Goal: Information Seeking & Learning: Check status

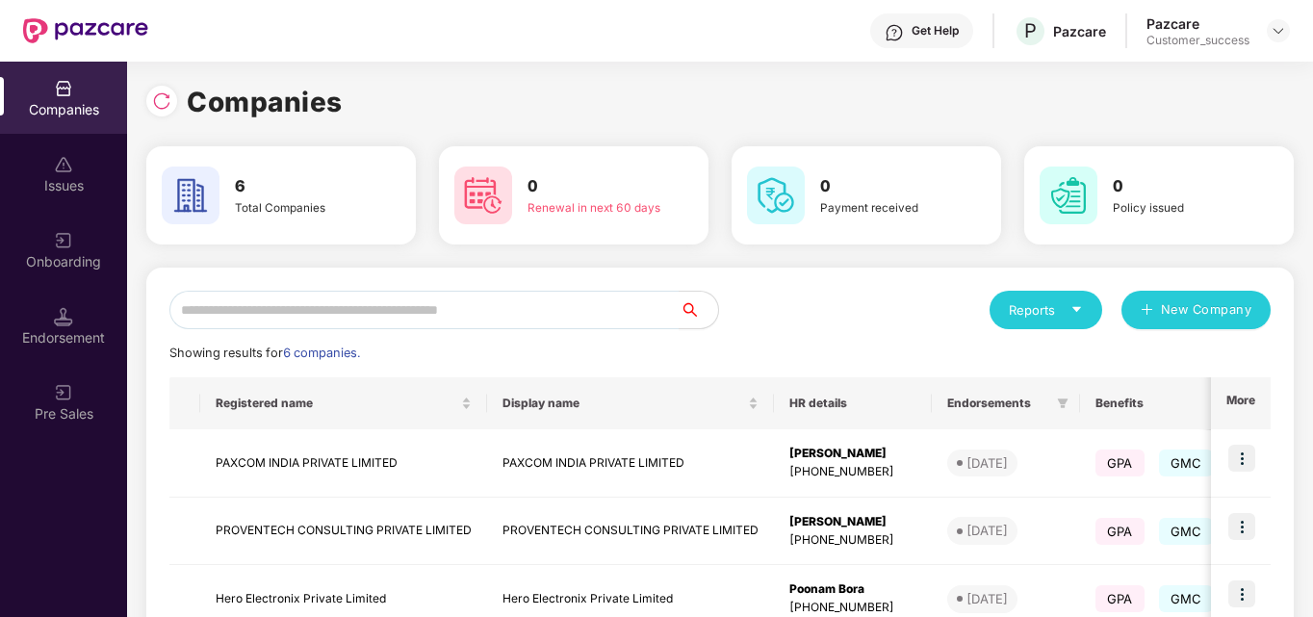
scroll to position [328, 0]
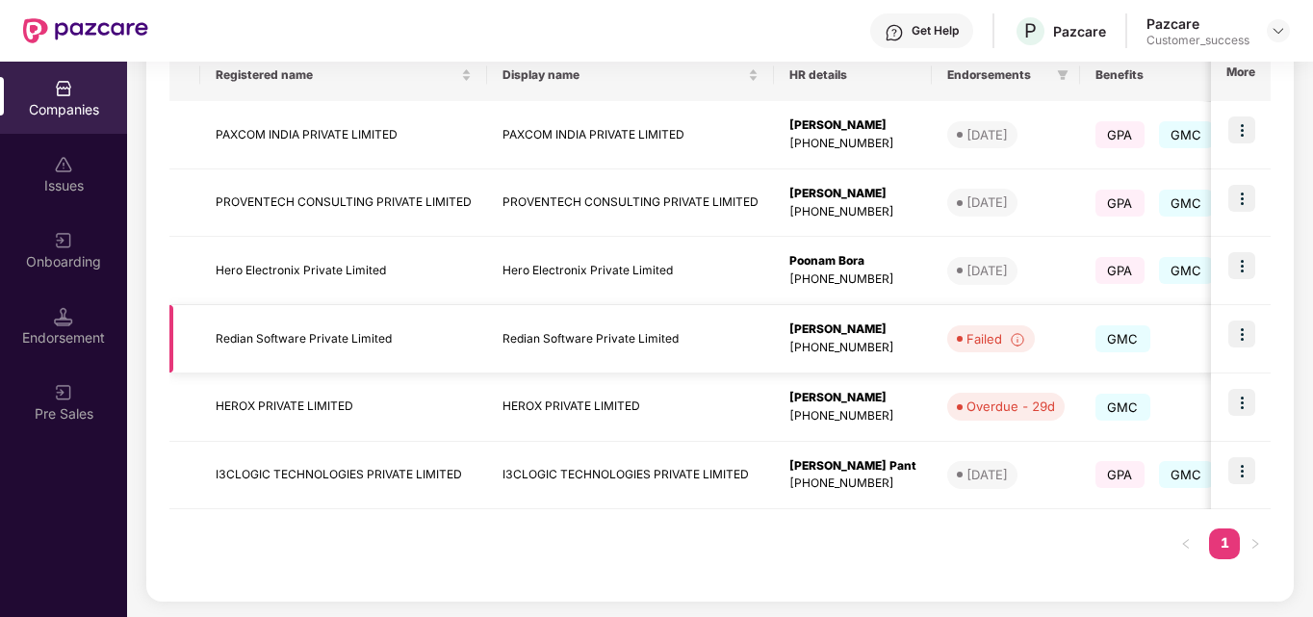
click at [1235, 348] on td at bounding box center [1241, 339] width 60 height 68
click at [1244, 334] on img at bounding box center [1241, 334] width 27 height 27
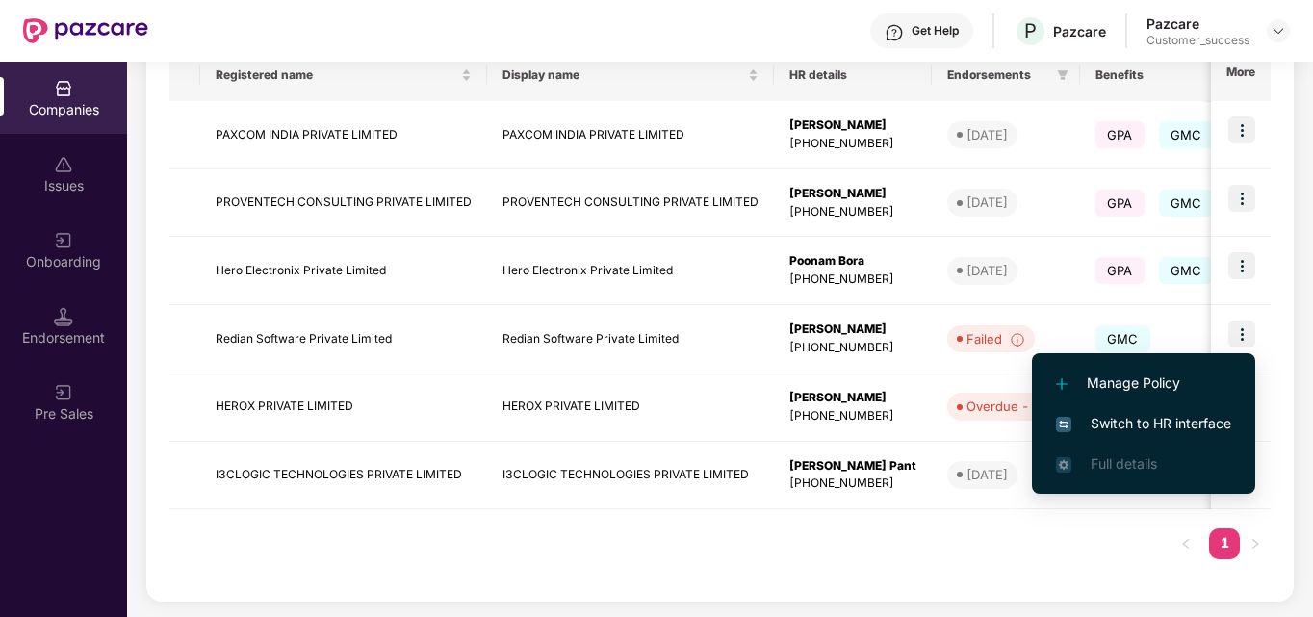
click at [1145, 418] on span "Switch to HR interface" at bounding box center [1143, 423] width 175 height 21
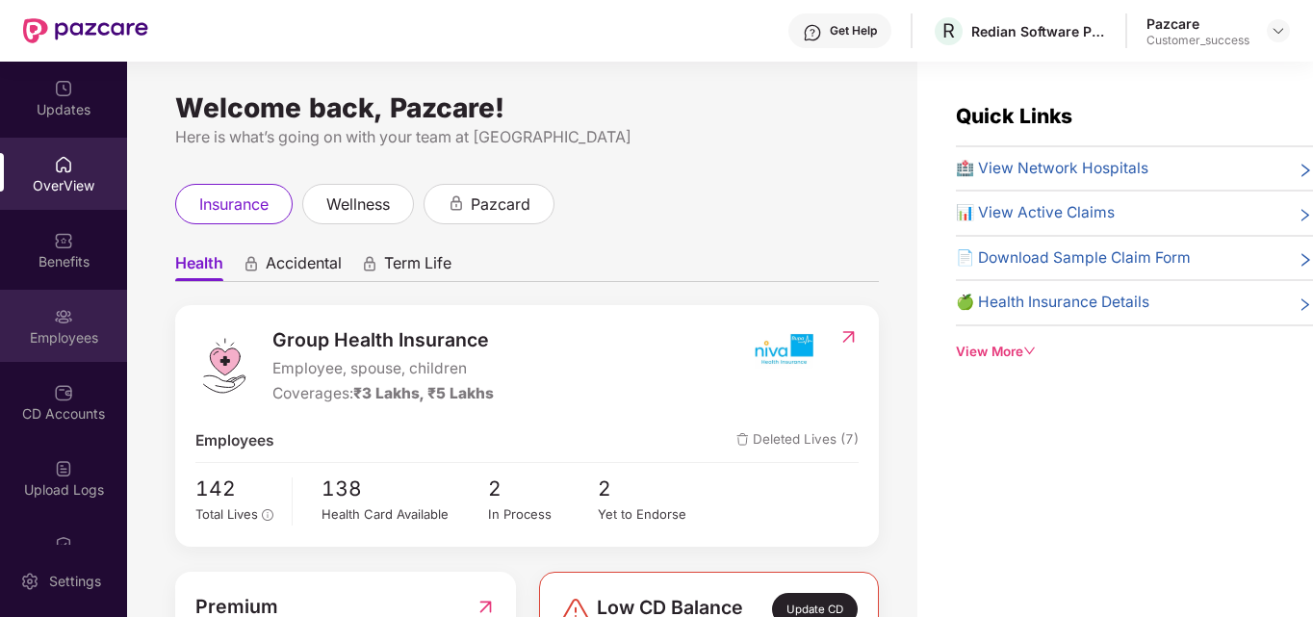
click at [52, 349] on div "Employees" at bounding box center [63, 326] width 127 height 72
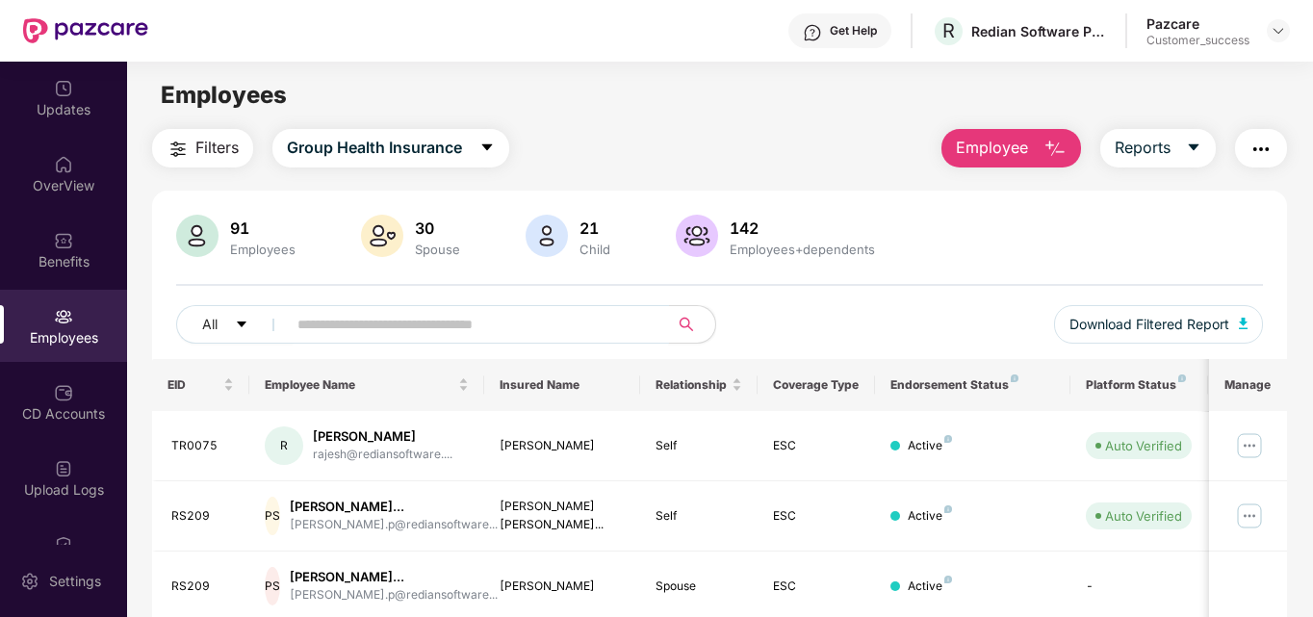
click at [354, 335] on input "text" at bounding box center [470, 324] width 346 height 29
type input "*****"
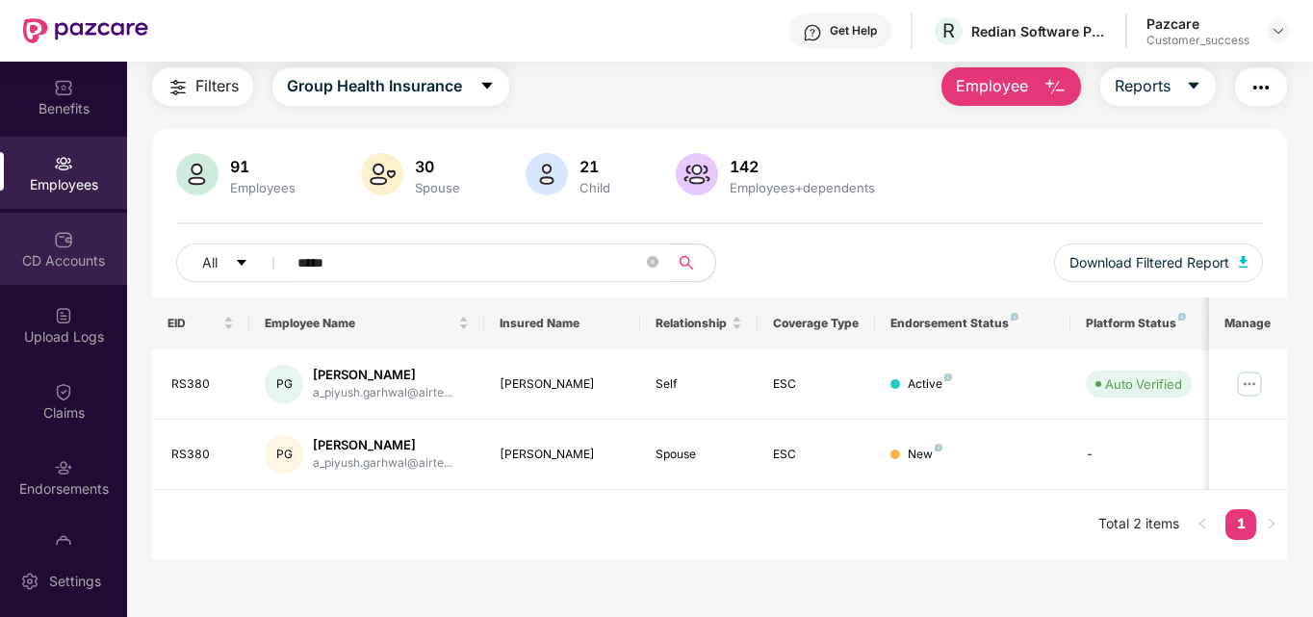
scroll to position [154, 0]
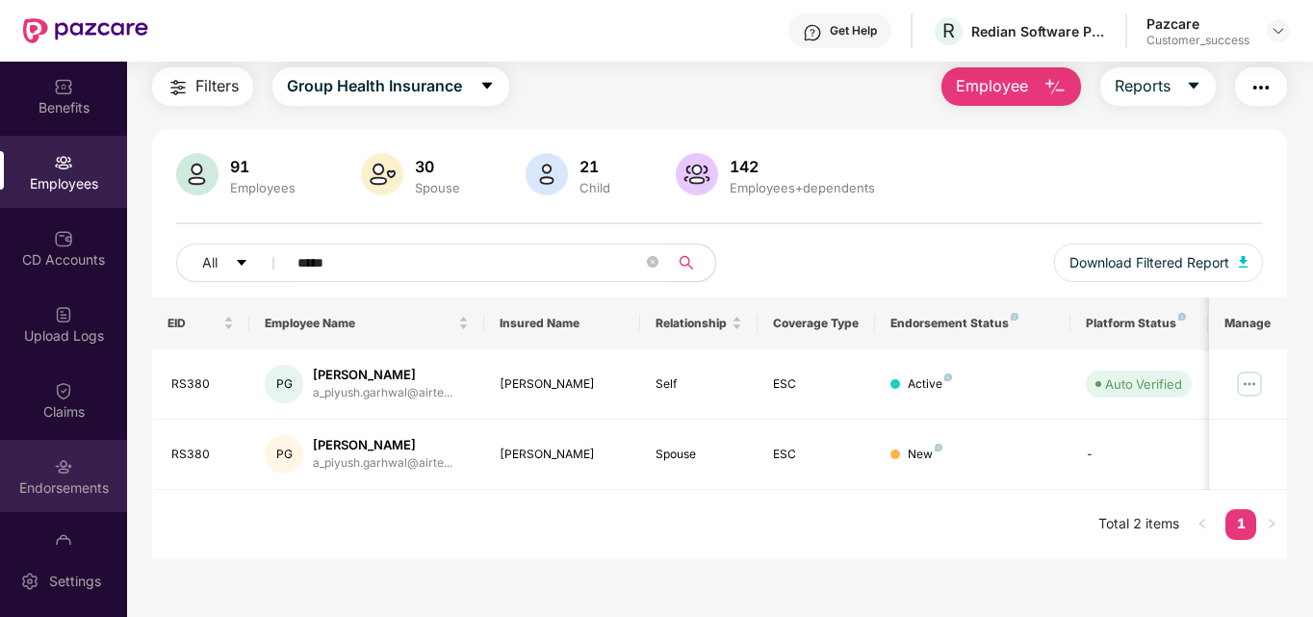
click at [57, 479] on div "Endorsements" at bounding box center [63, 487] width 127 height 19
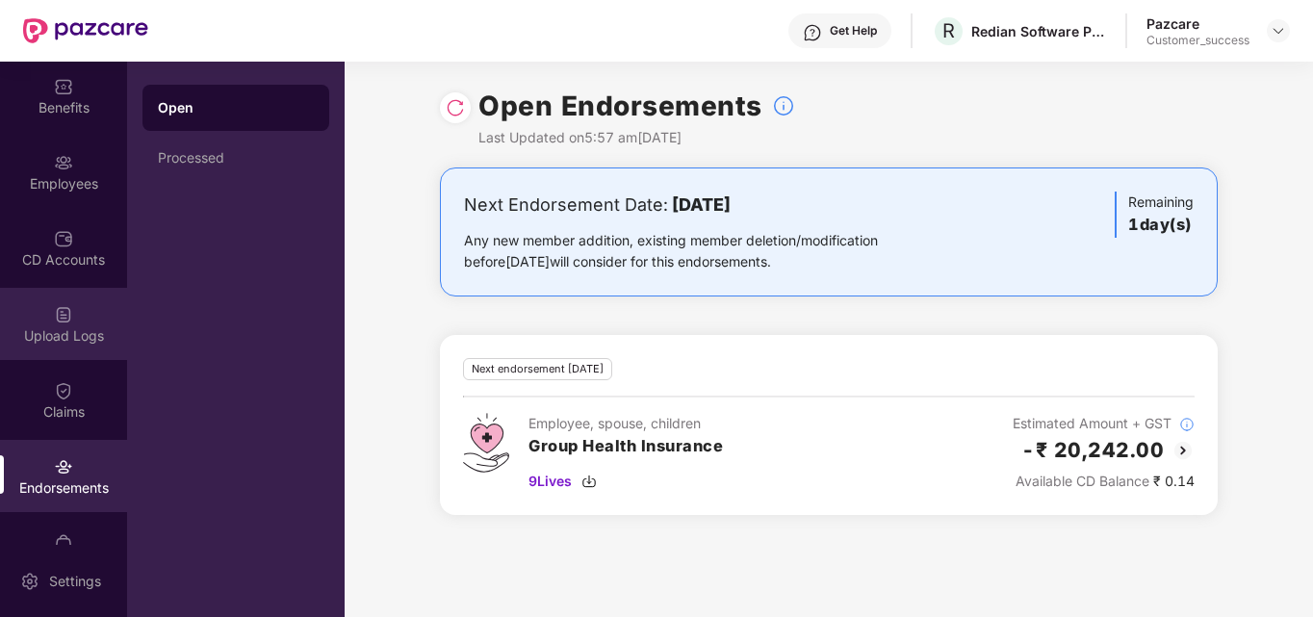
click at [91, 352] on div "Upload Logs" at bounding box center [63, 324] width 127 height 72
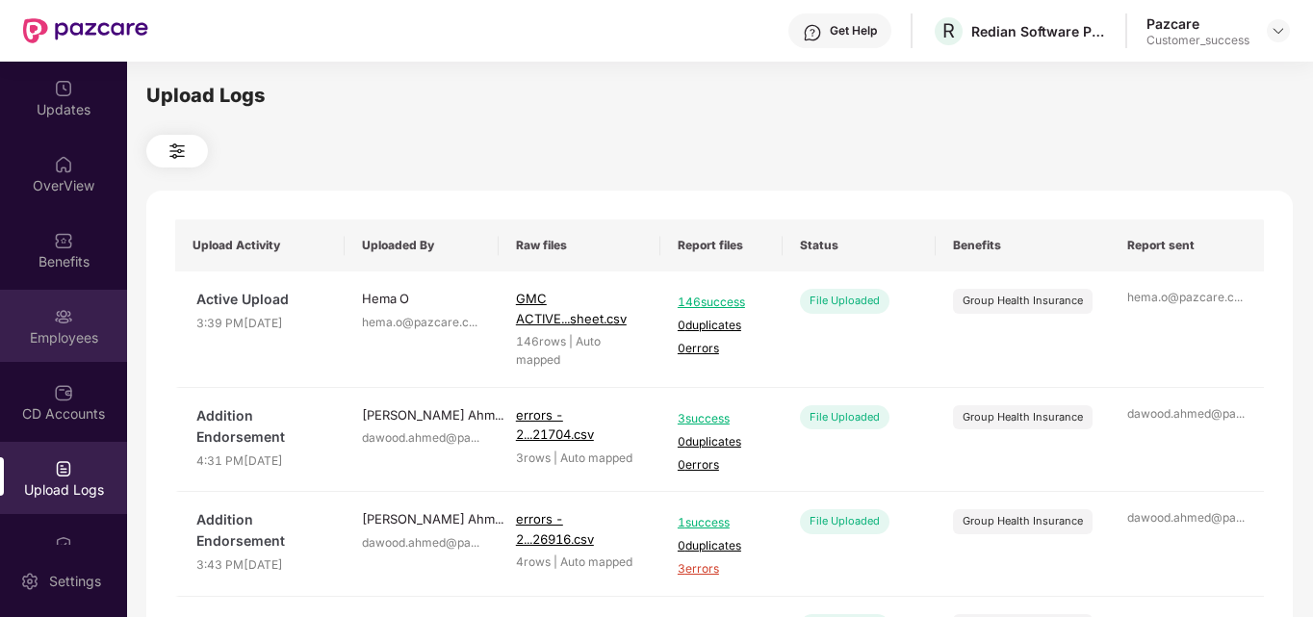
click at [64, 314] on img at bounding box center [63, 316] width 19 height 19
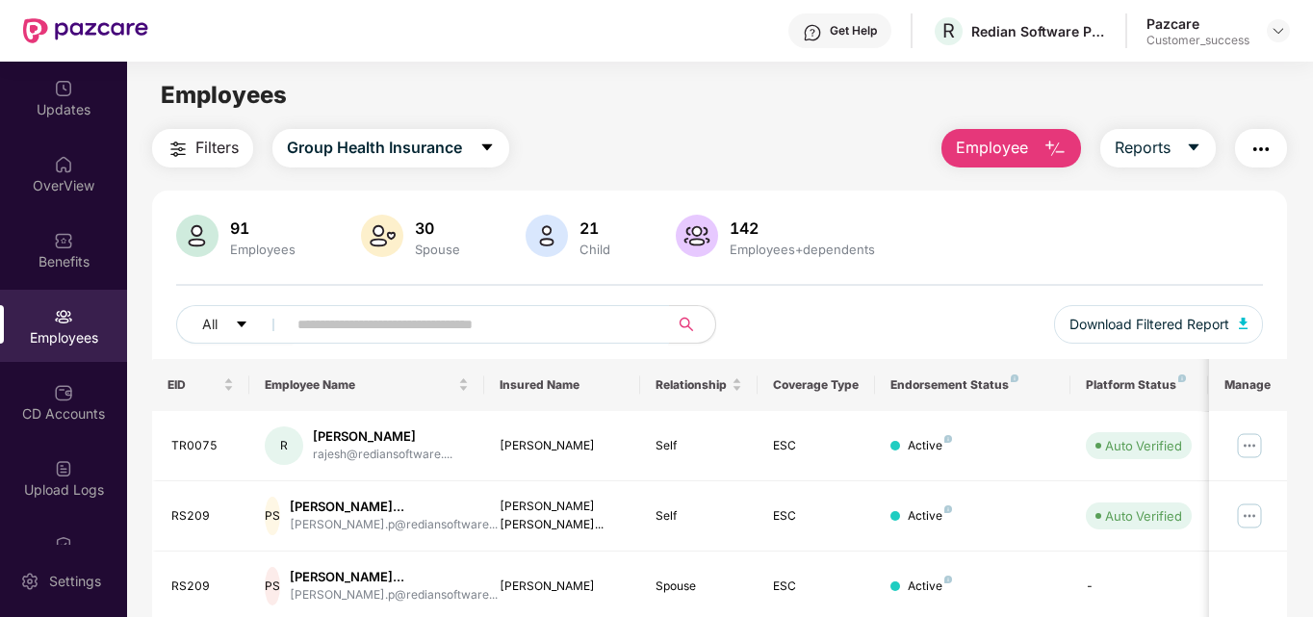
click at [353, 324] on input "text" at bounding box center [470, 324] width 346 height 29
type input "*****"
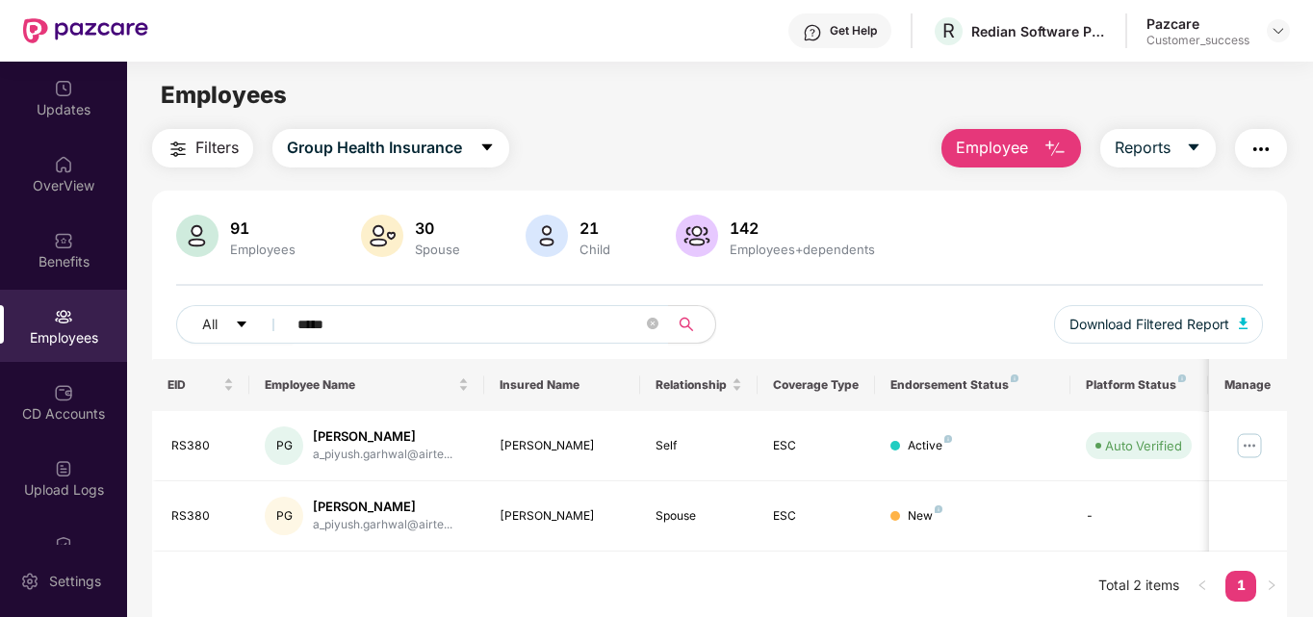
click at [1299, 552] on div "Filters Group Health Insurance Employee Reports 91 Employees 30 Spouse 21 Child…" at bounding box center [719, 375] width 1185 height 492
click at [1190, 314] on span "Download Filtered Report" at bounding box center [1149, 324] width 160 height 21
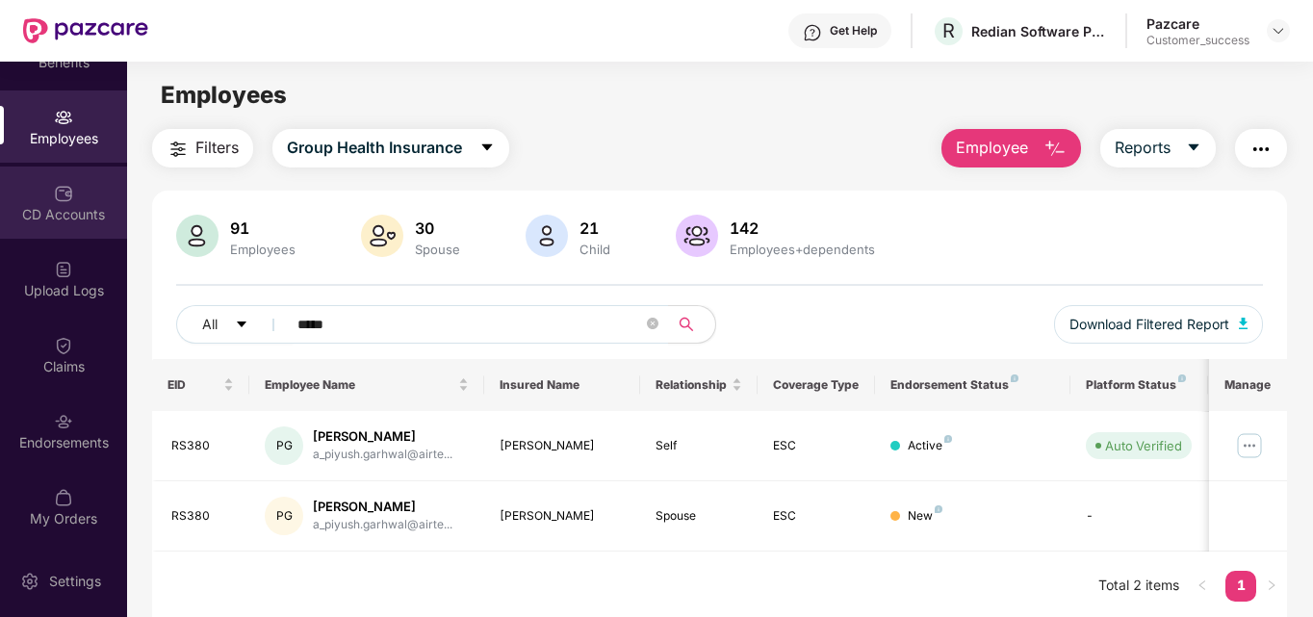
scroll to position [201, 0]
click at [45, 426] on div "Endorsements" at bounding box center [63, 429] width 127 height 72
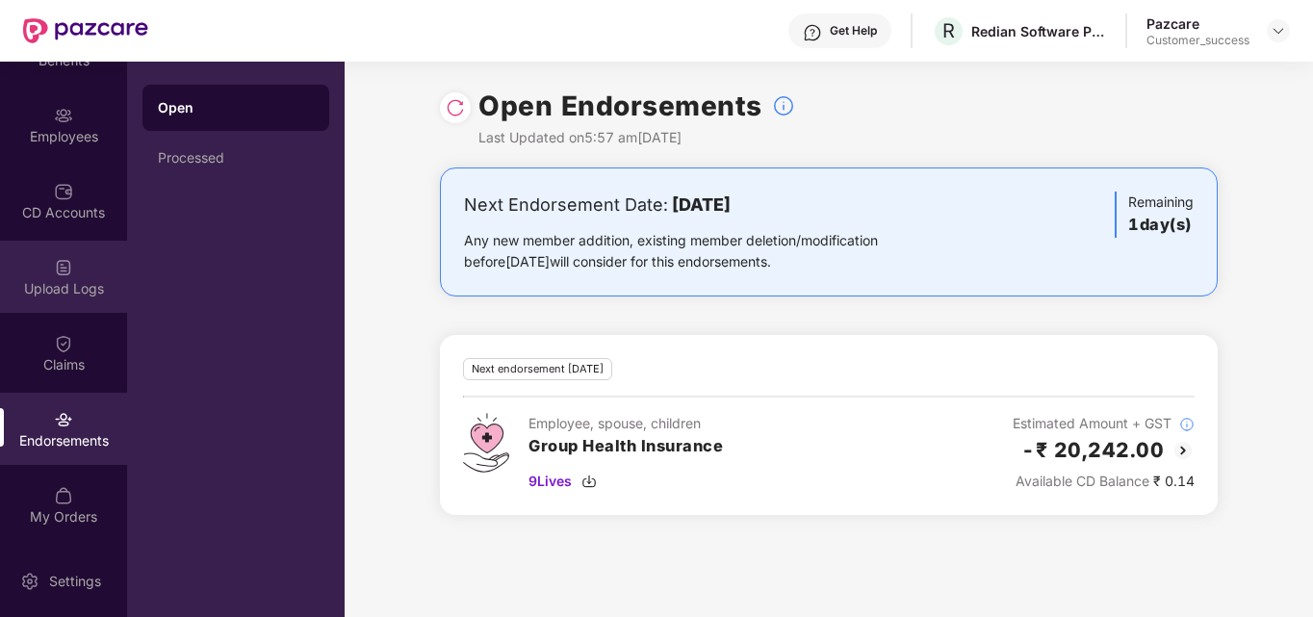
click at [64, 256] on div at bounding box center [63, 265] width 19 height 19
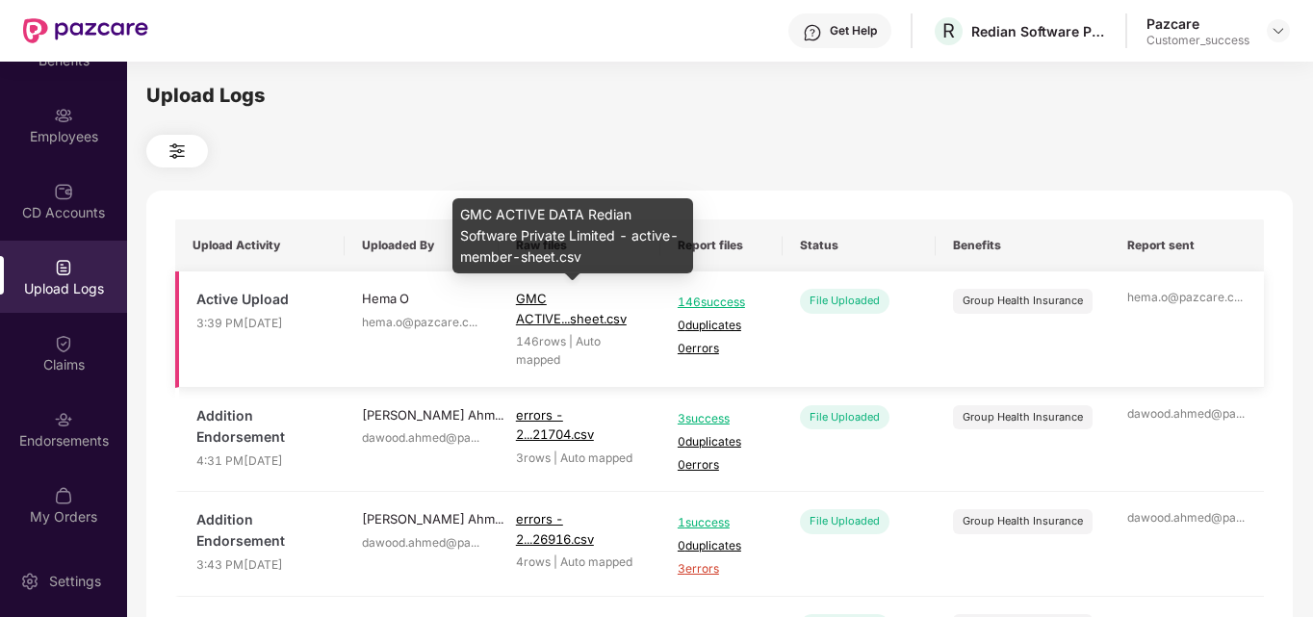
click at [530, 316] on span "GMC ACTIVE...sheet.csv" at bounding box center [571, 308] width 111 height 35
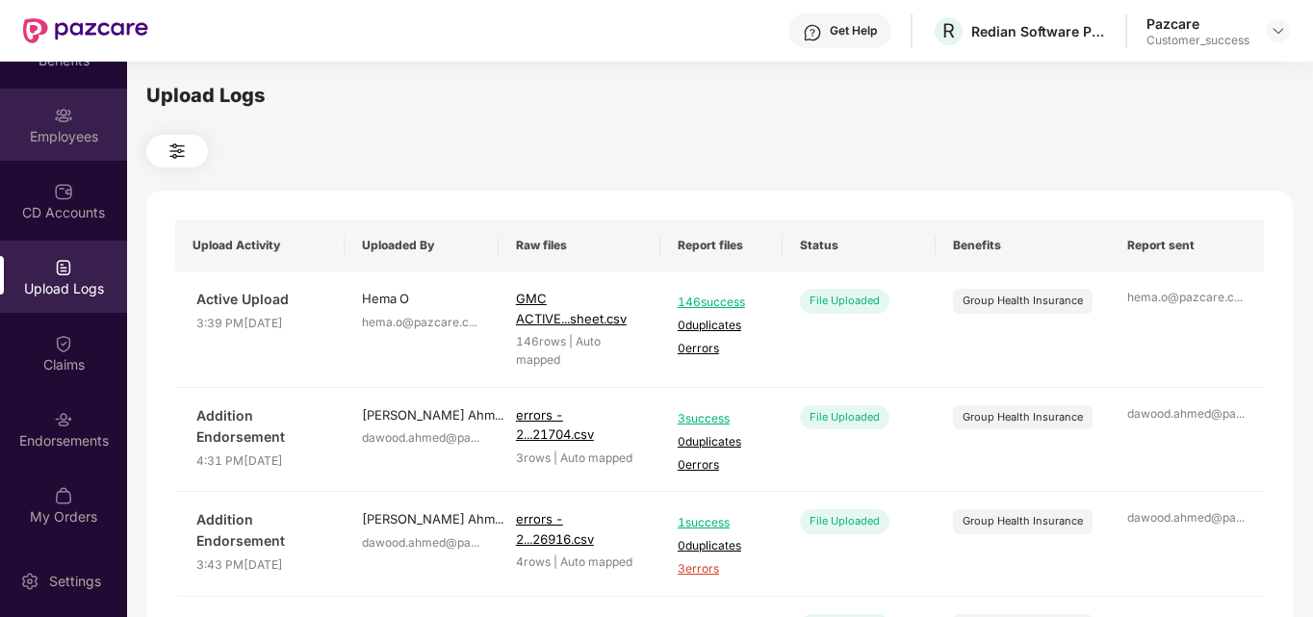
click at [51, 129] on div "Employees" at bounding box center [63, 136] width 127 height 19
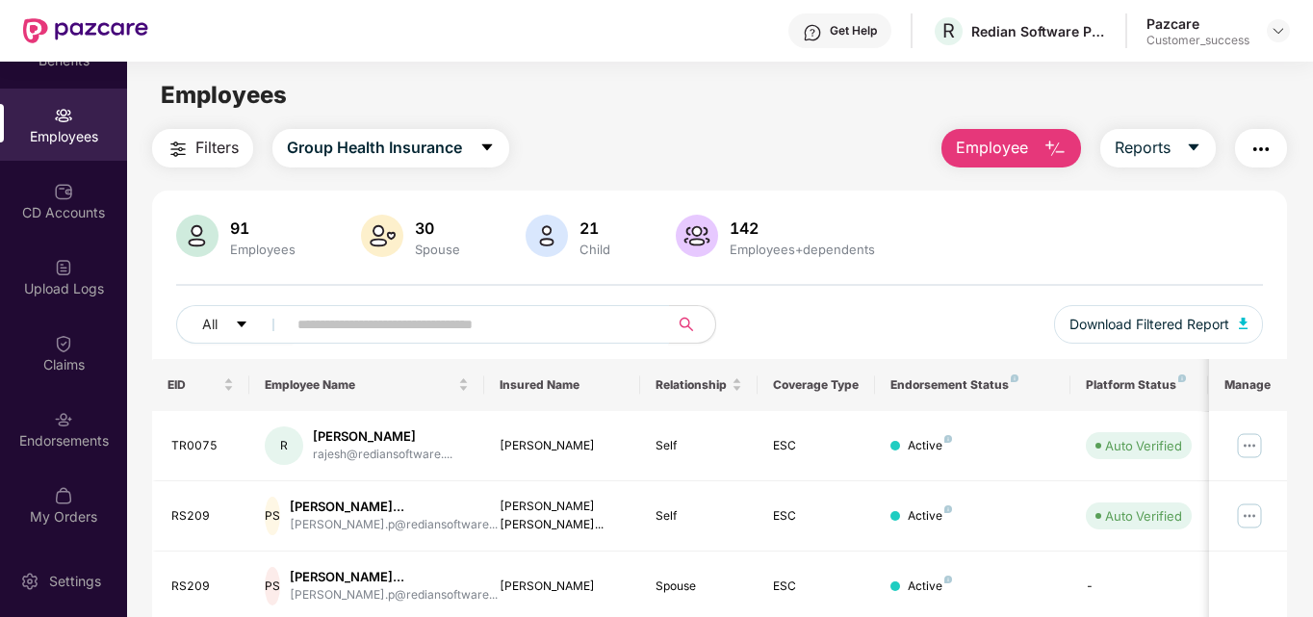
click at [335, 321] on input "text" at bounding box center [470, 324] width 346 height 29
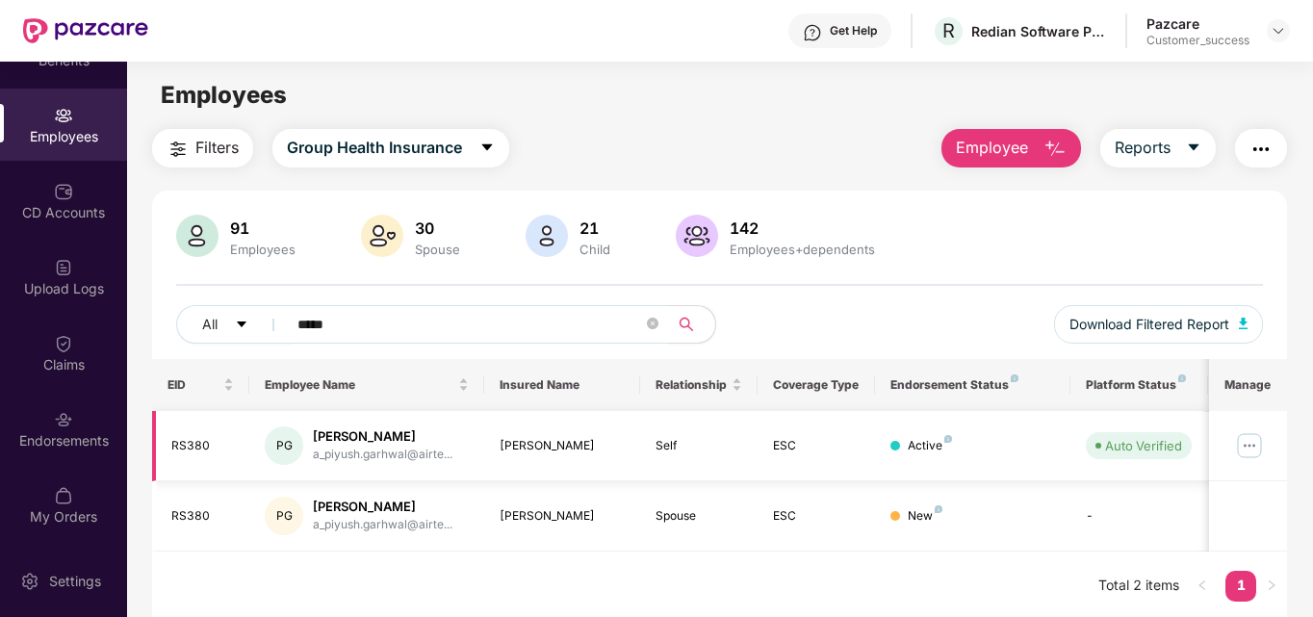
type input "*****"
click at [1257, 439] on img at bounding box center [1249, 445] width 31 height 31
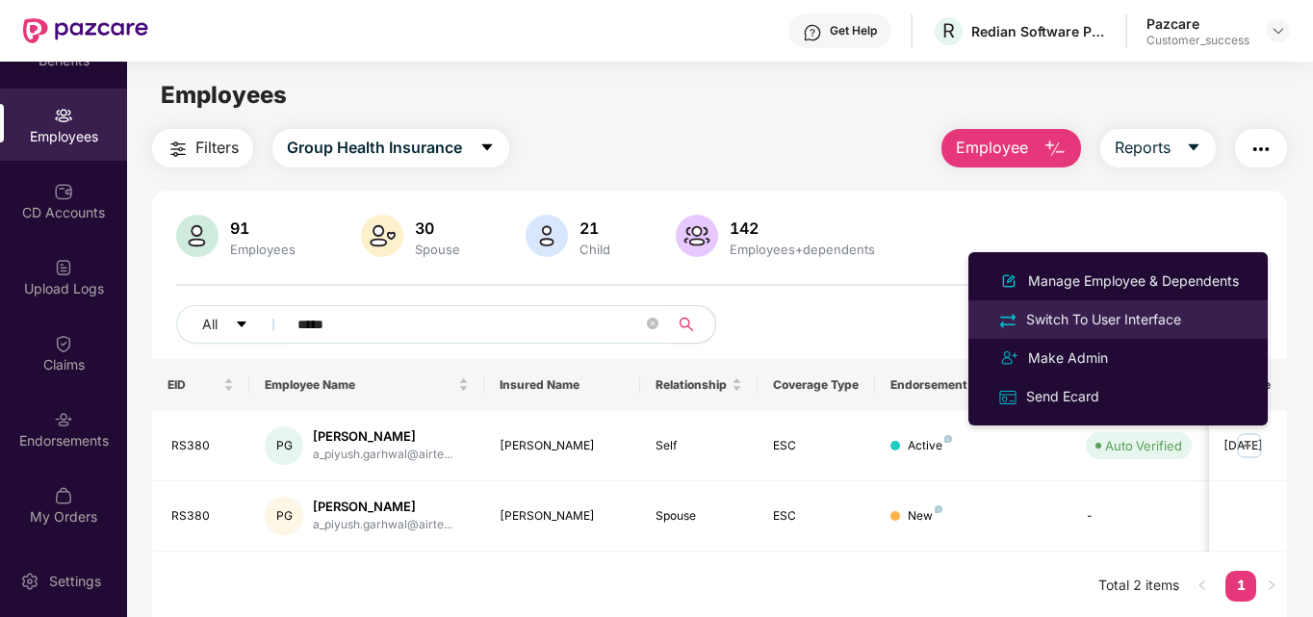
click at [1085, 310] on div "Switch To User Interface" at bounding box center [1103, 319] width 163 height 21
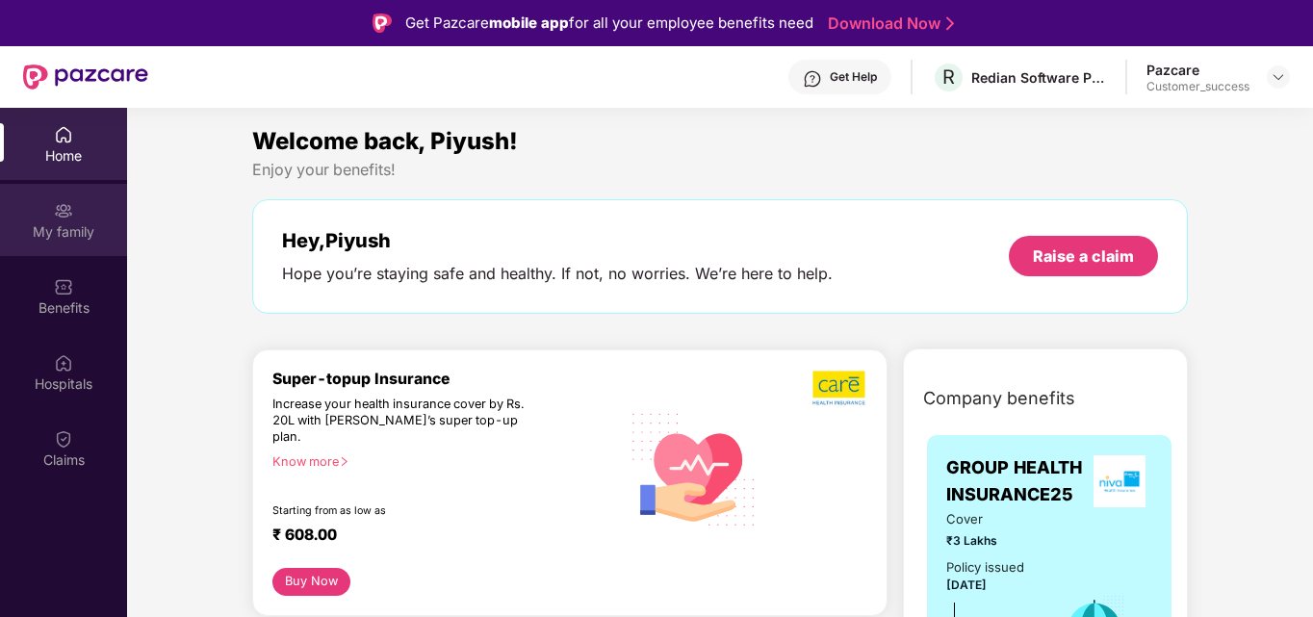
click at [45, 219] on div "My family" at bounding box center [63, 220] width 127 height 72
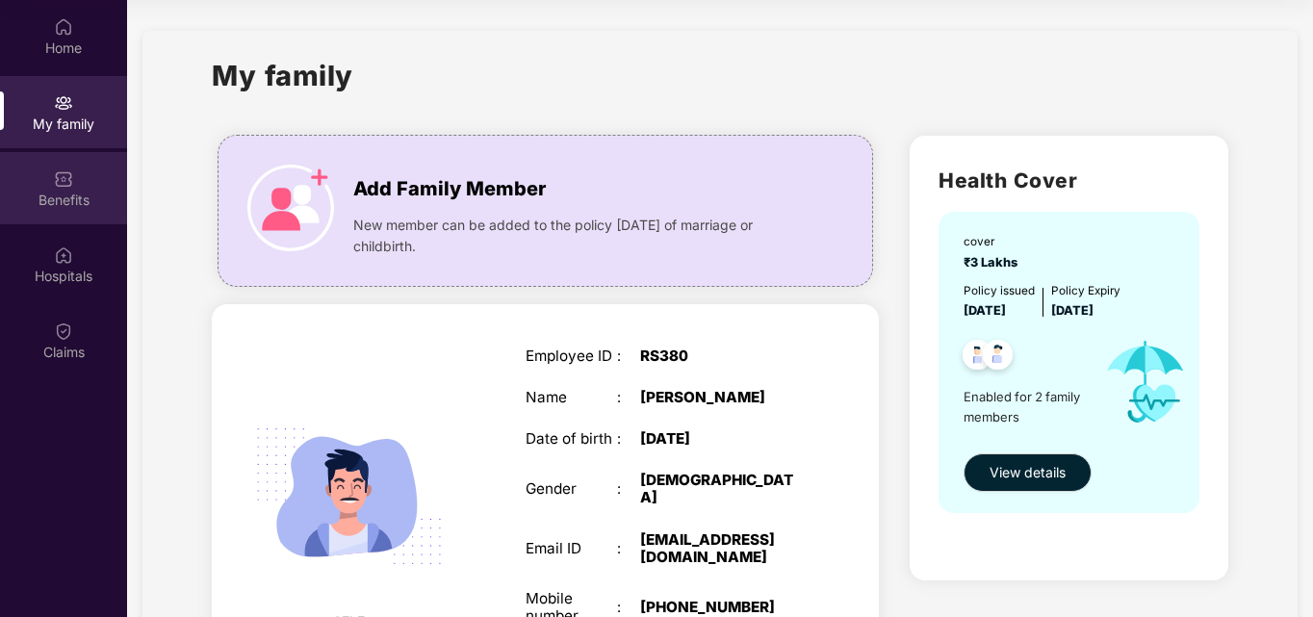
click at [79, 186] on div "Benefits" at bounding box center [63, 188] width 127 height 72
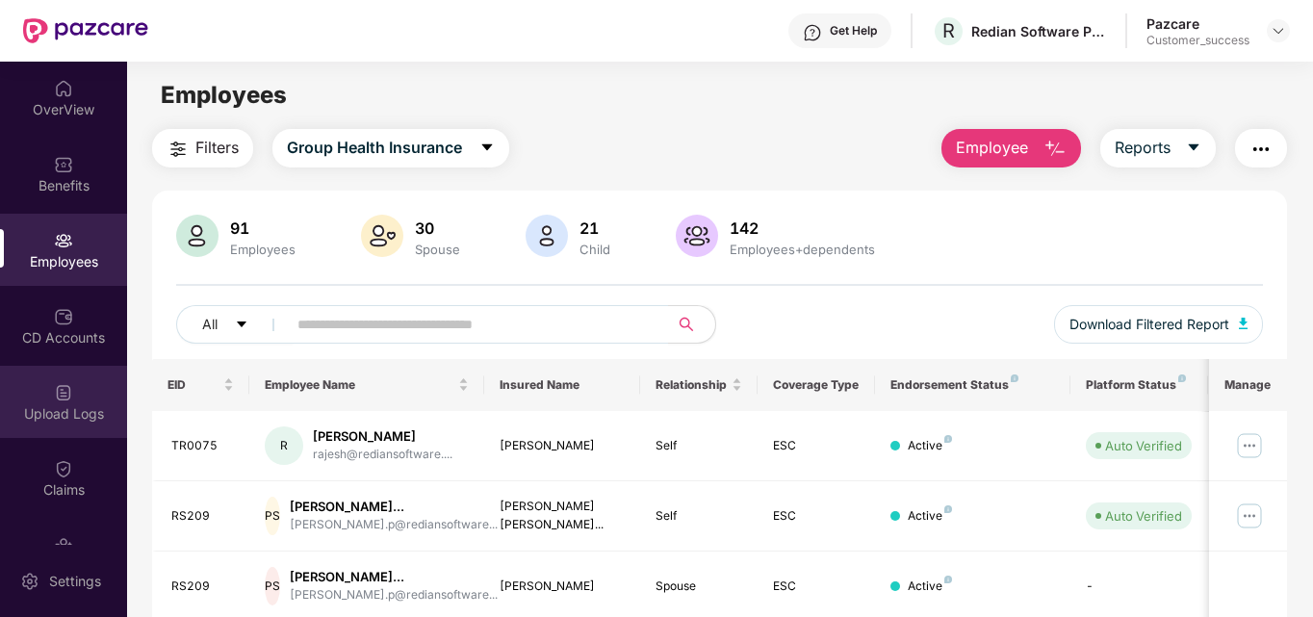
scroll to position [201, 0]
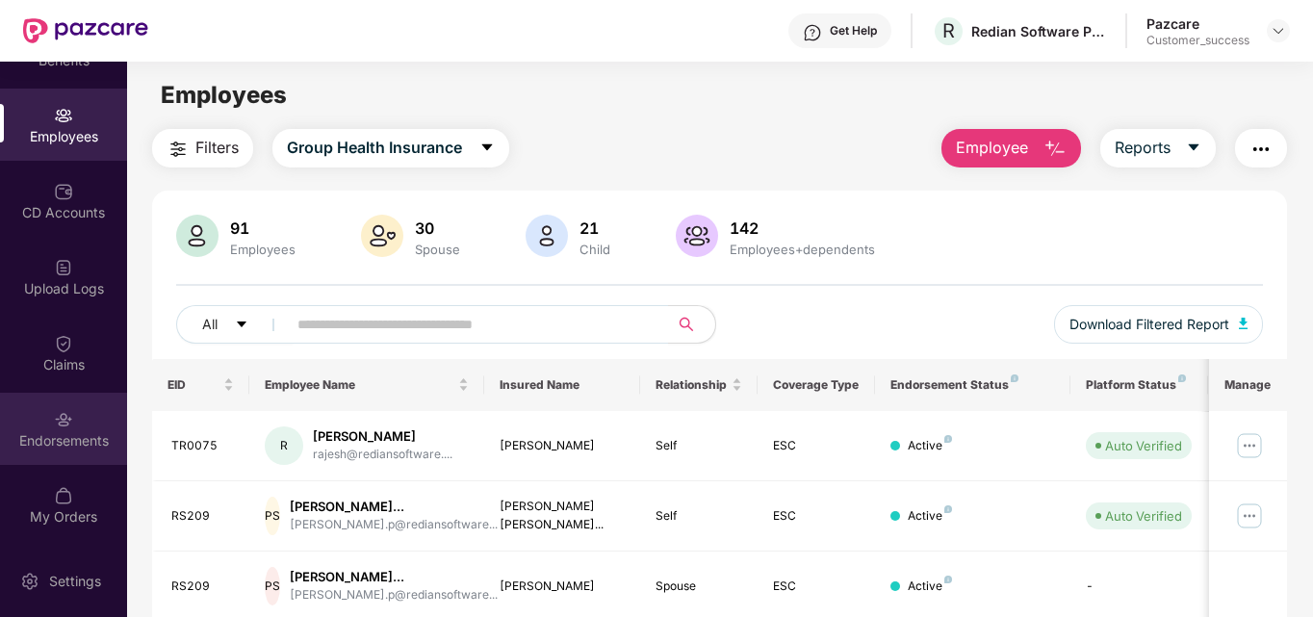
click at [68, 415] on img at bounding box center [63, 419] width 19 height 19
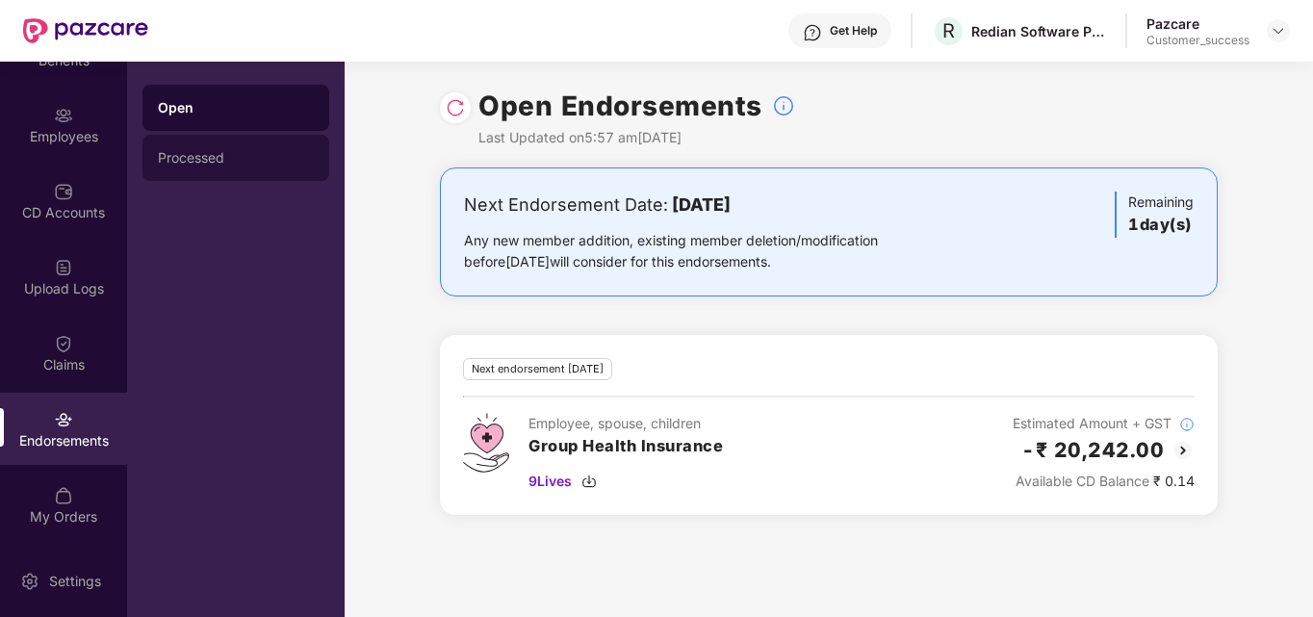
click at [198, 159] on div "Processed" at bounding box center [236, 157] width 156 height 15
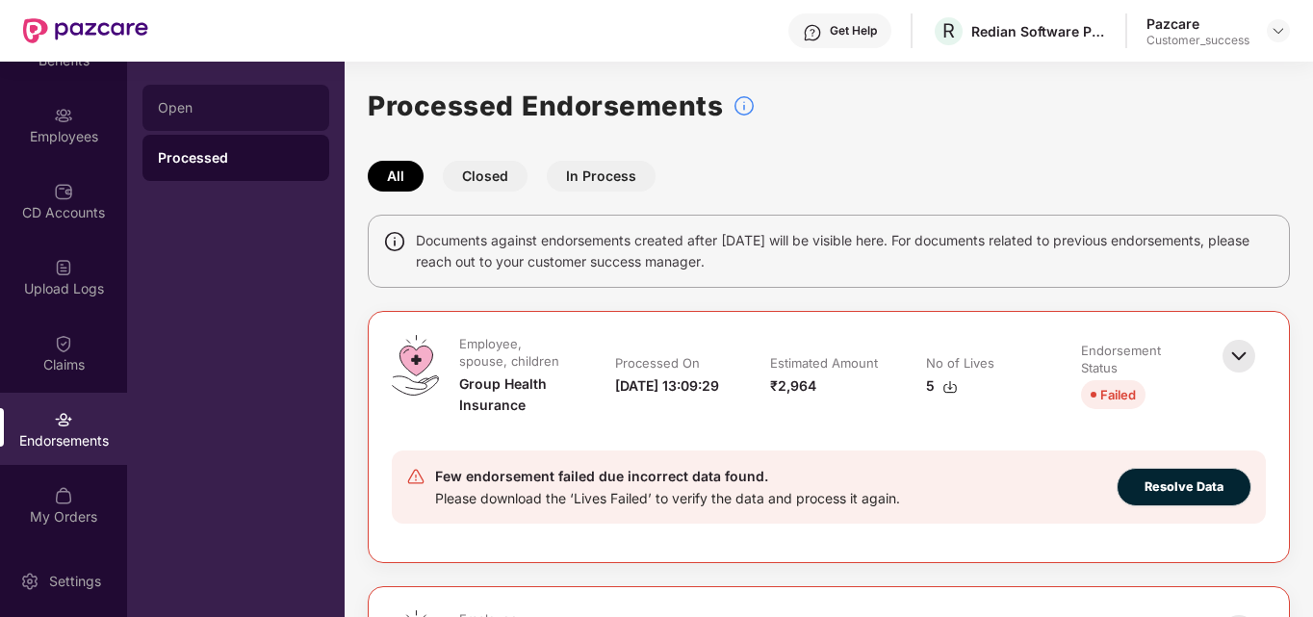
click at [167, 107] on div "Open" at bounding box center [236, 107] width 156 height 15
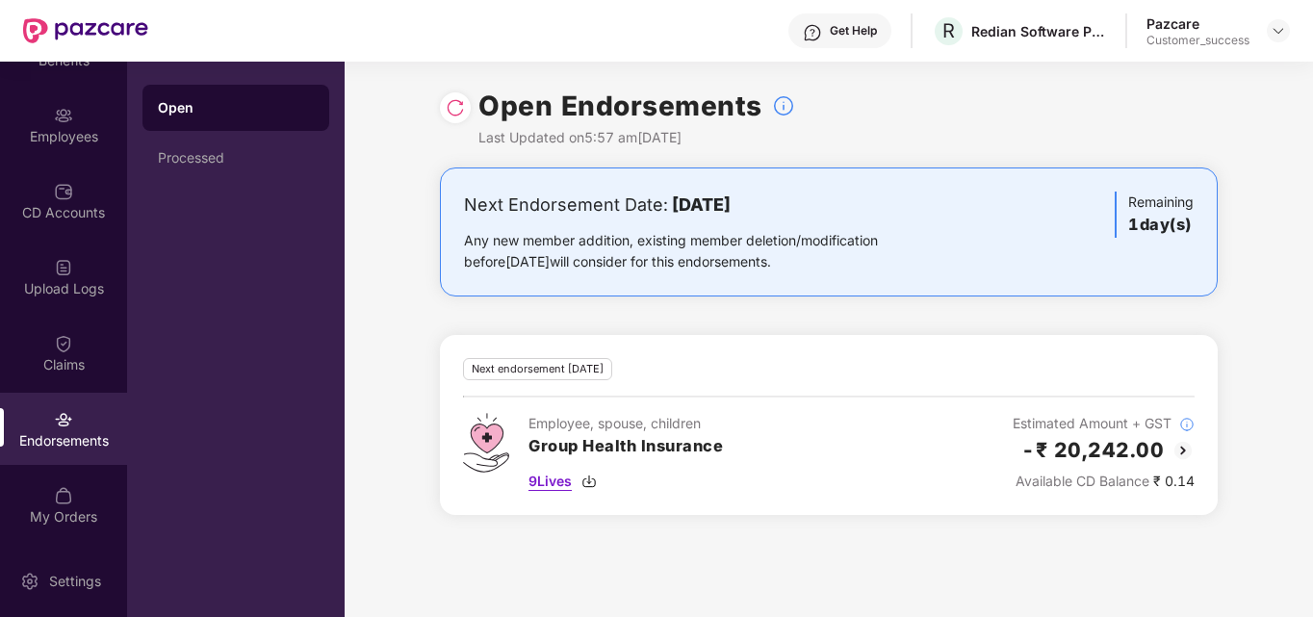
click at [543, 474] on span "9 Lives" at bounding box center [549, 481] width 43 height 21
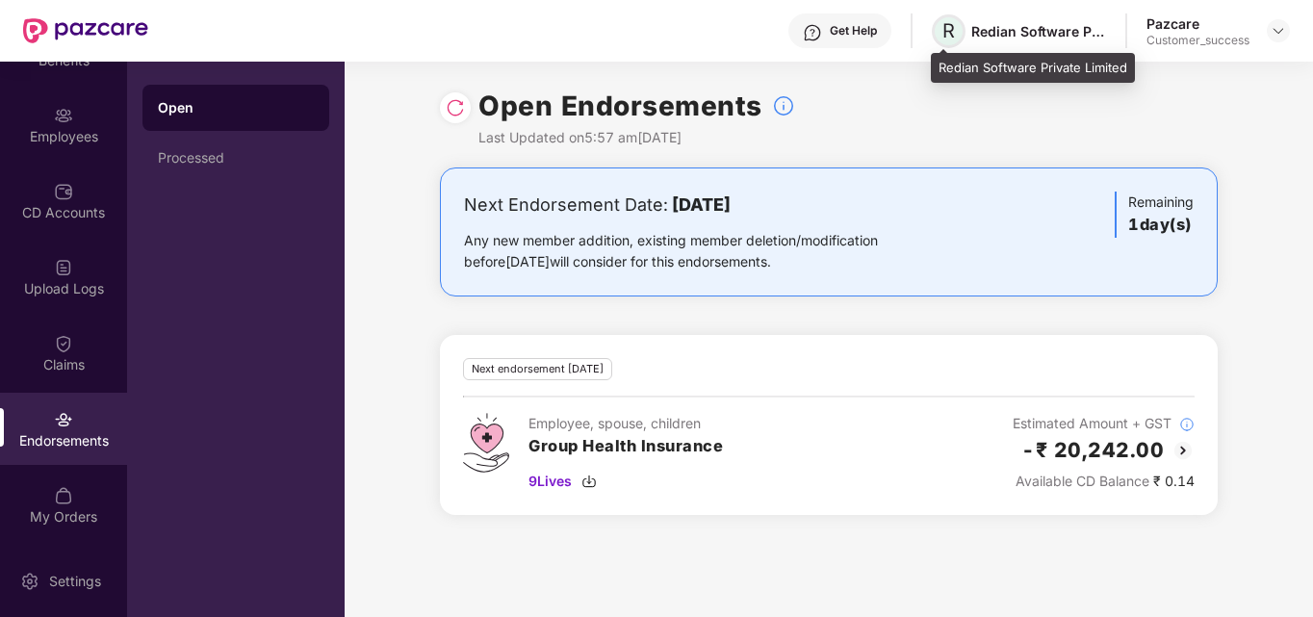
click at [953, 37] on span "R" at bounding box center [948, 30] width 13 height 23
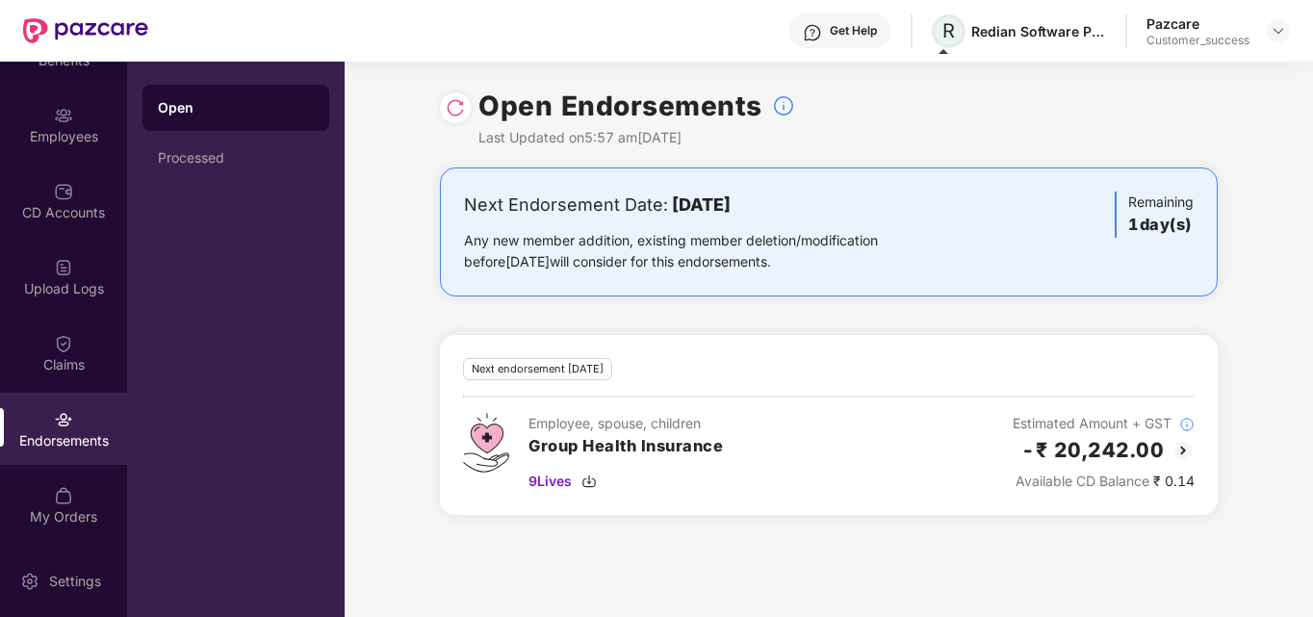
click at [952, 32] on span "R" at bounding box center [948, 30] width 13 height 23
click at [973, 27] on div "Redian Software Private Limited" at bounding box center [1038, 31] width 135 height 18
copy div "Redian Software Private Limited"
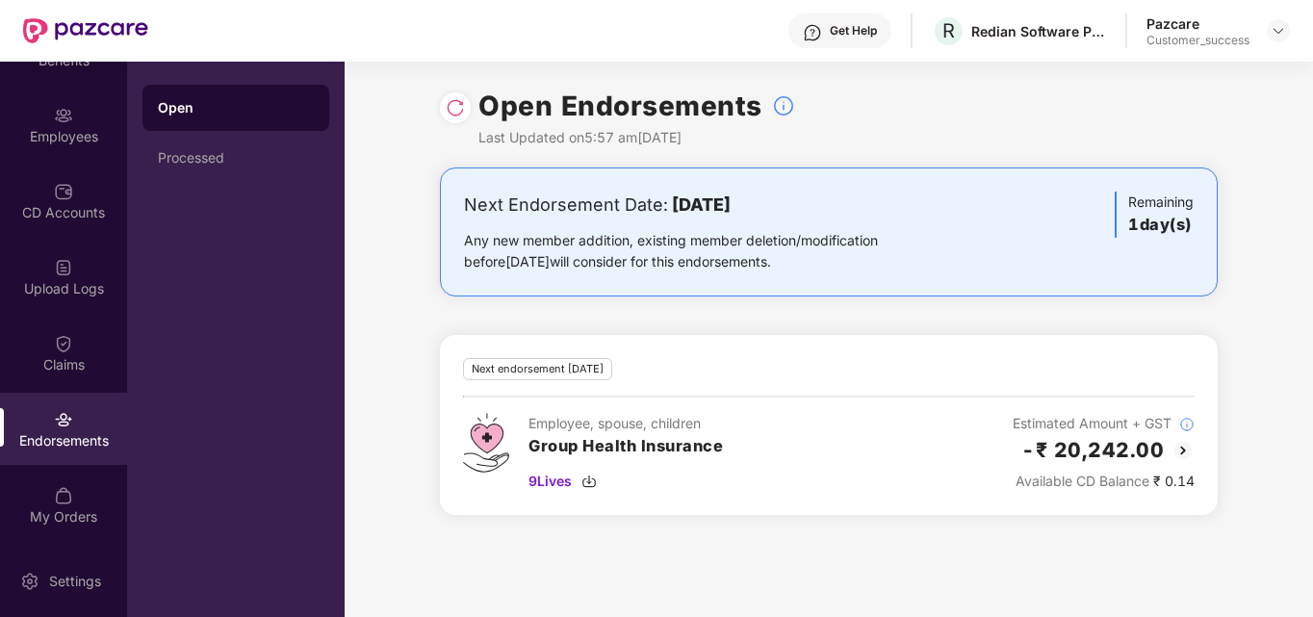
click at [809, 118] on div "Open Endorsements Last Updated on 5:57 am, 19 Sep 2025" at bounding box center [829, 115] width 778 height 106
click at [508, 53] on div "Get Help R Redian Software Private Limited Pazcare Customer_success" at bounding box center [719, 31] width 1142 height 62
click at [80, 256] on div "Upload Logs" at bounding box center [63, 277] width 127 height 72
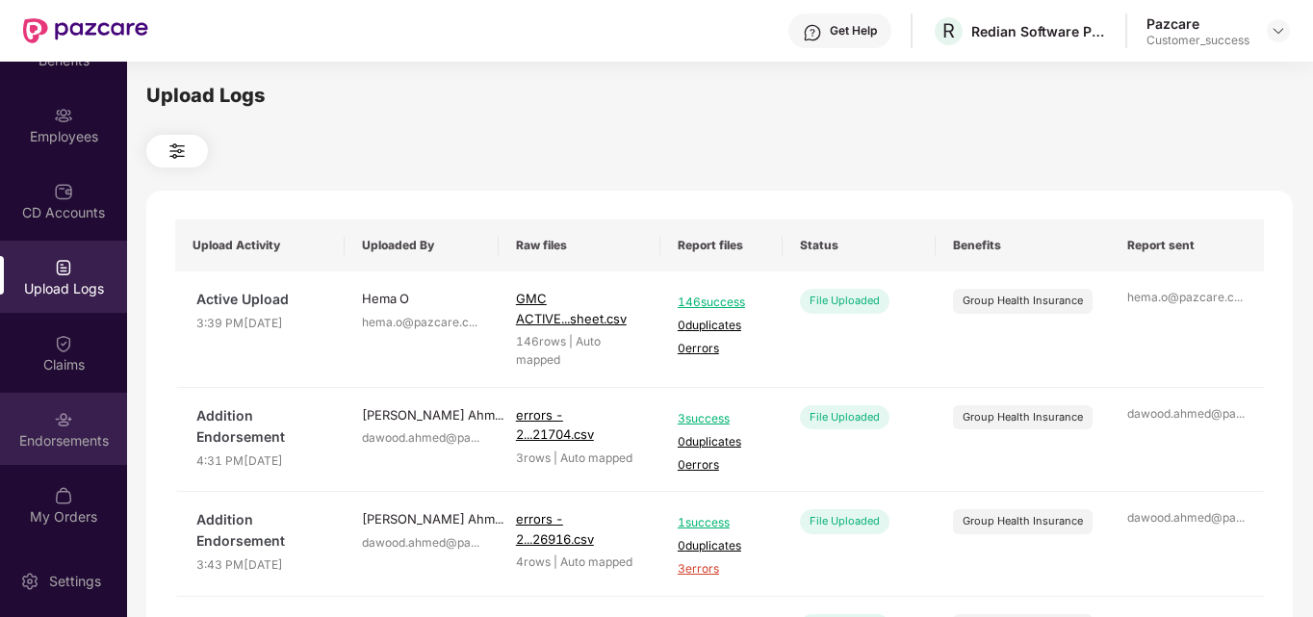
click at [65, 418] on img at bounding box center [63, 419] width 19 height 19
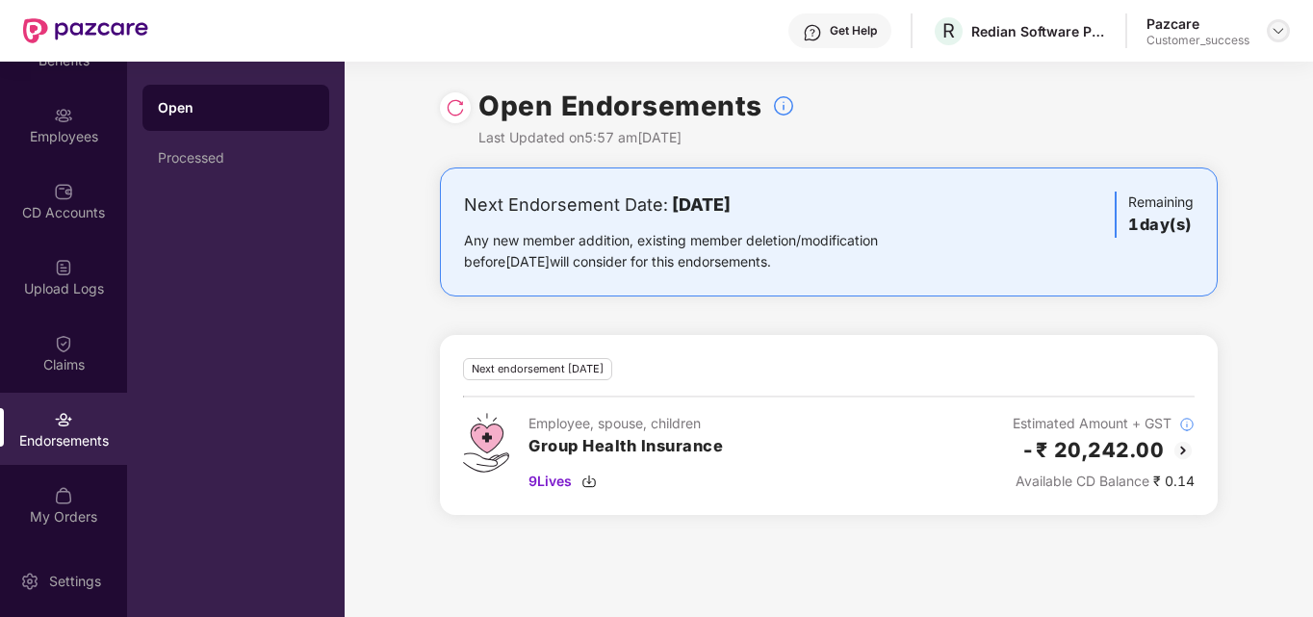
click at [1279, 28] on img at bounding box center [1278, 30] width 15 height 15
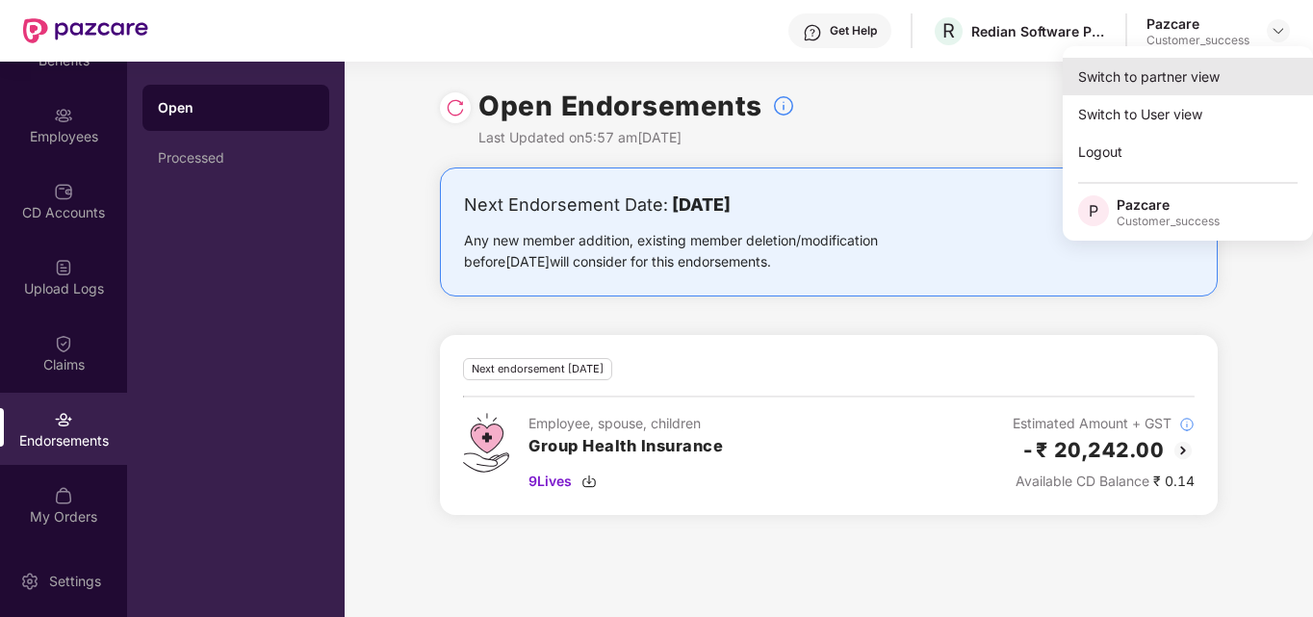
click at [1144, 80] on div "Switch to partner view" at bounding box center [1188, 77] width 250 height 38
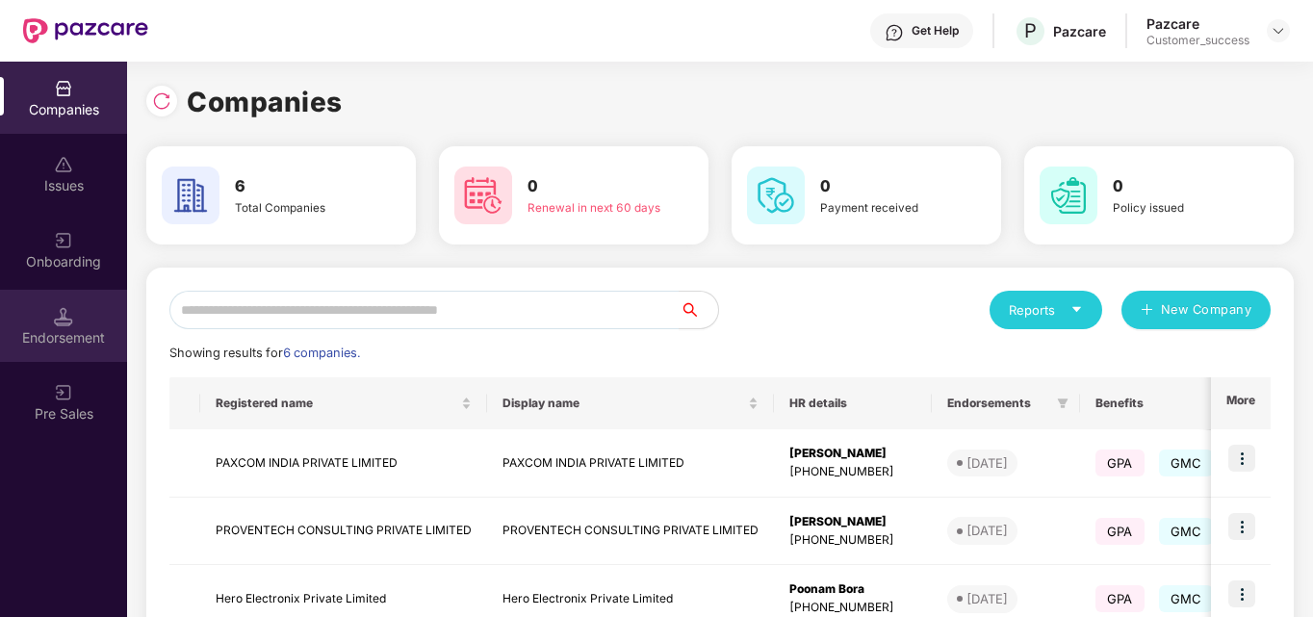
click at [77, 309] on div "Endorsement" at bounding box center [63, 326] width 127 height 72
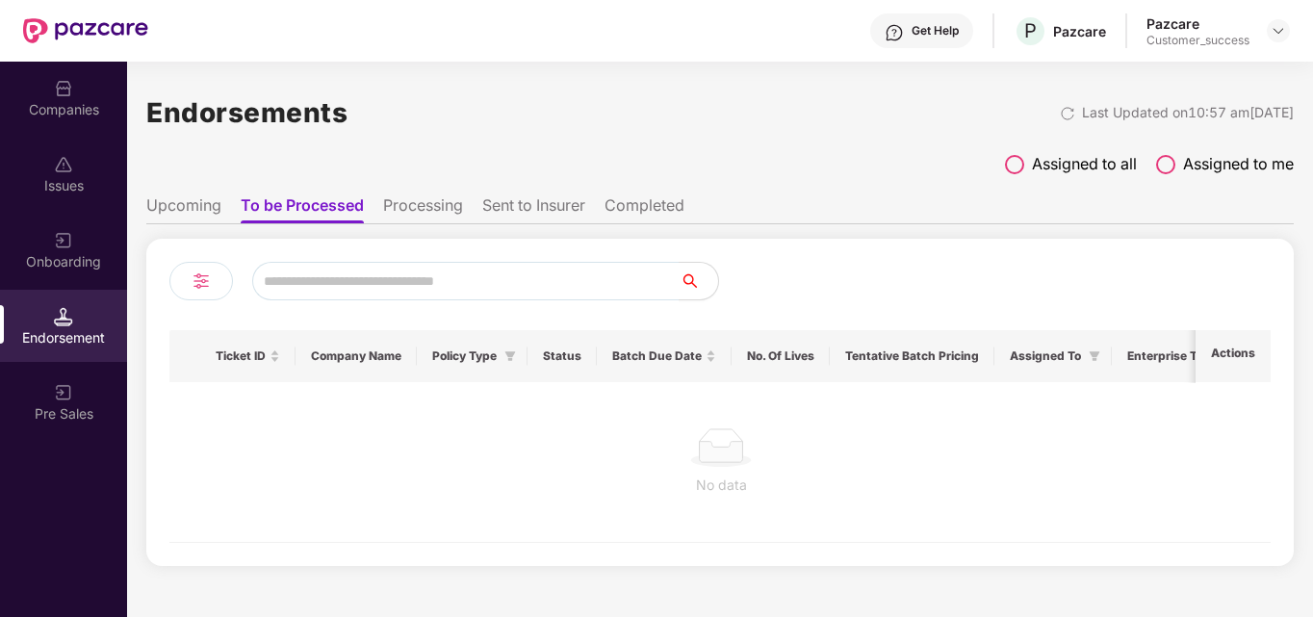
click at [414, 198] on li "Processing" at bounding box center [423, 209] width 80 height 28
click at [207, 206] on li "Upcoming" at bounding box center [183, 209] width 75 height 28
click at [334, 281] on input "text" at bounding box center [465, 281] width 427 height 39
click at [1007, 165] on span at bounding box center [1014, 164] width 19 height 19
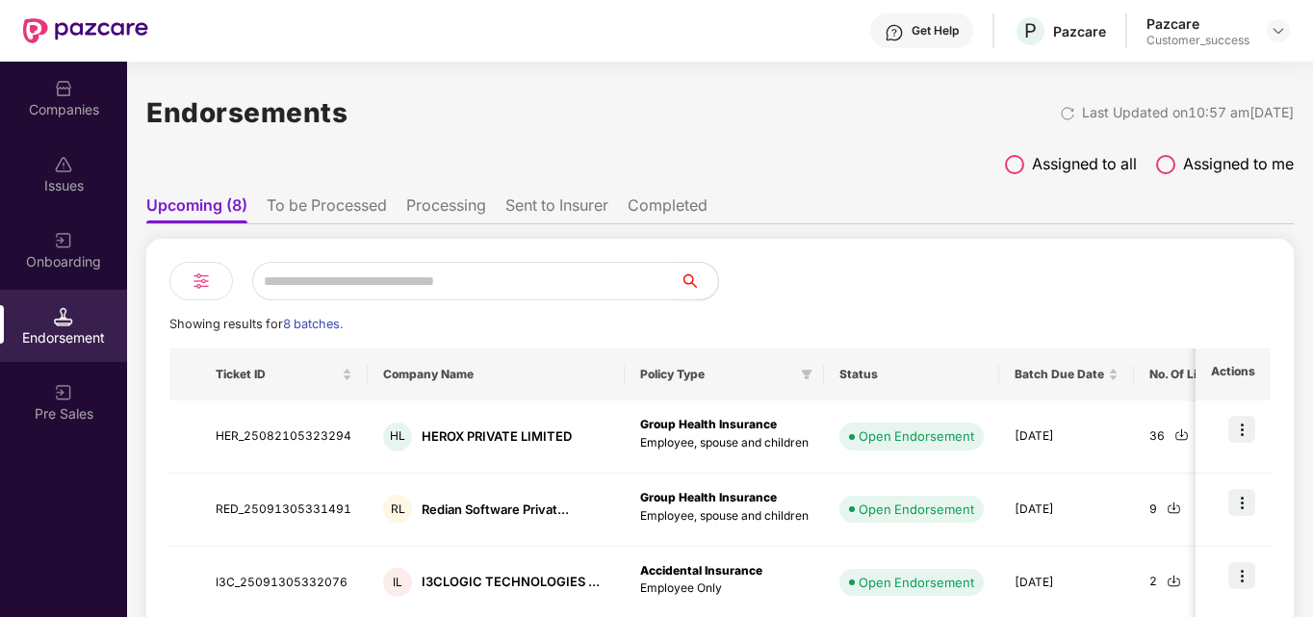
click at [307, 215] on li "To be Processed" at bounding box center [327, 209] width 120 height 28
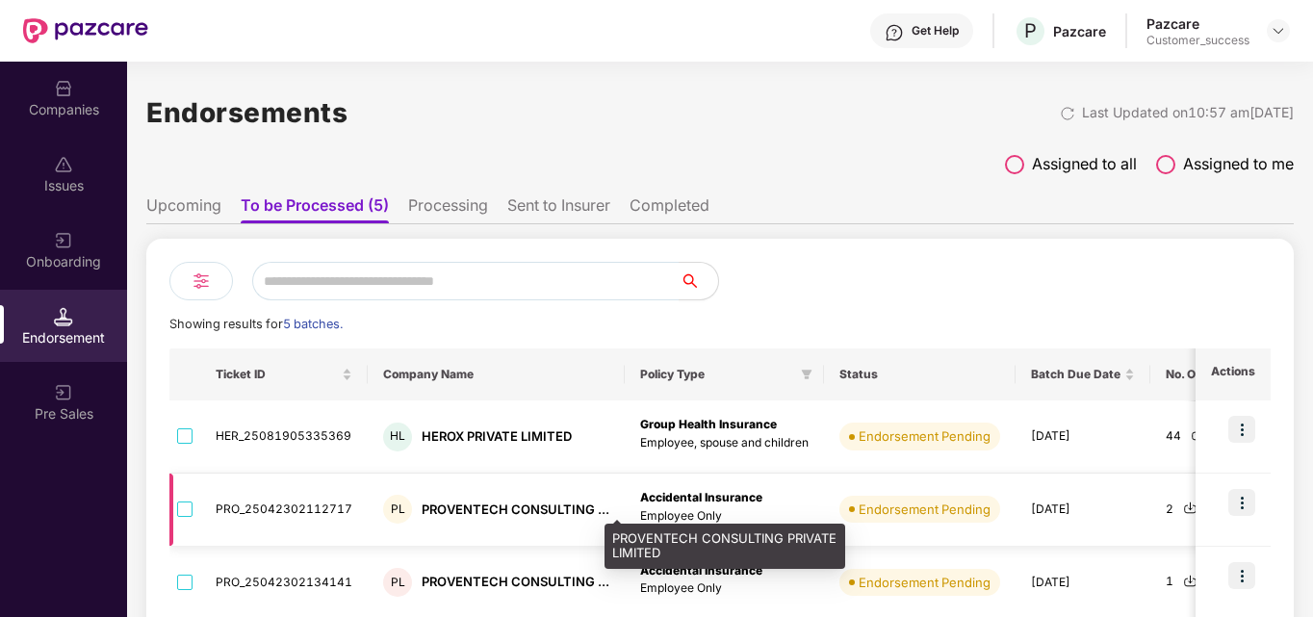
scroll to position [241, 0]
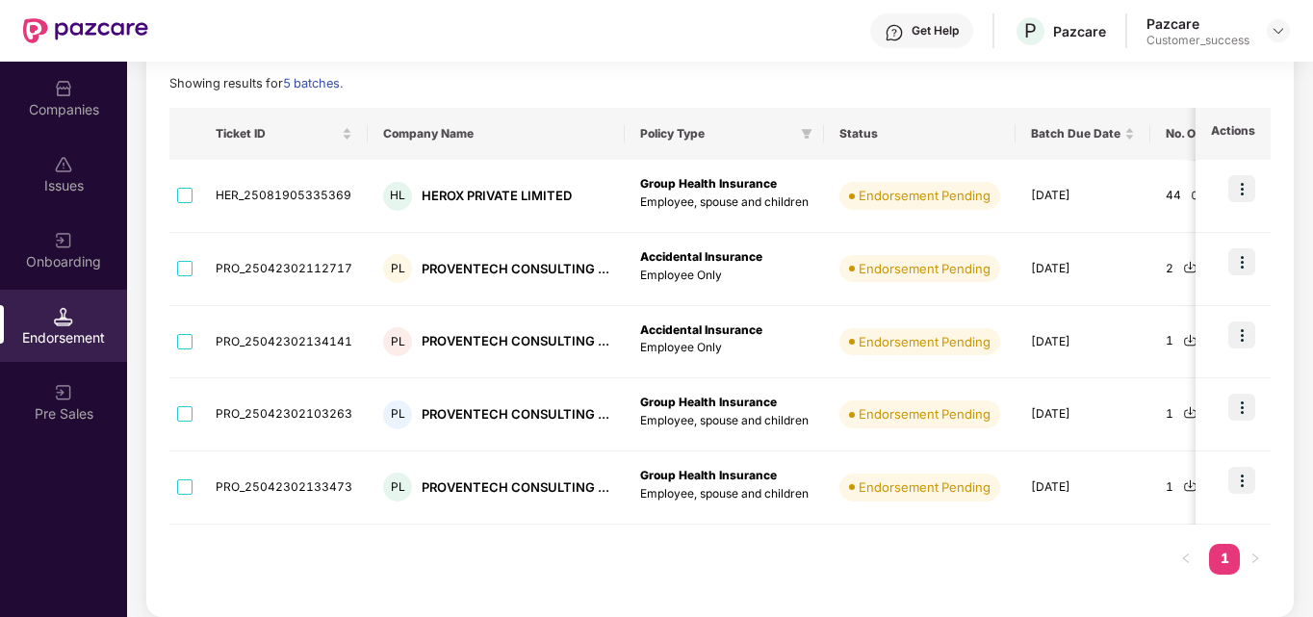
click at [0, 469] on div "Companies Issues Onboarding Endorsement Pre Sales" at bounding box center [63, 339] width 127 height 555
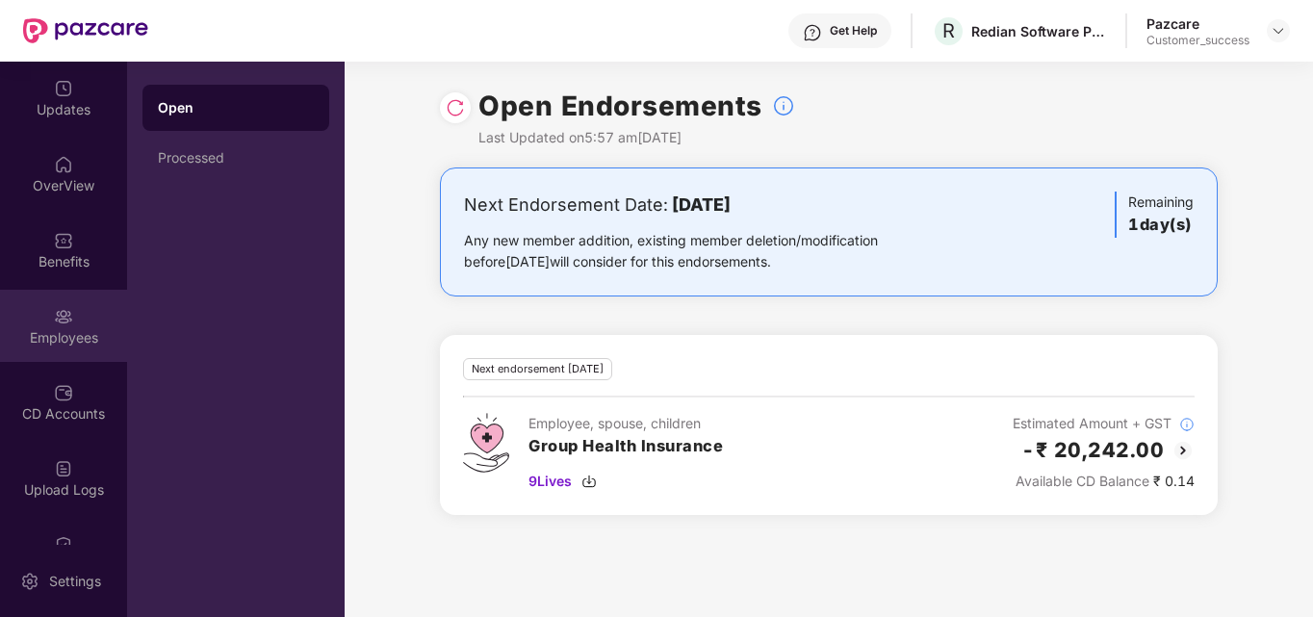
click at [78, 321] on div "Employees" at bounding box center [63, 326] width 127 height 72
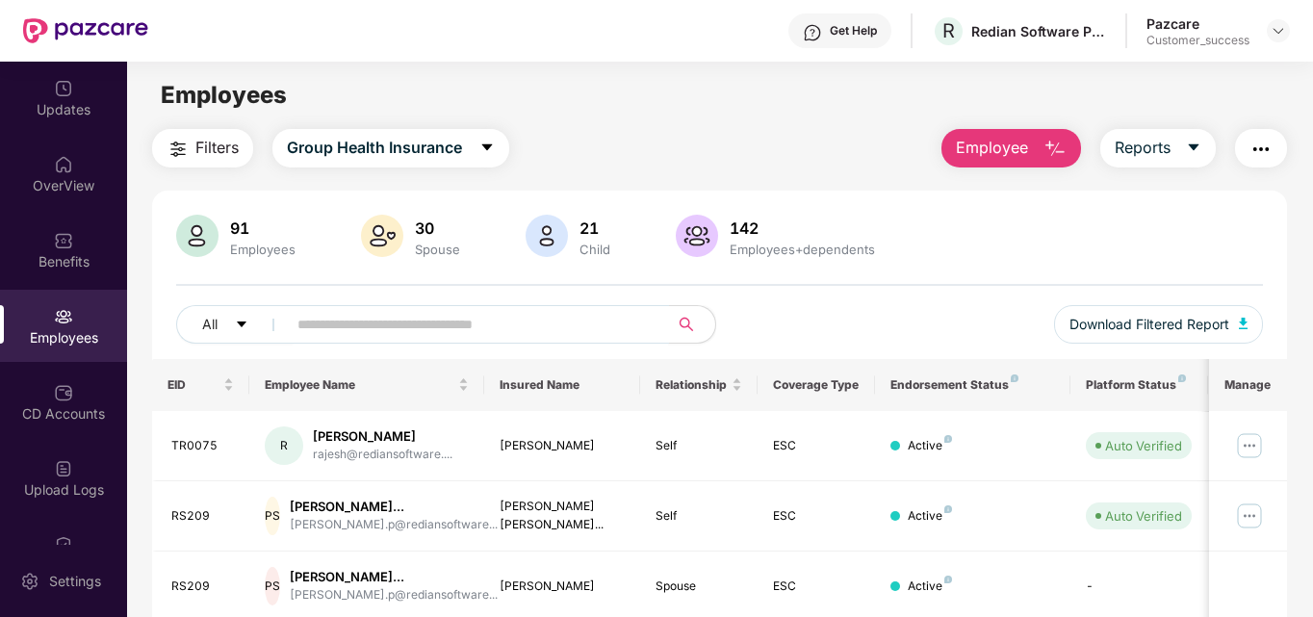
click at [373, 334] on input "text" at bounding box center [470, 324] width 346 height 29
type input "*****"
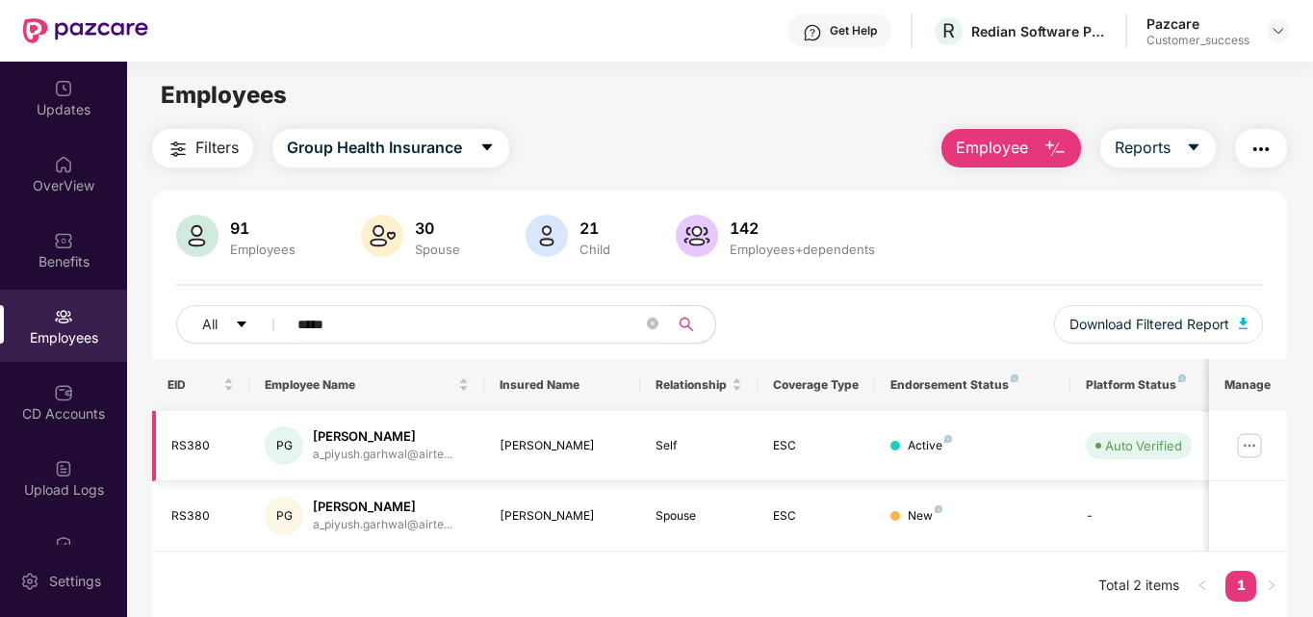
click at [1254, 449] on img at bounding box center [1249, 445] width 31 height 31
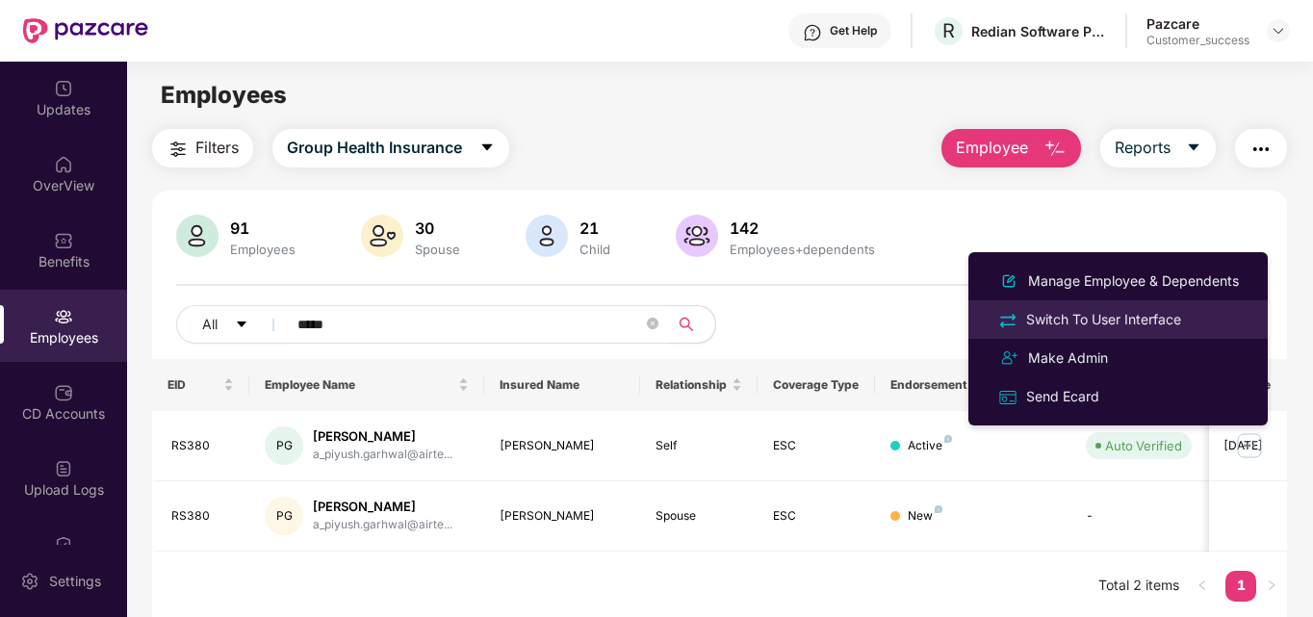
click at [1138, 307] on li "Switch To User Interface" at bounding box center [1117, 319] width 299 height 39
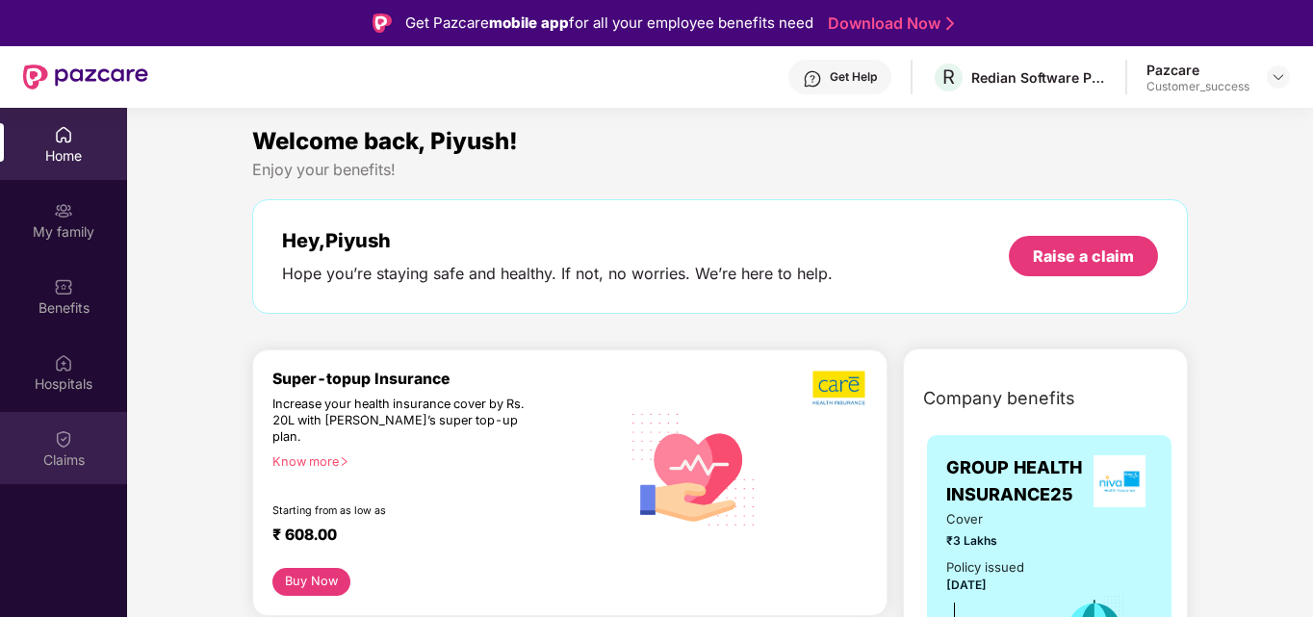
click at [64, 469] on div "Claims" at bounding box center [63, 459] width 127 height 19
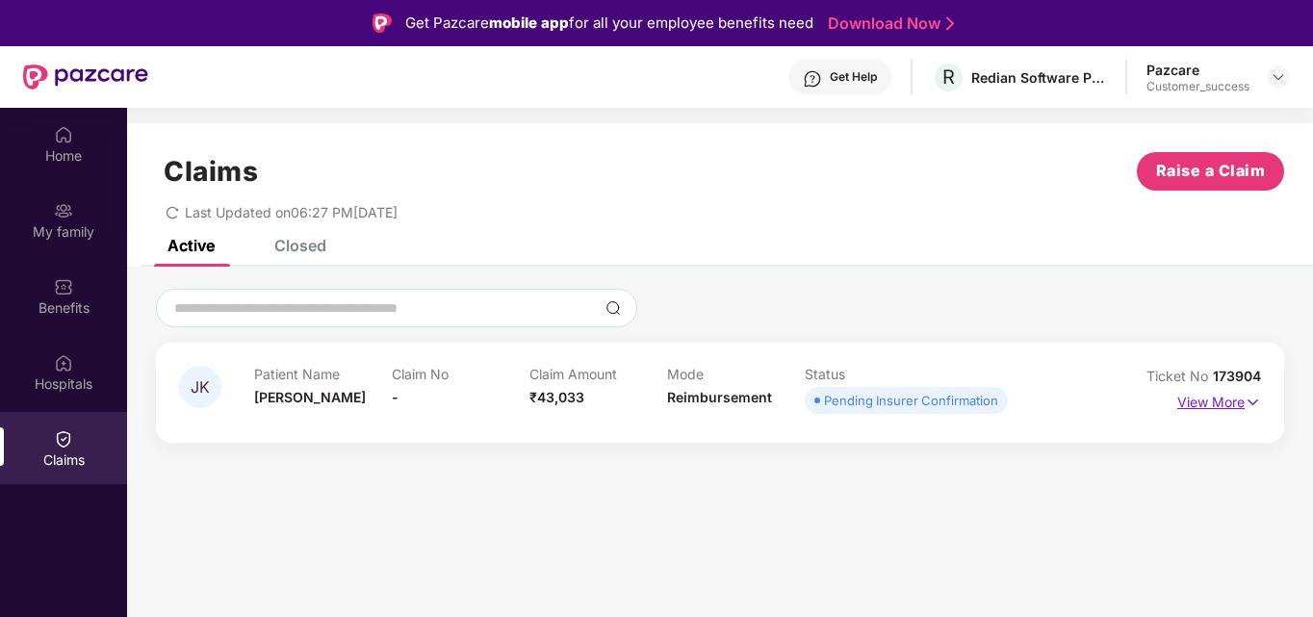
click at [1223, 404] on p "View More" at bounding box center [1219, 400] width 84 height 26
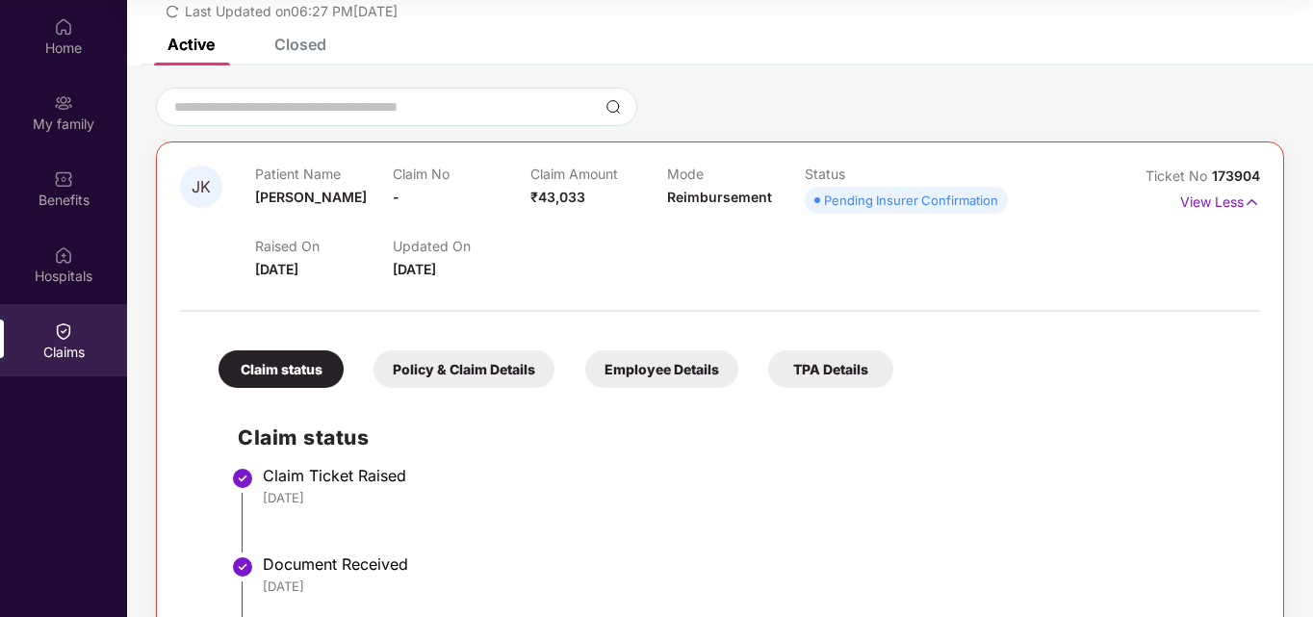
scroll to position [92, 0]
click at [497, 361] on div "Policy & Claim Details" at bounding box center [463, 370] width 181 height 38
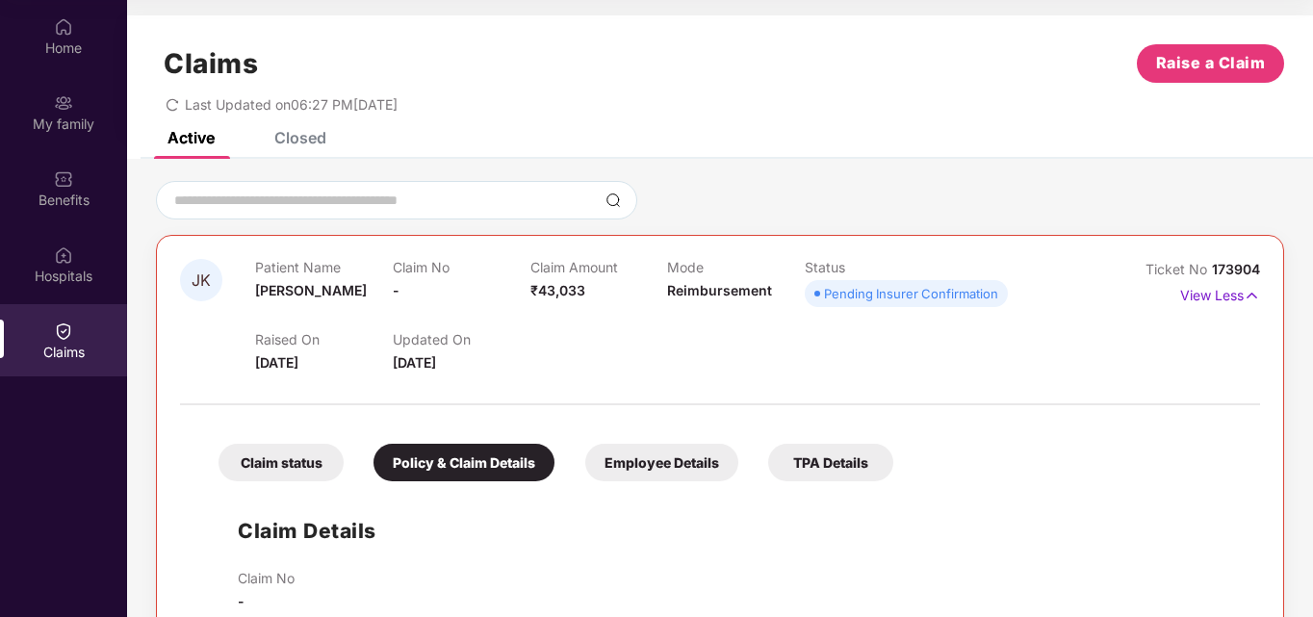
scroll to position [0, 0]
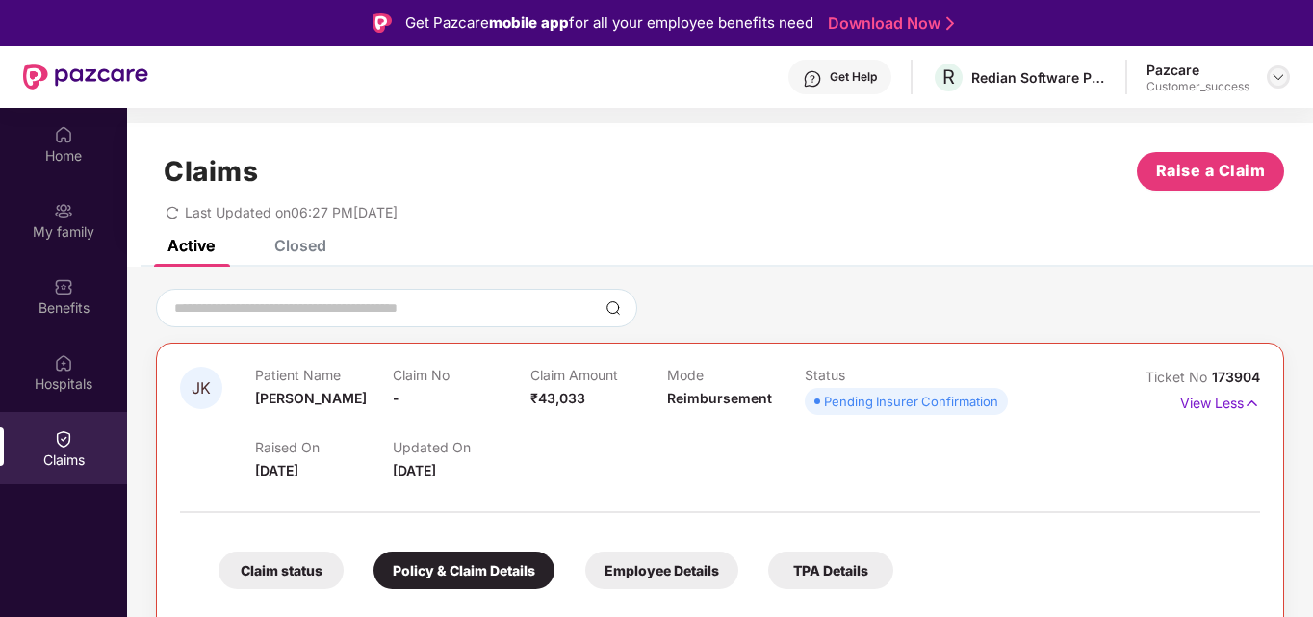
click at [1273, 87] on div at bounding box center [1278, 76] width 23 height 23
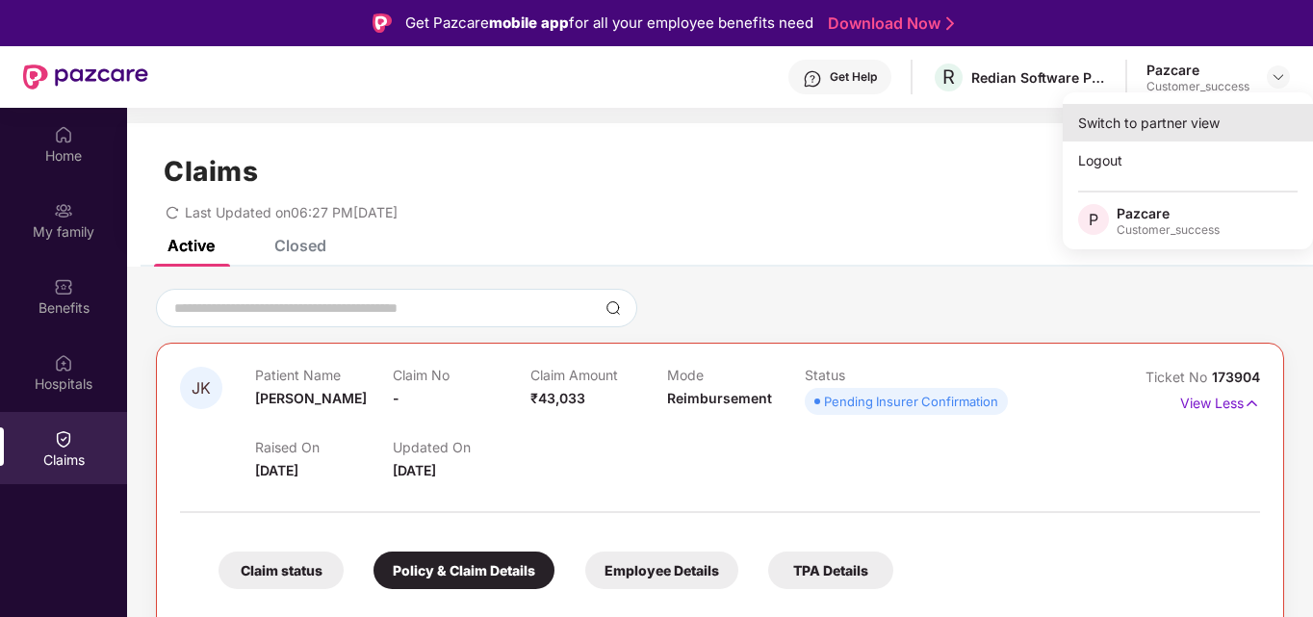
click at [1179, 137] on div "Switch to partner view" at bounding box center [1188, 123] width 250 height 38
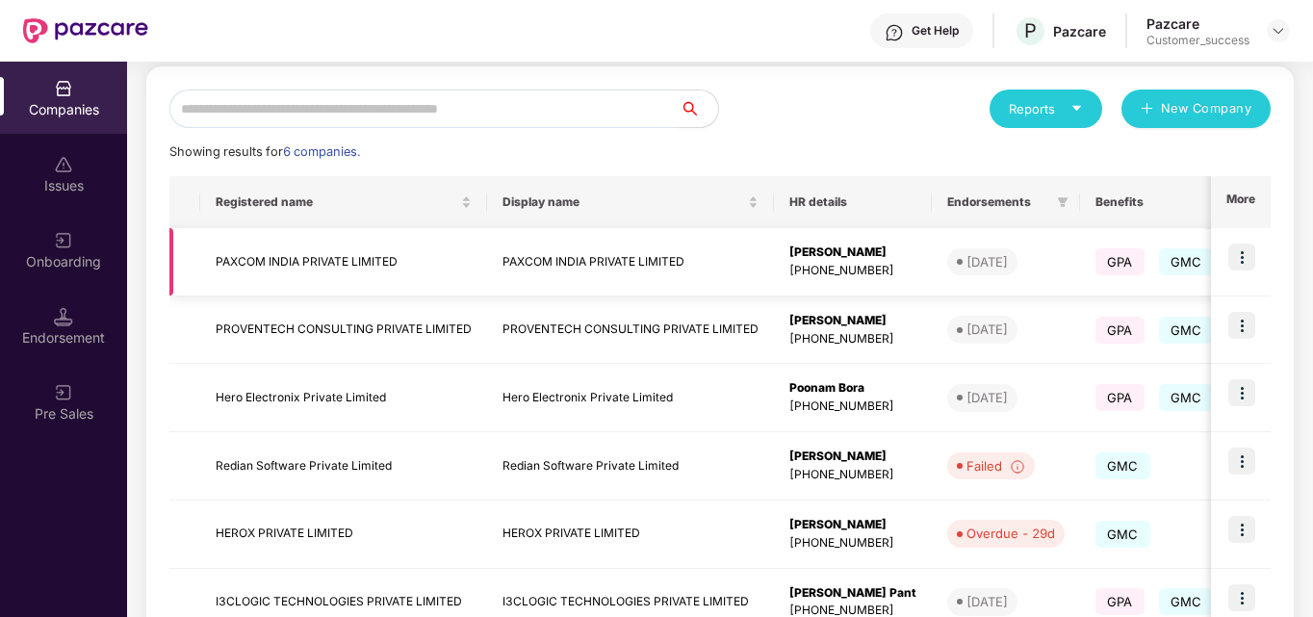
scroll to position [202, 0]
click at [1246, 534] on img at bounding box center [1241, 528] width 27 height 27
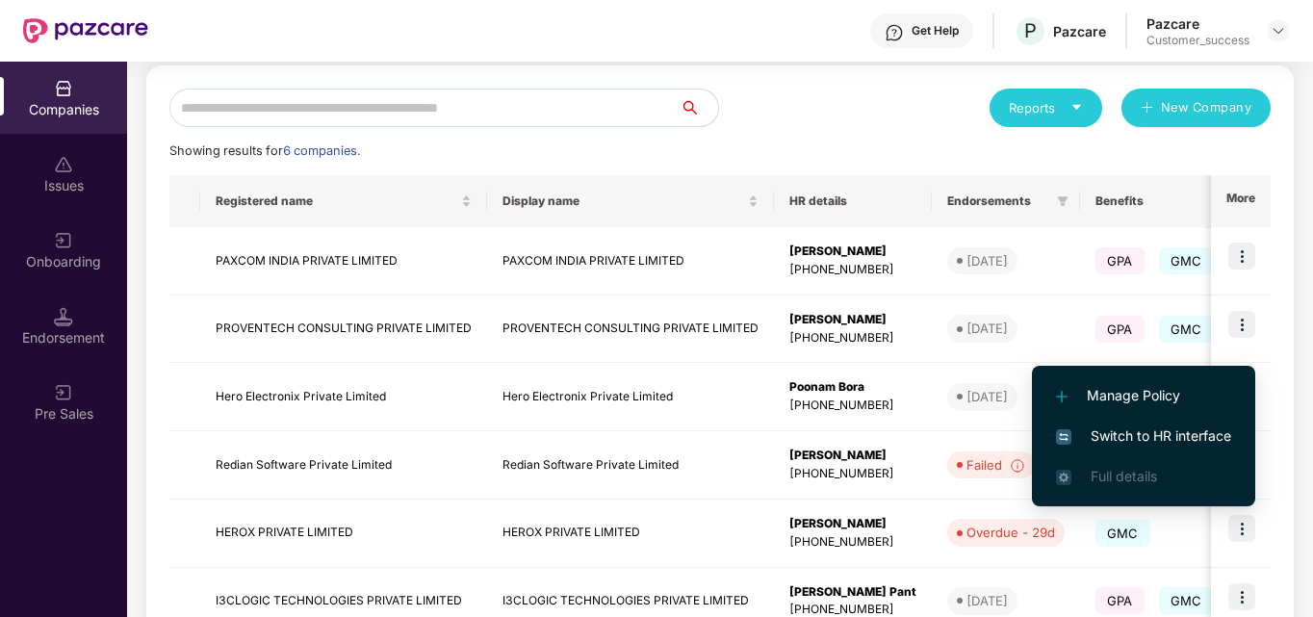
click at [1195, 449] on li "Switch to HR interface" at bounding box center [1143, 436] width 223 height 40
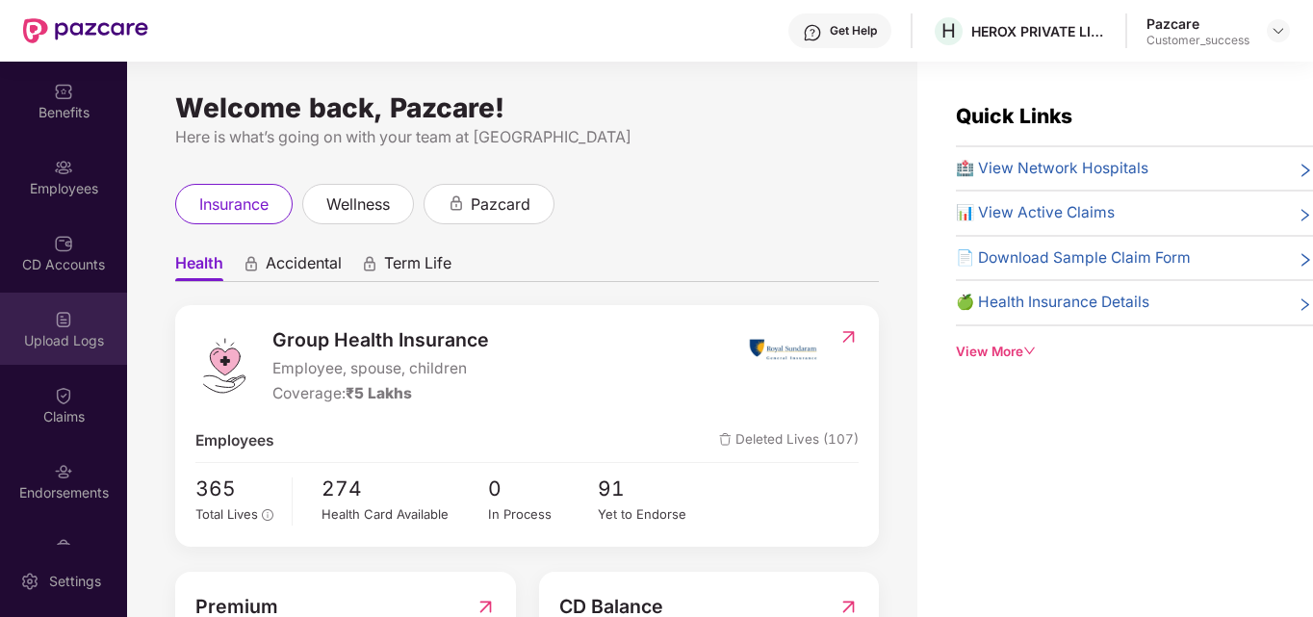
scroll to position [74, 0]
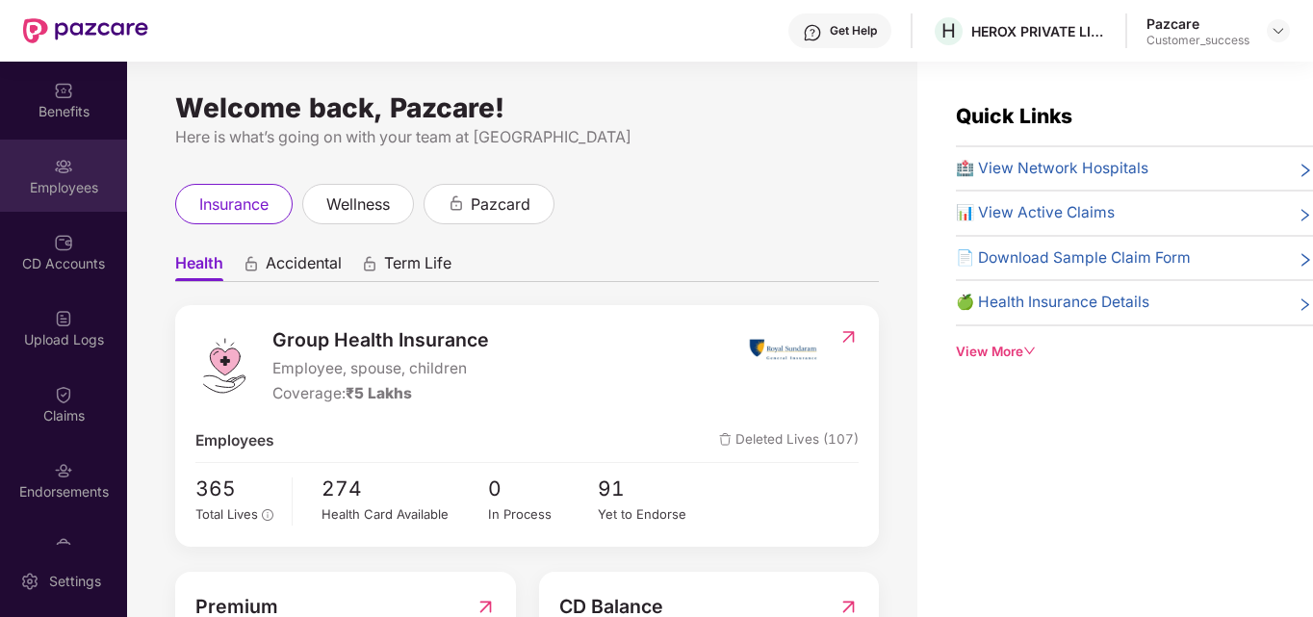
click at [70, 176] on div "Employees" at bounding box center [63, 176] width 127 height 72
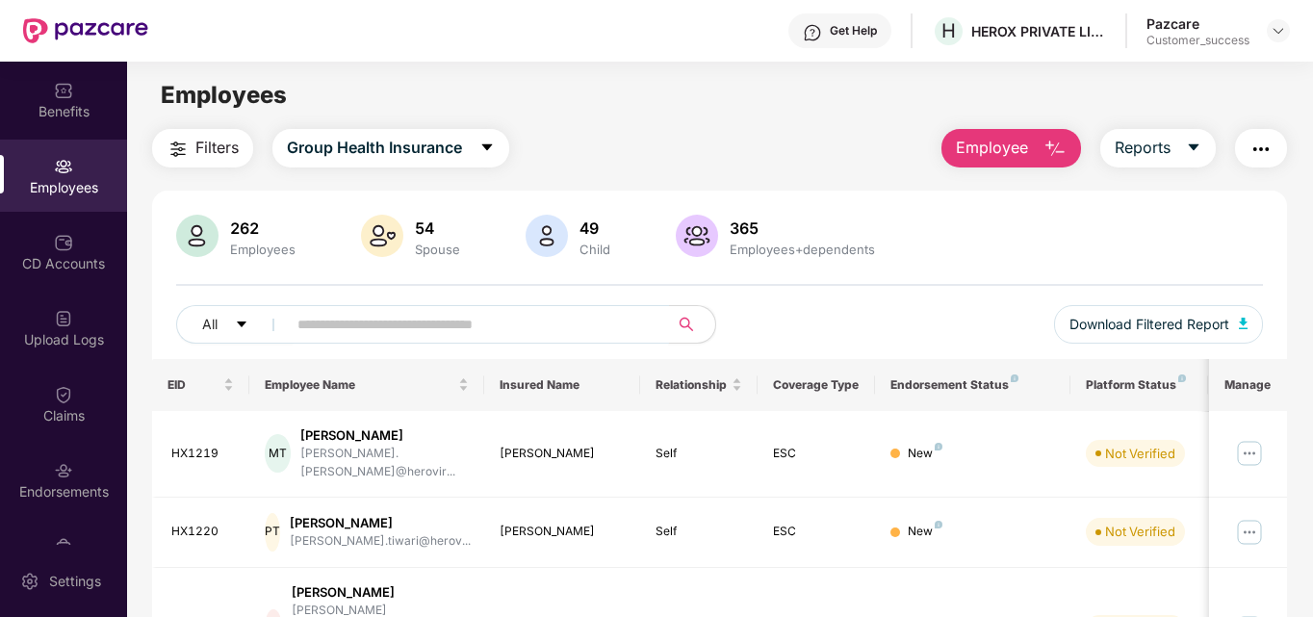
click at [408, 324] on input "text" at bounding box center [470, 324] width 346 height 29
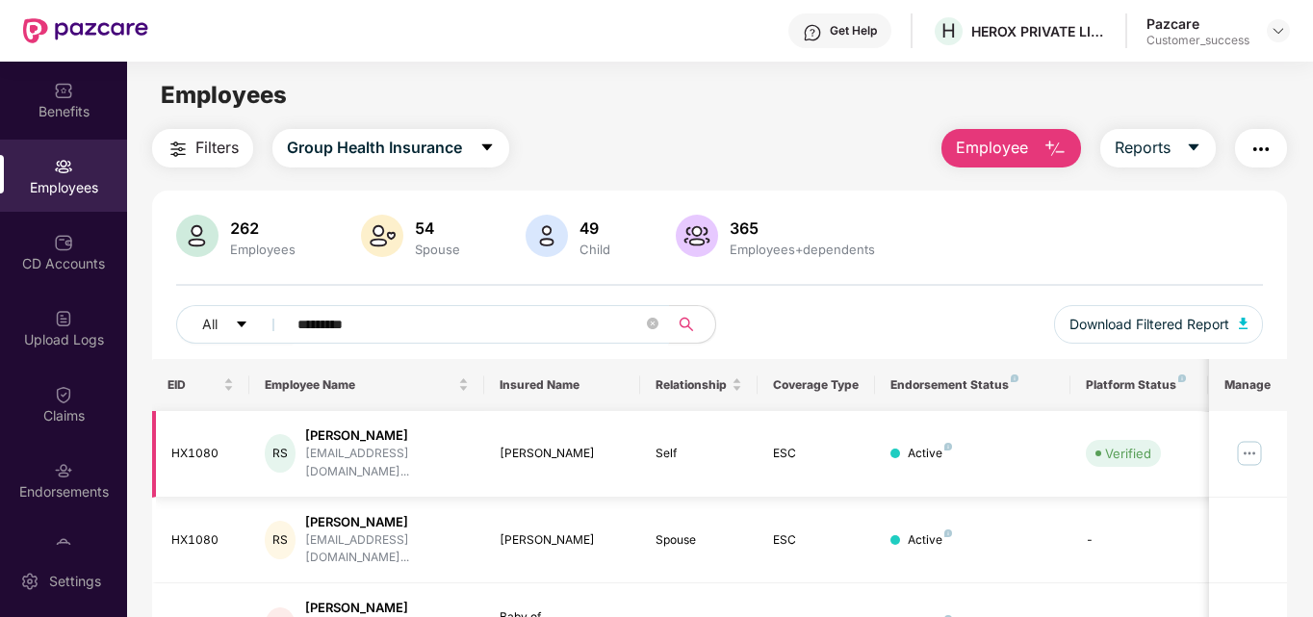
scroll to position [74, 0]
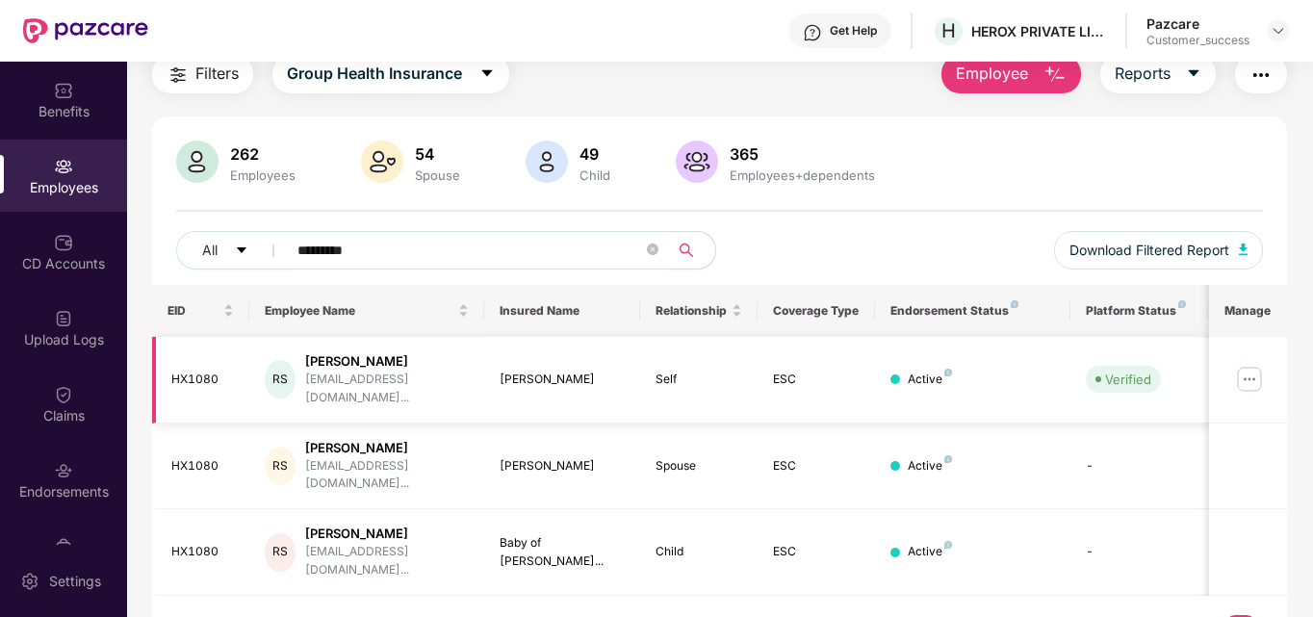
type input "*********"
click at [1248, 367] on img at bounding box center [1249, 379] width 31 height 31
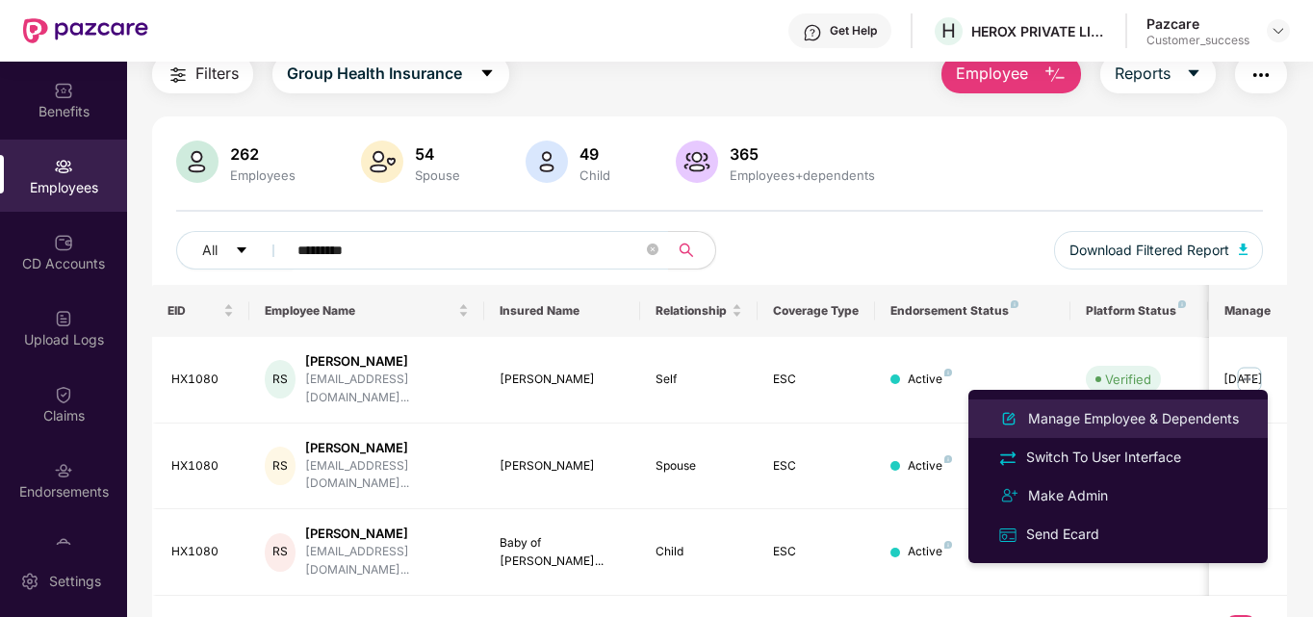
click at [1149, 416] on div "Manage Employee & Dependents" at bounding box center [1133, 418] width 218 height 21
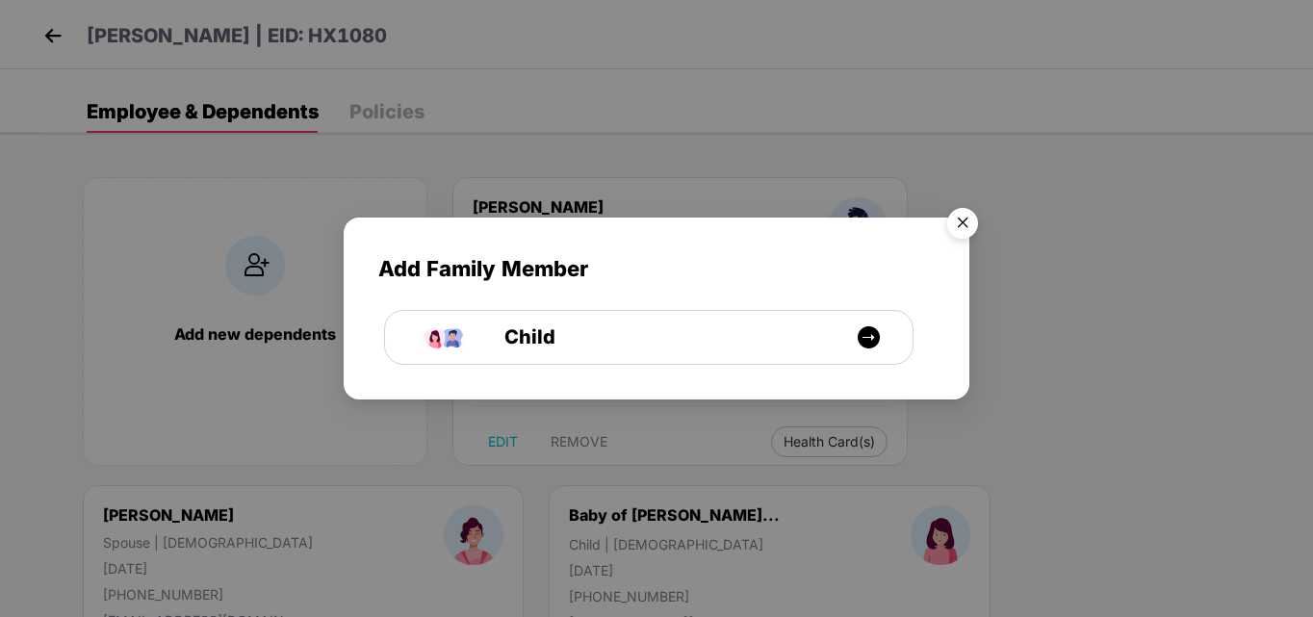
click at [956, 224] on img "Close" at bounding box center [963, 226] width 54 height 54
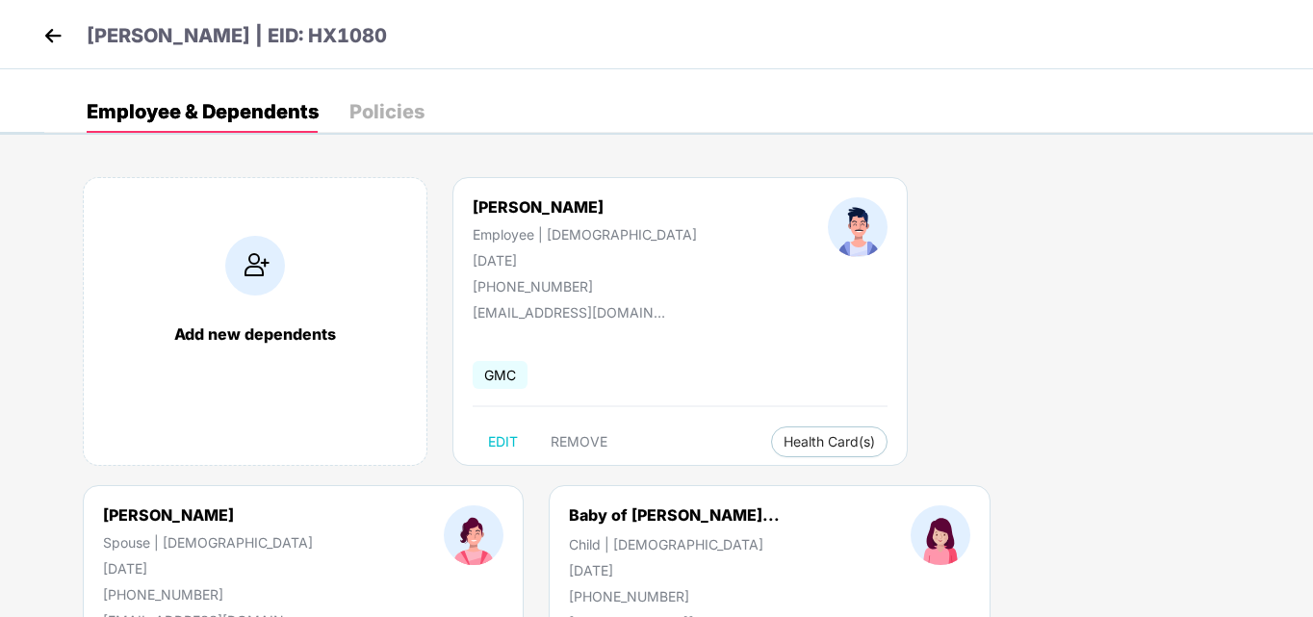
scroll to position [205, 0]
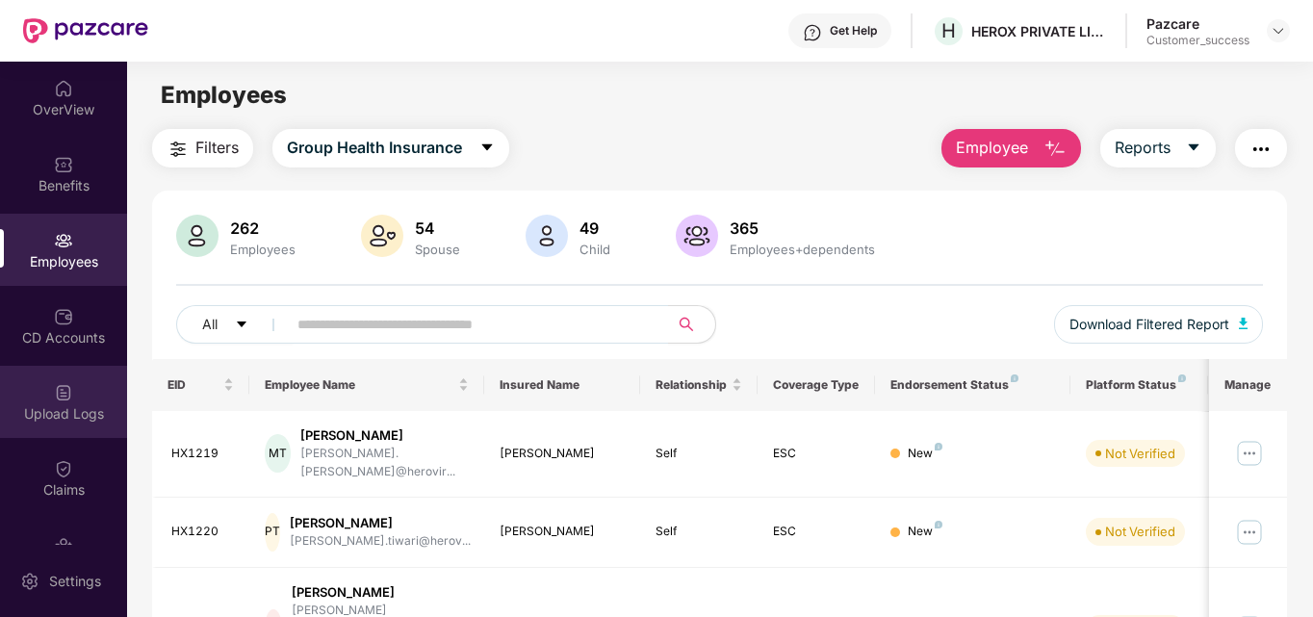
scroll to position [125, 0]
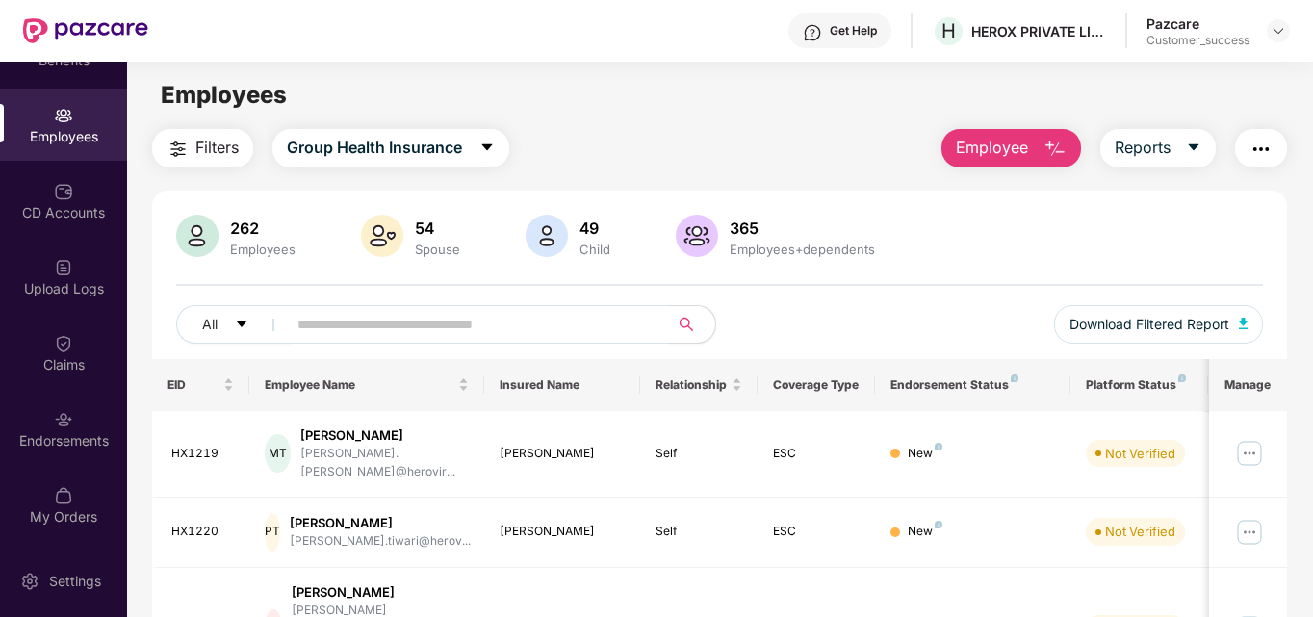
click at [386, 321] on input "text" at bounding box center [470, 324] width 346 height 29
type input "*********"
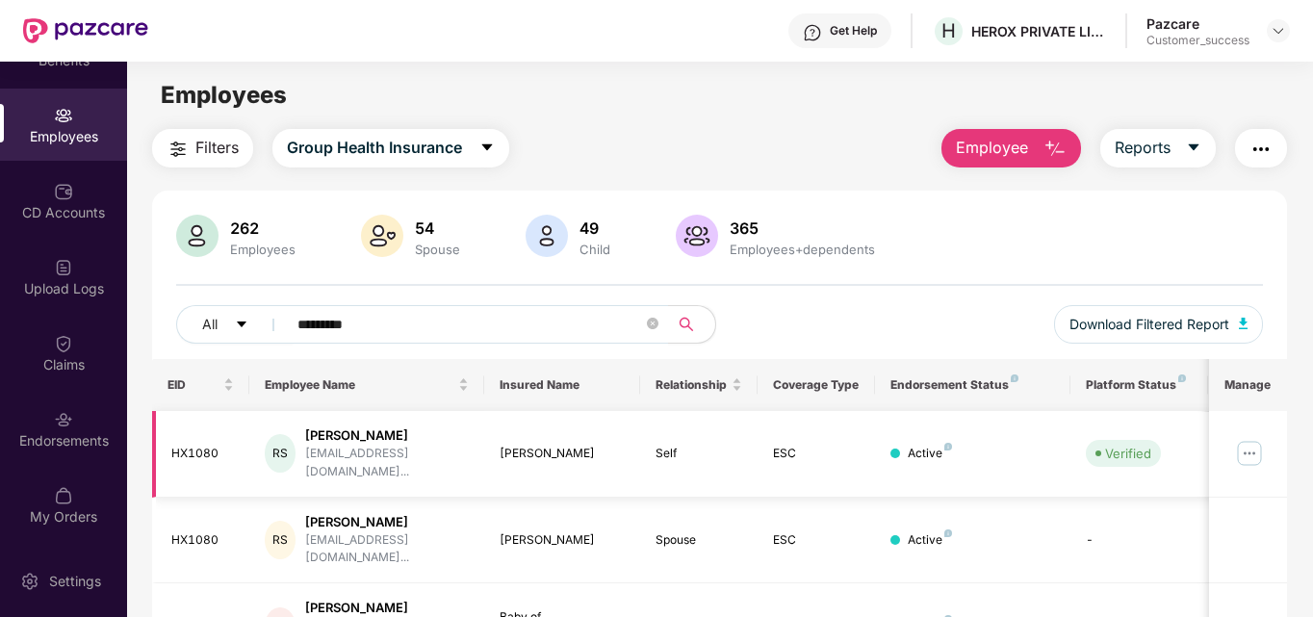
click at [1249, 438] on img at bounding box center [1249, 453] width 31 height 31
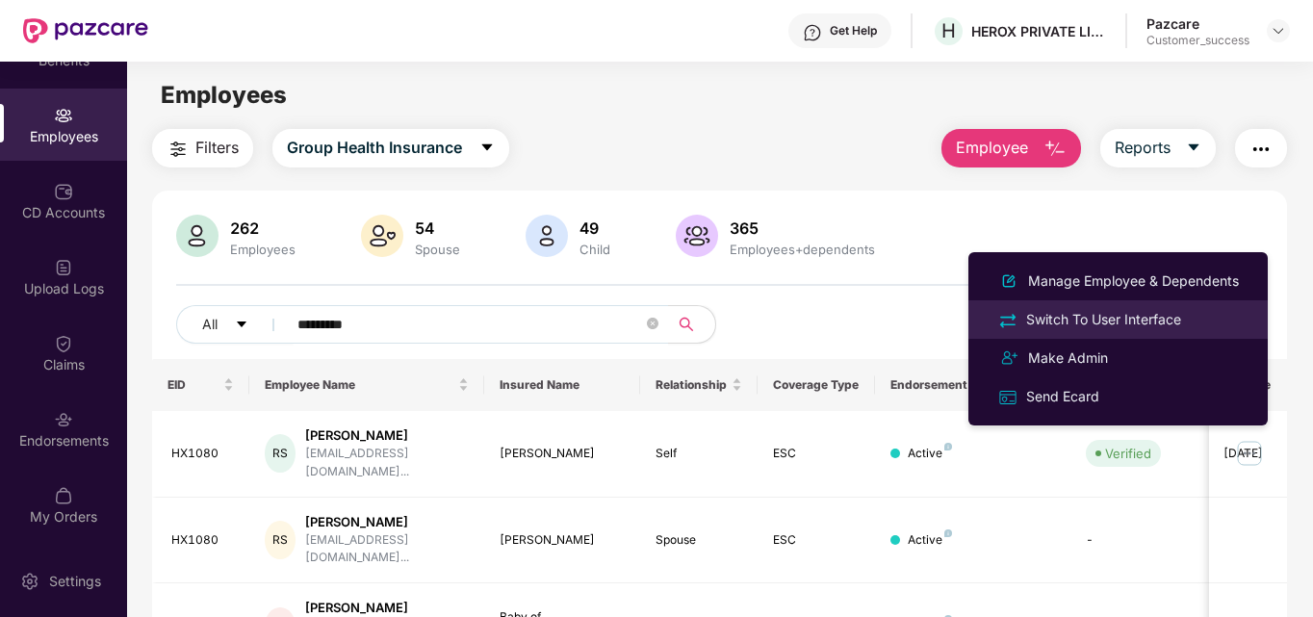
click at [1166, 315] on div "Switch To User Interface" at bounding box center [1103, 319] width 163 height 21
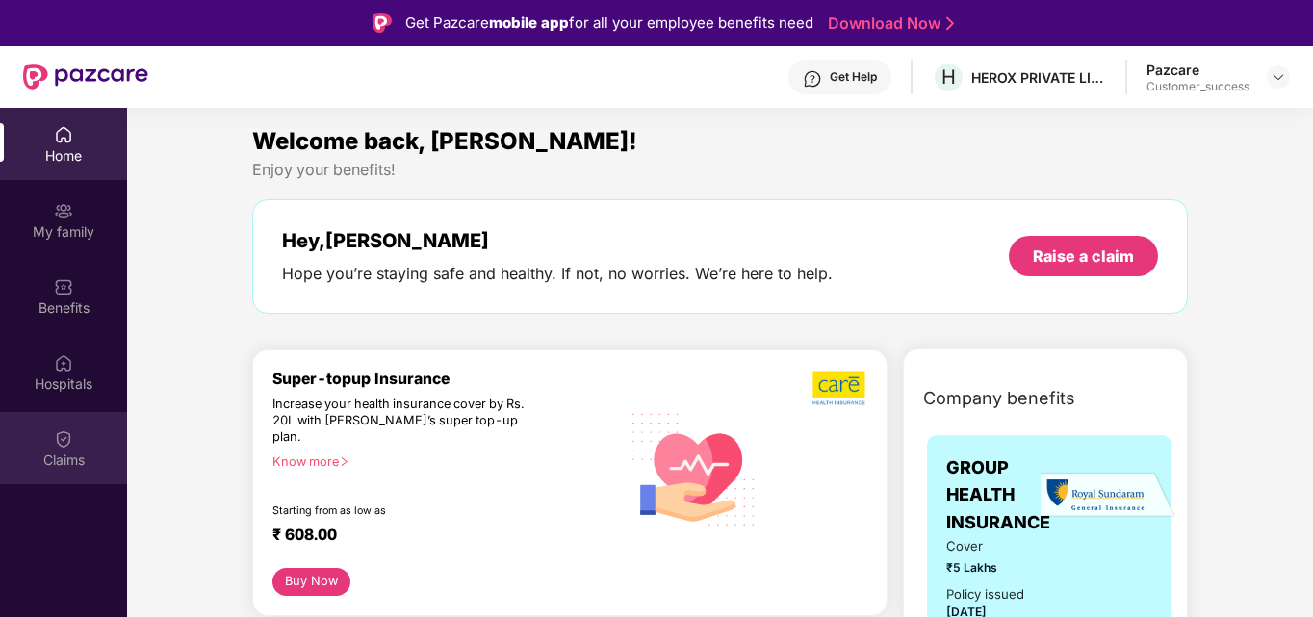
click at [52, 455] on div "Claims" at bounding box center [63, 459] width 127 height 19
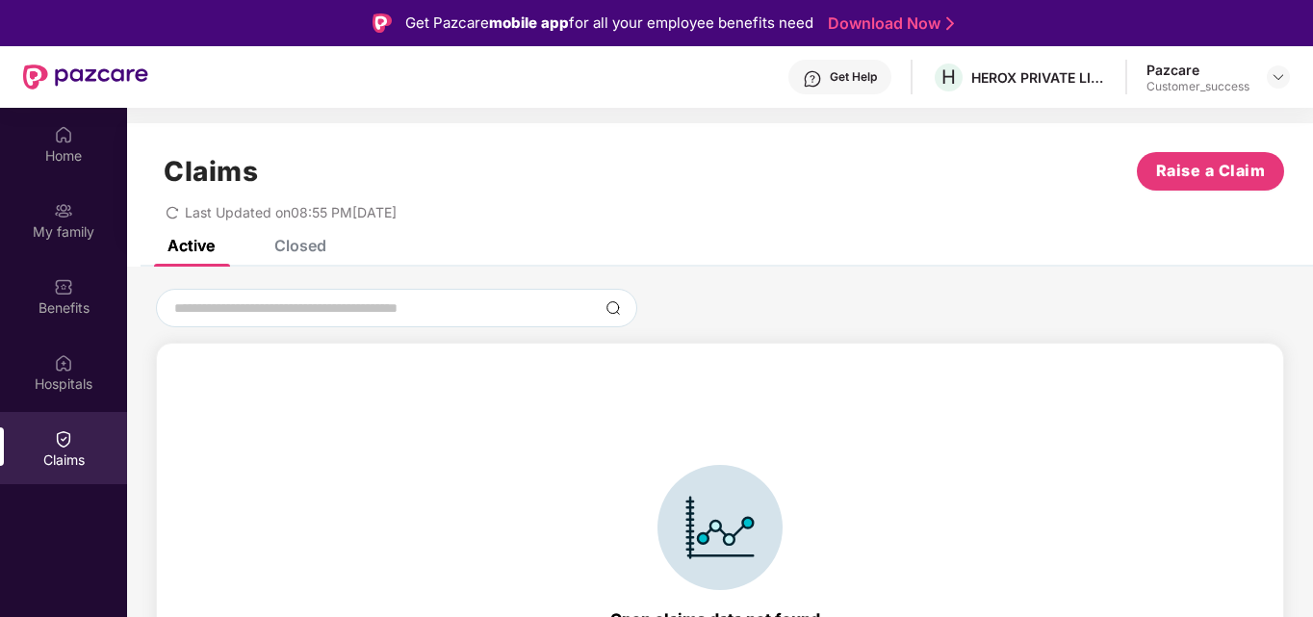
scroll to position [42, 0]
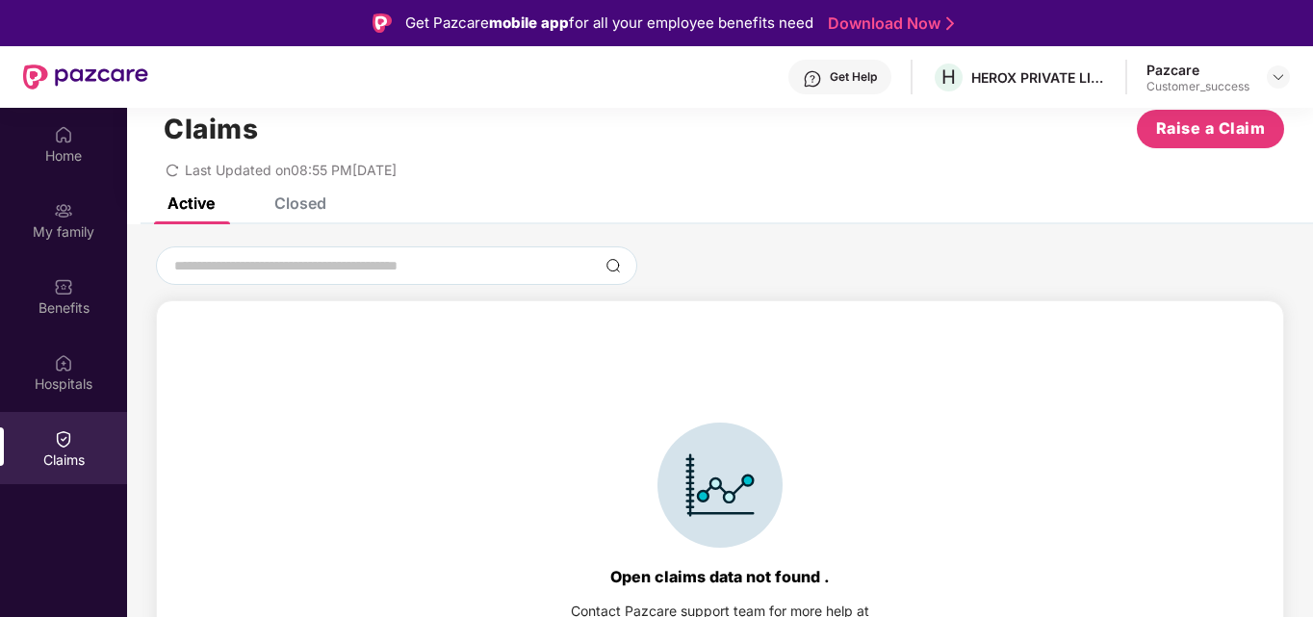
click at [289, 193] on div "Claims Raise a Claim Last Updated on 08:55 PM, 18 Sep 2025" at bounding box center [720, 139] width 1186 height 116
click at [289, 201] on div "Closed" at bounding box center [300, 202] width 52 height 19
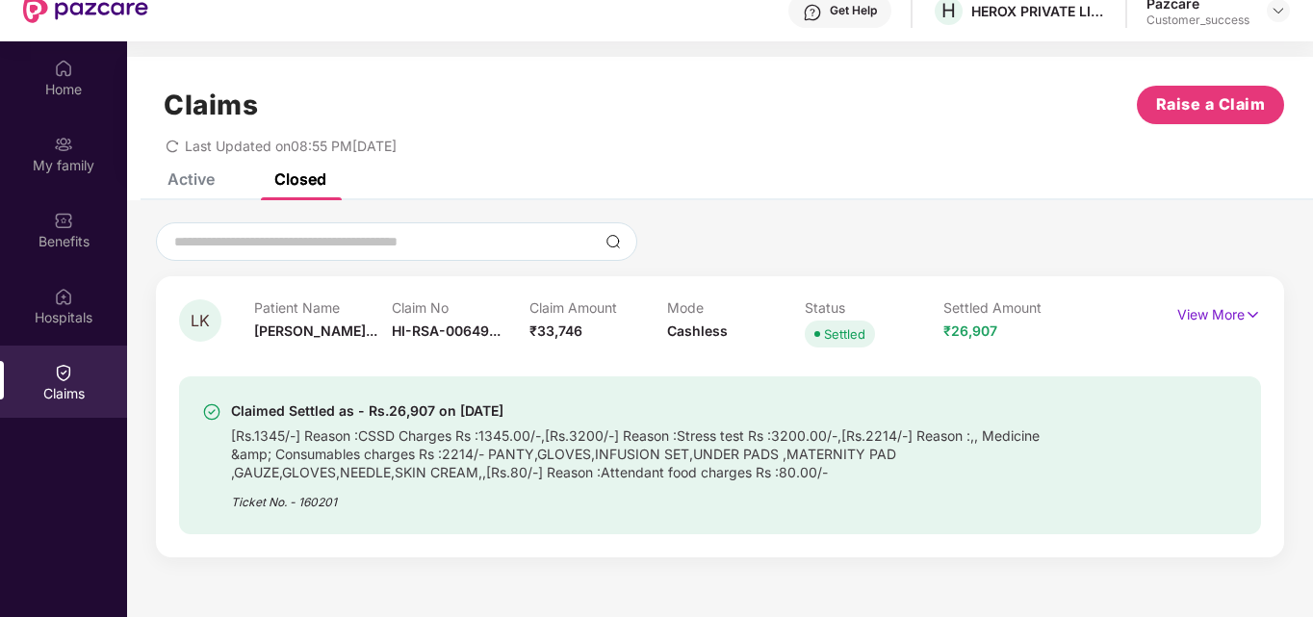
scroll to position [108, 0]
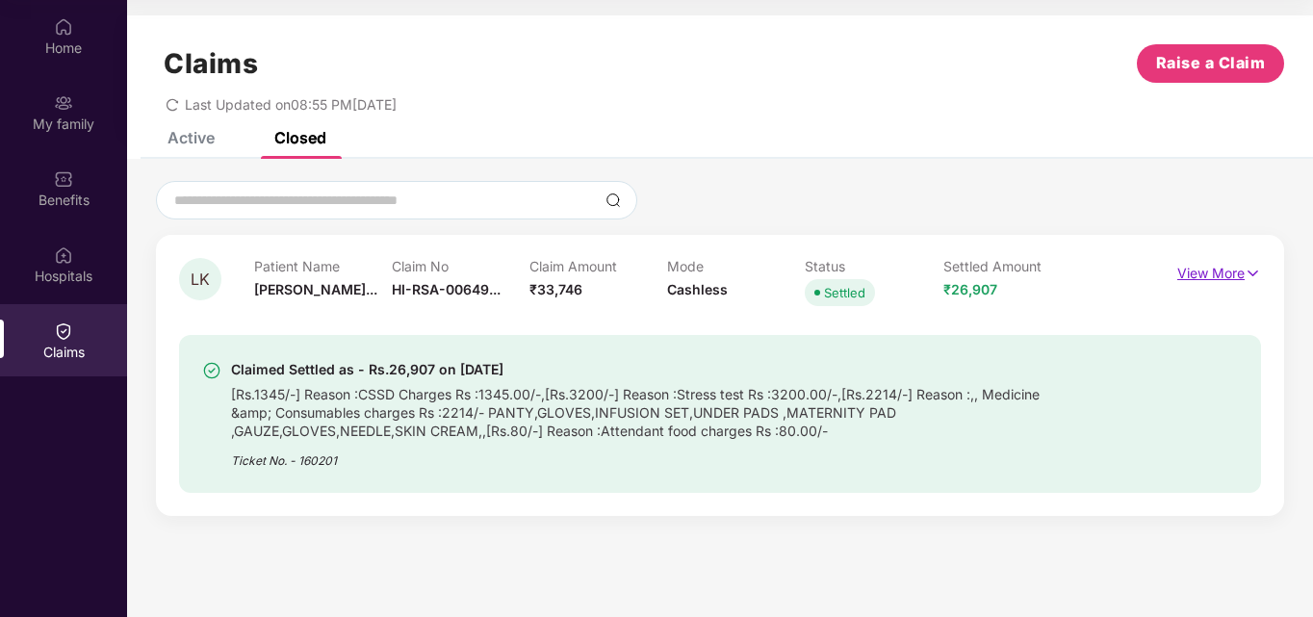
click at [1183, 274] on p "View More" at bounding box center [1219, 271] width 84 height 26
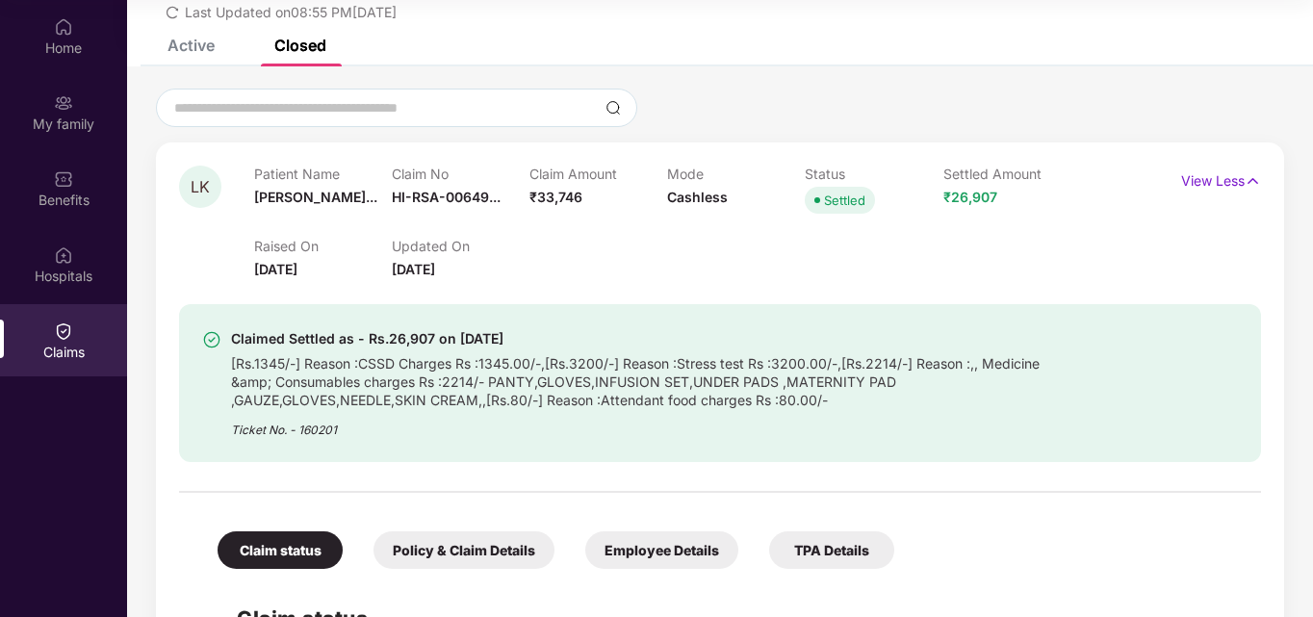
scroll to position [395, 0]
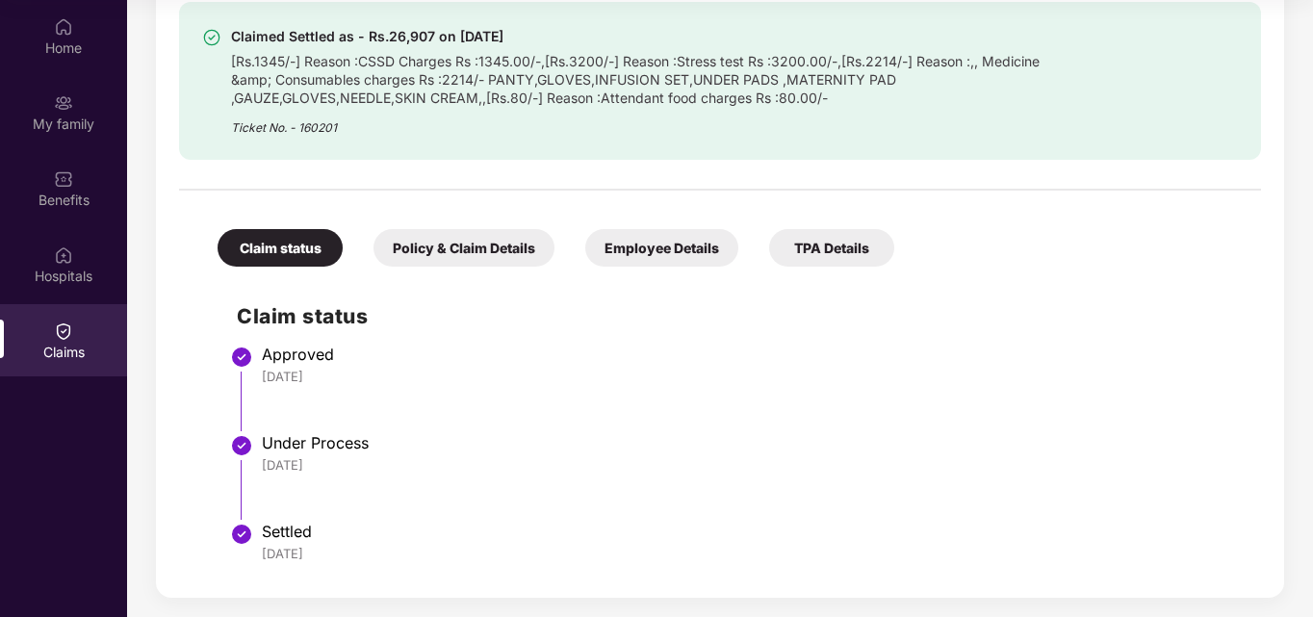
click at [430, 256] on div "Policy & Claim Details" at bounding box center [463, 248] width 181 height 38
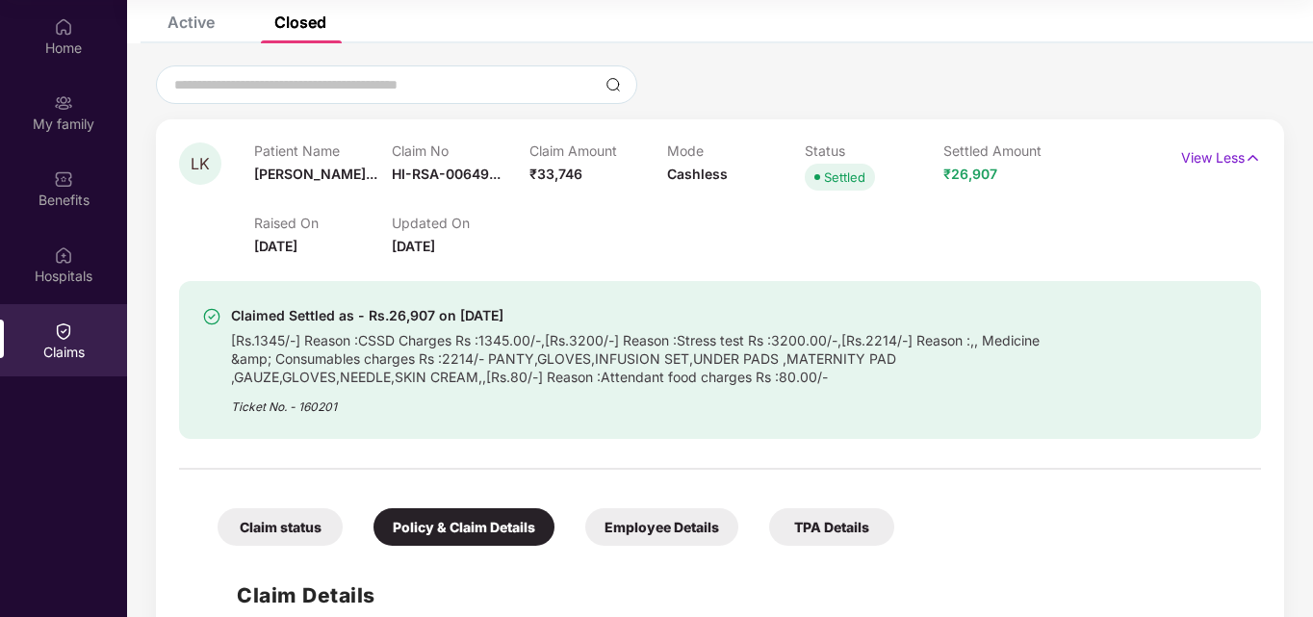
scroll to position [115, 0]
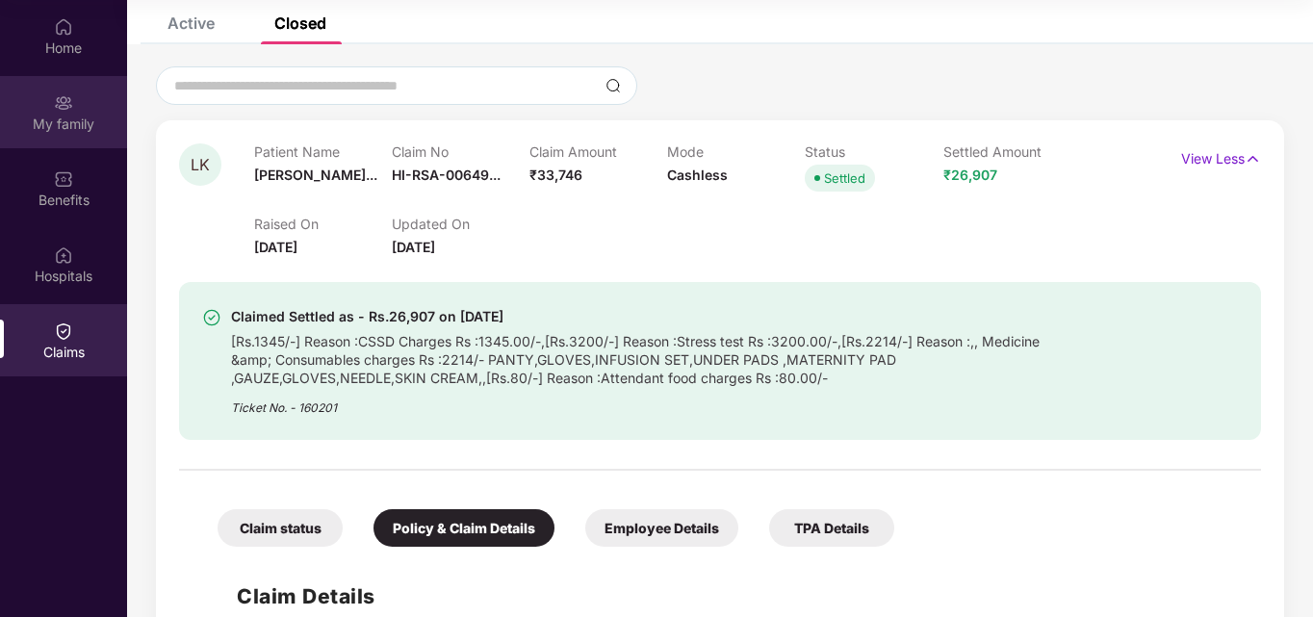
click at [71, 123] on div "My family" at bounding box center [63, 124] width 127 height 19
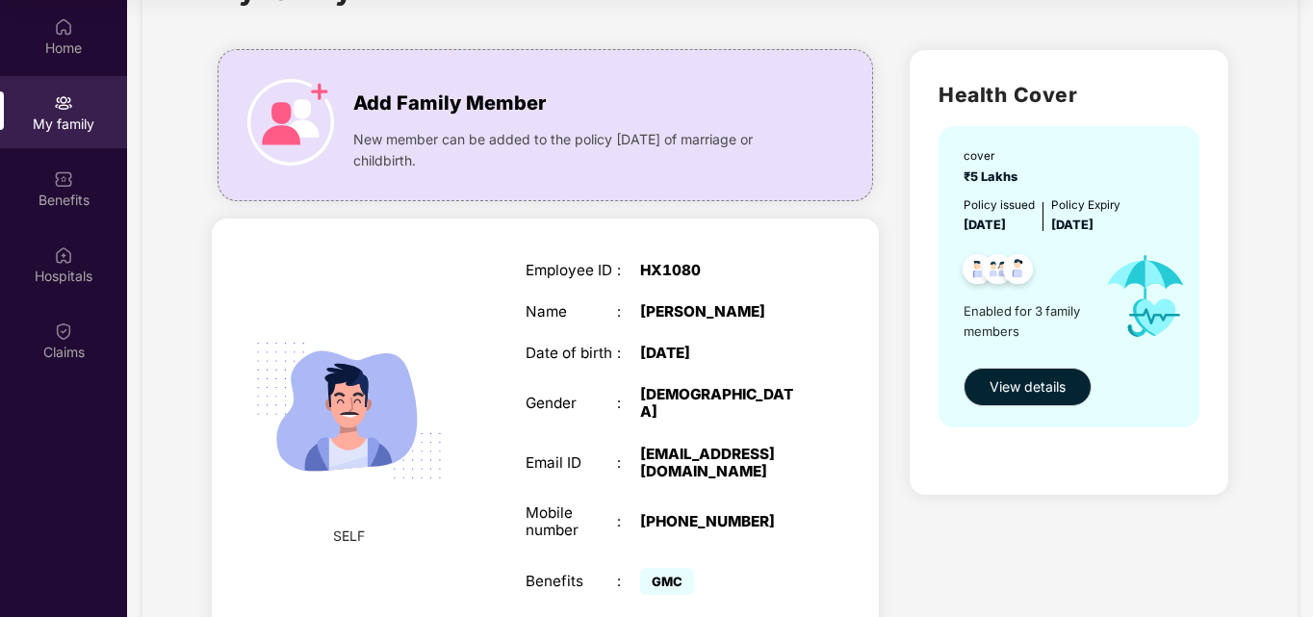
scroll to position [87, 0]
click at [666, 268] on div "HX1080" at bounding box center [720, 269] width 161 height 17
copy div "HX1080"
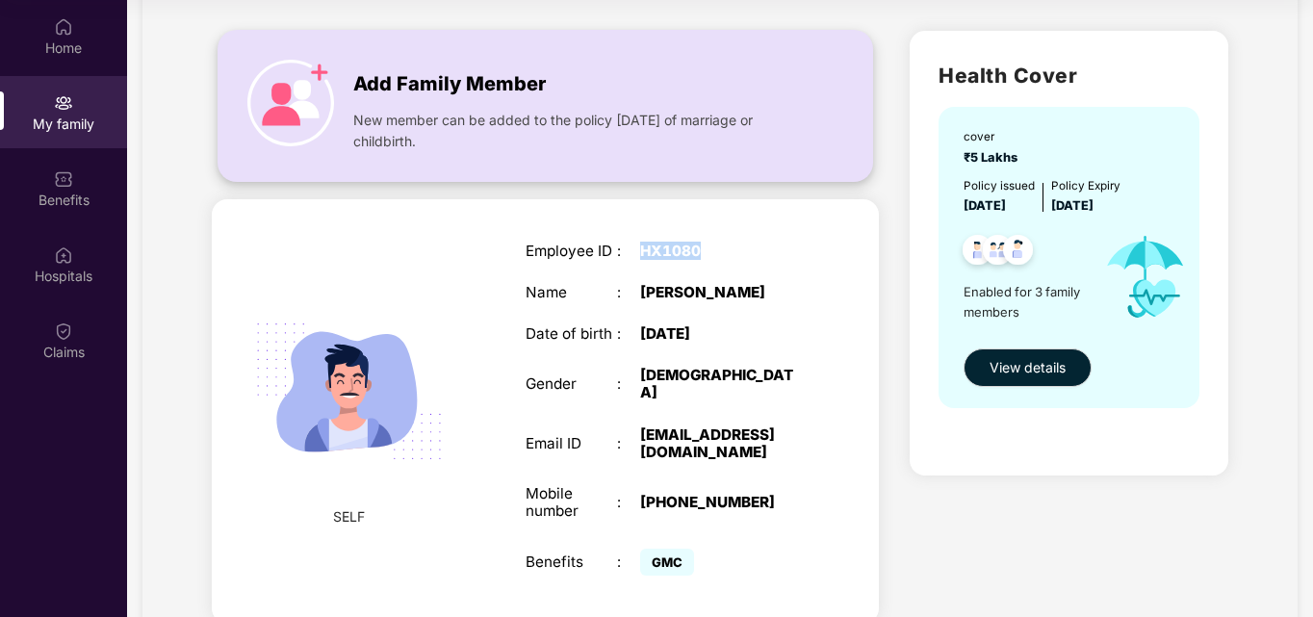
scroll to position [0, 0]
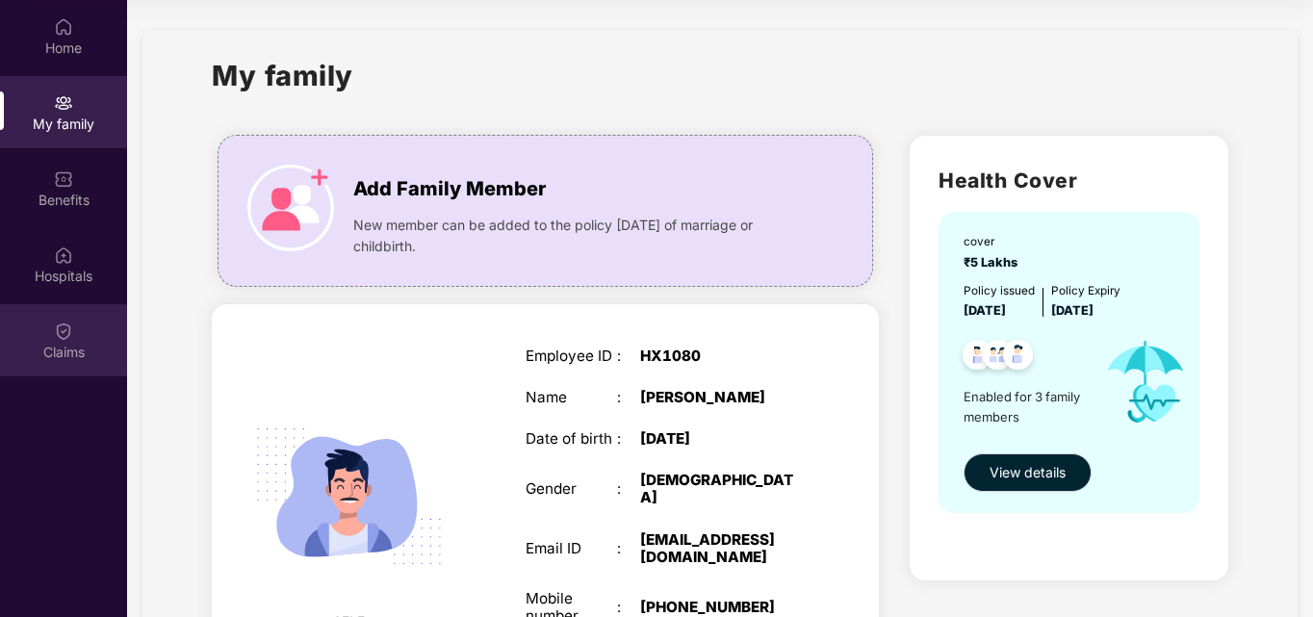
click at [53, 366] on div "Claims" at bounding box center [63, 340] width 127 height 72
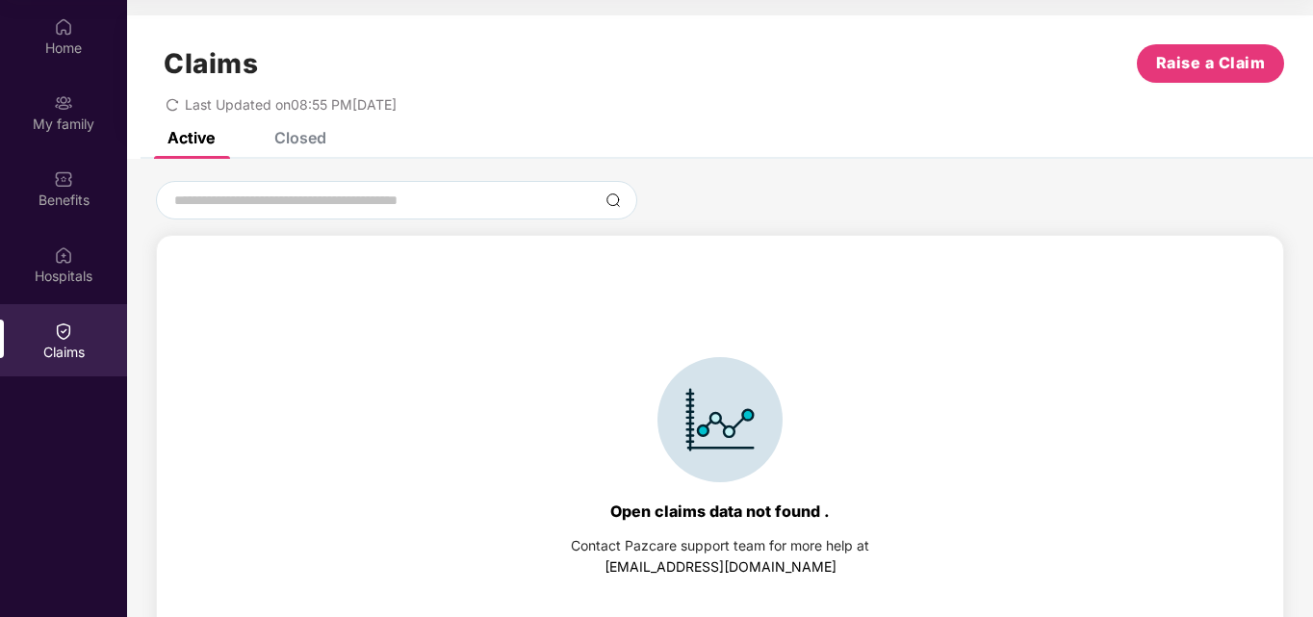
click at [295, 133] on div "Closed" at bounding box center [300, 137] width 52 height 19
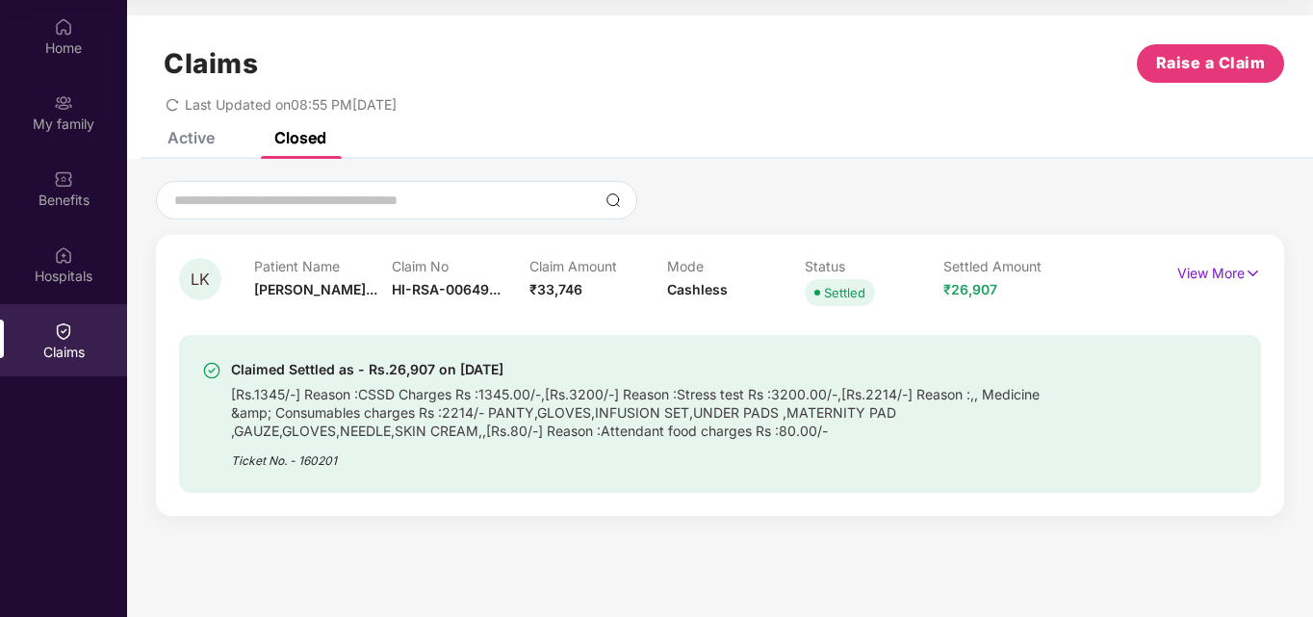
click at [168, 141] on div "Active" at bounding box center [190, 137] width 47 height 19
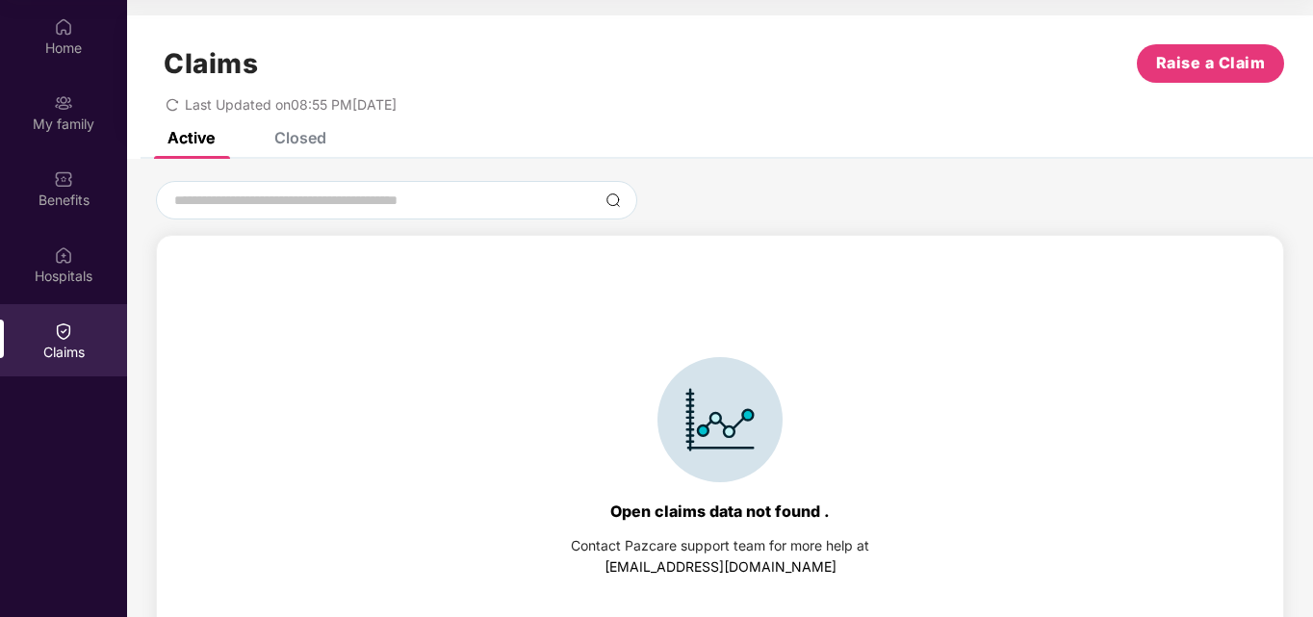
click at [273, 145] on div "Closed" at bounding box center [285, 137] width 81 height 19
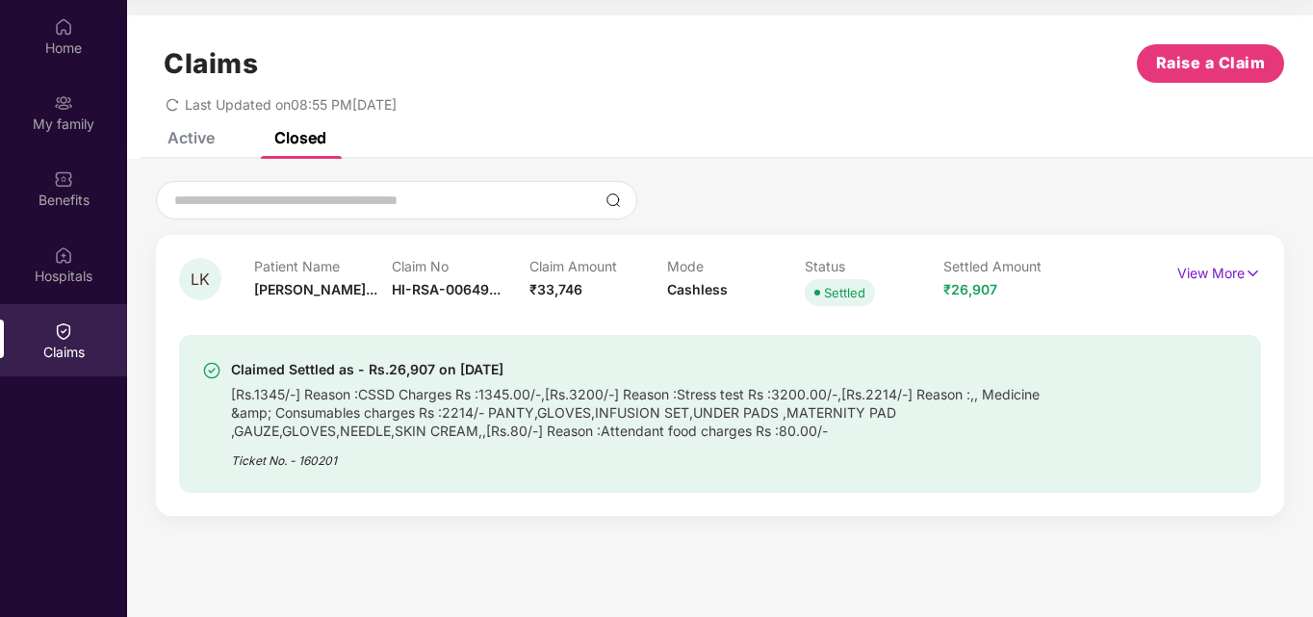
click at [164, 129] on div "Claims Raise a Claim Last Updated on 08:55 PM, 18 Sep 2025" at bounding box center [720, 73] width 1186 height 116
click at [186, 123] on div "Claims Raise a Claim Last Updated on 08:55 PM, 18 Sep 2025" at bounding box center [720, 73] width 1186 height 116
click at [178, 142] on div "Active" at bounding box center [190, 137] width 47 height 19
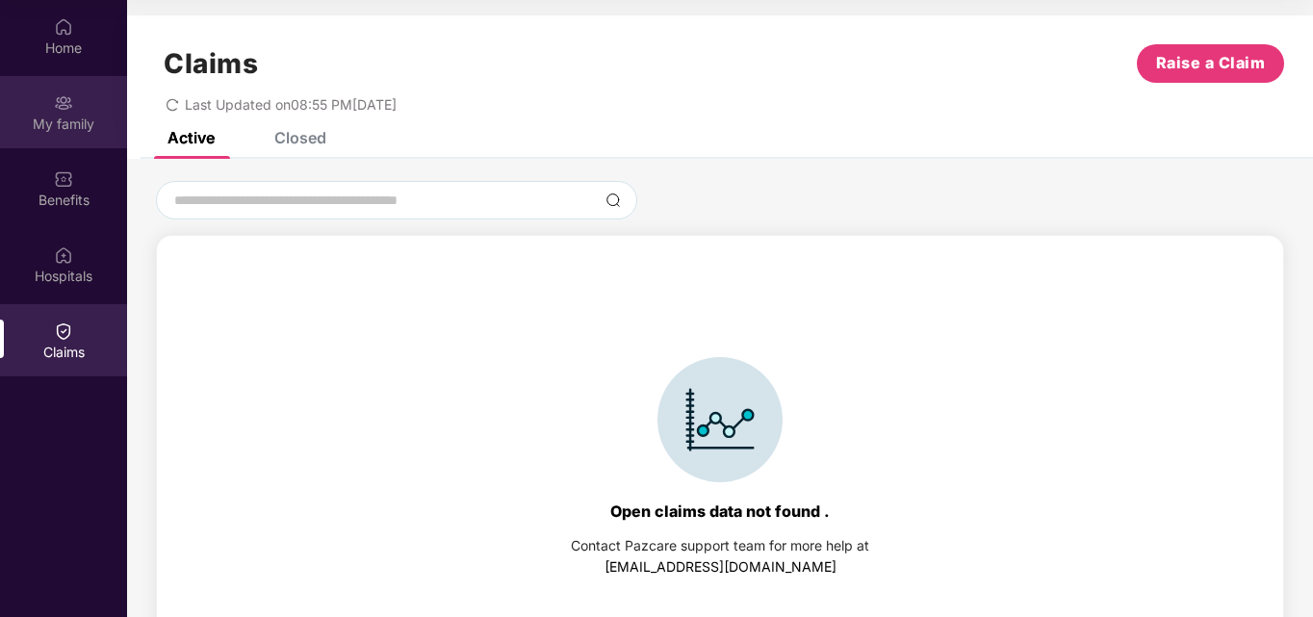
click at [68, 111] on img at bounding box center [63, 102] width 19 height 19
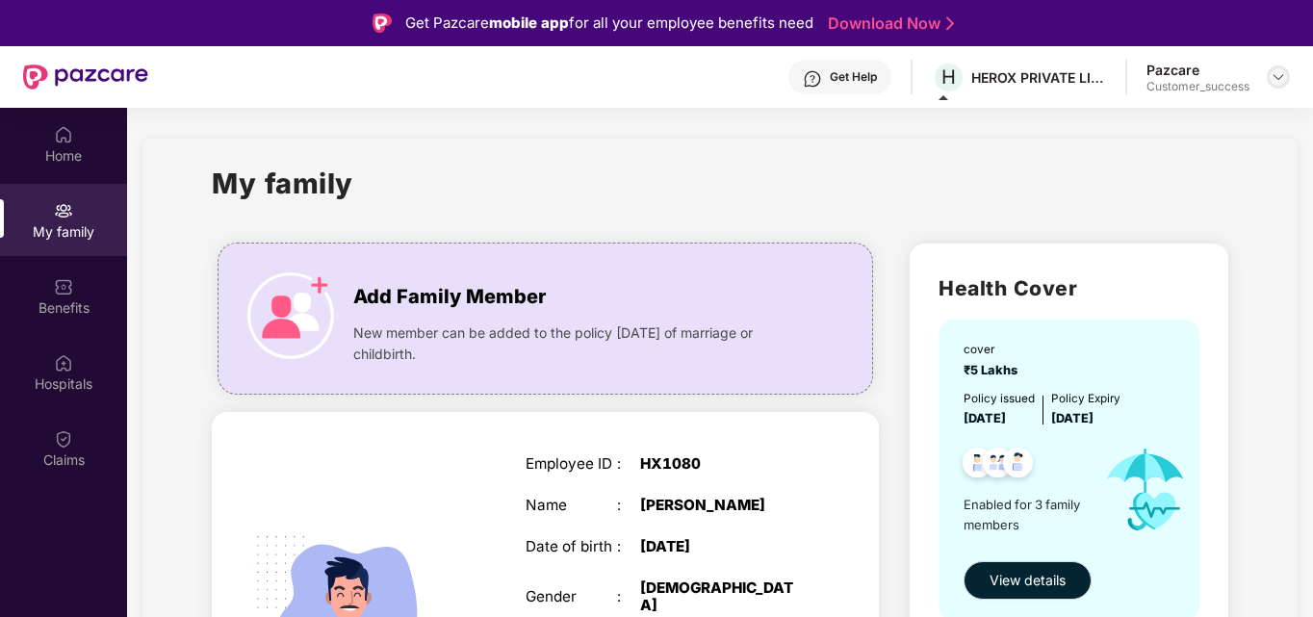
click at [1273, 73] on img at bounding box center [1278, 76] width 15 height 15
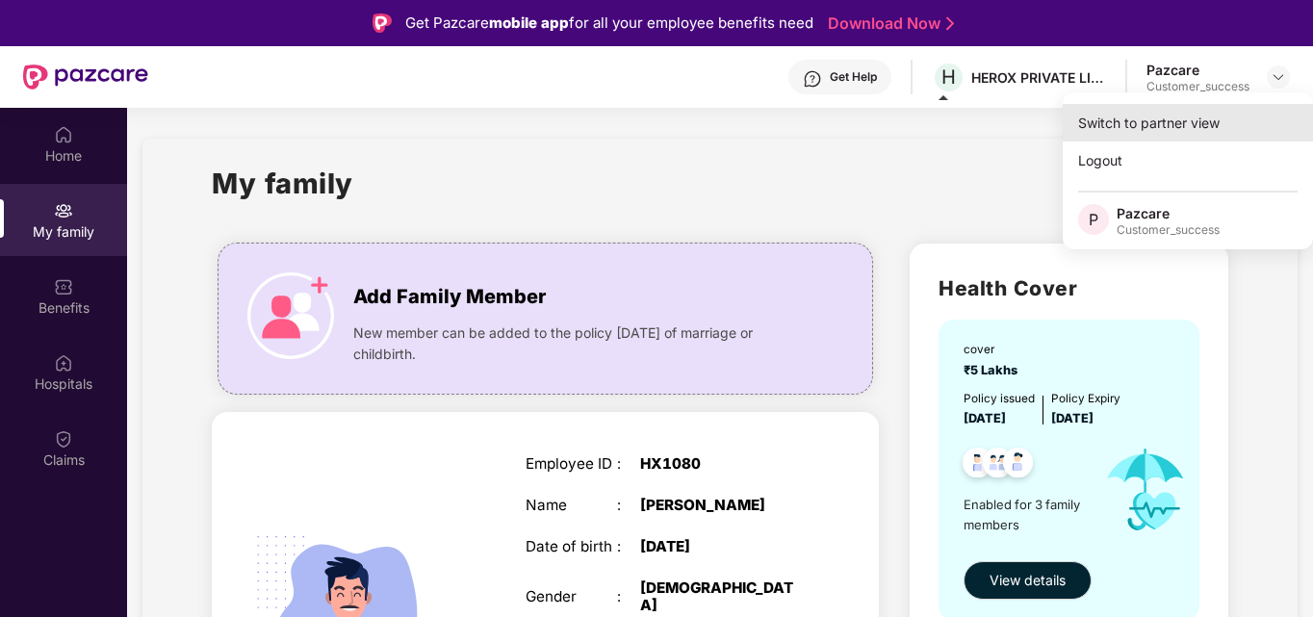
click at [1183, 135] on div "Switch to partner view" at bounding box center [1188, 123] width 250 height 38
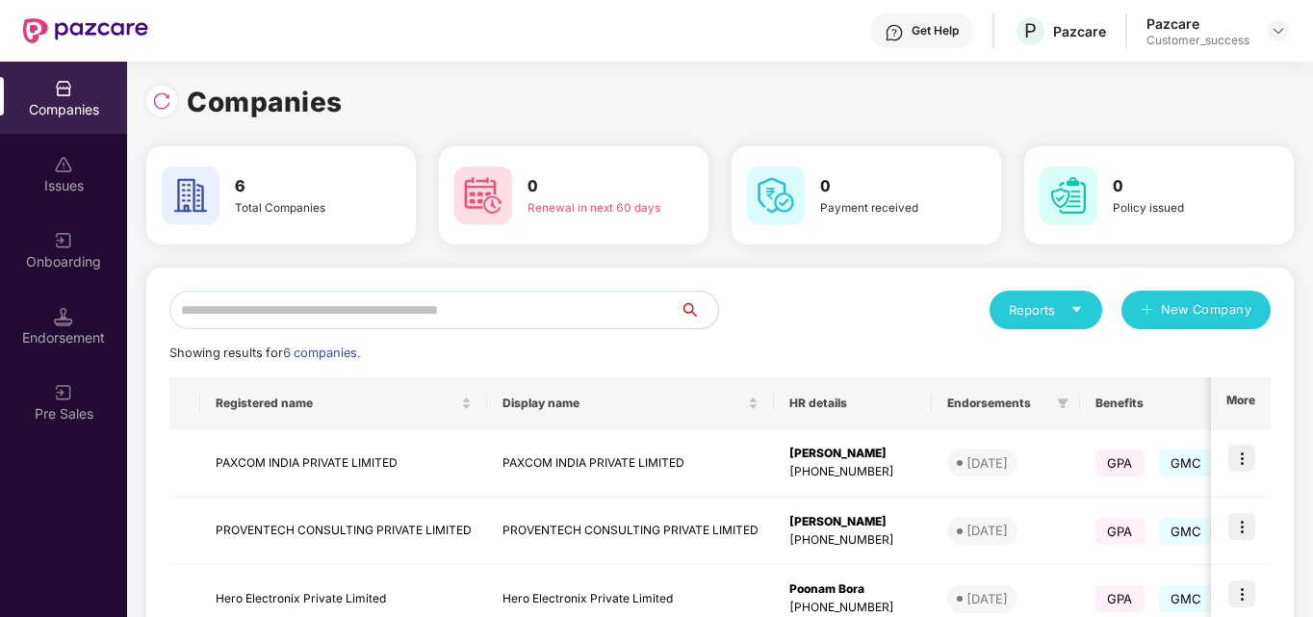
click at [625, 312] on input "text" at bounding box center [424, 310] width 510 height 39
click at [757, 297] on div "Reports New Company" at bounding box center [995, 310] width 551 height 39
click at [373, 314] on input "text" at bounding box center [424, 310] width 510 height 39
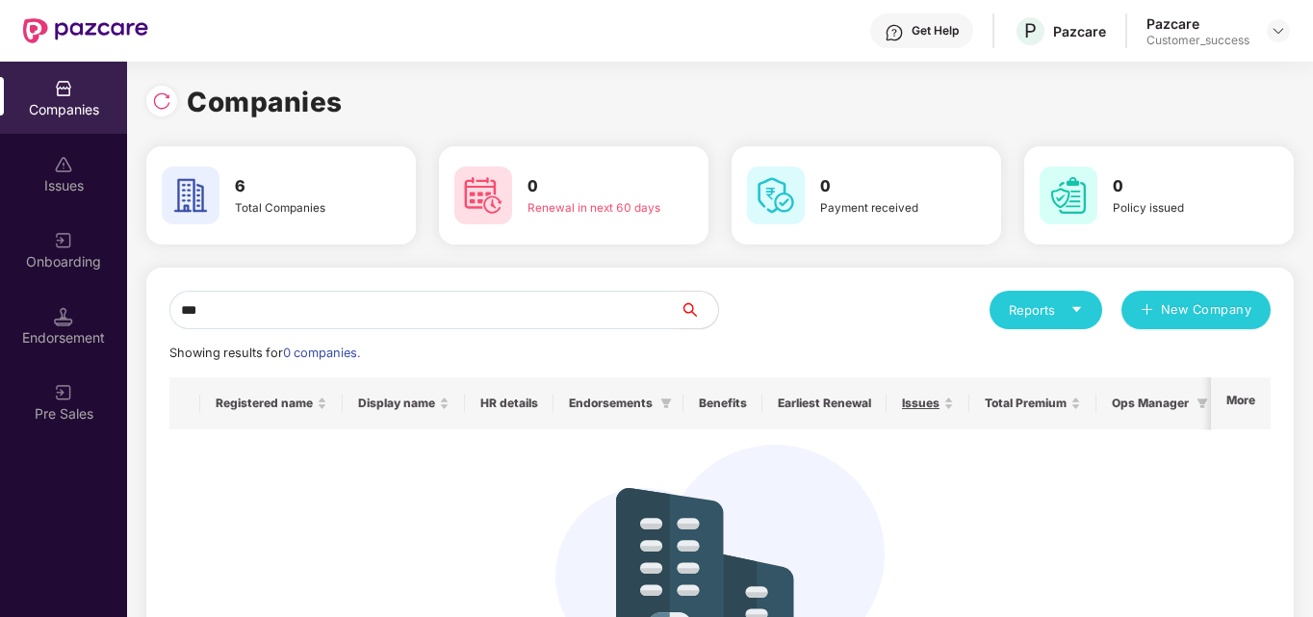
type input "***"
click at [80, 98] on div "Companies" at bounding box center [63, 98] width 127 height 72
click at [239, 320] on input "***" at bounding box center [424, 310] width 510 height 39
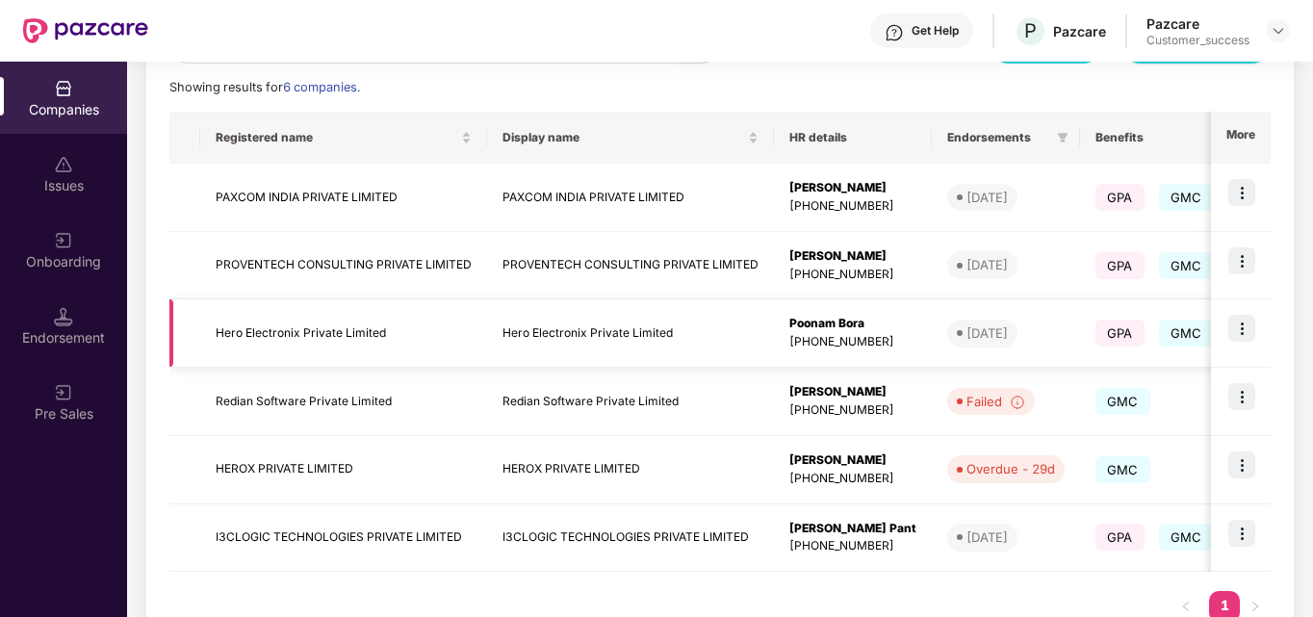
scroll to position [302, 0]
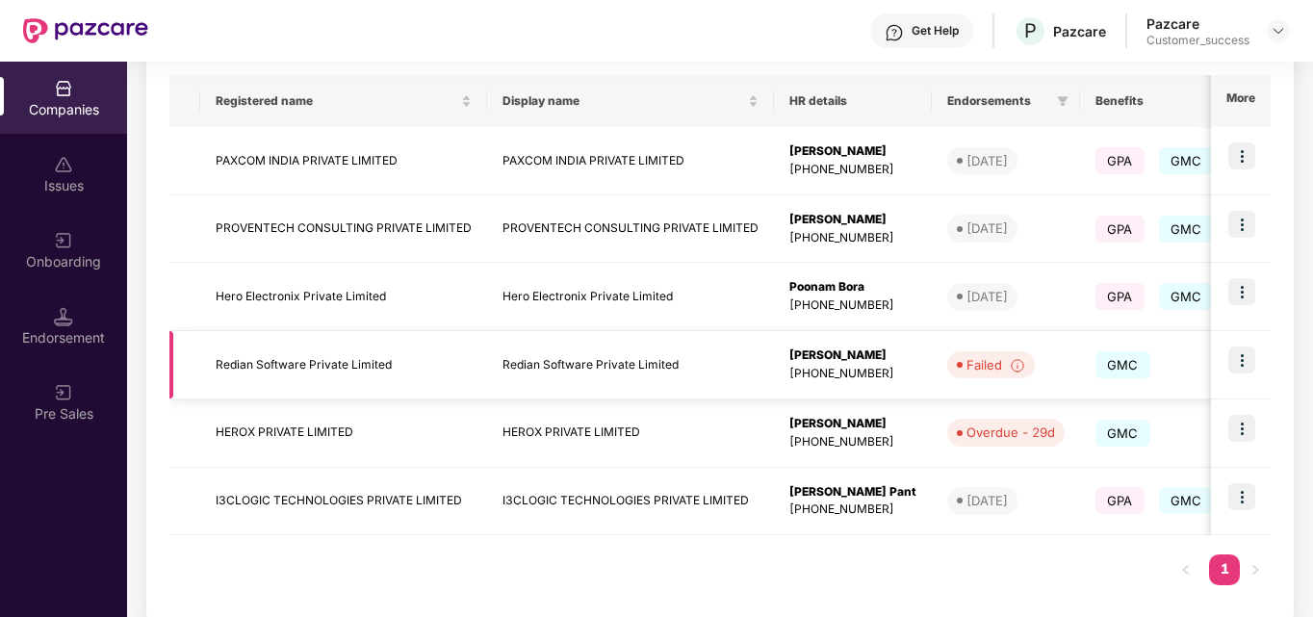
click at [1238, 363] on img at bounding box center [1241, 360] width 27 height 27
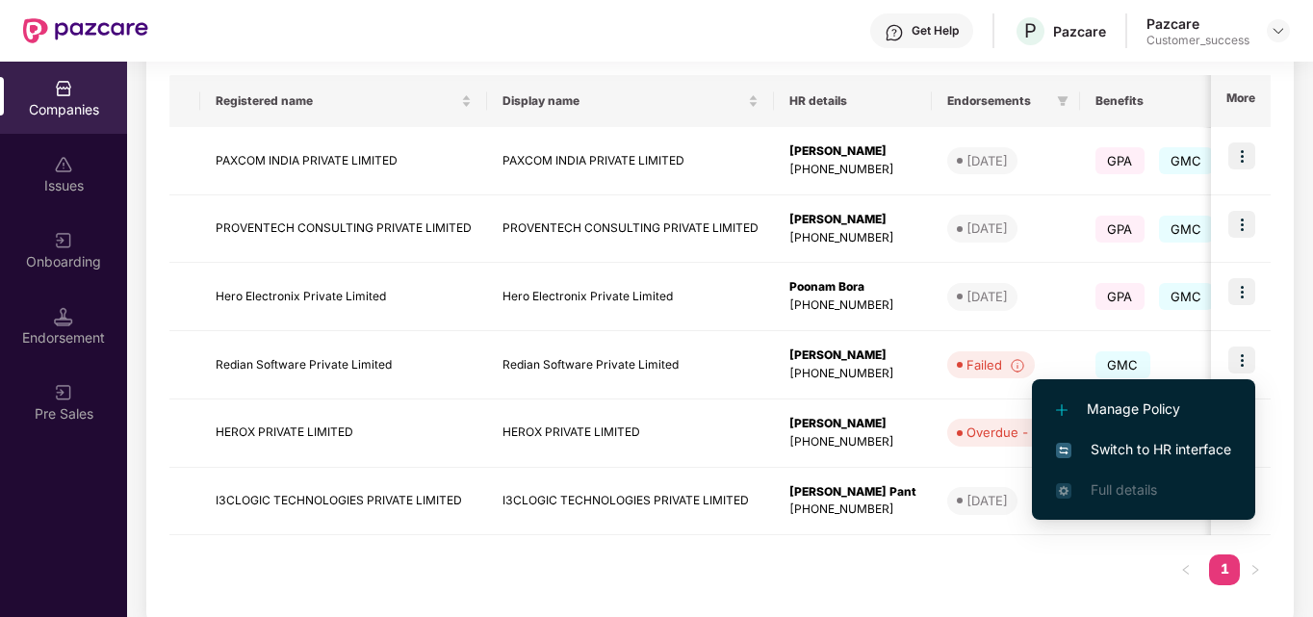
click at [1109, 446] on span "Switch to HR interface" at bounding box center [1143, 449] width 175 height 21
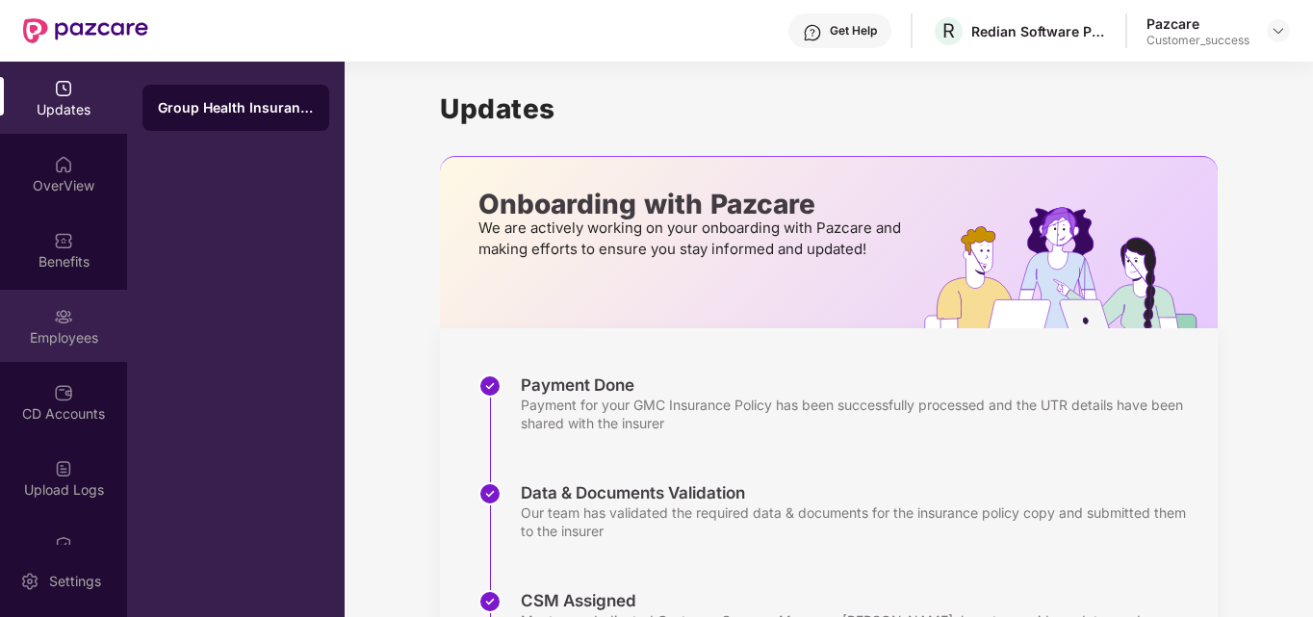
click at [50, 339] on div "Employees" at bounding box center [63, 337] width 127 height 19
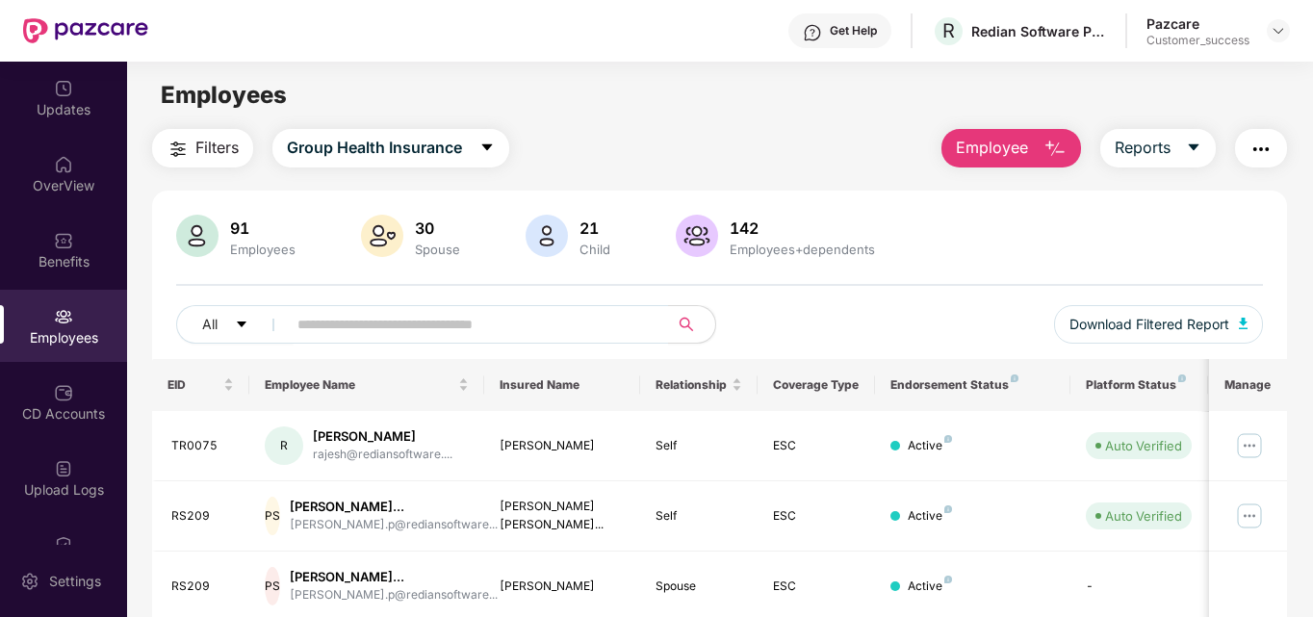
scroll to position [125, 0]
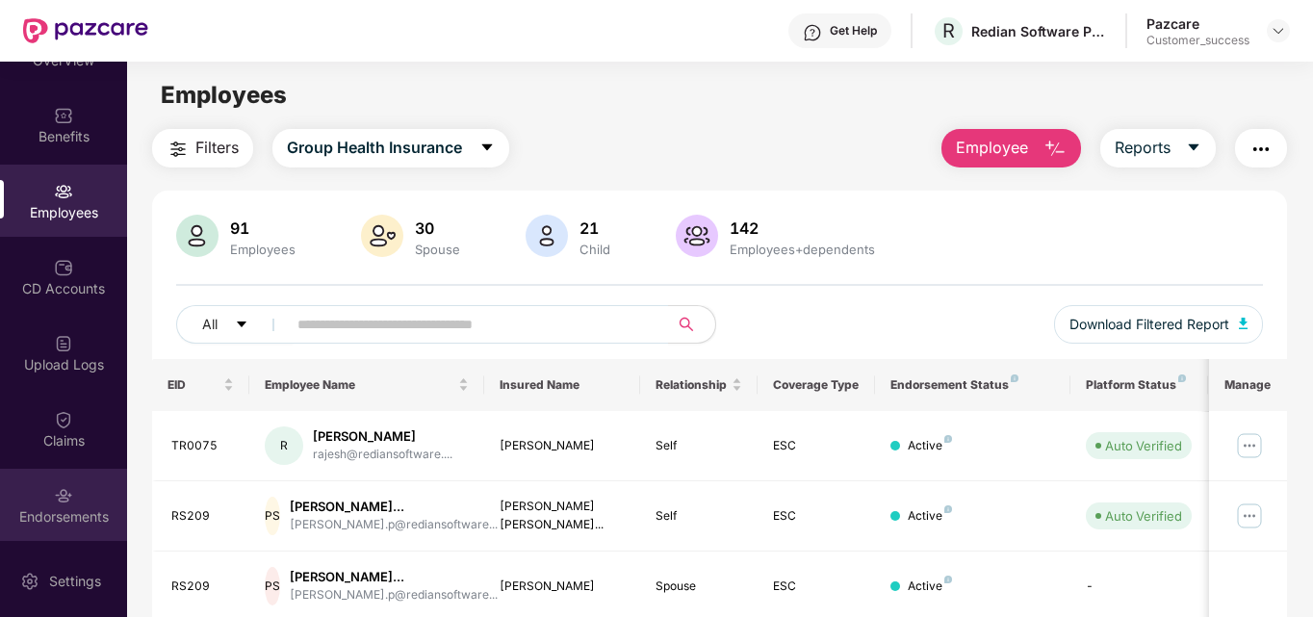
click at [47, 503] on div "Endorsements" at bounding box center [63, 505] width 127 height 72
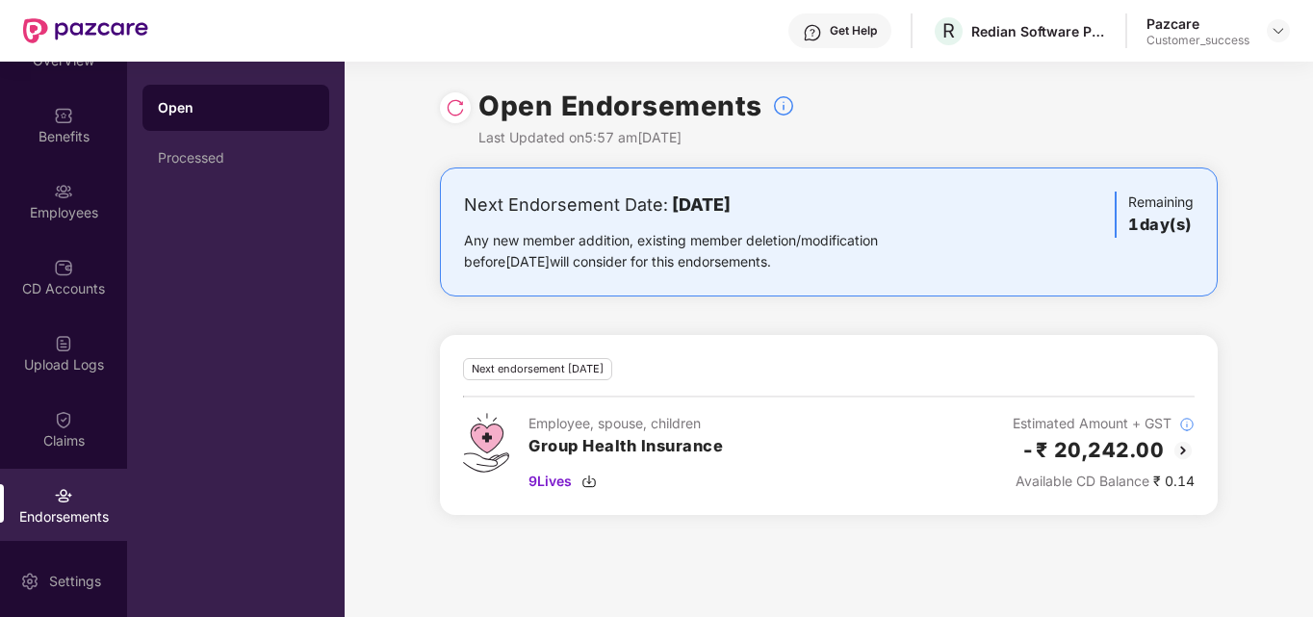
scroll to position [77, 0]
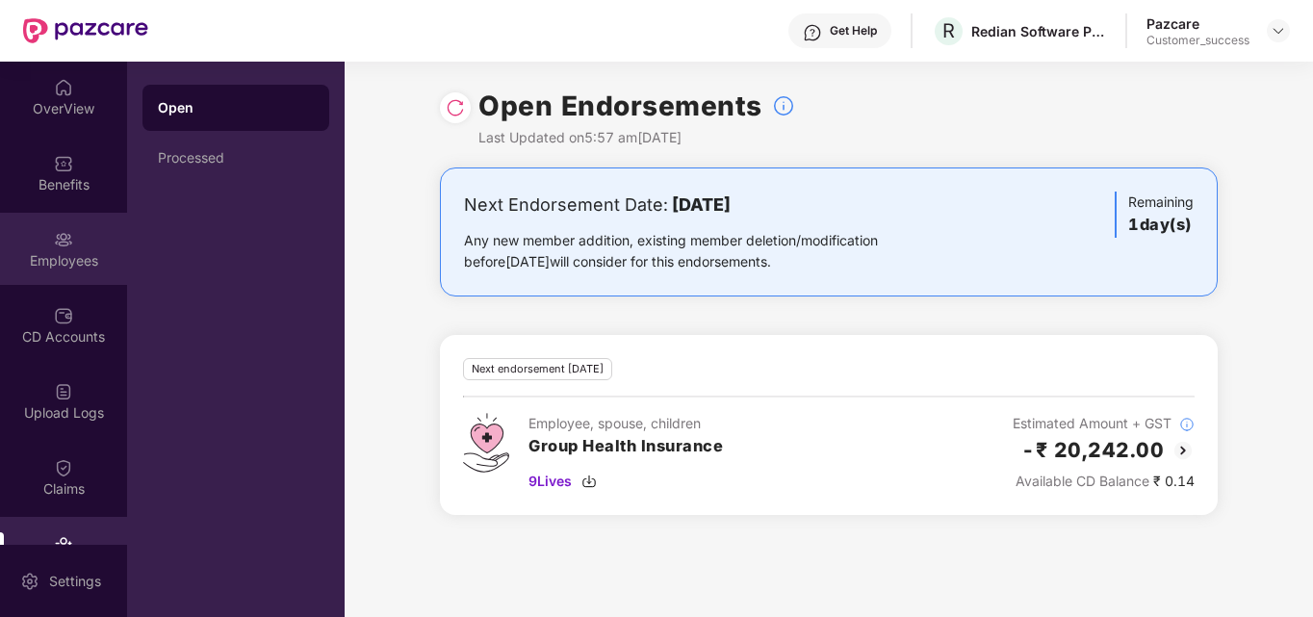
click at [56, 242] on img at bounding box center [63, 239] width 19 height 19
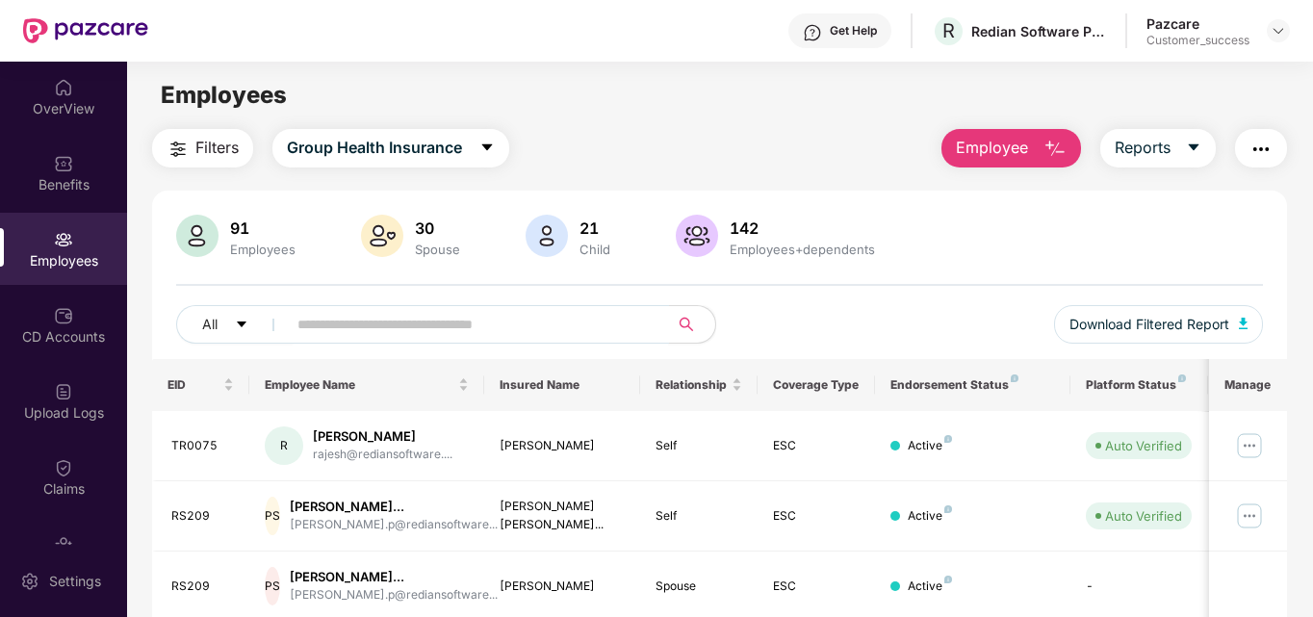
click at [476, 321] on input "text" at bounding box center [470, 324] width 346 height 29
type input "*****"
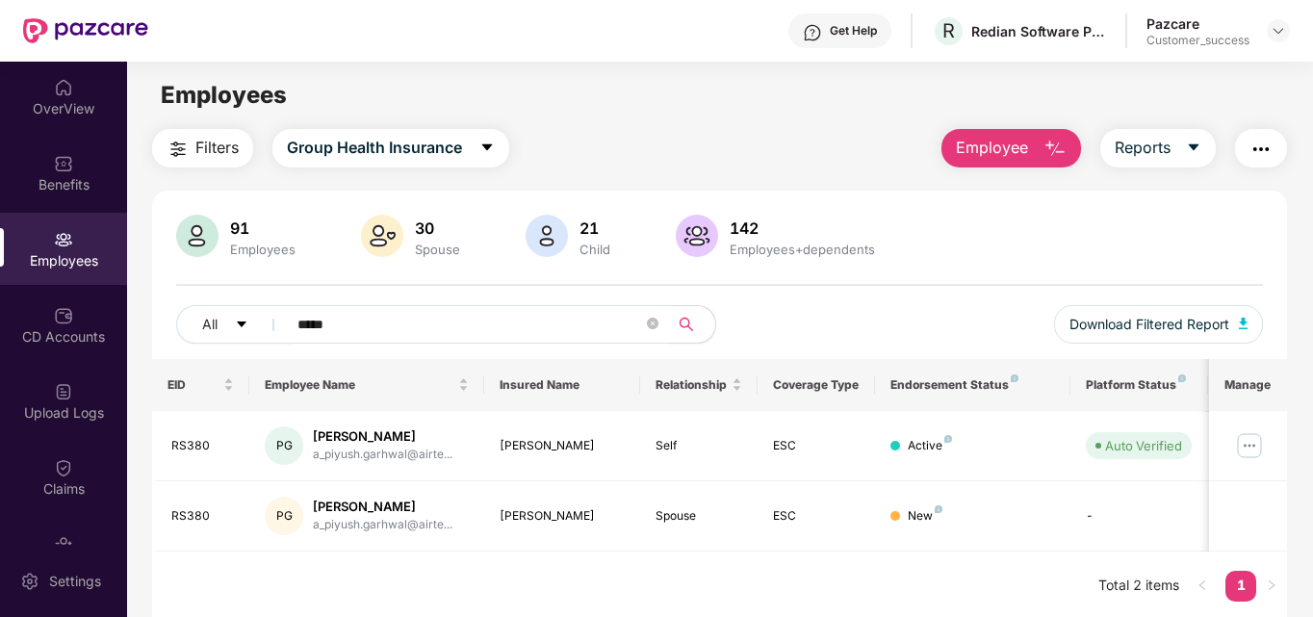
scroll to position [62, 0]
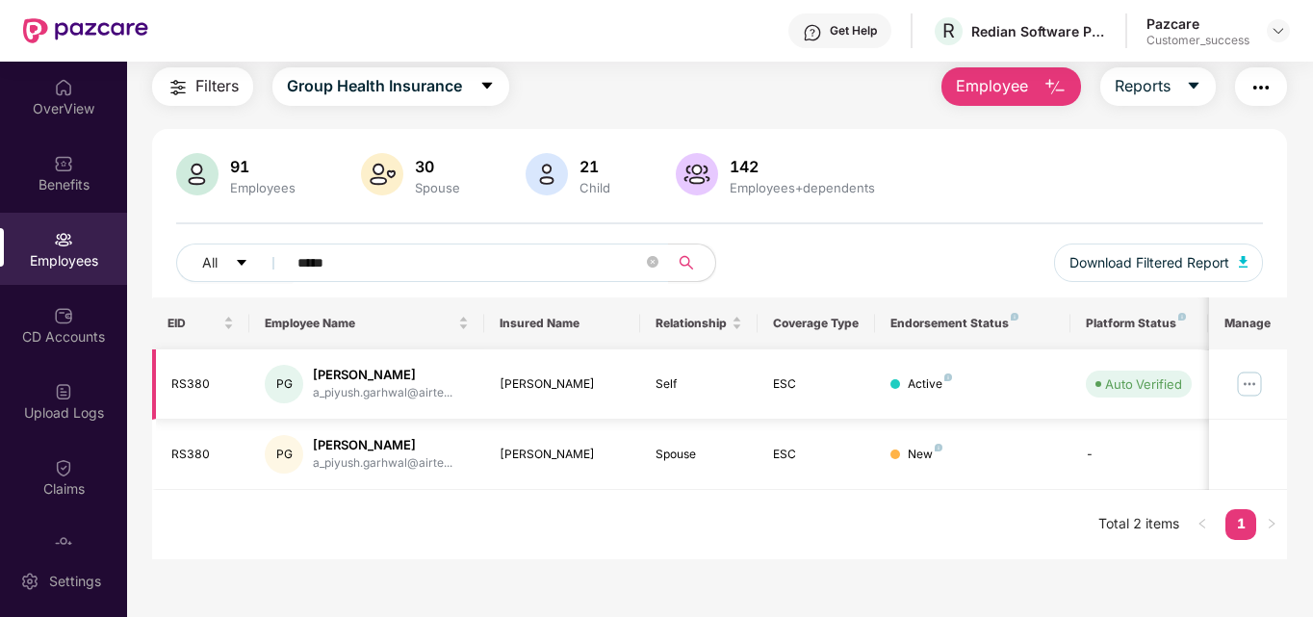
click at [1246, 388] on img at bounding box center [1249, 384] width 31 height 31
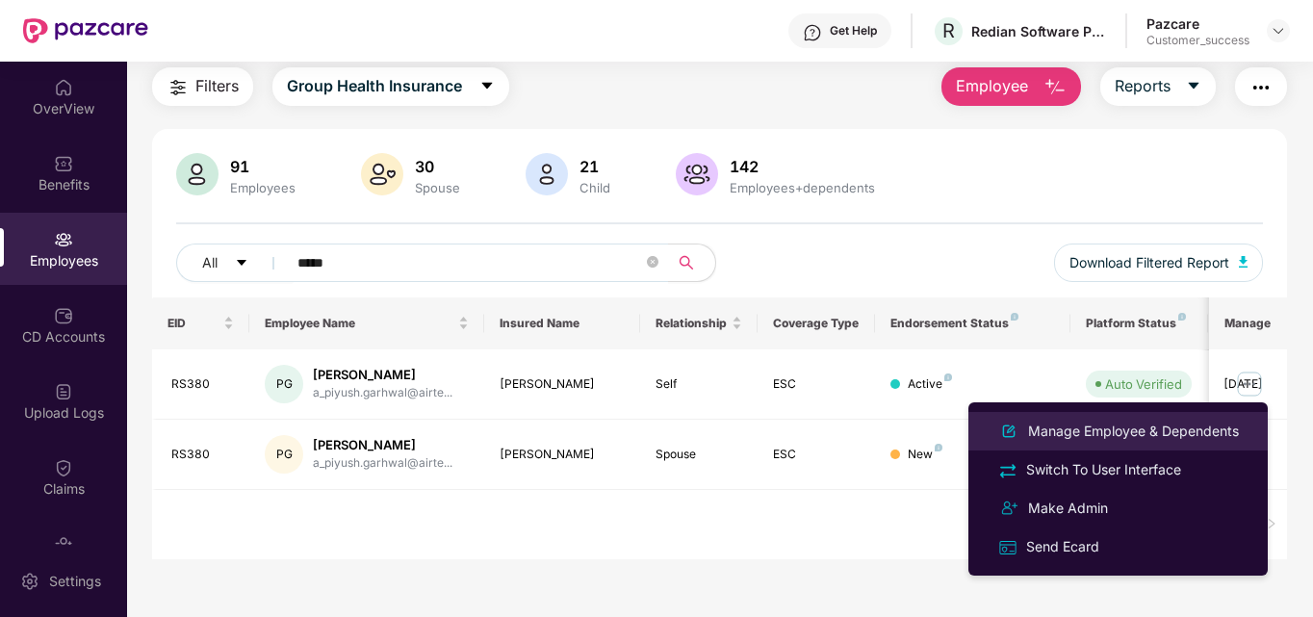
click at [1159, 424] on div "Manage Employee & Dependents" at bounding box center [1133, 431] width 218 height 21
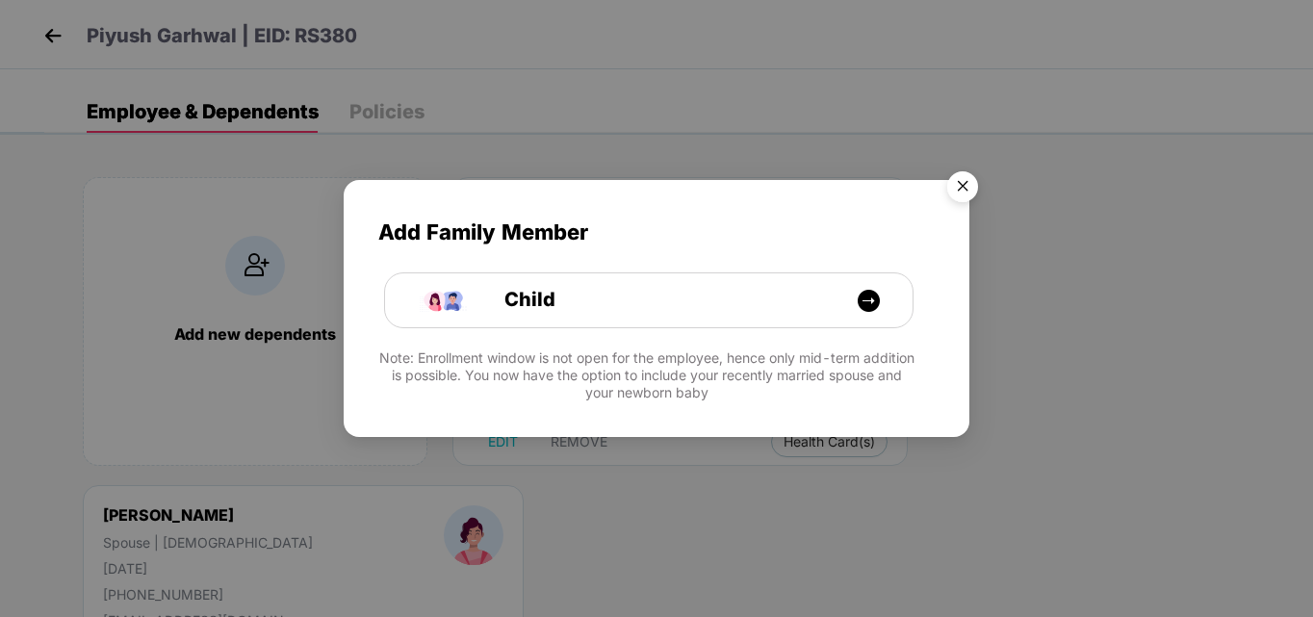
click at [963, 184] on img "Close" at bounding box center [963, 190] width 54 height 54
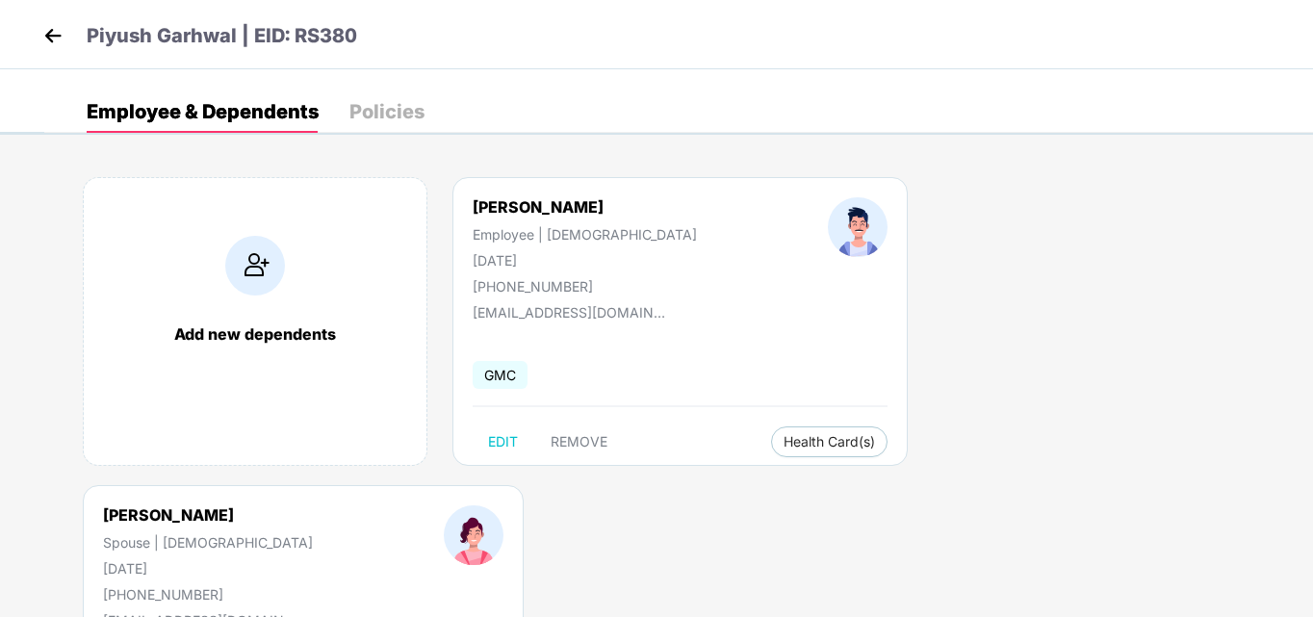
click at [41, 24] on img at bounding box center [53, 35] width 29 height 29
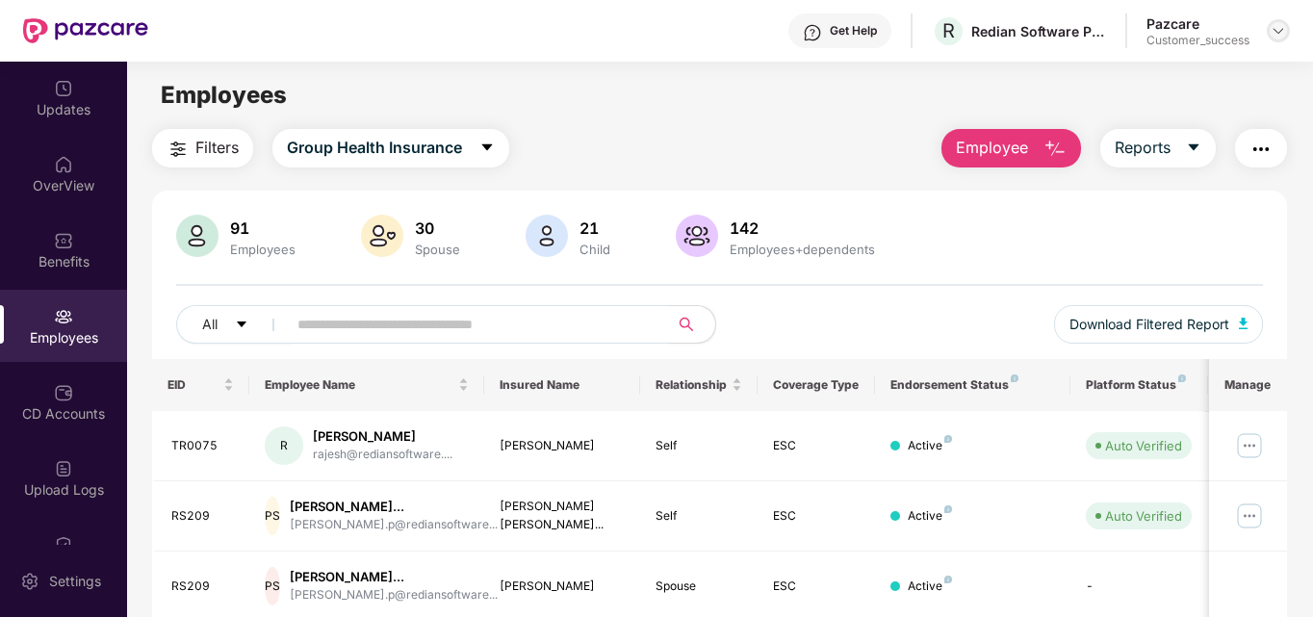
click at [1275, 27] on img at bounding box center [1278, 30] width 15 height 15
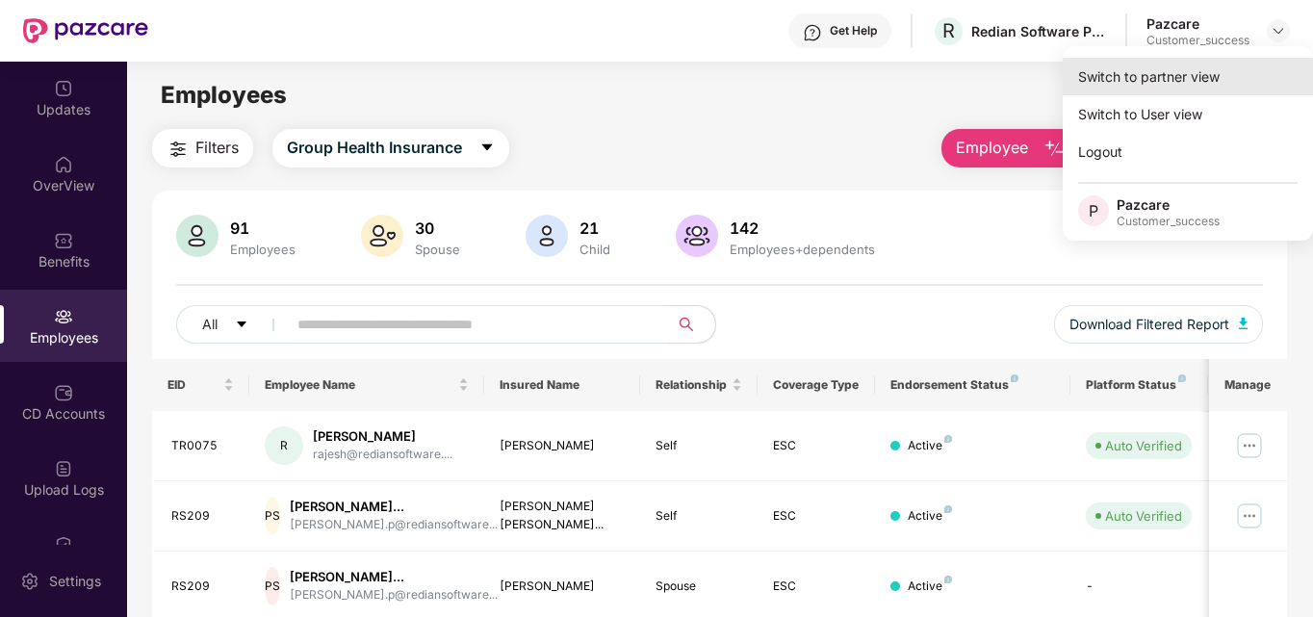
click at [1202, 79] on div "Switch to partner view" at bounding box center [1188, 77] width 250 height 38
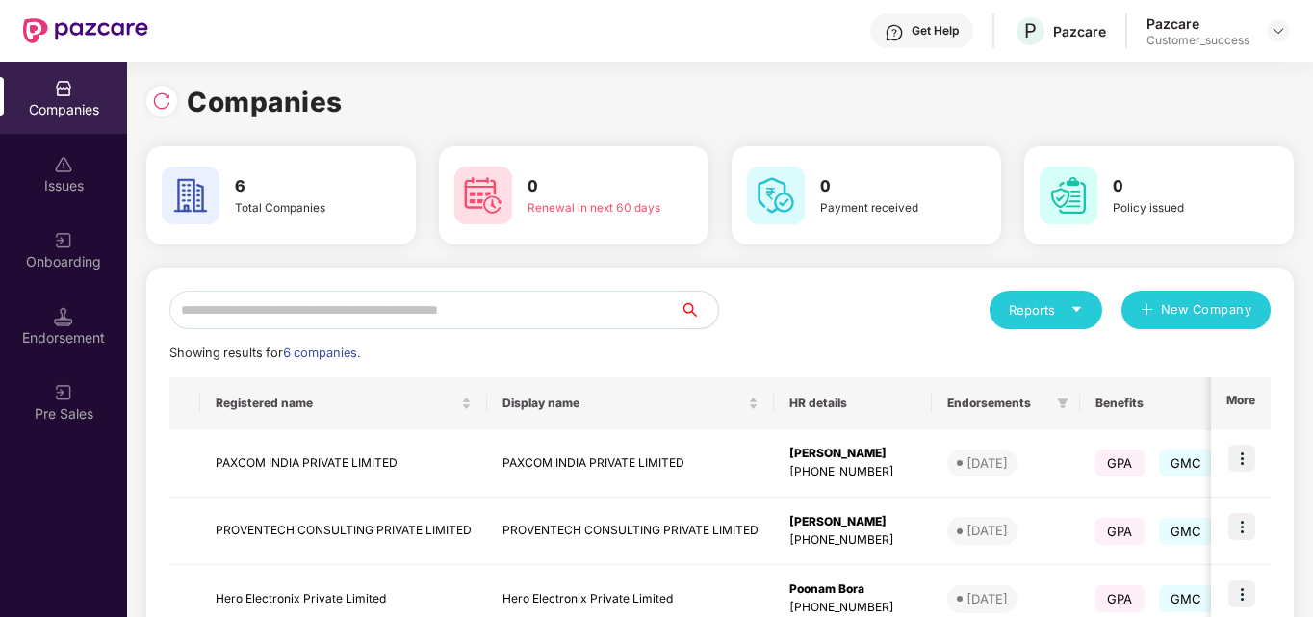
click at [357, 315] on input "text" at bounding box center [424, 310] width 510 height 39
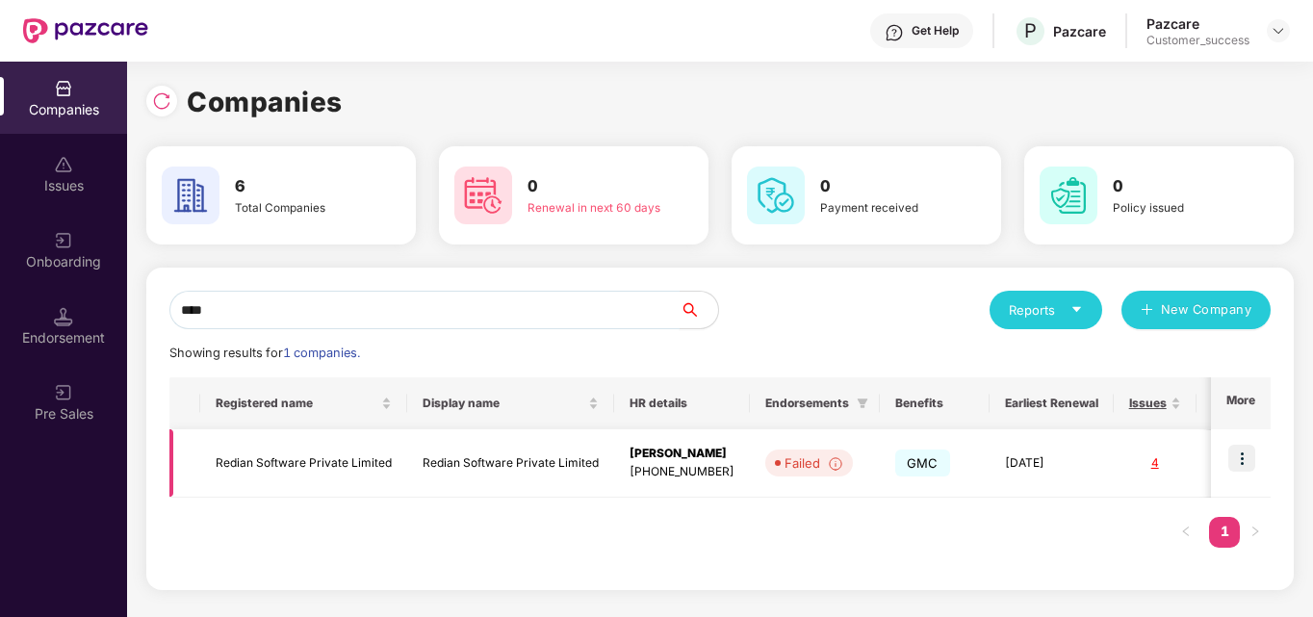
type input "****"
click at [1249, 464] on img at bounding box center [1241, 458] width 27 height 27
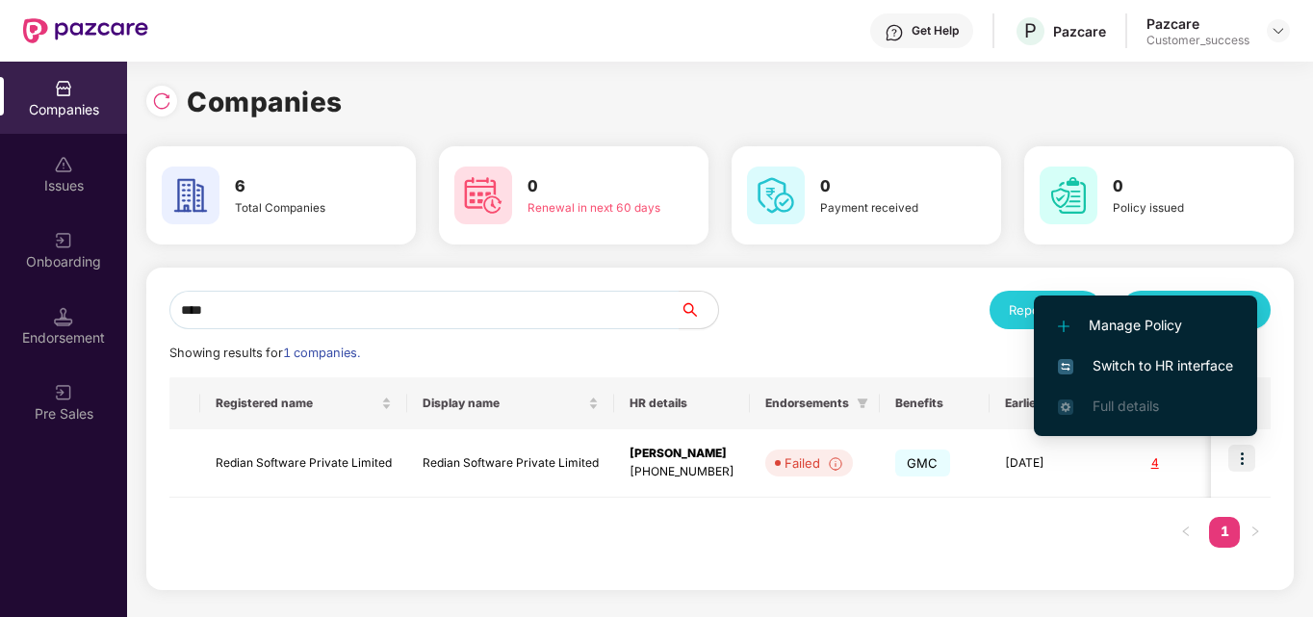
click at [1181, 364] on span "Switch to HR interface" at bounding box center [1145, 365] width 175 height 21
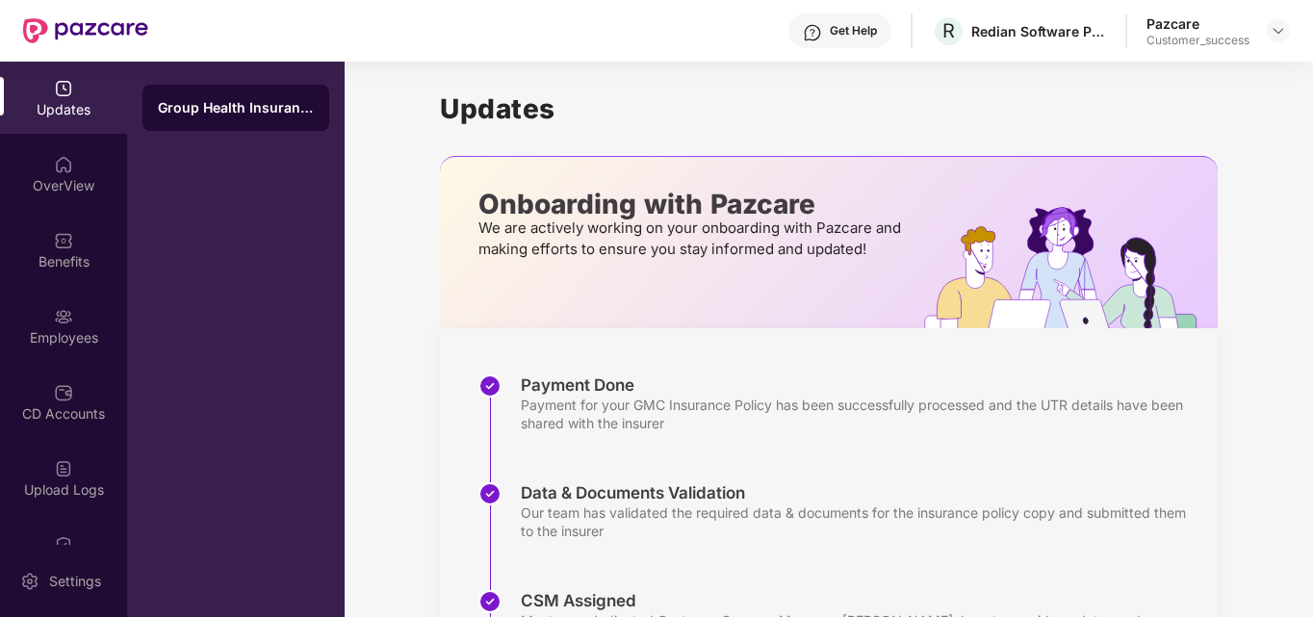
click at [1267, 39] on div at bounding box center [1278, 30] width 23 height 23
click at [71, 458] on div "Upload Logs" at bounding box center [63, 478] width 127 height 72
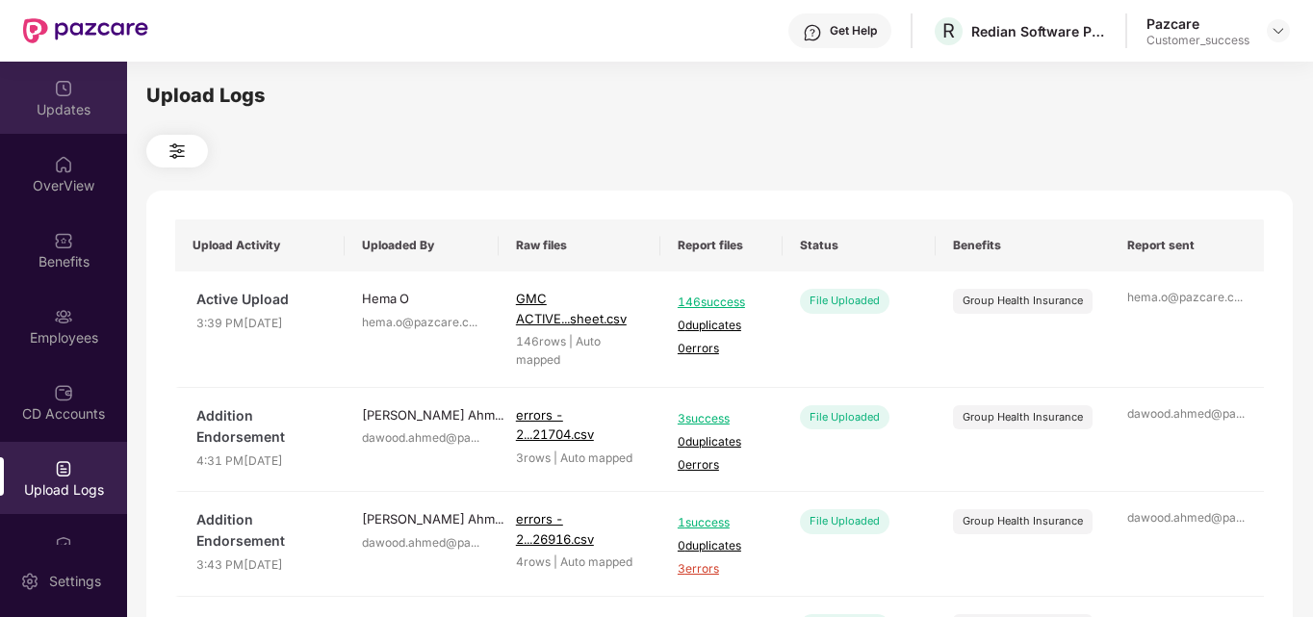
click at [59, 100] on div "Updates" at bounding box center [63, 109] width 127 height 19
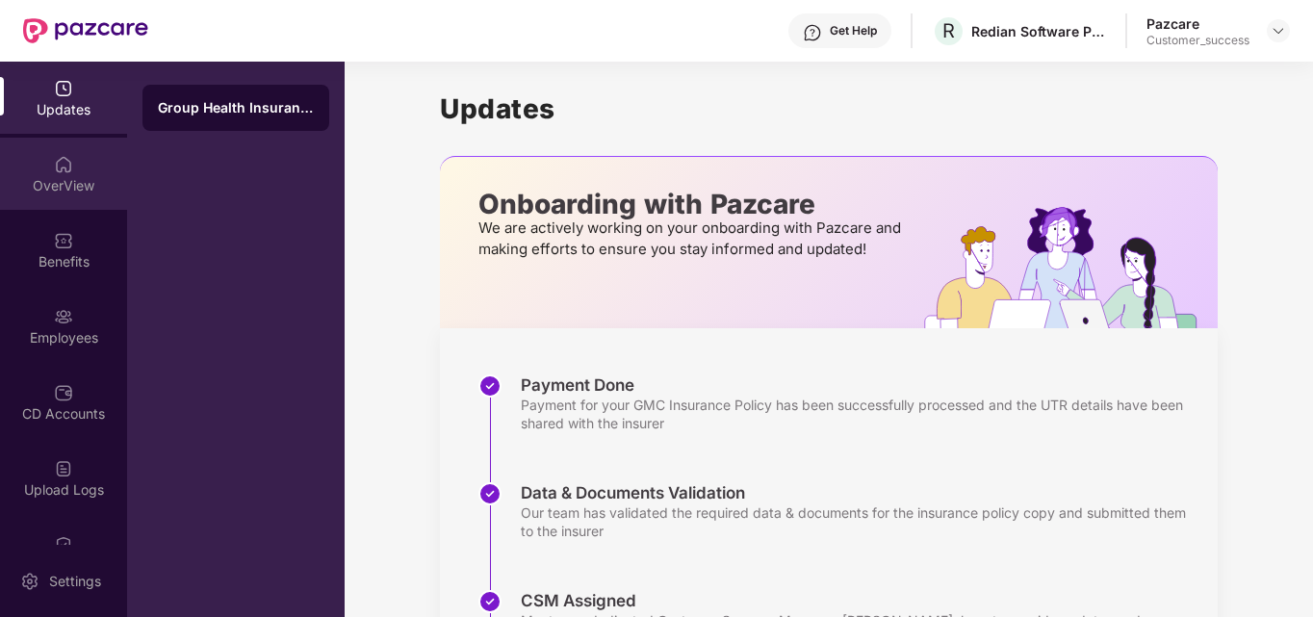
click at [86, 178] on div "OverView" at bounding box center [63, 185] width 127 height 19
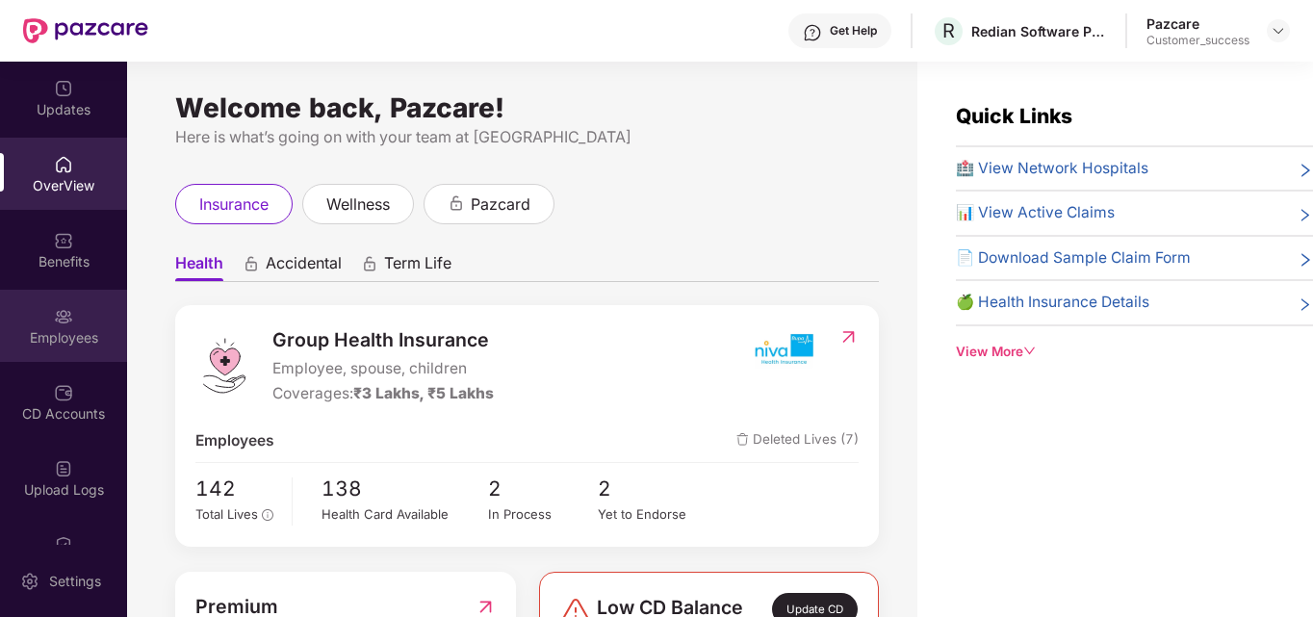
click at [83, 311] on div "Employees" at bounding box center [63, 326] width 127 height 72
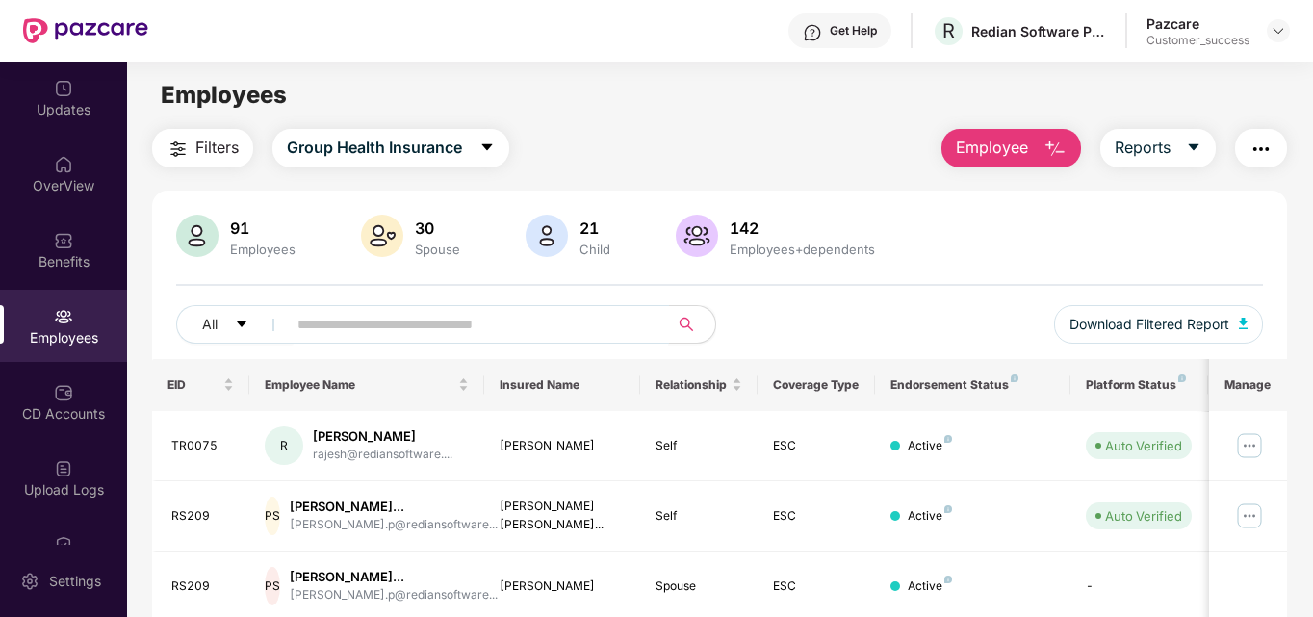
click at [432, 306] on span at bounding box center [471, 324] width 395 height 39
type input "*****"
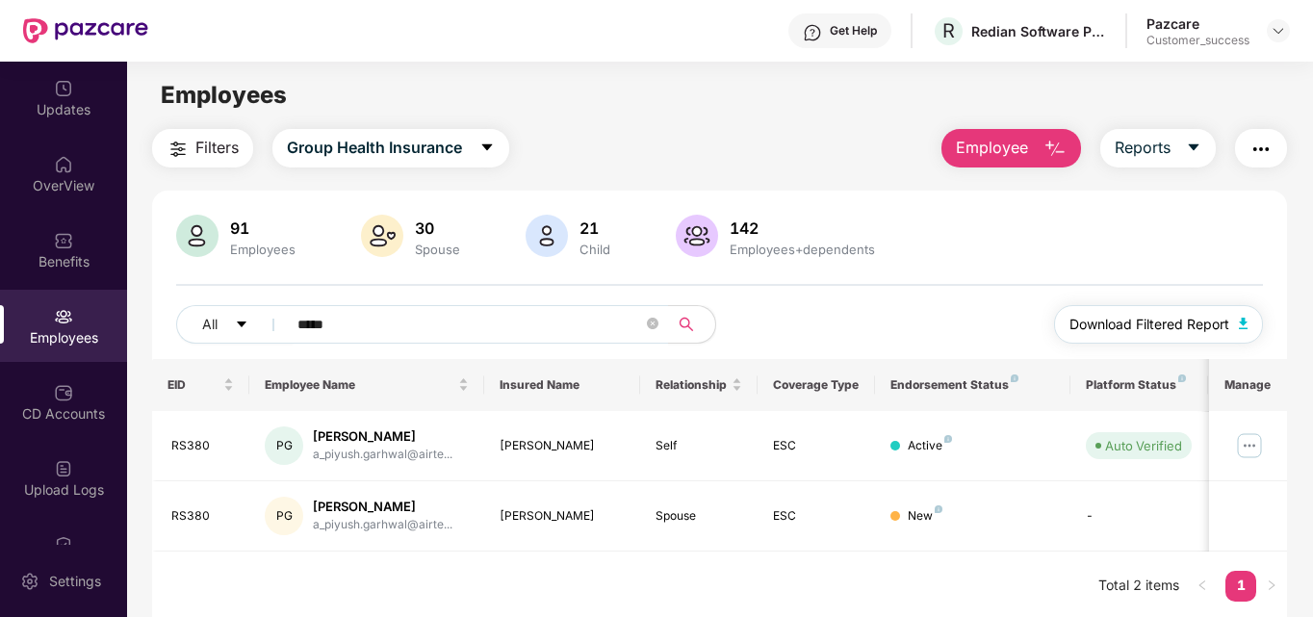
click at [1110, 311] on button "Download Filtered Report" at bounding box center [1159, 324] width 210 height 39
click at [1258, 161] on button "button" at bounding box center [1261, 148] width 52 height 39
click at [949, 71] on main "Employees Filters Group Health Insurance Employee Reports 91 Employees 30 Spous…" at bounding box center [719, 370] width 1185 height 617
click at [1257, 162] on button "button" at bounding box center [1261, 148] width 52 height 39
click at [4, 447] on div "Upload Logs" at bounding box center [63, 478] width 127 height 72
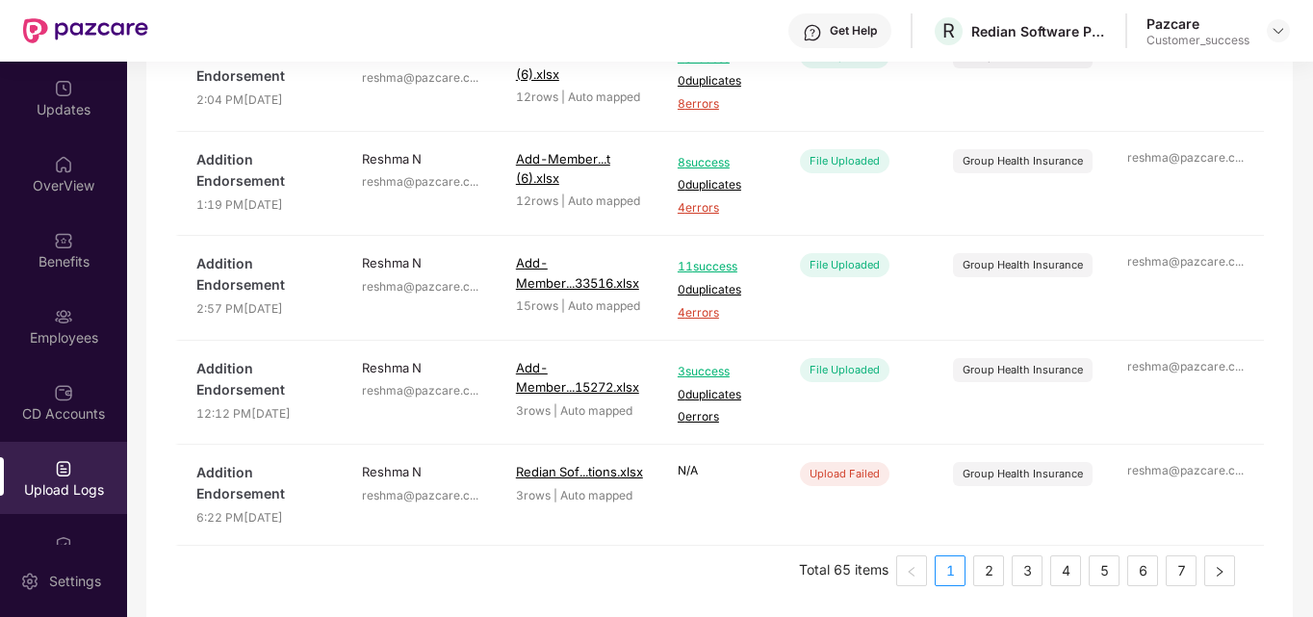
scroll to position [798, 0]
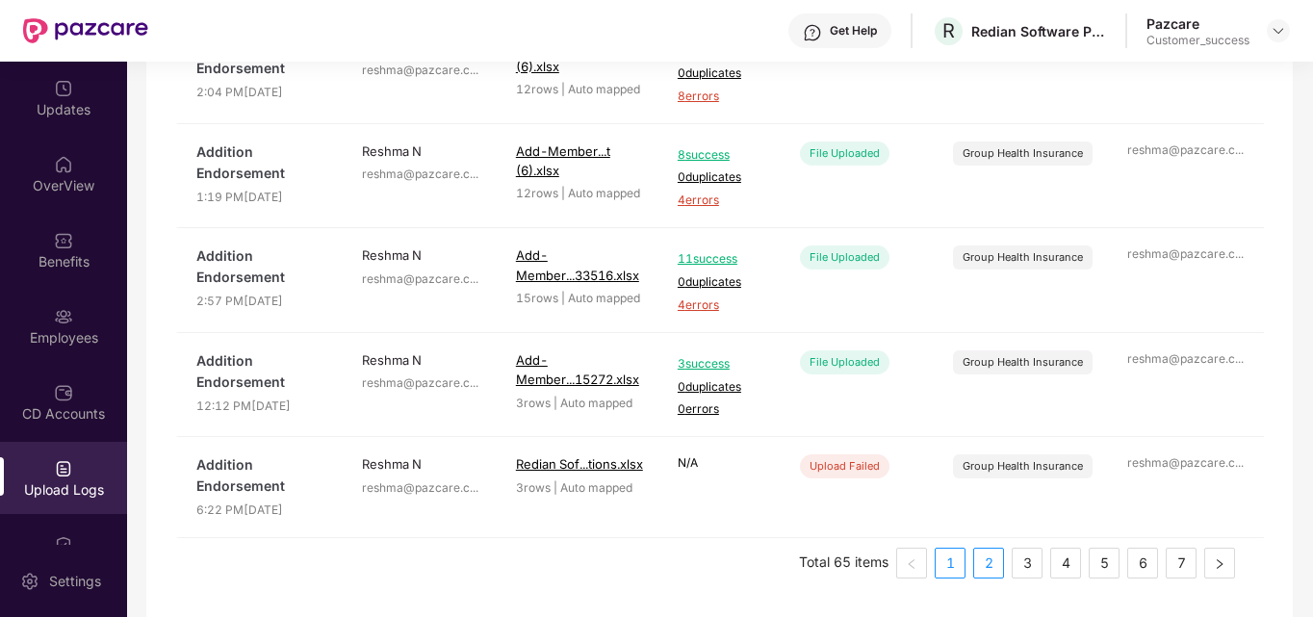
click at [980, 568] on link "2" at bounding box center [988, 563] width 29 height 29
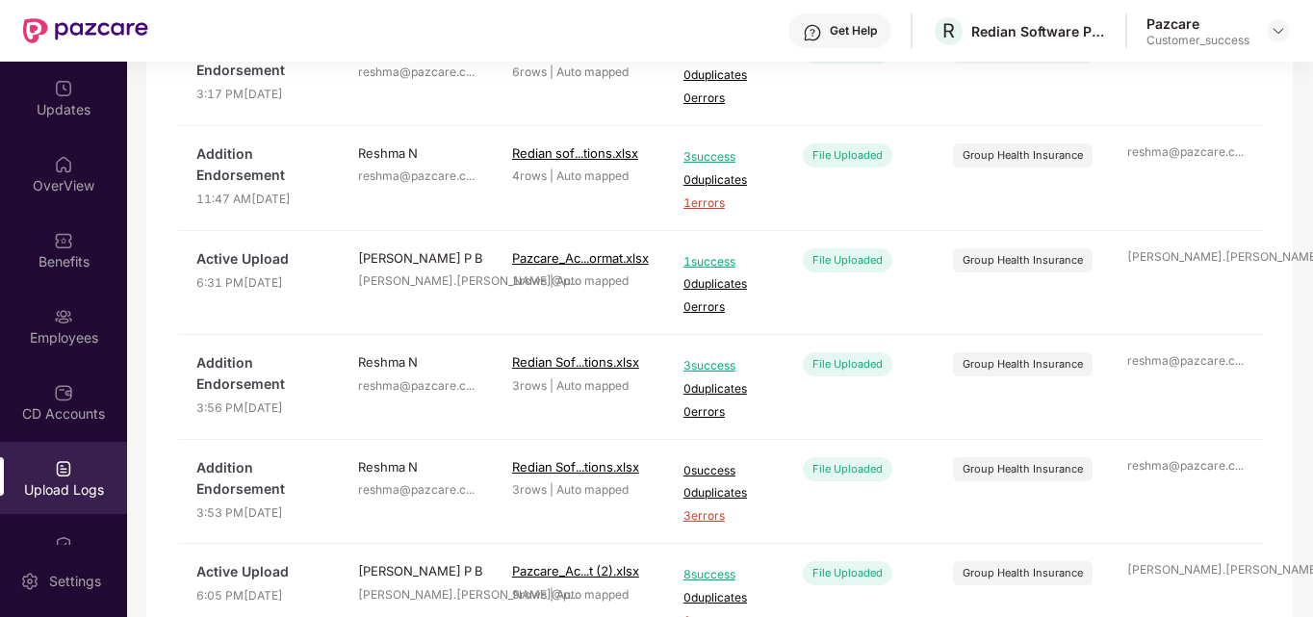
scroll to position [768, 0]
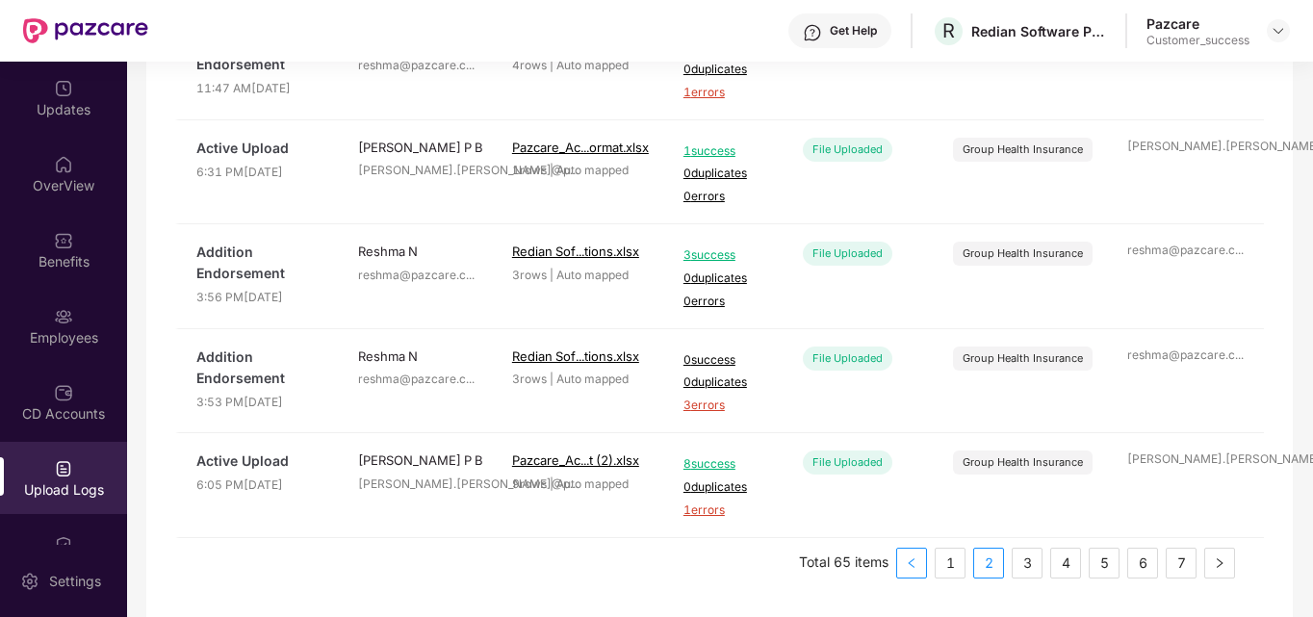
click at [914, 559] on icon "left" at bounding box center [912, 563] width 12 height 12
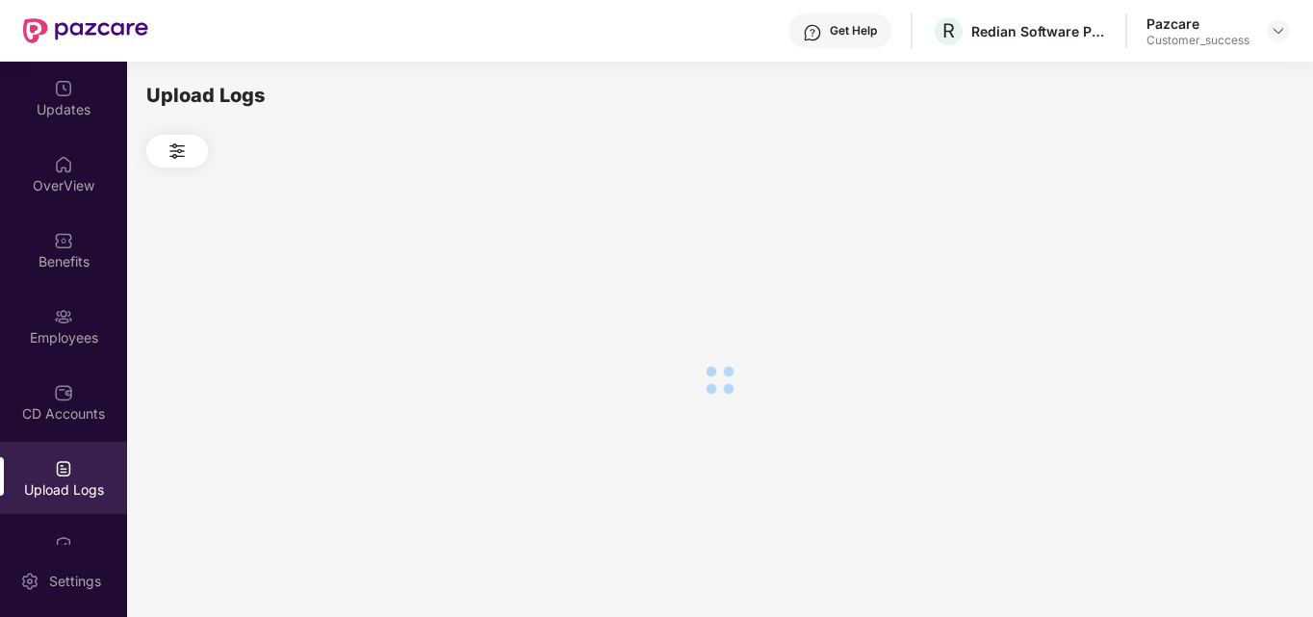
scroll to position [0, 0]
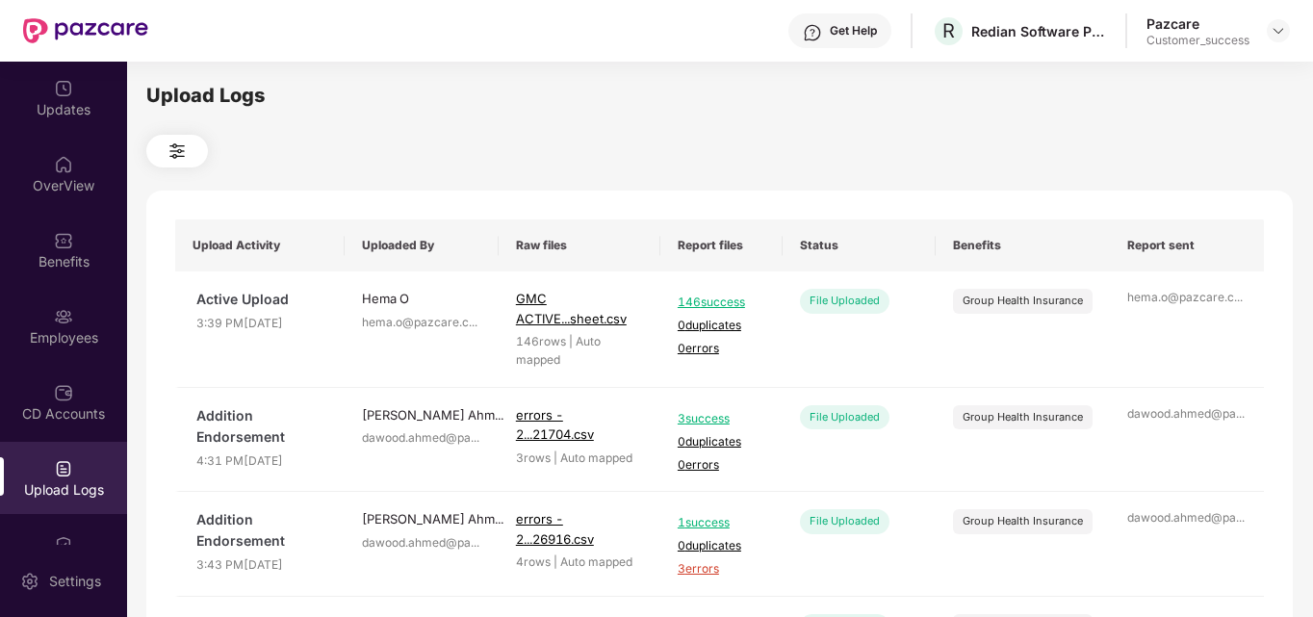
click at [166, 161] on img at bounding box center [177, 151] width 23 height 23
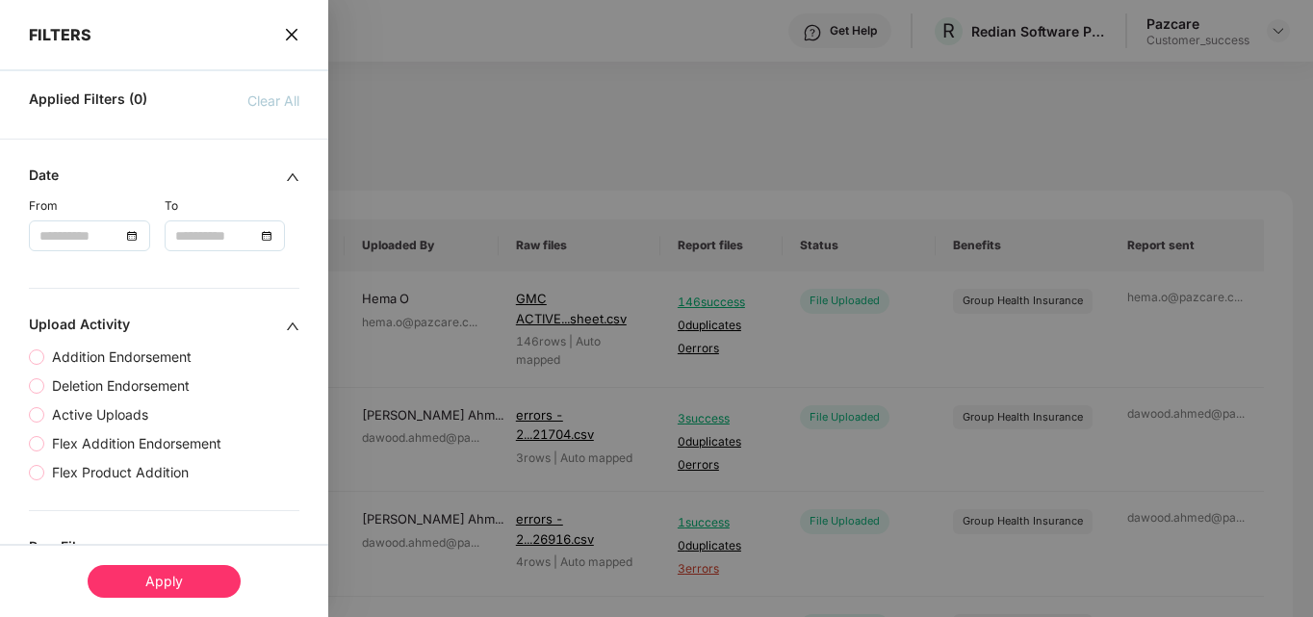
click at [290, 31] on icon "close" at bounding box center [291, 34] width 15 height 15
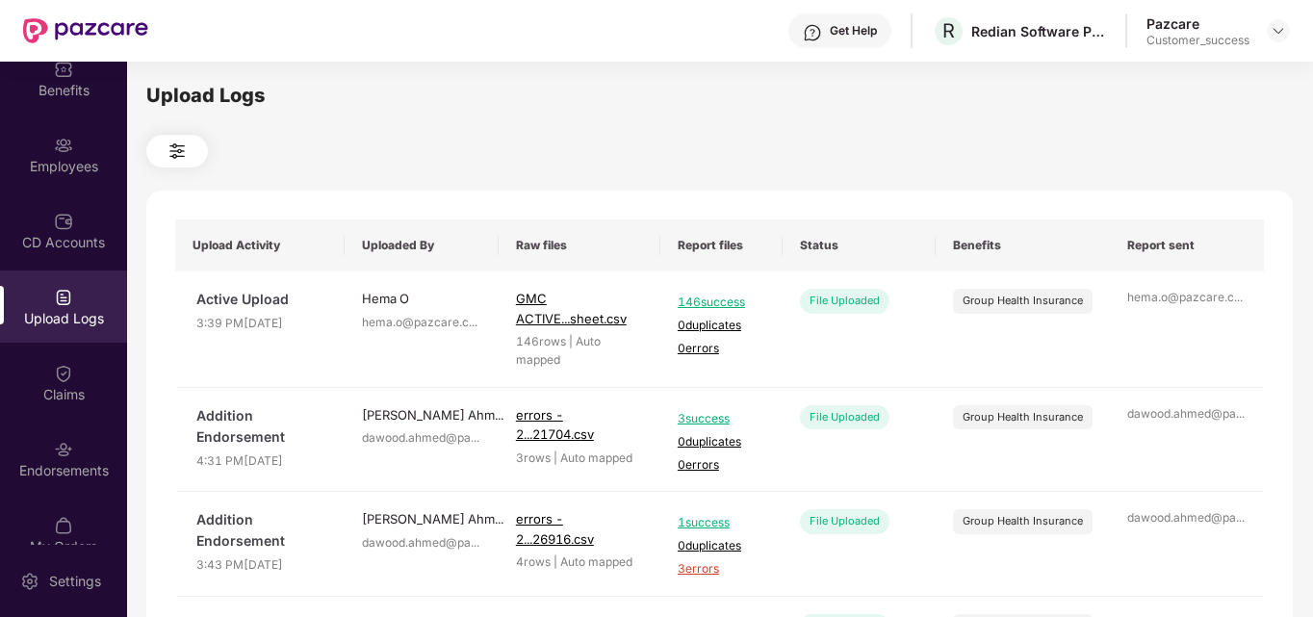
scroll to position [172, 0]
click at [54, 392] on div "Claims" at bounding box center [63, 393] width 127 height 19
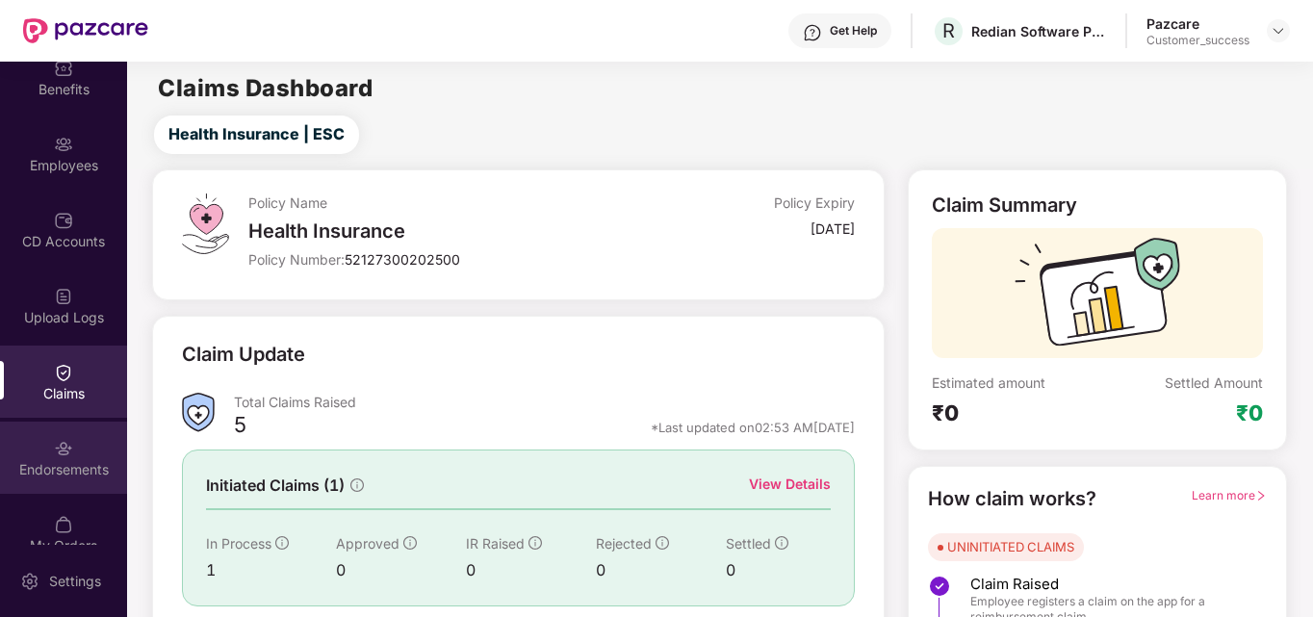
click at [63, 439] on img at bounding box center [63, 448] width 19 height 19
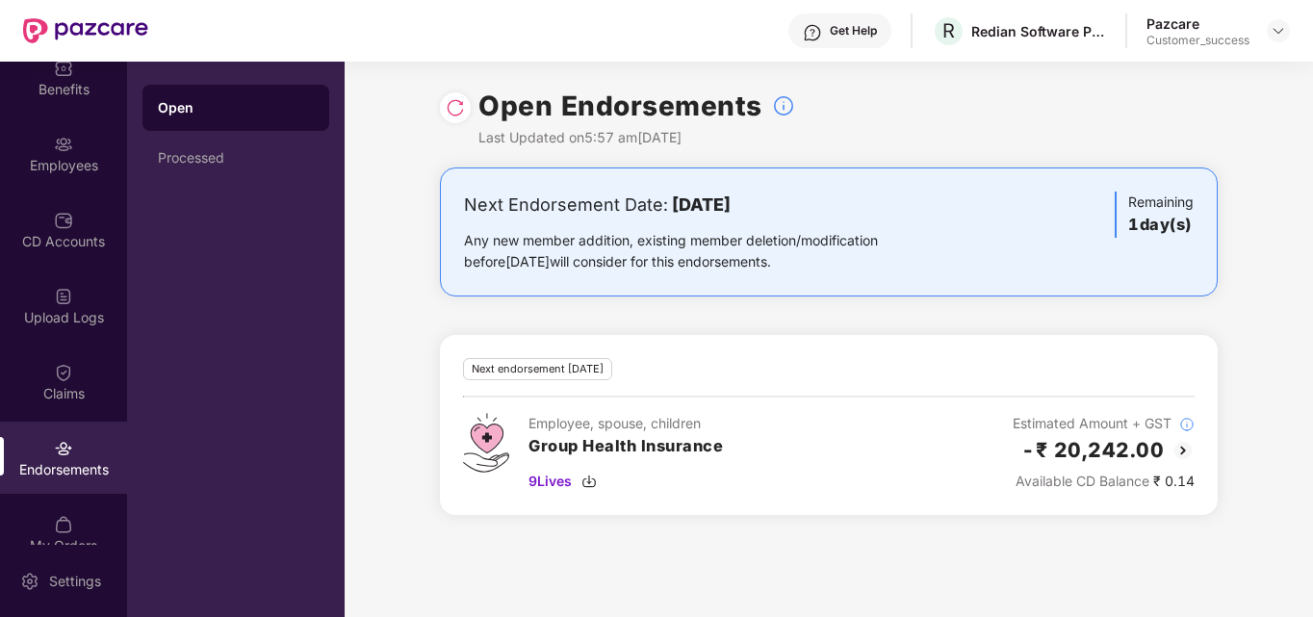
click at [461, 106] on img at bounding box center [455, 107] width 19 height 19
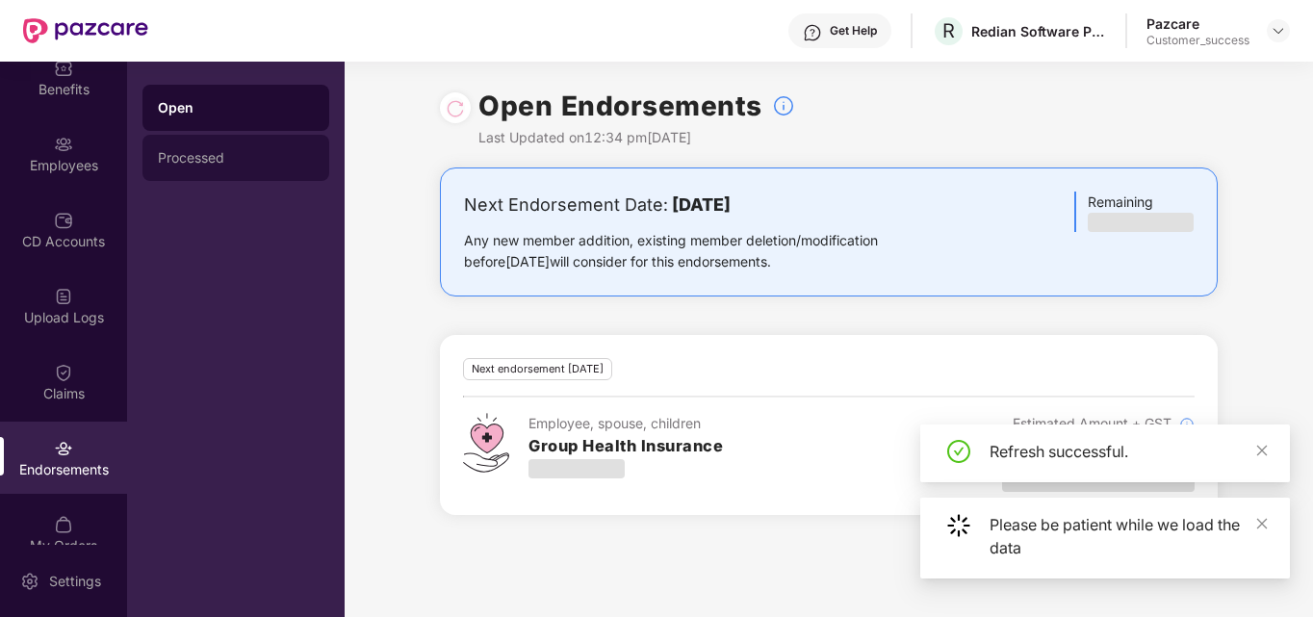
click at [203, 161] on div "Processed" at bounding box center [236, 157] width 156 height 15
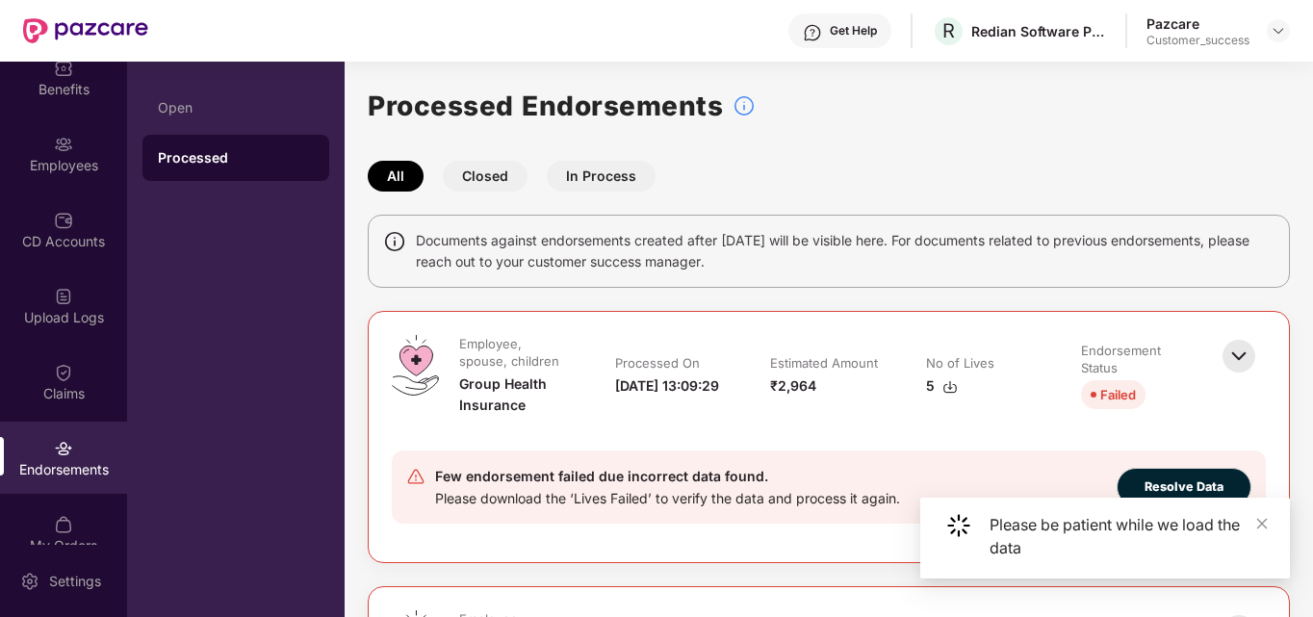
click at [543, 284] on div "Documents against endorsements created after 19th Jan'24 will be visible here. …" at bounding box center [829, 251] width 922 height 73
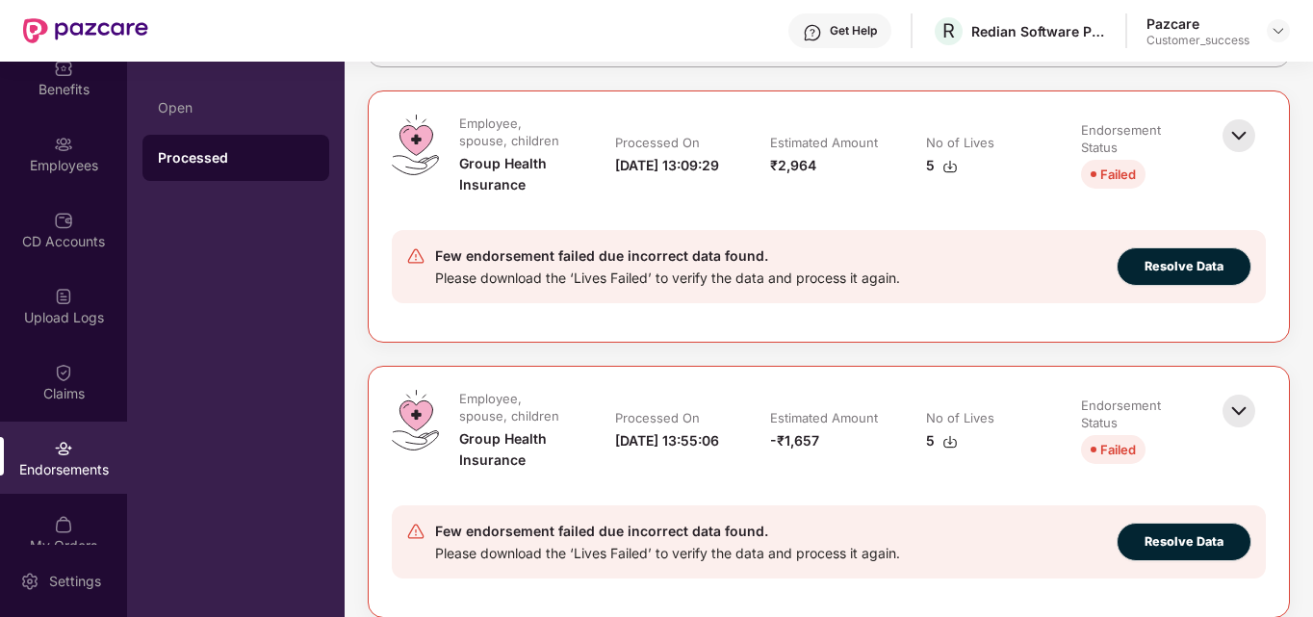
scroll to position [221, 0]
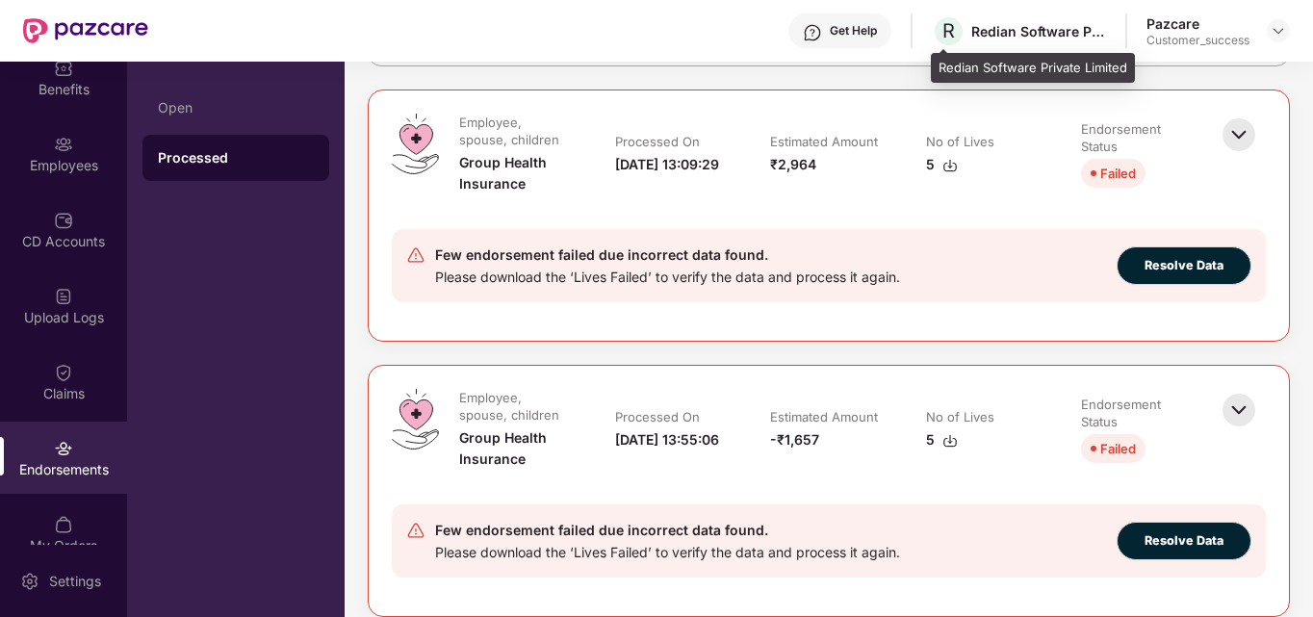
click at [997, 58] on div "Redian Software Private Limited" at bounding box center [1033, 68] width 204 height 31
copy div "Redian Software Private Limited"
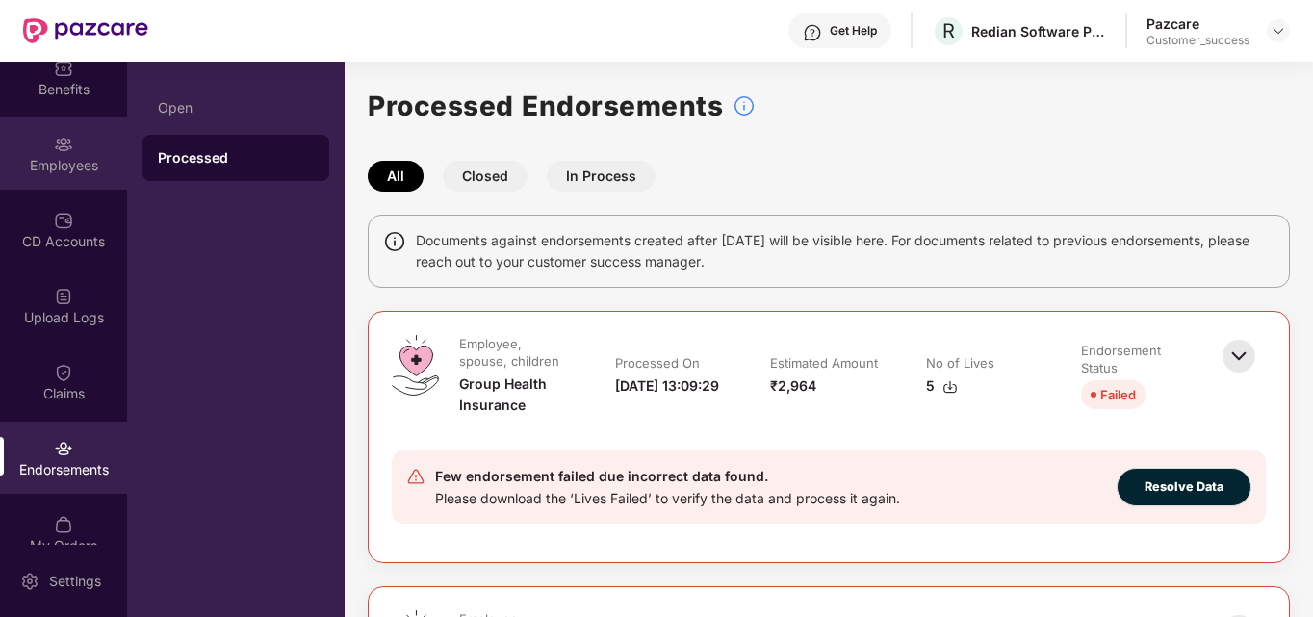
click at [52, 157] on div "Employees" at bounding box center [63, 165] width 127 height 19
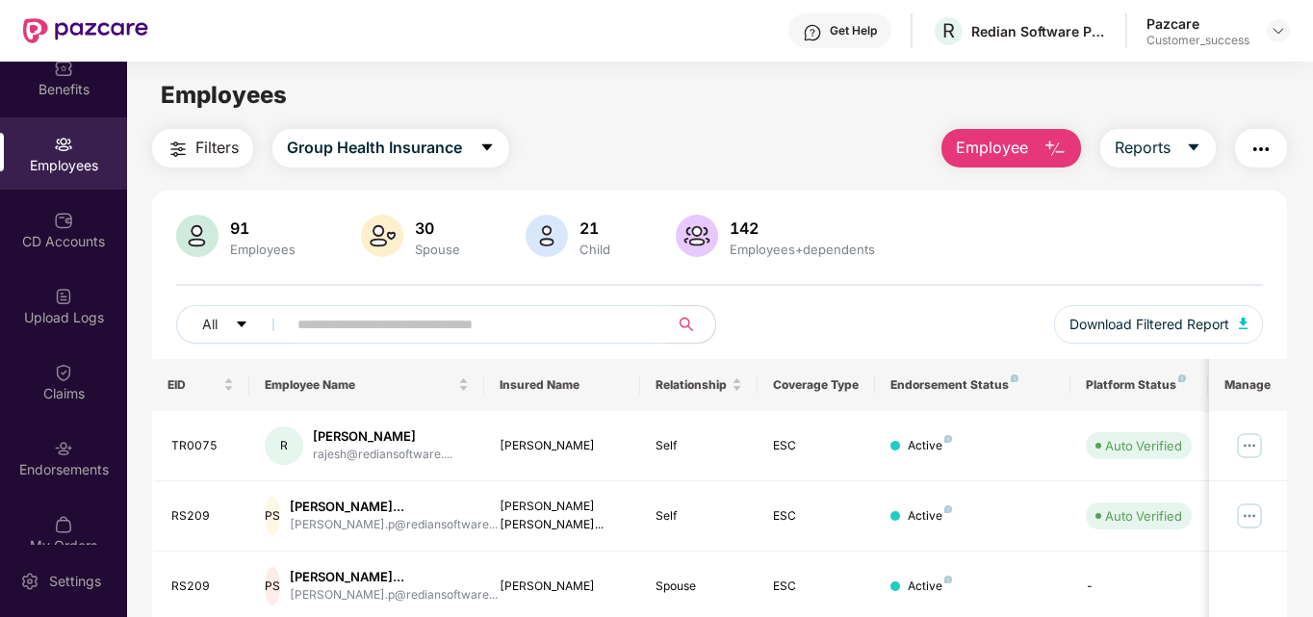
click at [360, 327] on input "text" at bounding box center [470, 324] width 346 height 29
type input "*****"
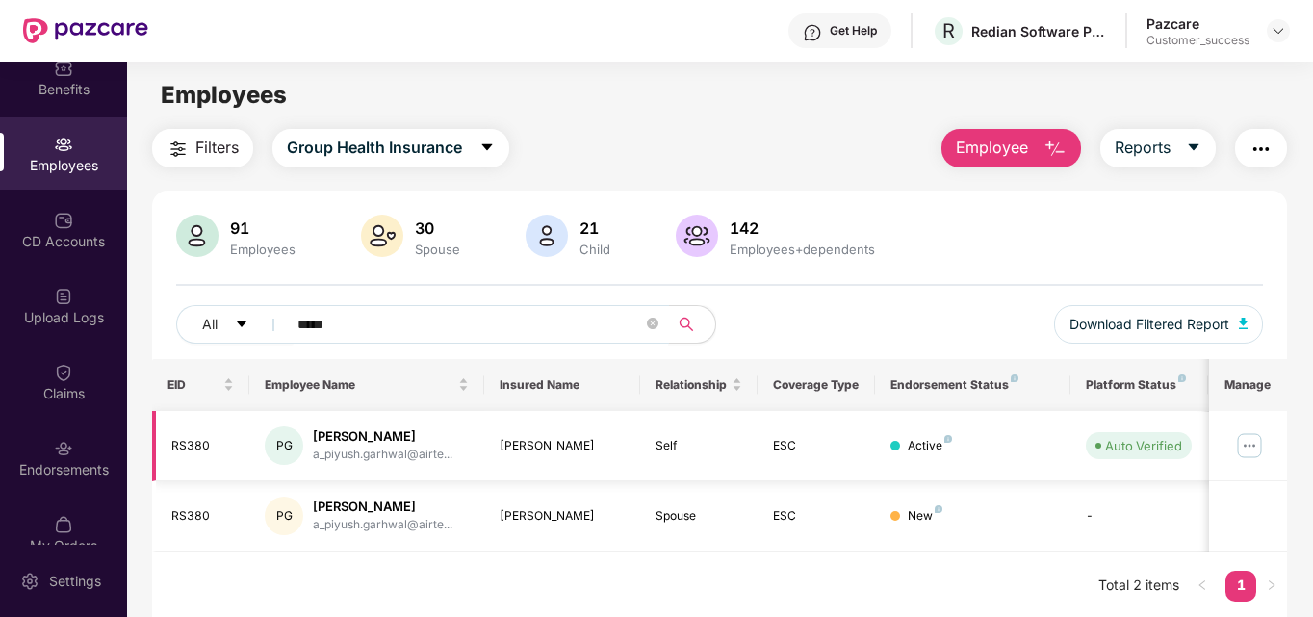
scroll to position [61, 0]
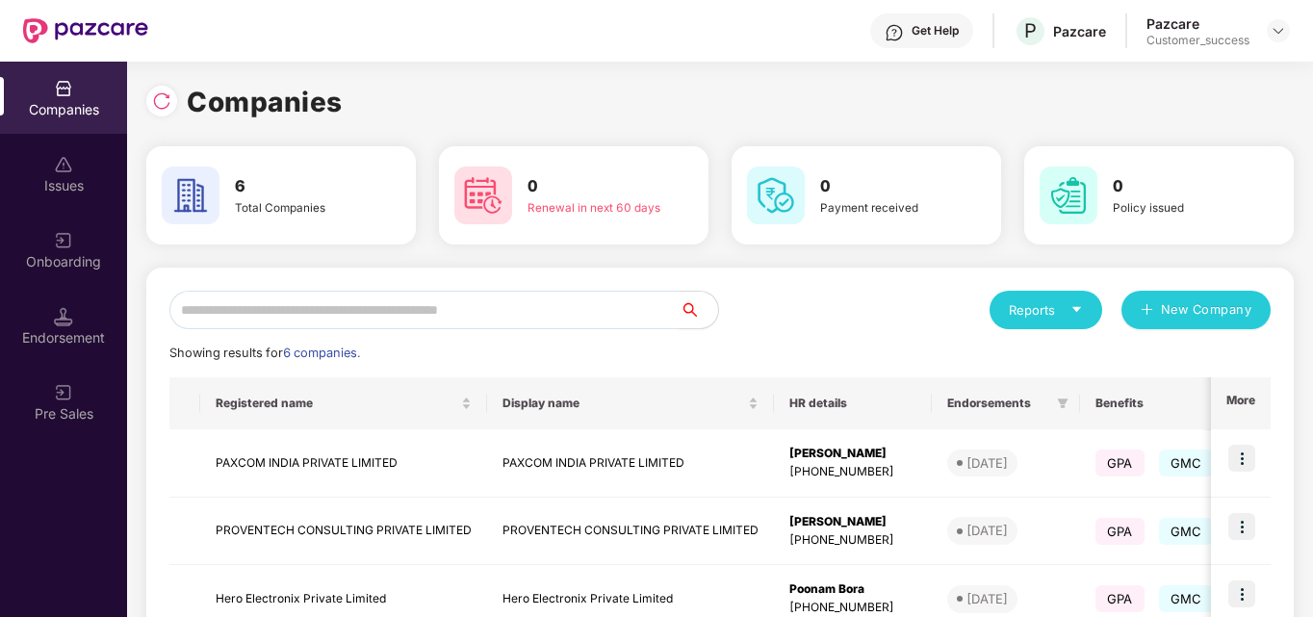
click at [339, 304] on input "text" at bounding box center [424, 310] width 510 height 39
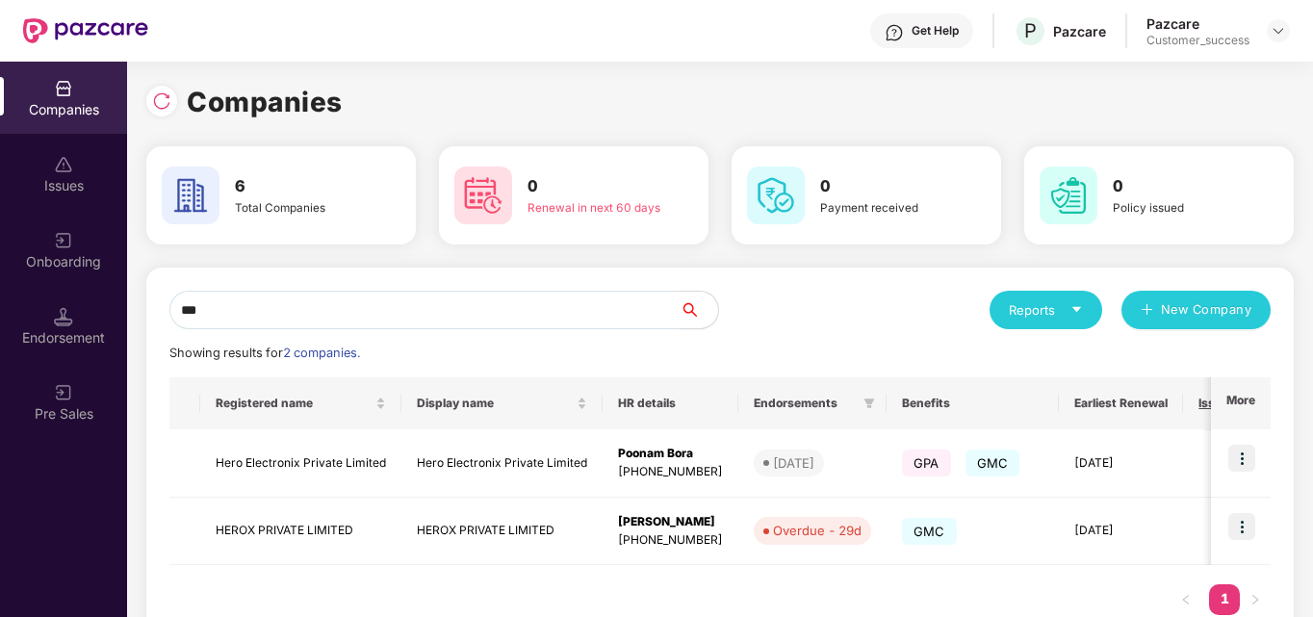
type input "***"
click at [537, 321] on input "***" at bounding box center [424, 310] width 510 height 39
click at [1243, 525] on img at bounding box center [1241, 526] width 27 height 27
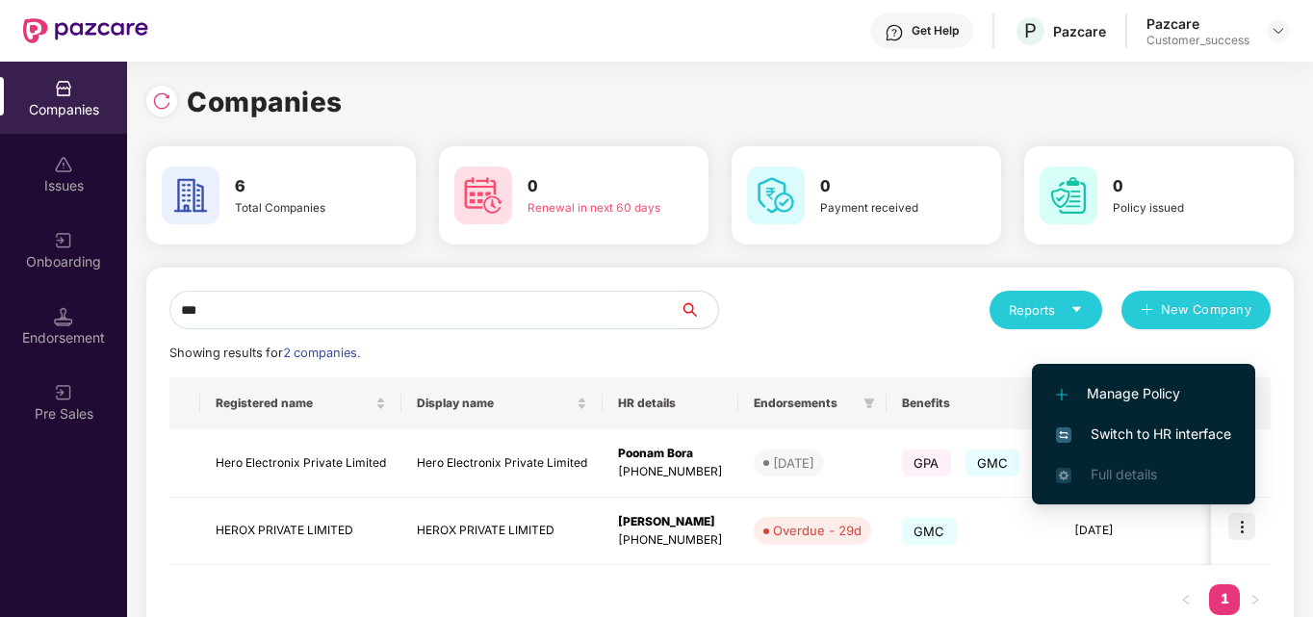
click at [1194, 433] on span "Switch to HR interface" at bounding box center [1143, 434] width 175 height 21
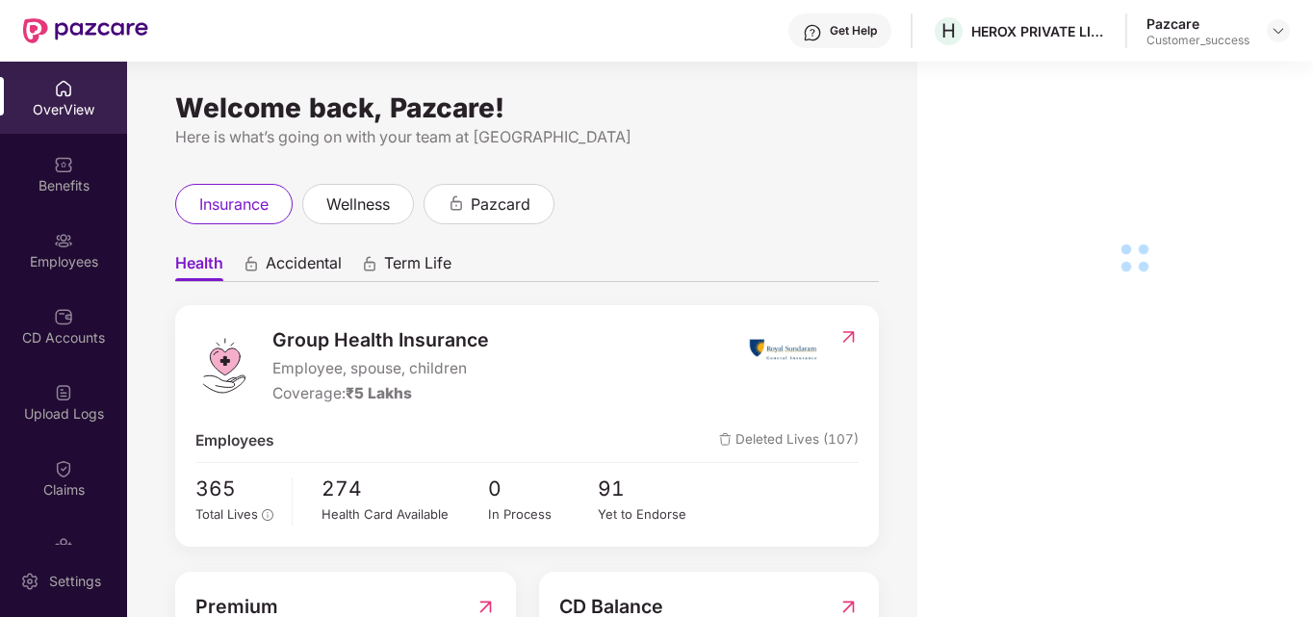
scroll to position [125, 0]
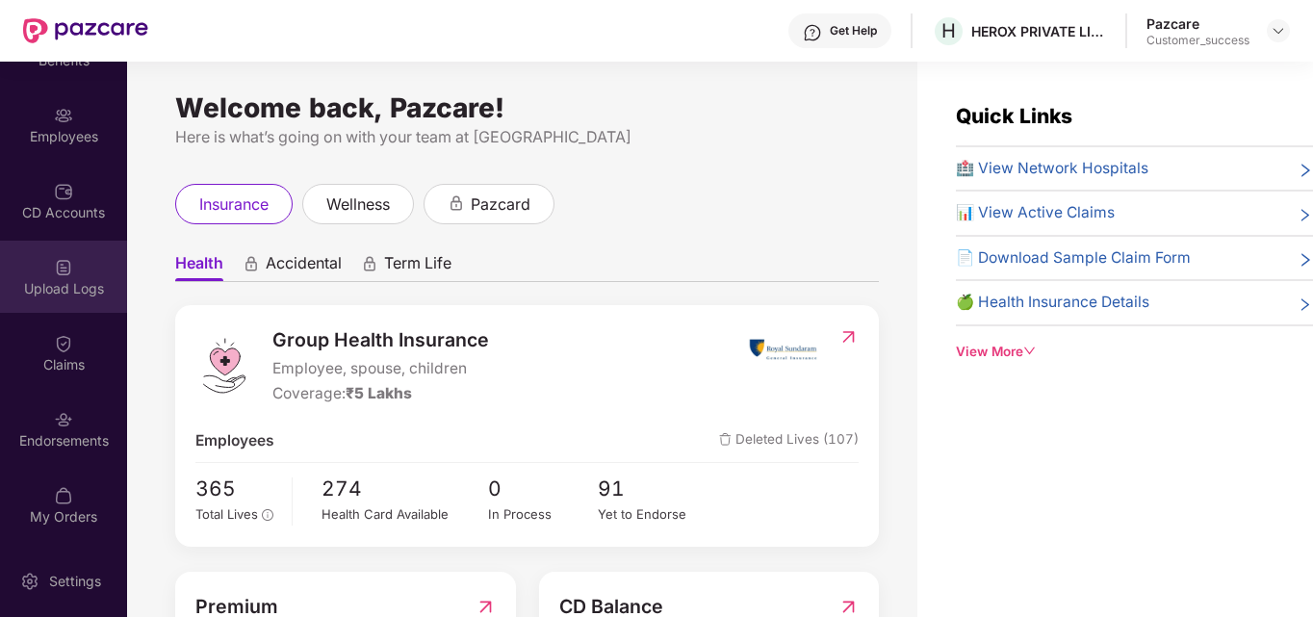
click at [57, 262] on img at bounding box center [63, 267] width 19 height 19
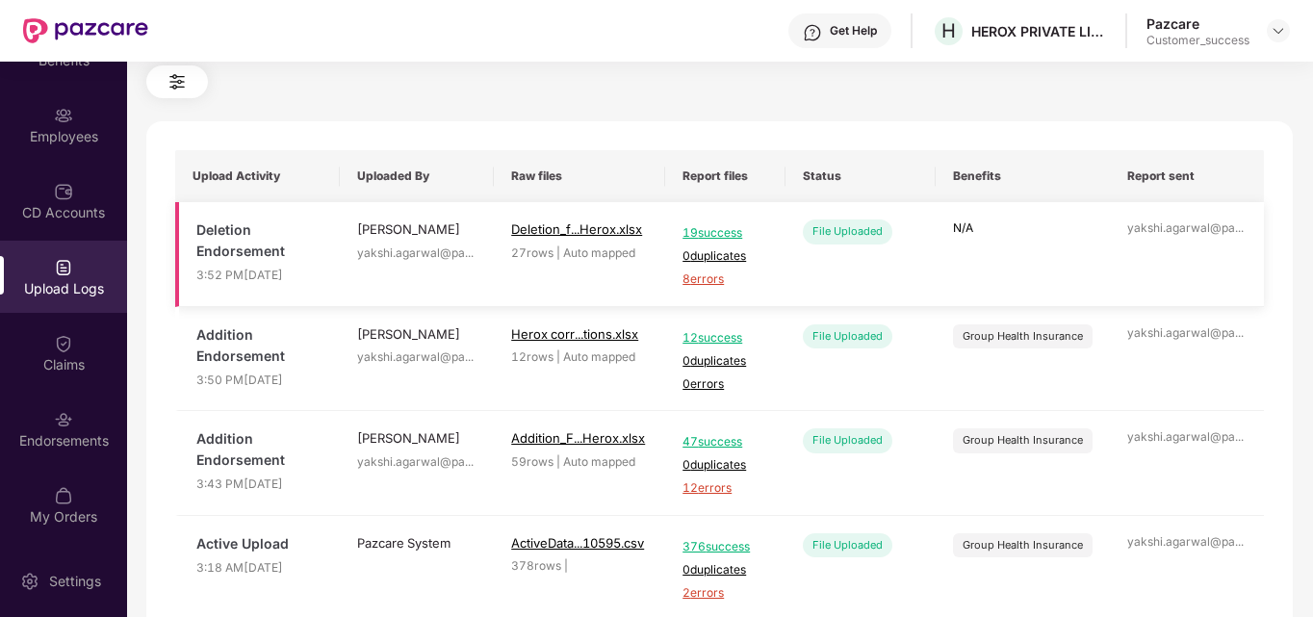
scroll to position [70, 0]
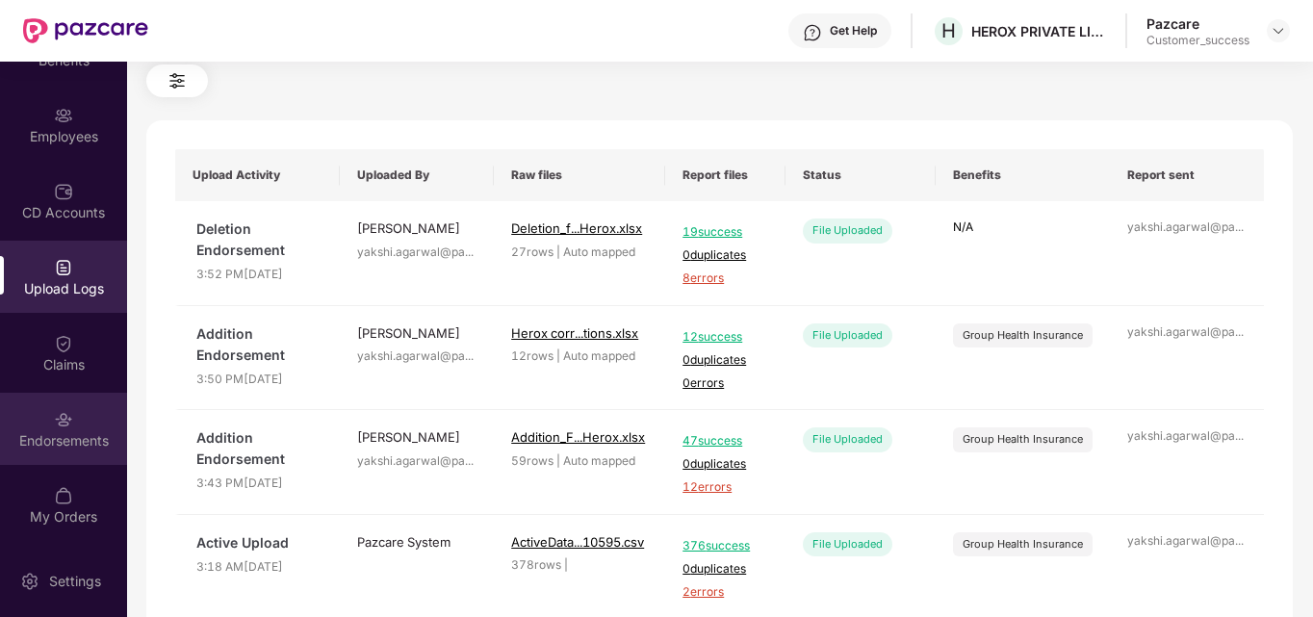
click at [61, 431] on div "Endorsements" at bounding box center [63, 440] width 127 height 19
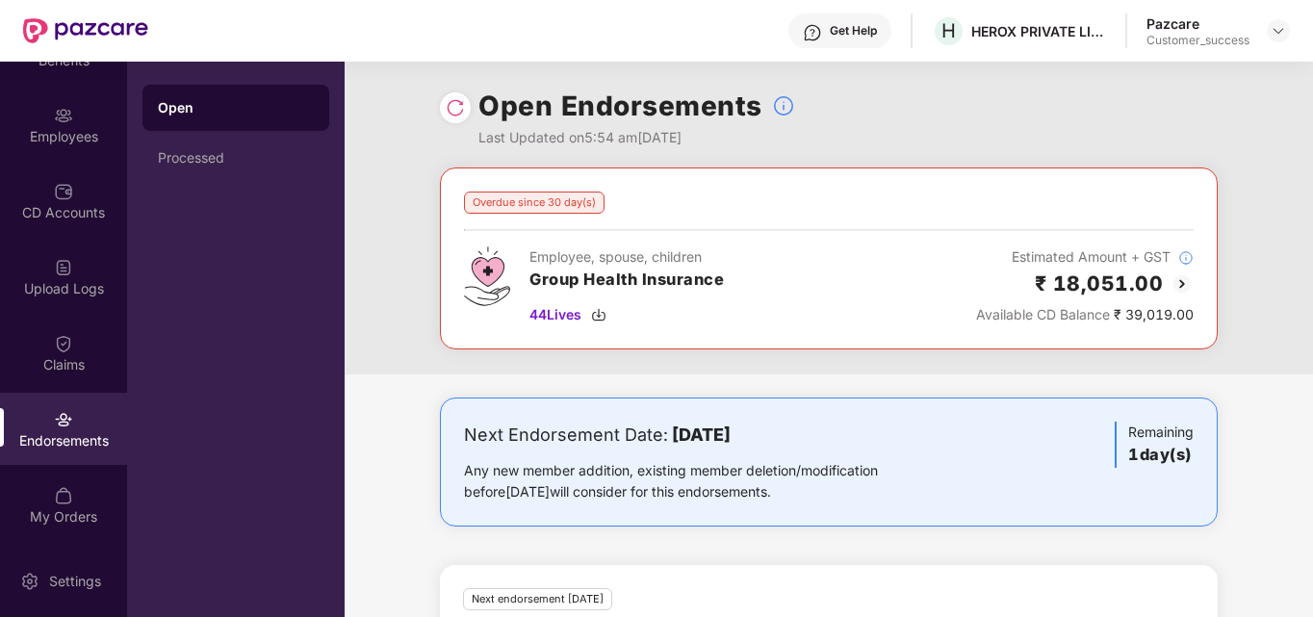
scroll to position [257, 0]
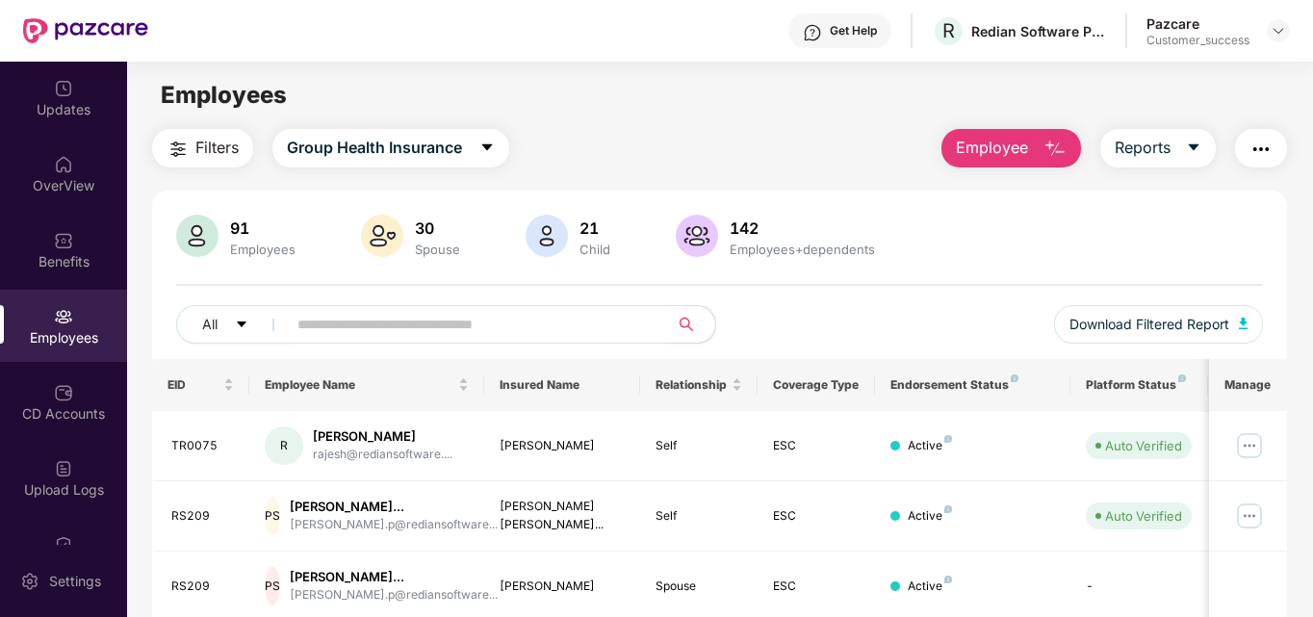
click at [352, 327] on input "text" at bounding box center [470, 324] width 346 height 29
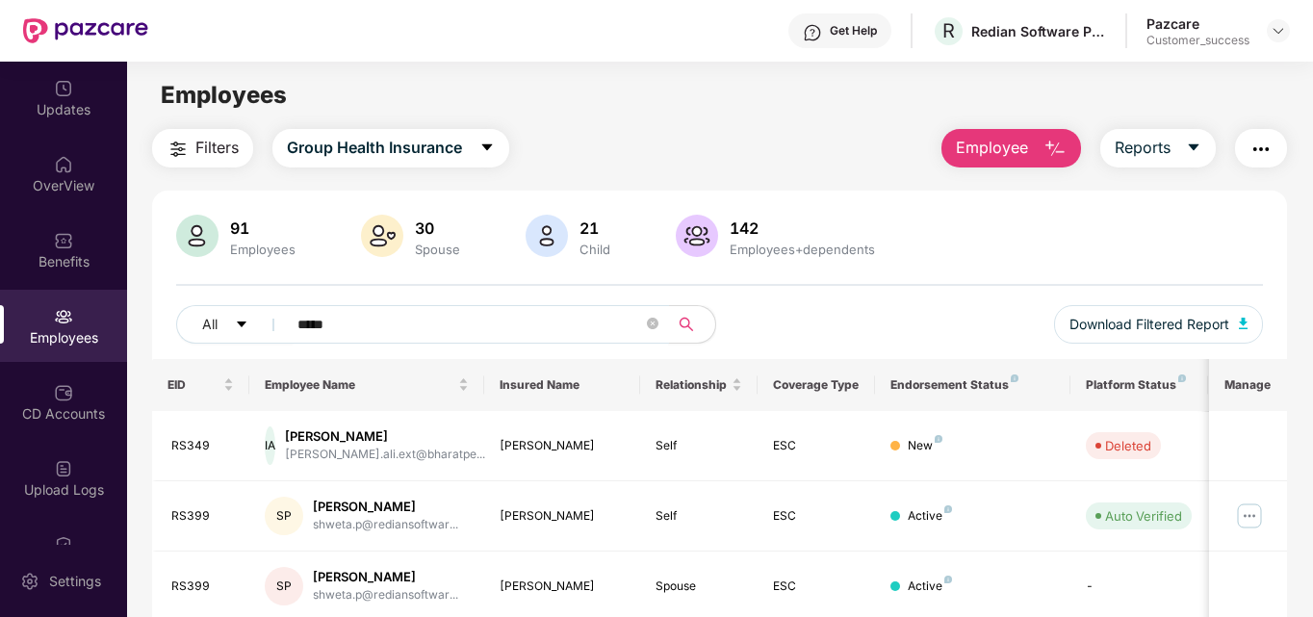
type input "*****"
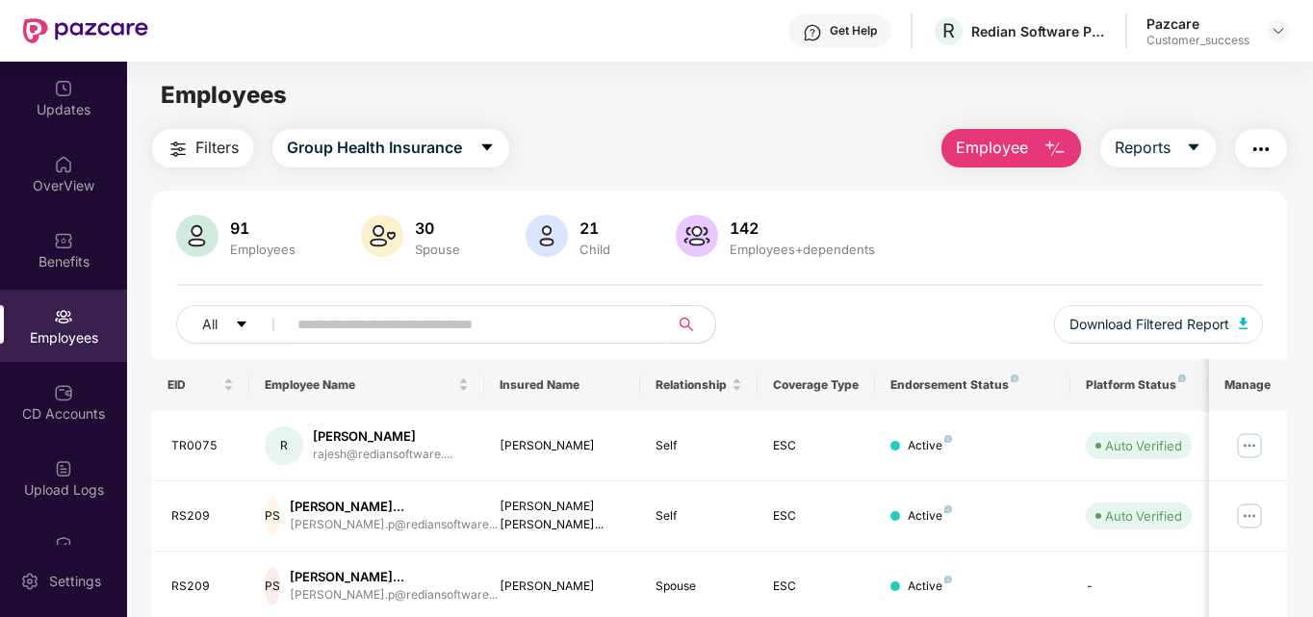
click at [339, 320] on input "text" at bounding box center [470, 324] width 346 height 29
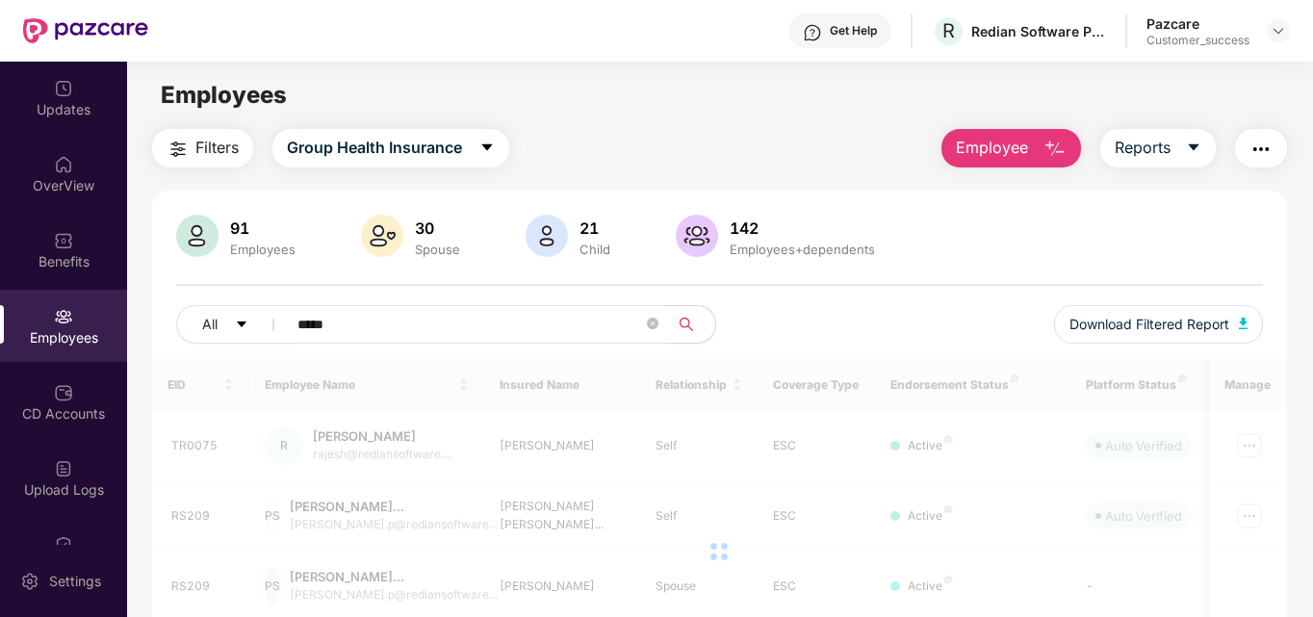
type input "*****"
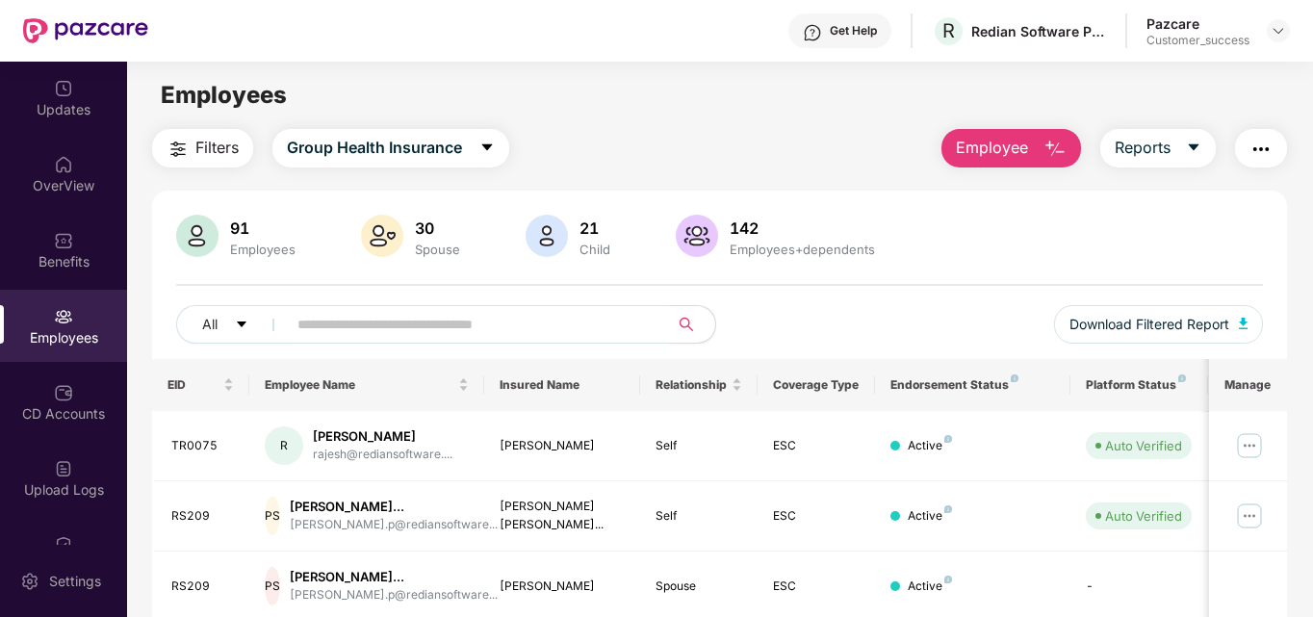
click at [358, 331] on input "text" at bounding box center [470, 324] width 346 height 29
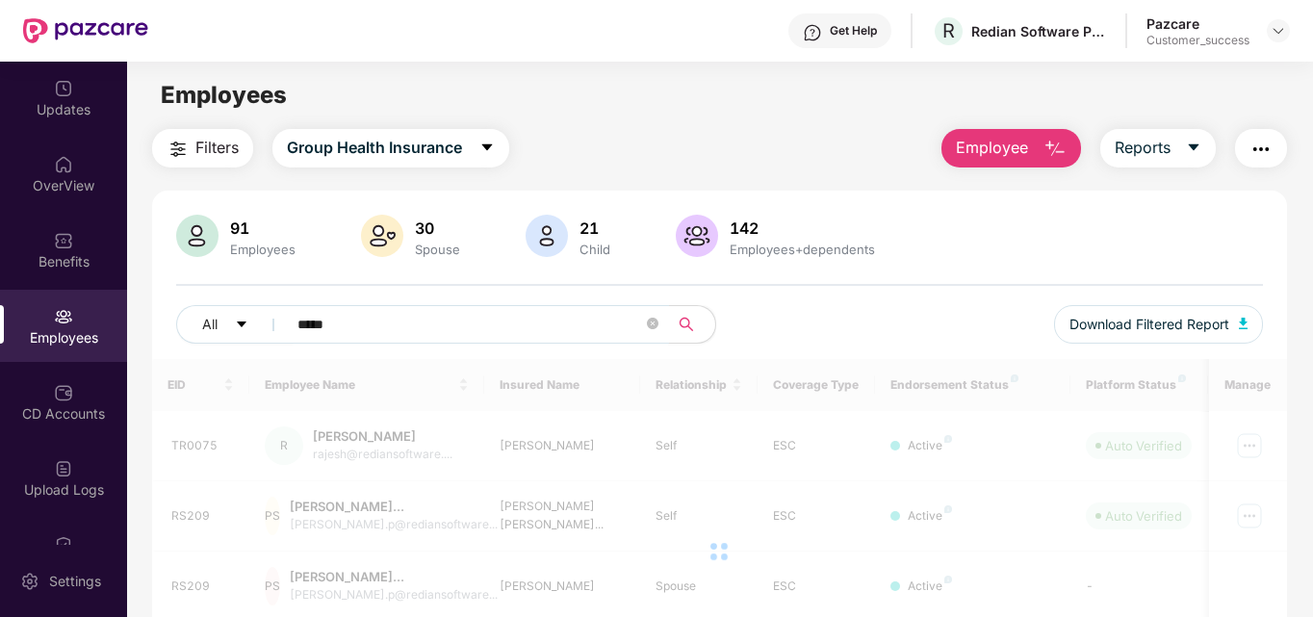
type input "*****"
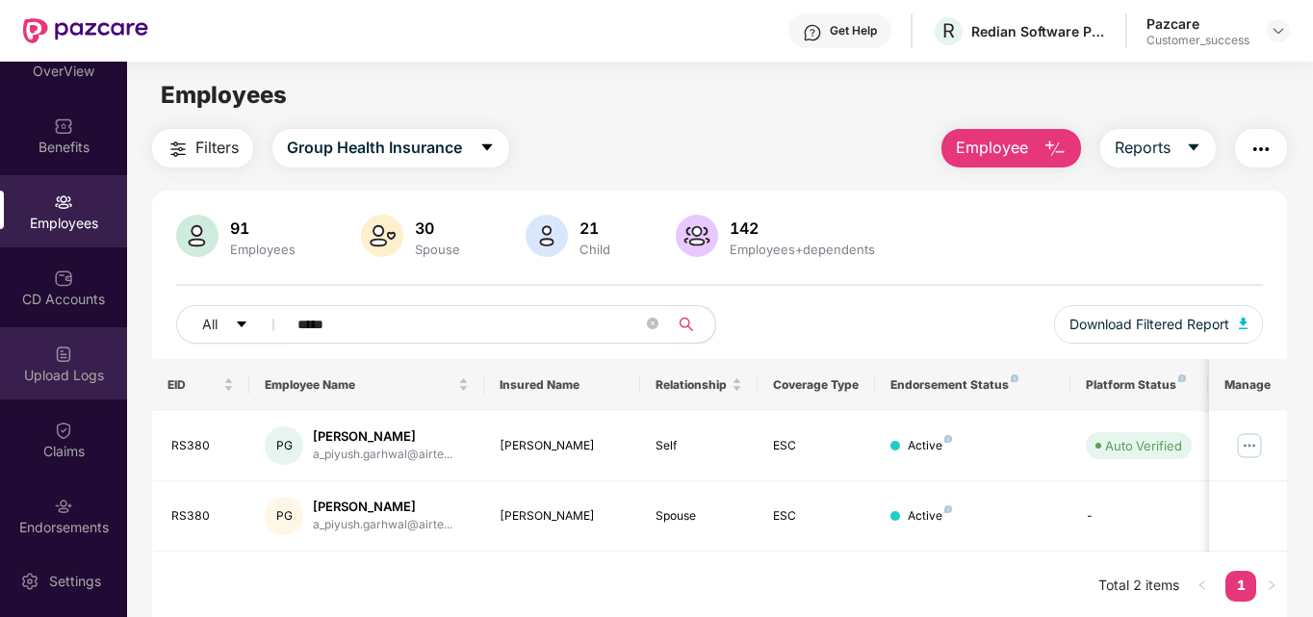
scroll to position [113, 0]
click at [34, 500] on div "Endorsements" at bounding box center [63, 517] width 127 height 72
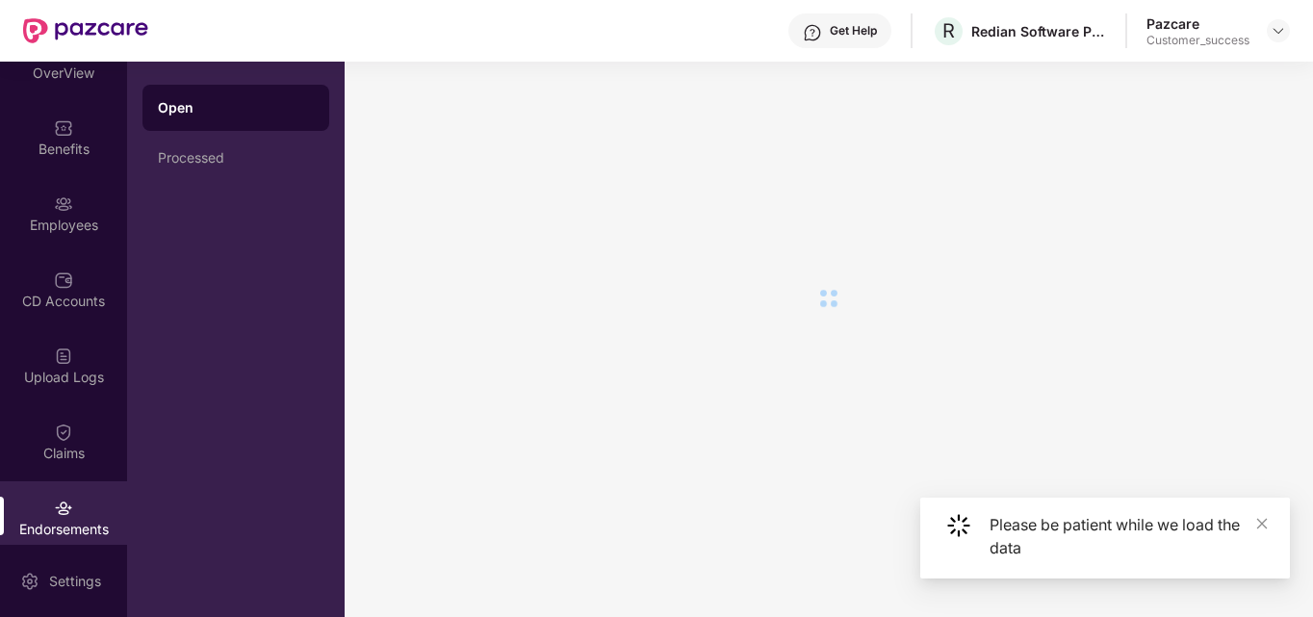
click at [34, 500] on div "Endorsements" at bounding box center [63, 517] width 127 height 72
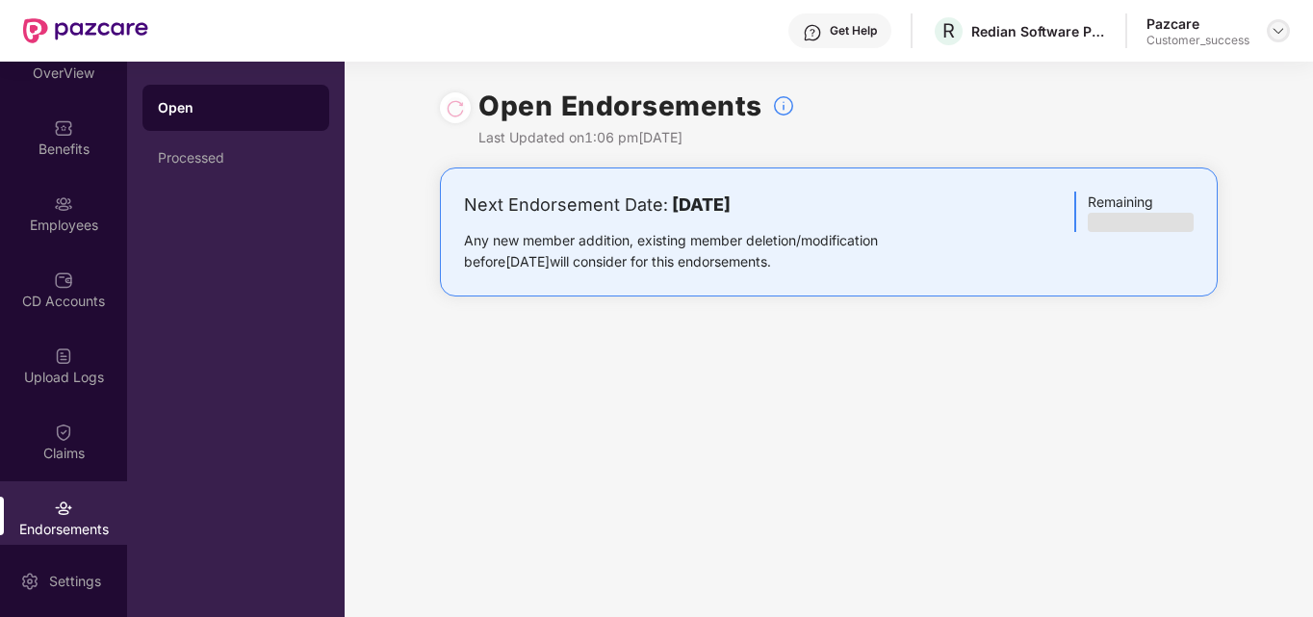
click at [1269, 26] on div at bounding box center [1278, 30] width 23 height 23
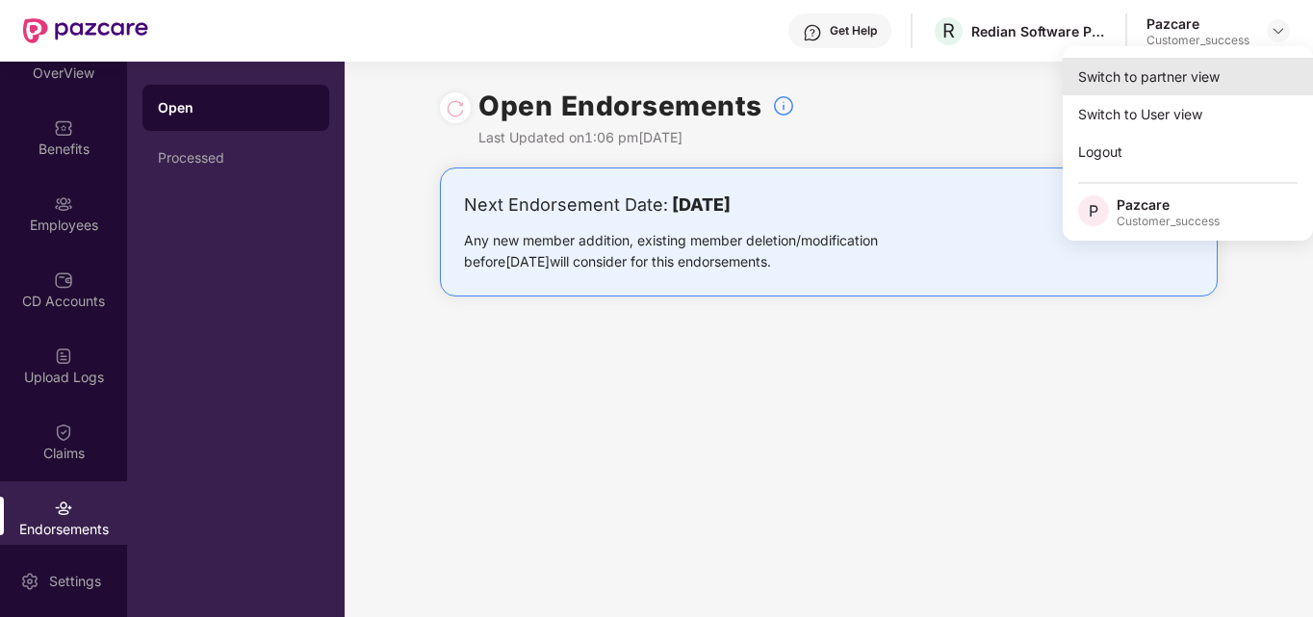
click at [1181, 89] on div "Switch to partner view" at bounding box center [1188, 77] width 250 height 38
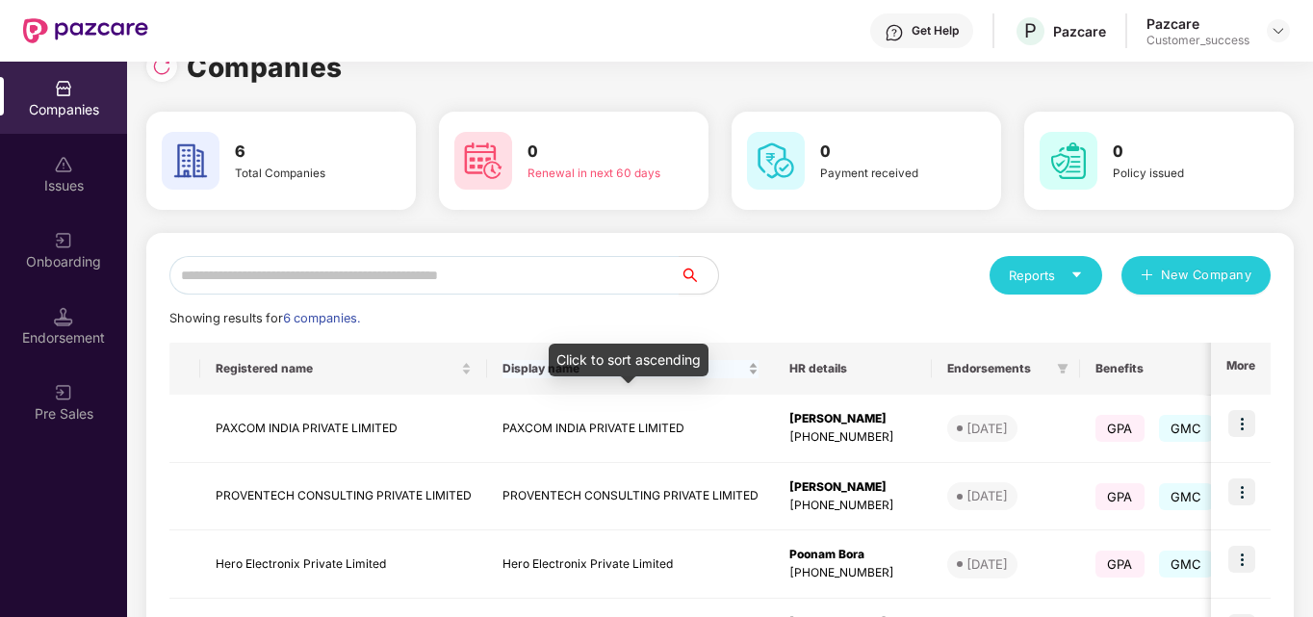
scroll to position [36, 0]
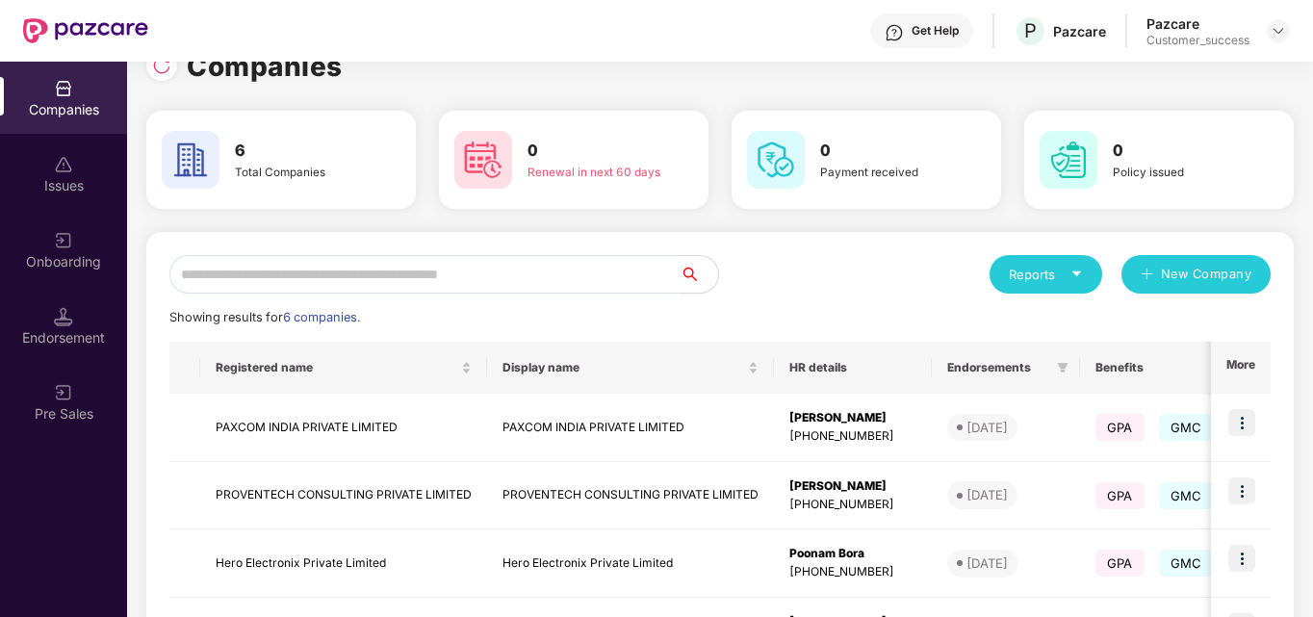
click at [447, 276] on input "text" at bounding box center [424, 274] width 510 height 39
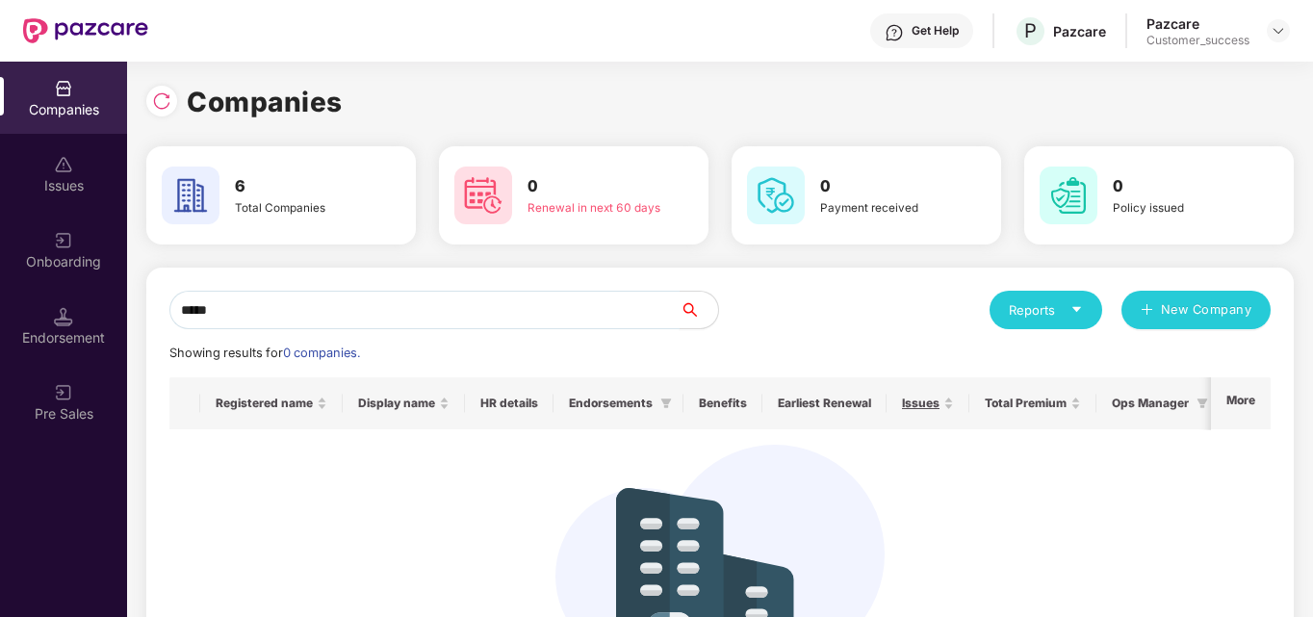
type input "*****"
click at [268, 314] on input "*****" at bounding box center [424, 310] width 510 height 39
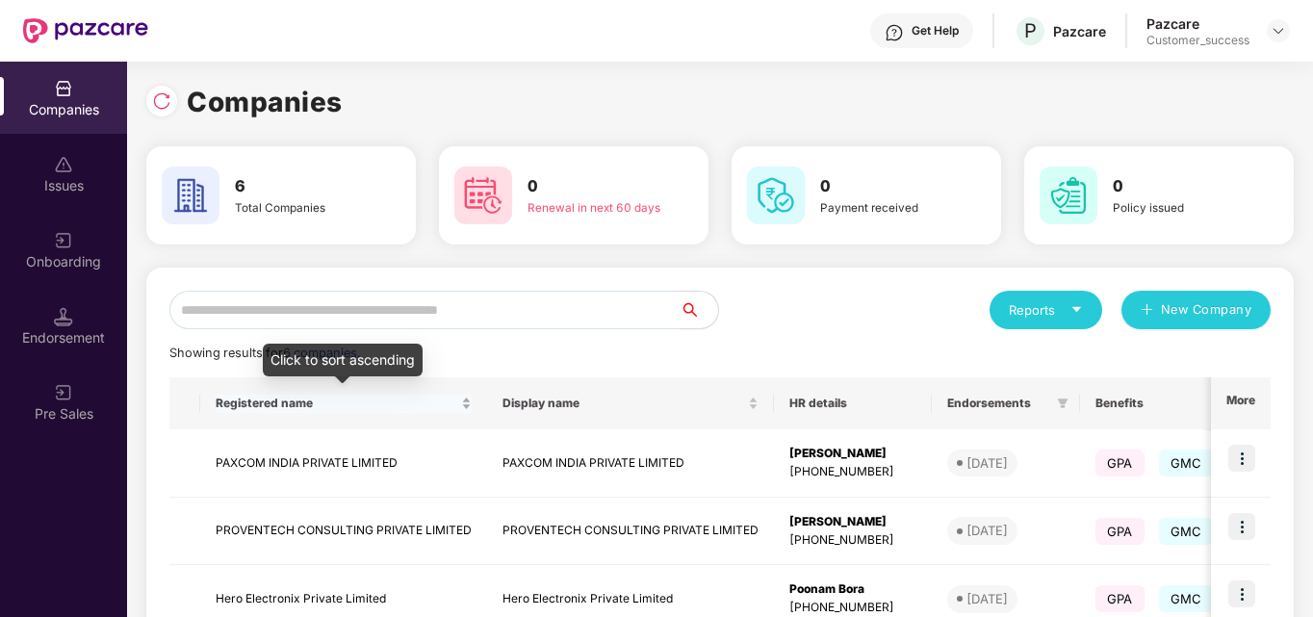
scroll to position [328, 0]
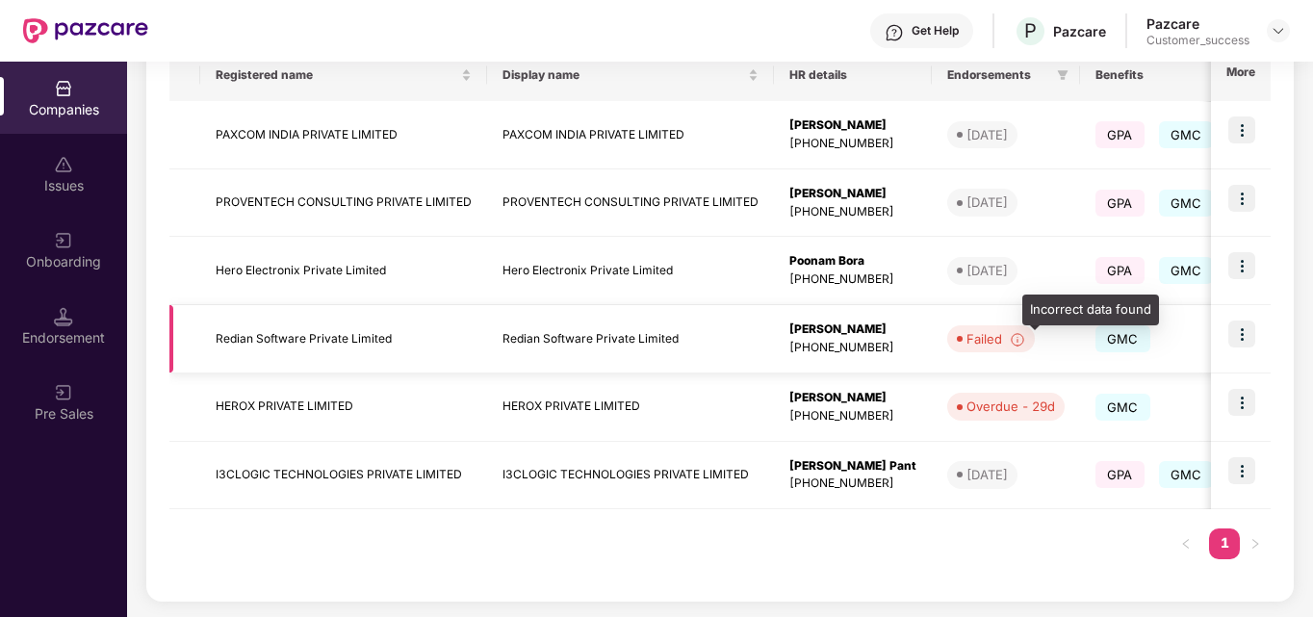
click at [1013, 339] on div at bounding box center [1013, 338] width 23 height 19
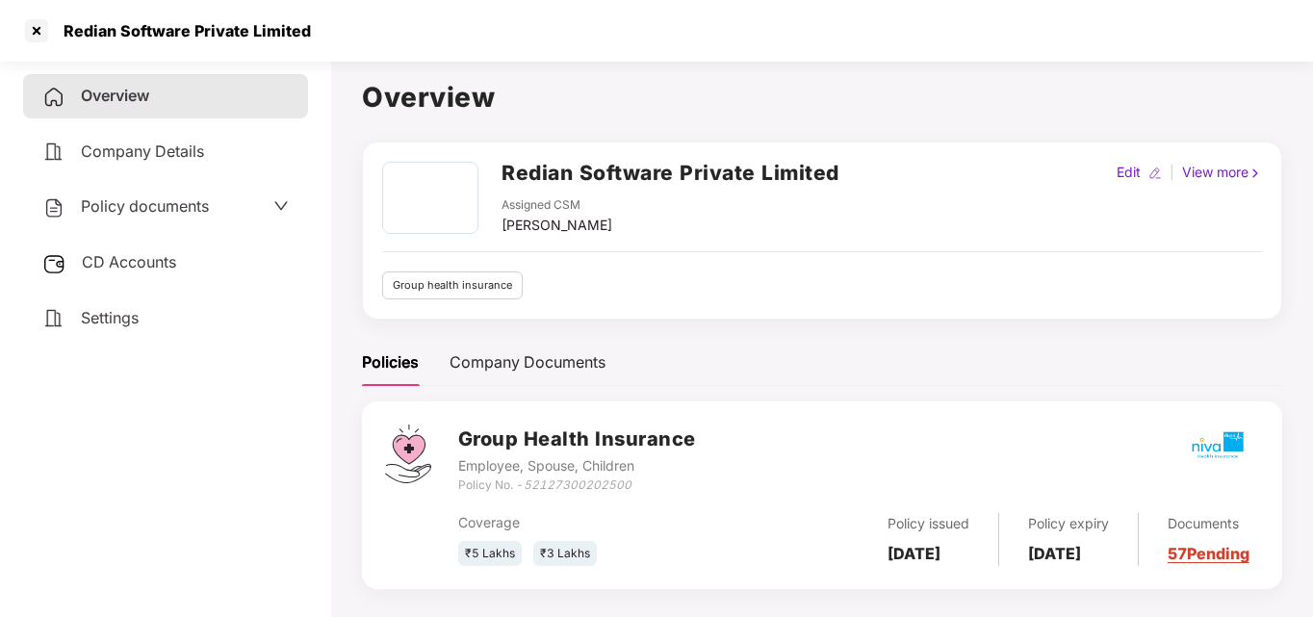
click at [203, 209] on span "Policy documents" at bounding box center [145, 205] width 128 height 19
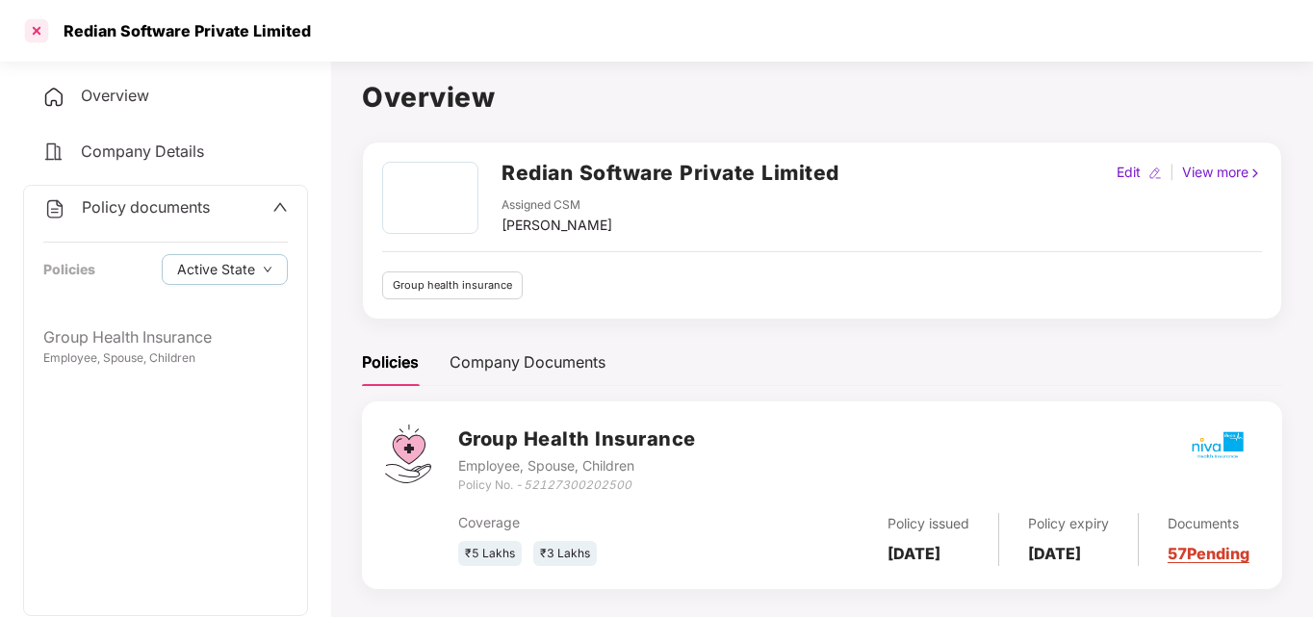
click at [39, 25] on div at bounding box center [36, 30] width 31 height 31
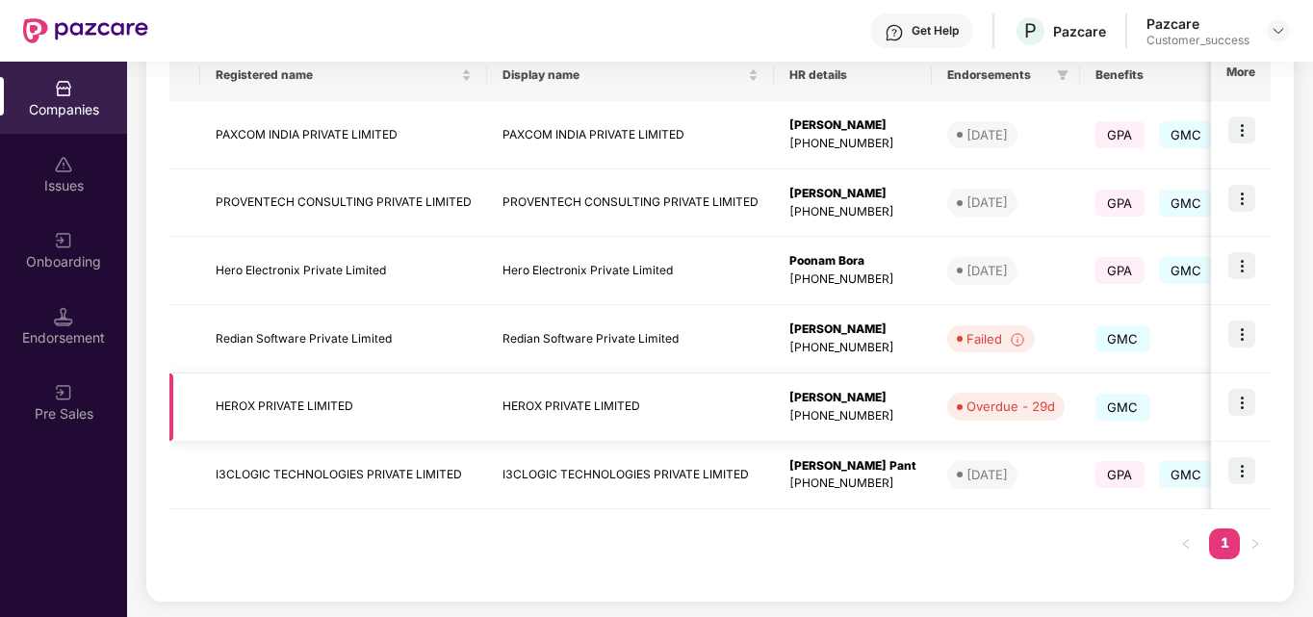
click at [1236, 396] on img at bounding box center [1241, 402] width 27 height 27
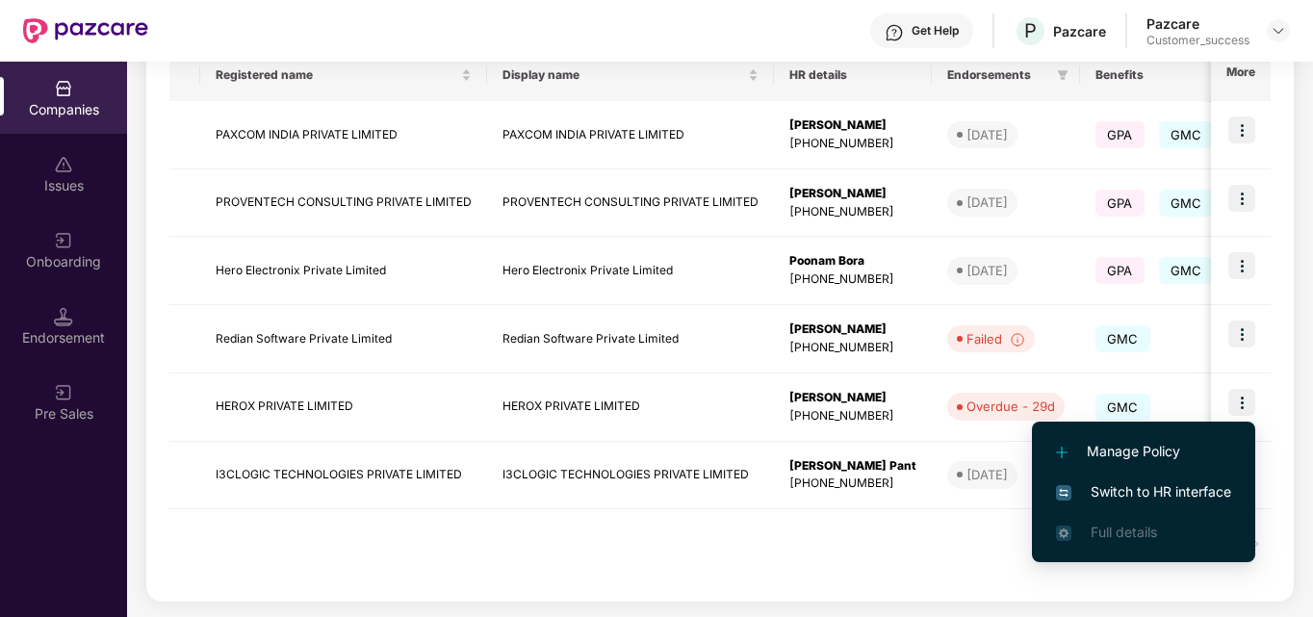
click at [1099, 493] on span "Switch to HR interface" at bounding box center [1143, 491] width 175 height 21
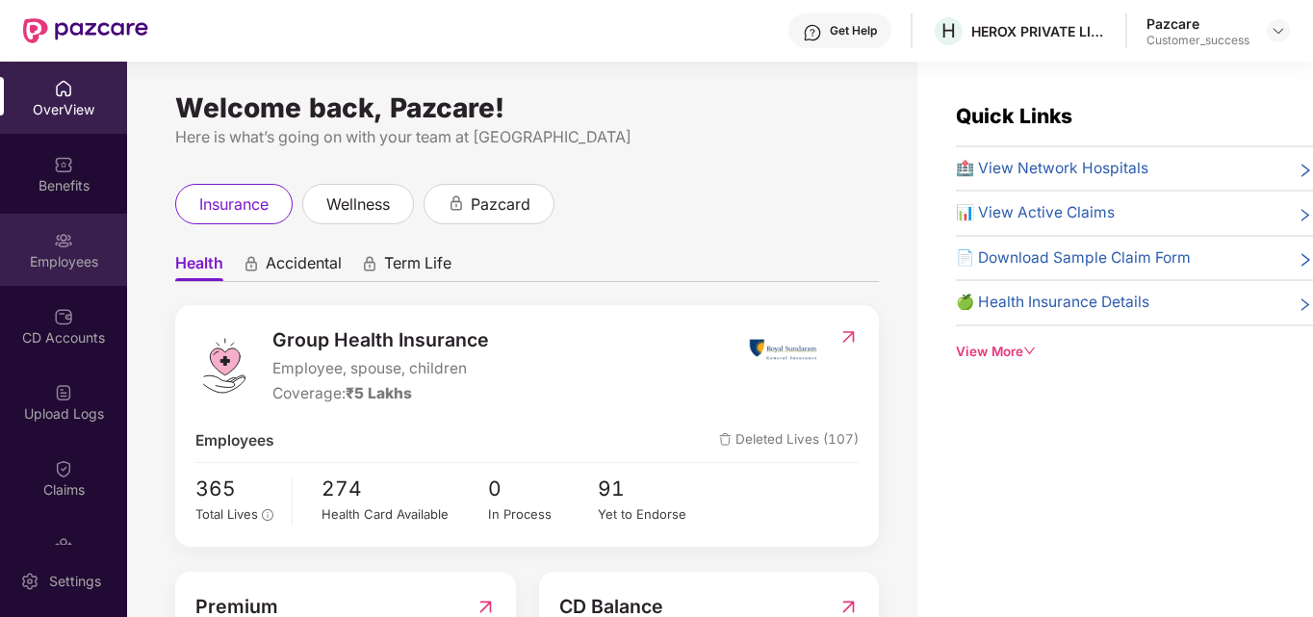
click at [82, 255] on div "Employees" at bounding box center [63, 261] width 127 height 19
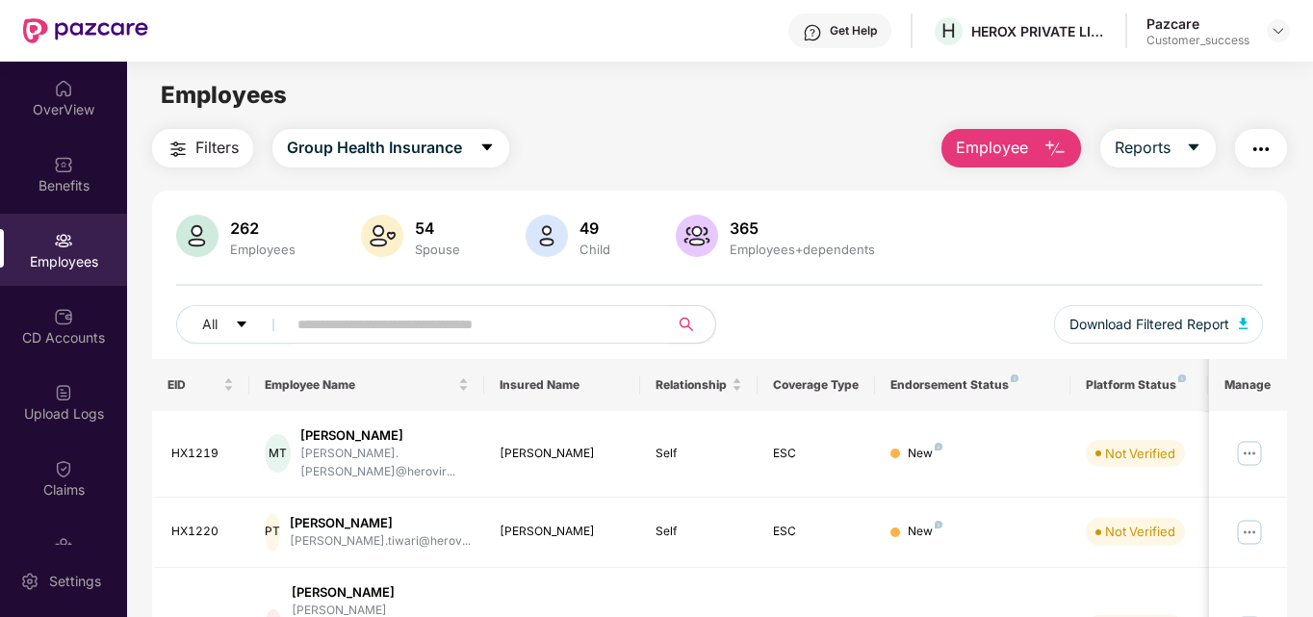
click at [407, 323] on input "text" at bounding box center [470, 324] width 346 height 29
type input "*********"
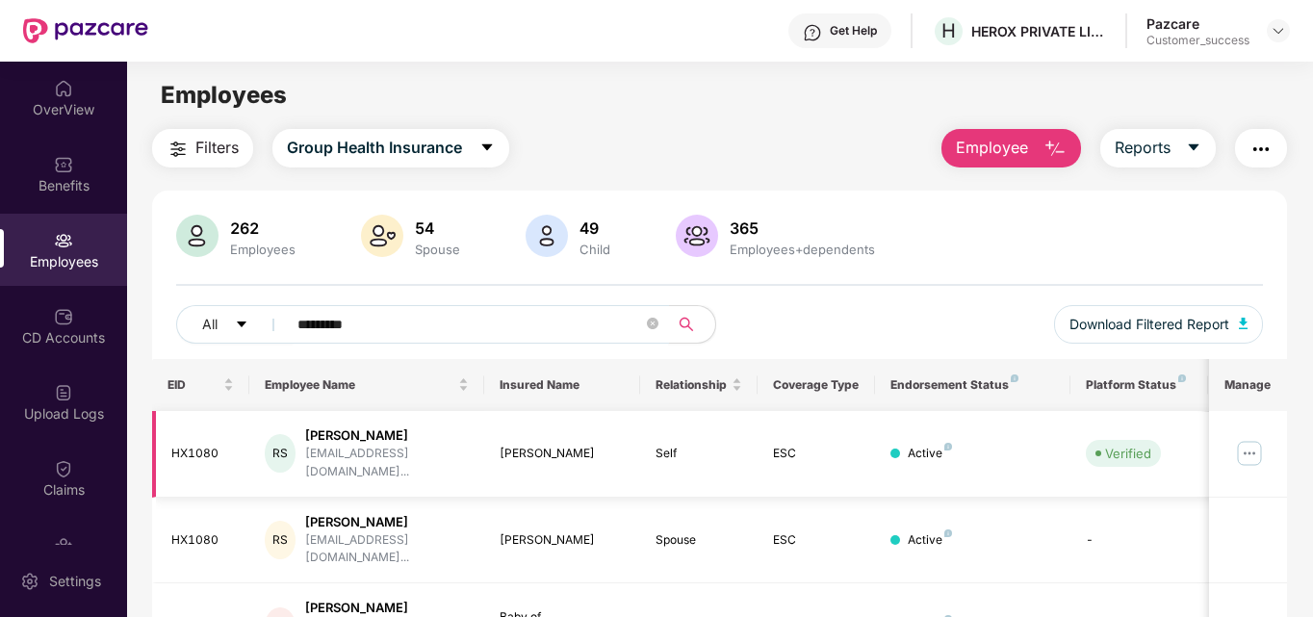
scroll to position [74, 0]
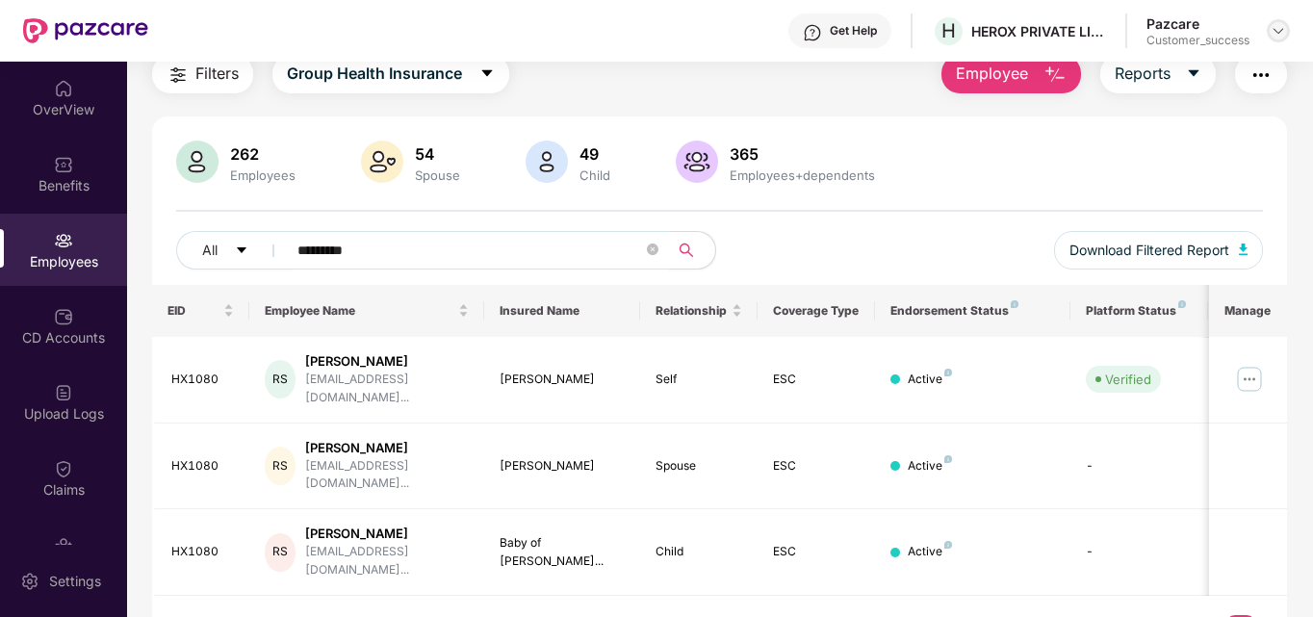
click at [1275, 31] on img at bounding box center [1278, 30] width 15 height 15
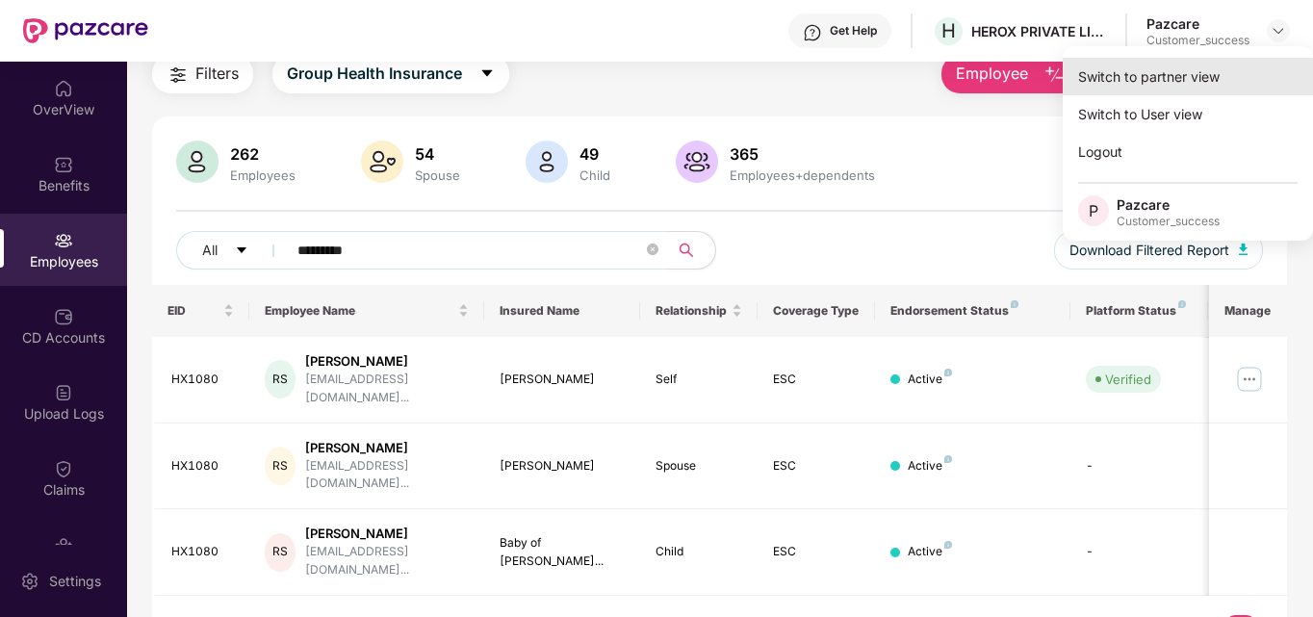
click at [1183, 79] on div "Switch to partner view" at bounding box center [1188, 77] width 250 height 38
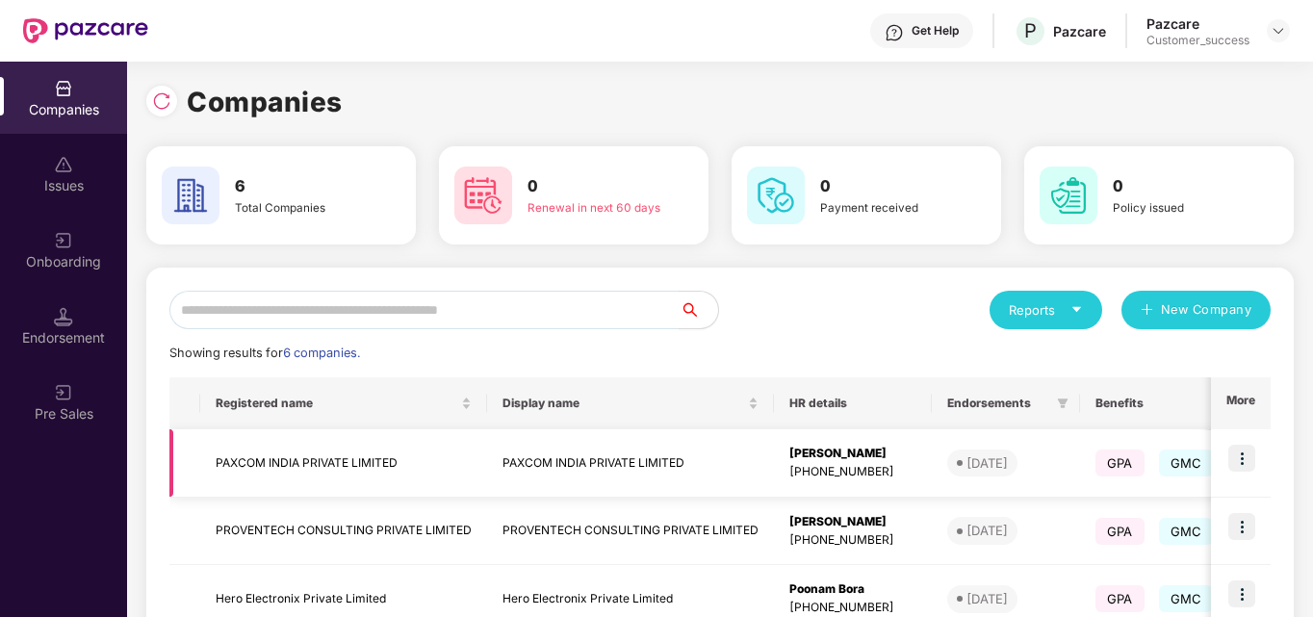
scroll to position [328, 0]
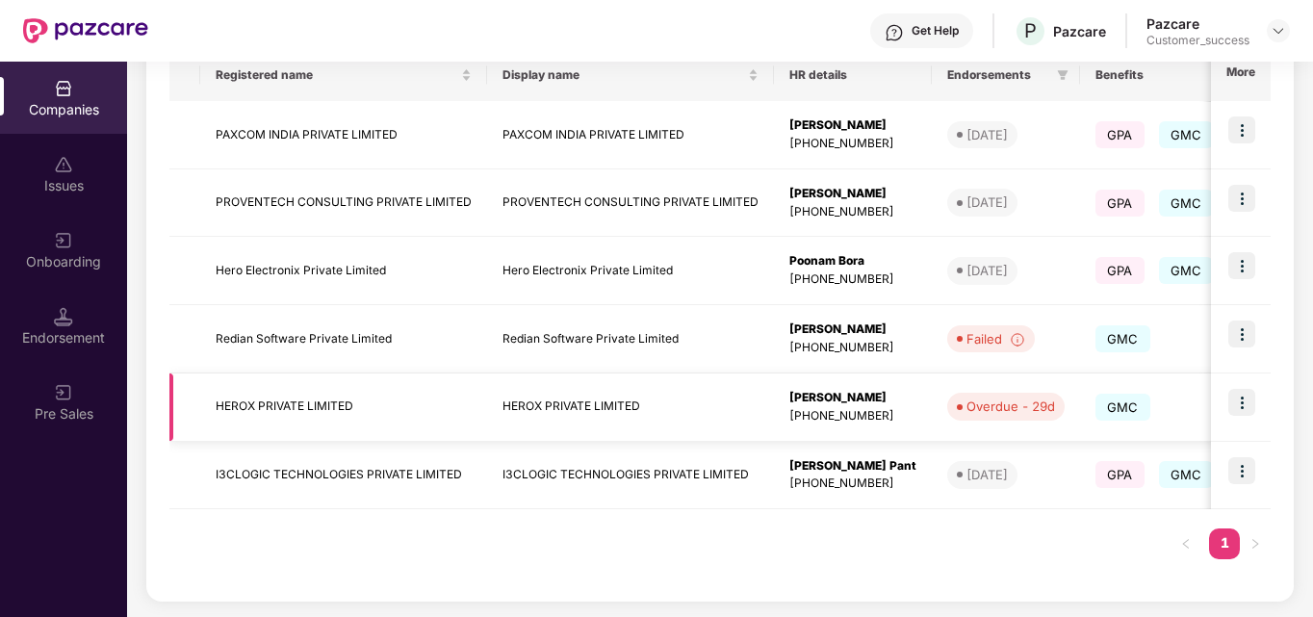
click at [1232, 411] on img at bounding box center [1241, 402] width 27 height 27
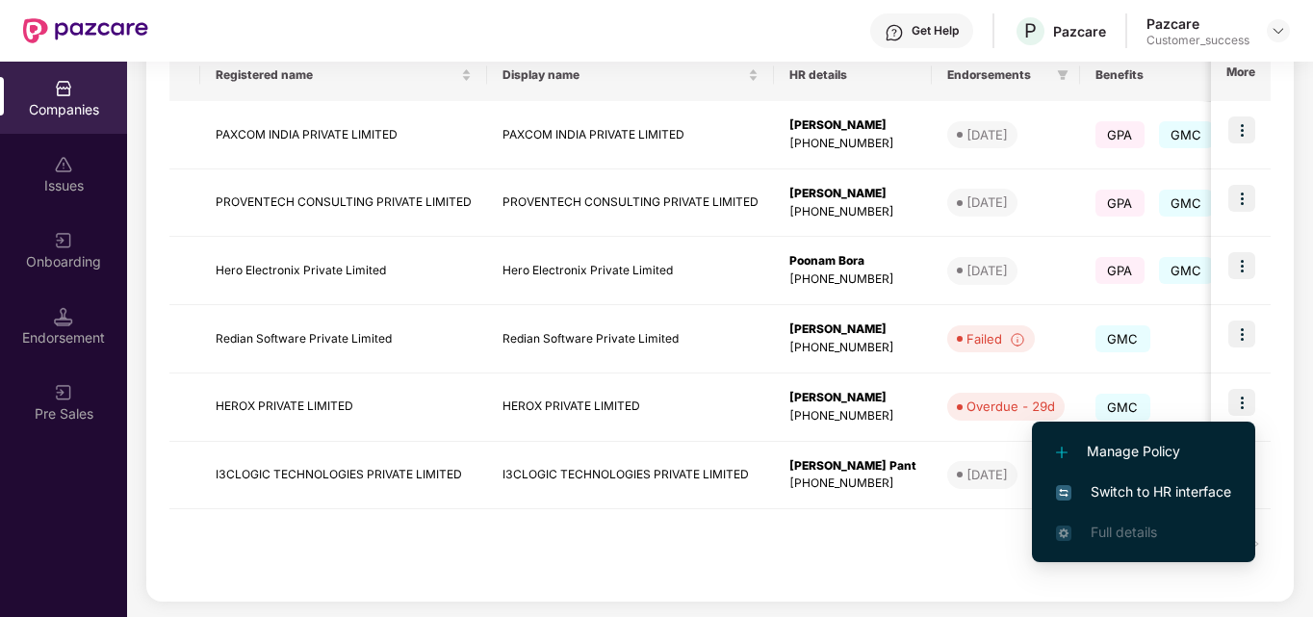
click at [1083, 488] on span "Switch to HR interface" at bounding box center [1143, 491] width 175 height 21
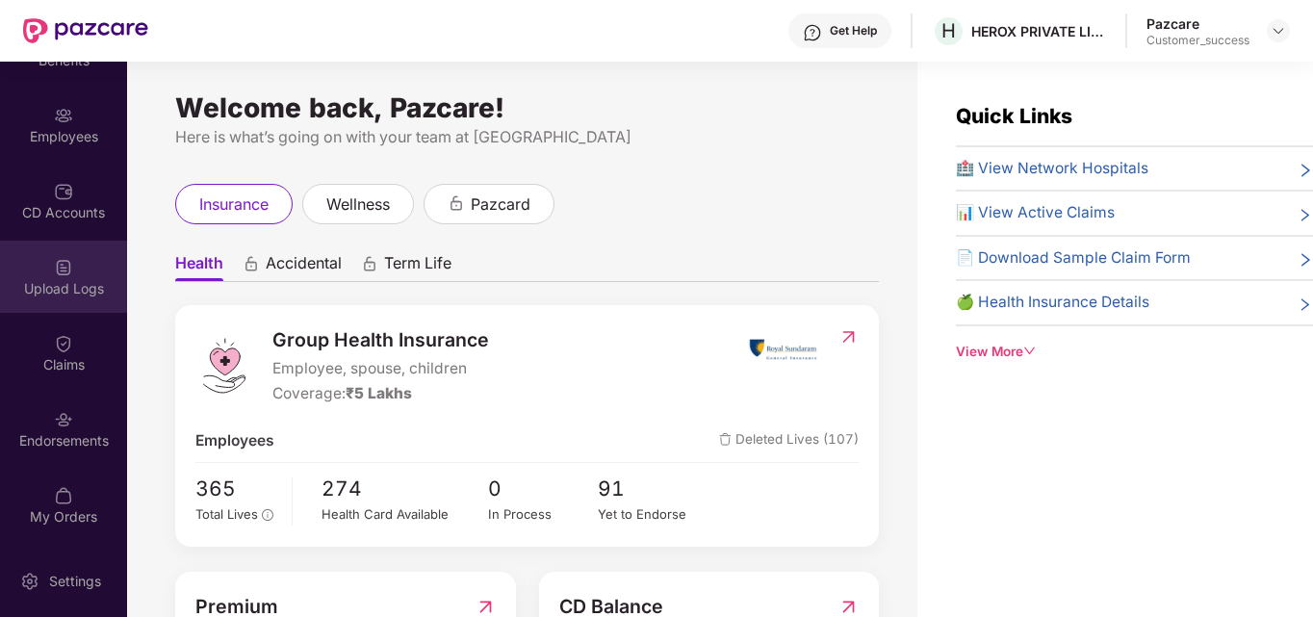
scroll to position [0, 0]
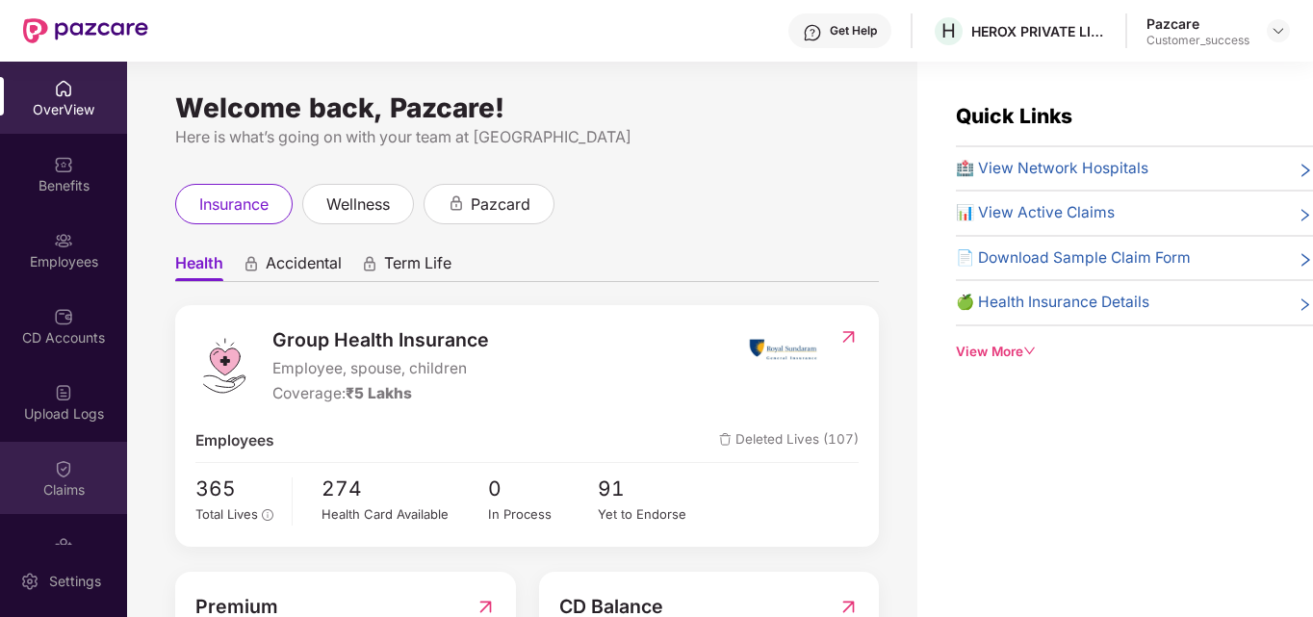
click at [55, 492] on div "Claims" at bounding box center [63, 489] width 127 height 19
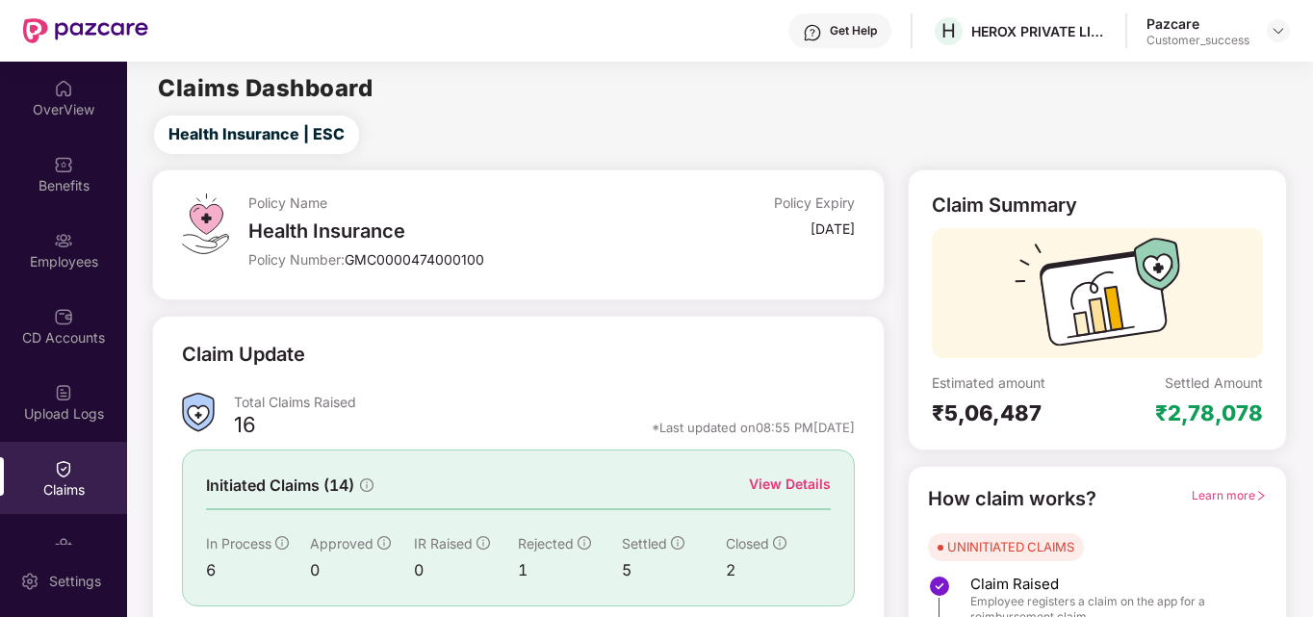
scroll to position [137, 0]
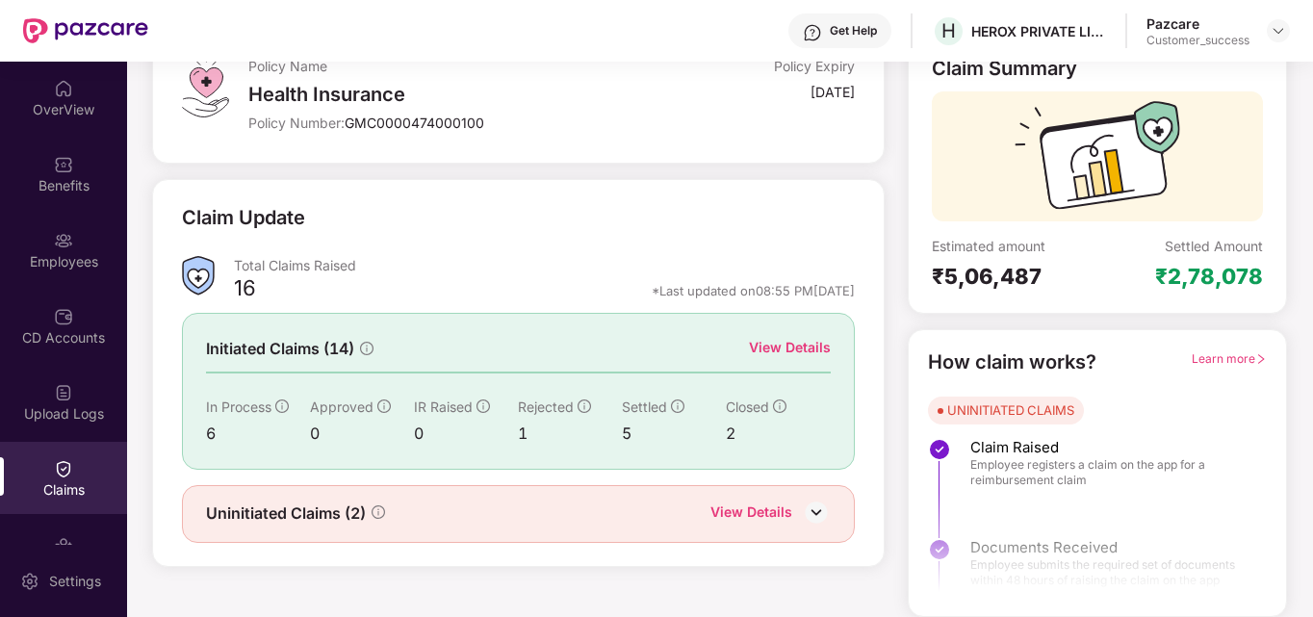
click at [749, 506] on div "View Details" at bounding box center [751, 513] width 82 height 25
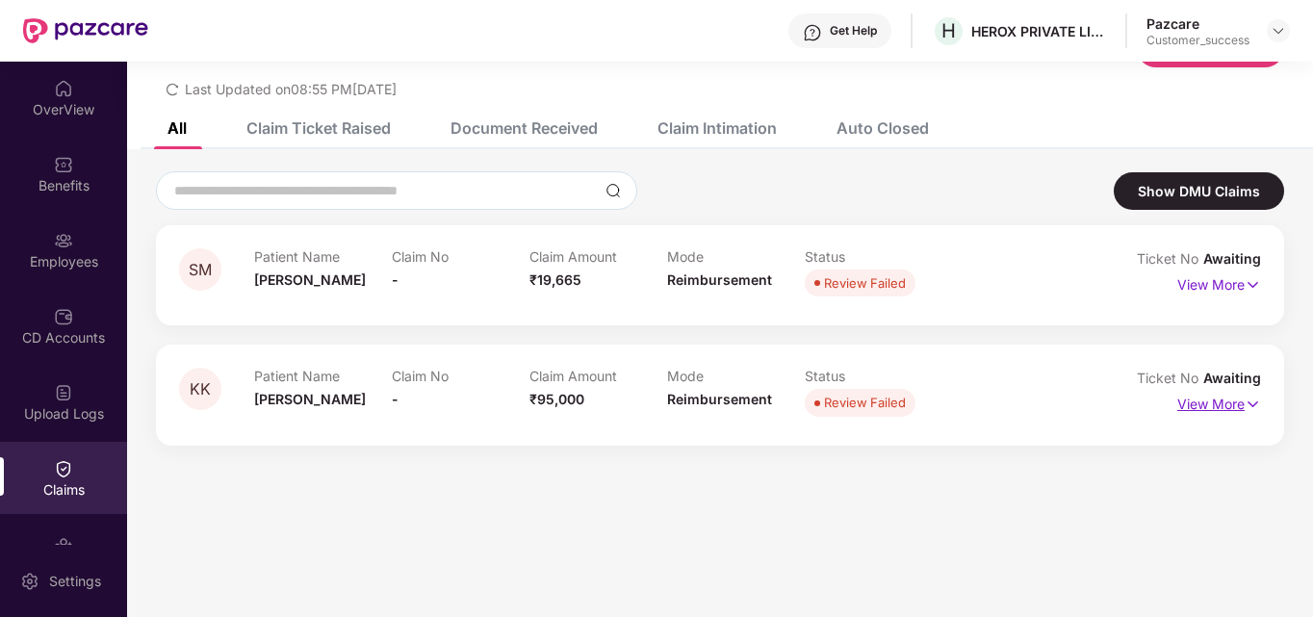
click at [1225, 400] on p "View More" at bounding box center [1219, 402] width 84 height 26
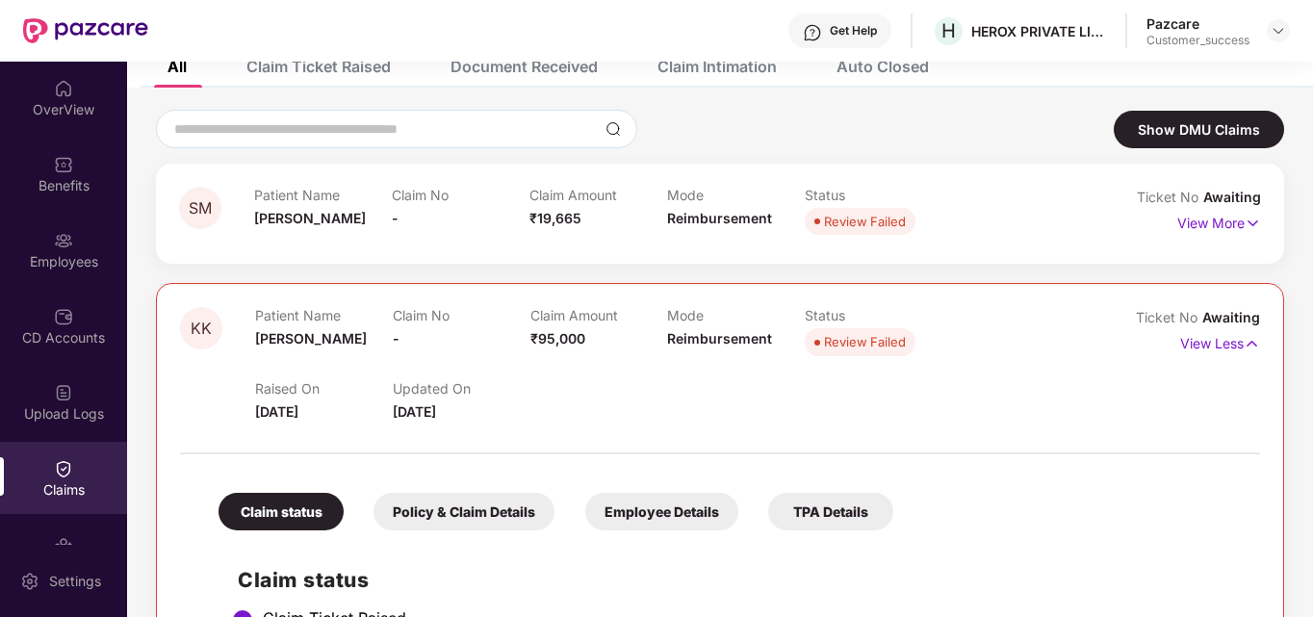
scroll to position [0, 0]
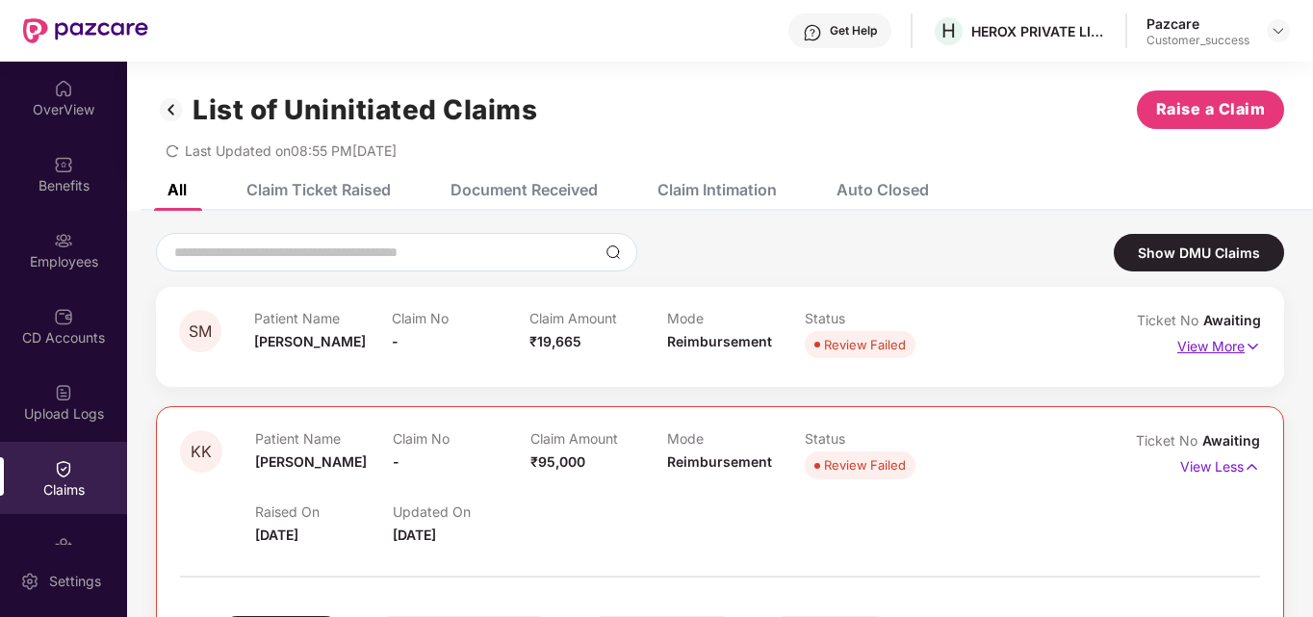
click at [1235, 339] on p "View More" at bounding box center [1219, 344] width 84 height 26
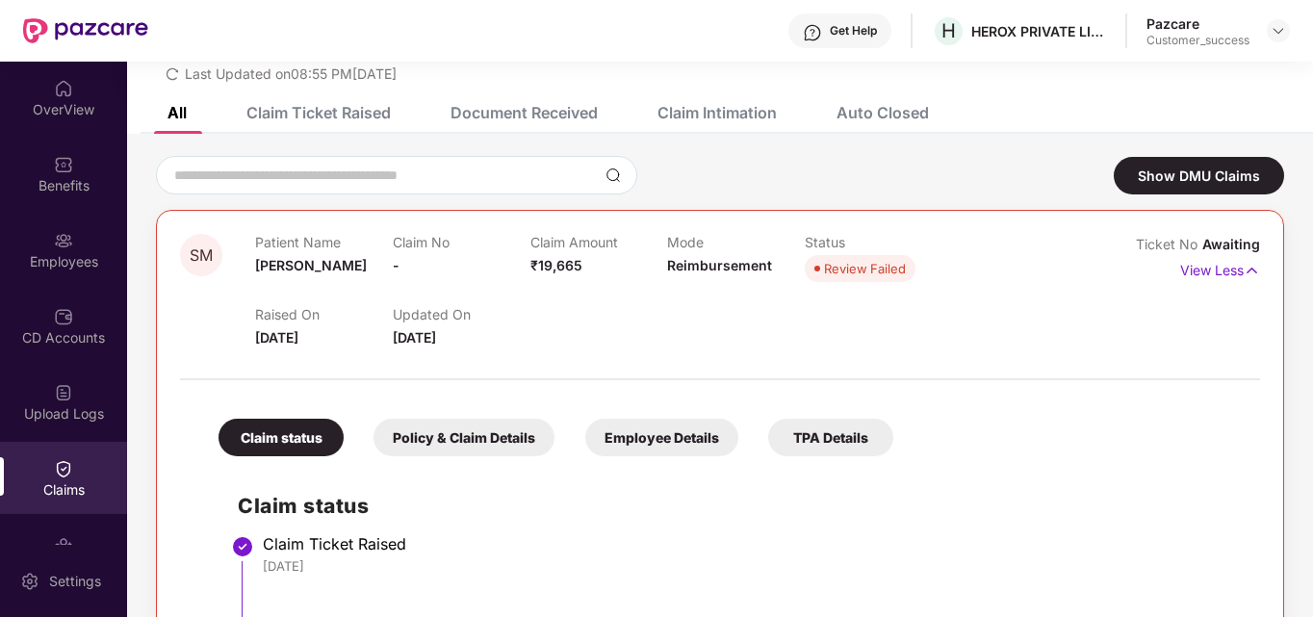
scroll to position [78, 0]
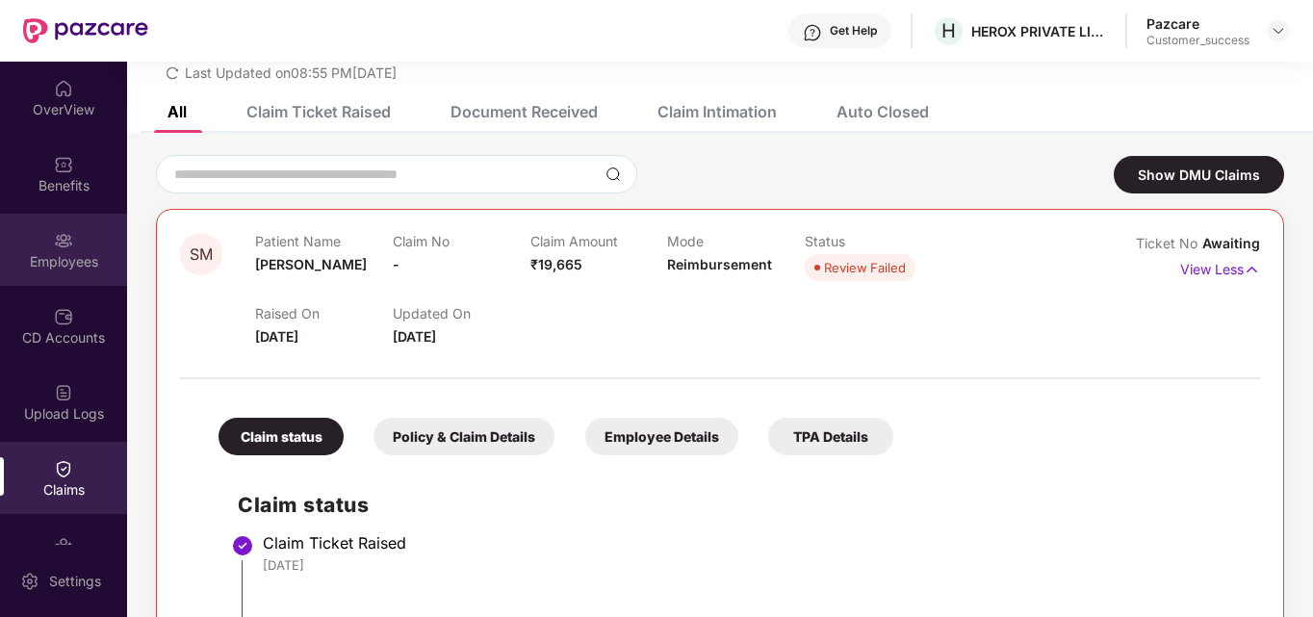
click at [45, 248] on div "Employees" at bounding box center [63, 250] width 127 height 72
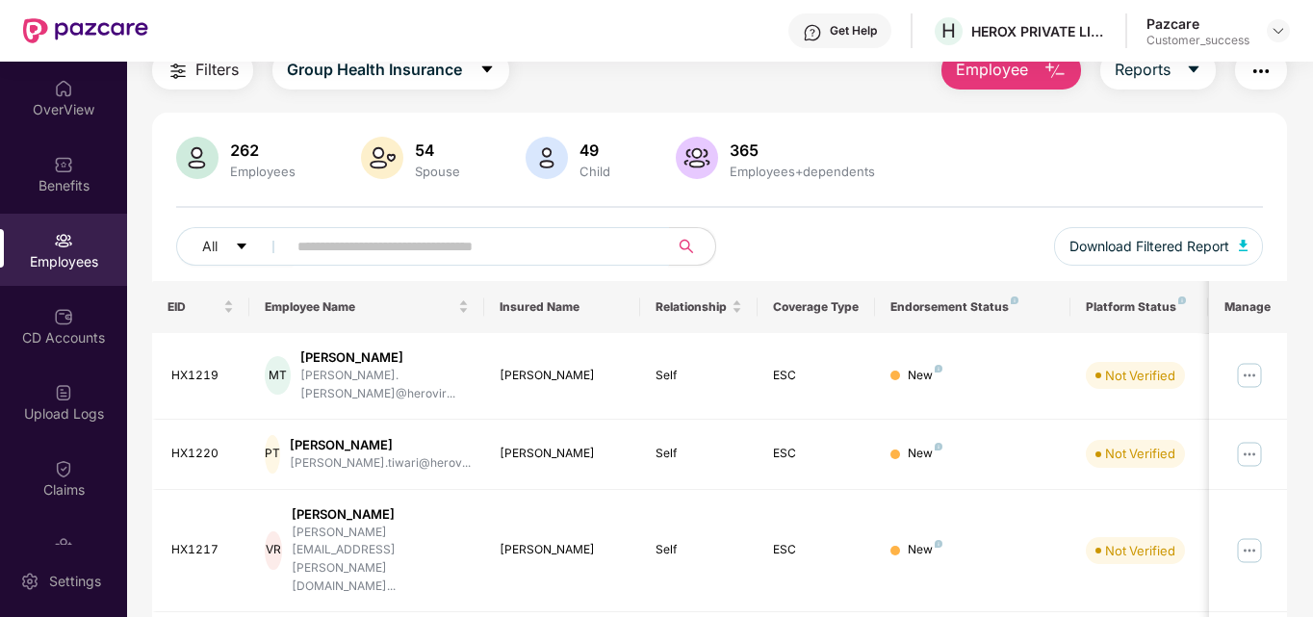
click at [362, 249] on input "text" at bounding box center [470, 246] width 346 height 29
type input "*****"
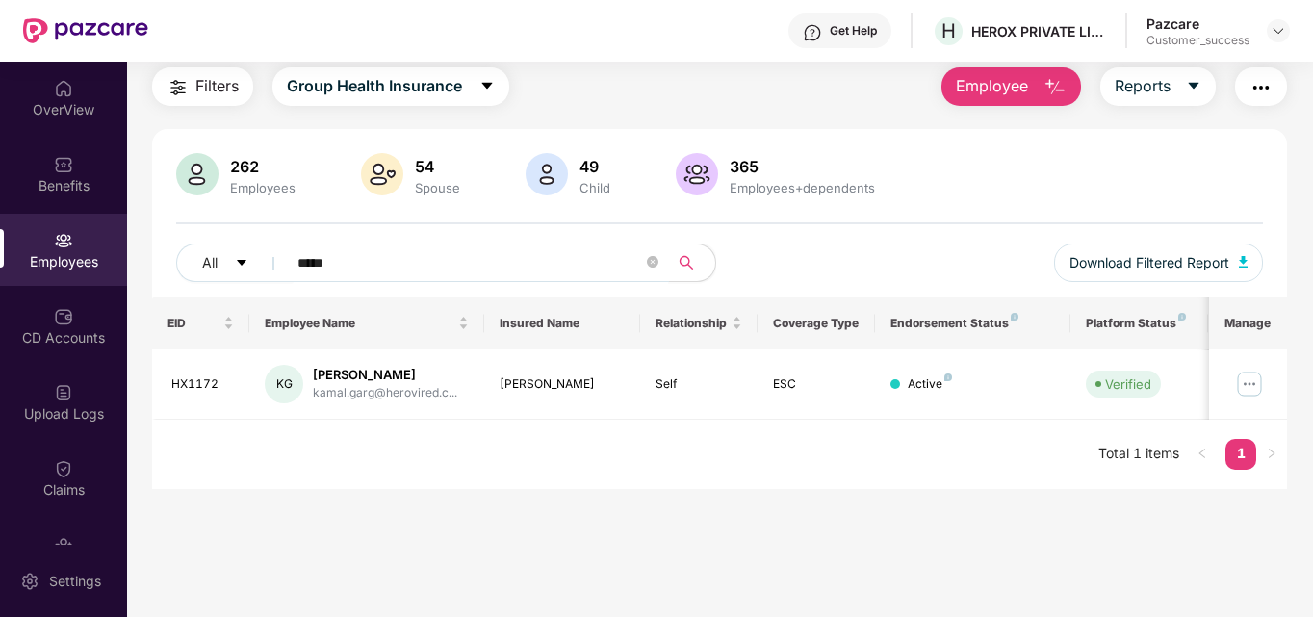
scroll to position [62, 0]
click at [1264, 375] on img at bounding box center [1249, 384] width 31 height 31
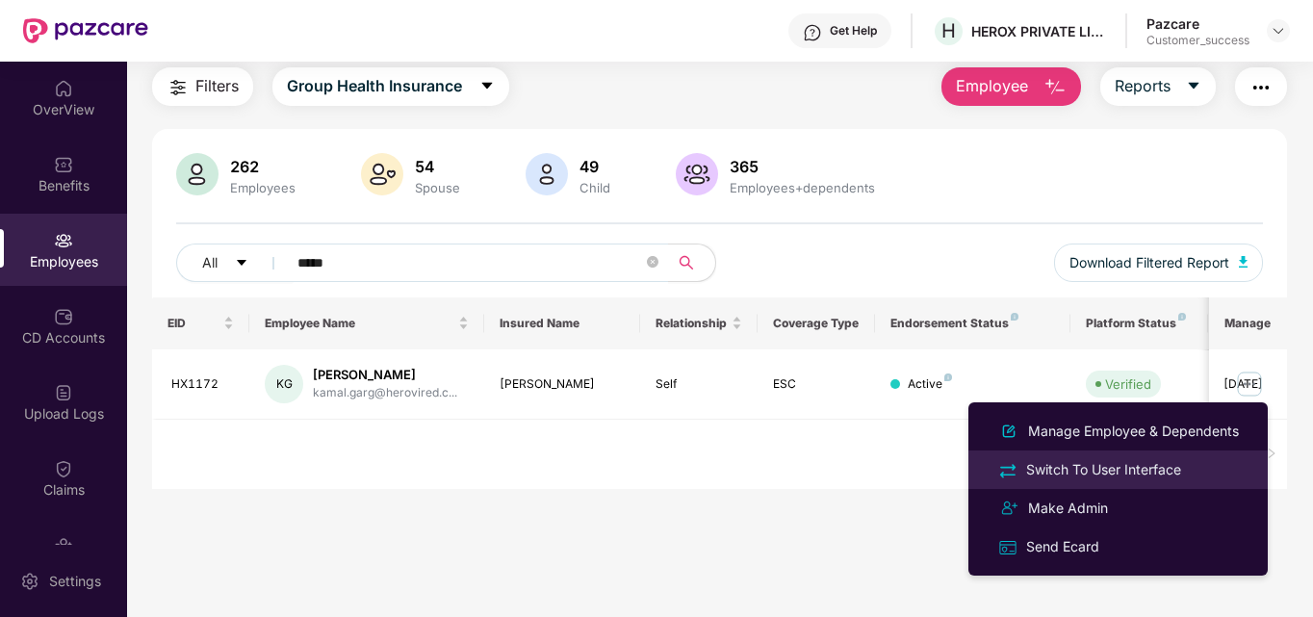
click at [1041, 462] on div "Switch To User Interface" at bounding box center [1103, 469] width 163 height 21
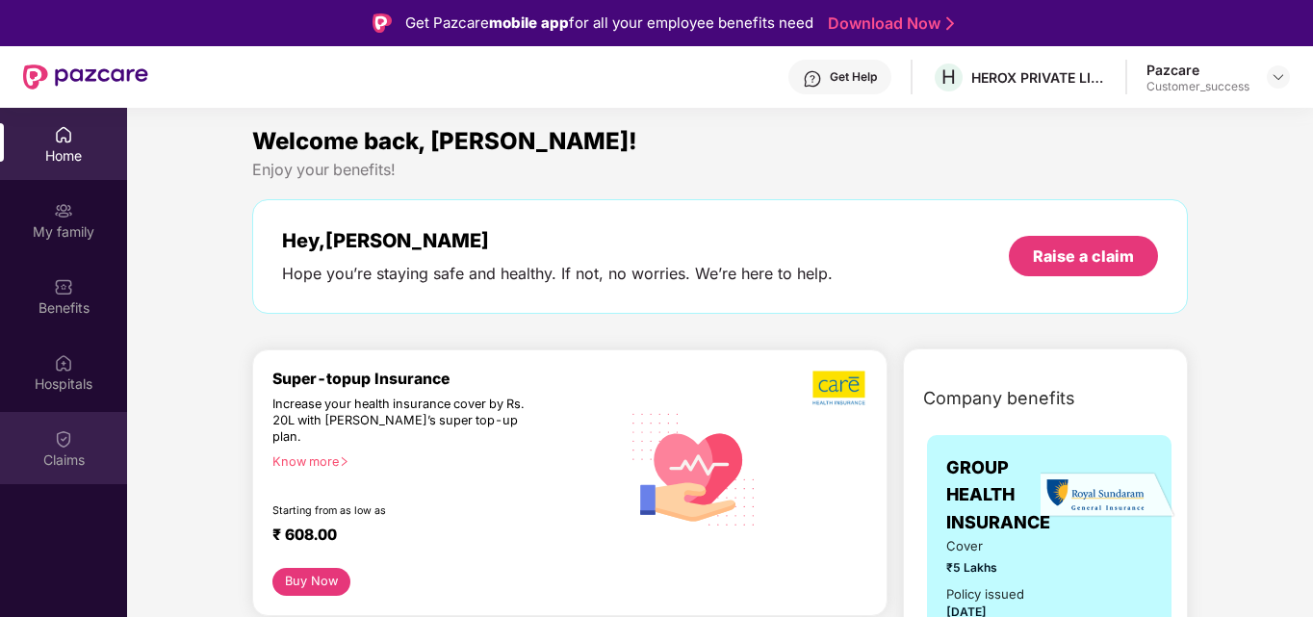
click at [62, 421] on div "Claims" at bounding box center [63, 448] width 127 height 72
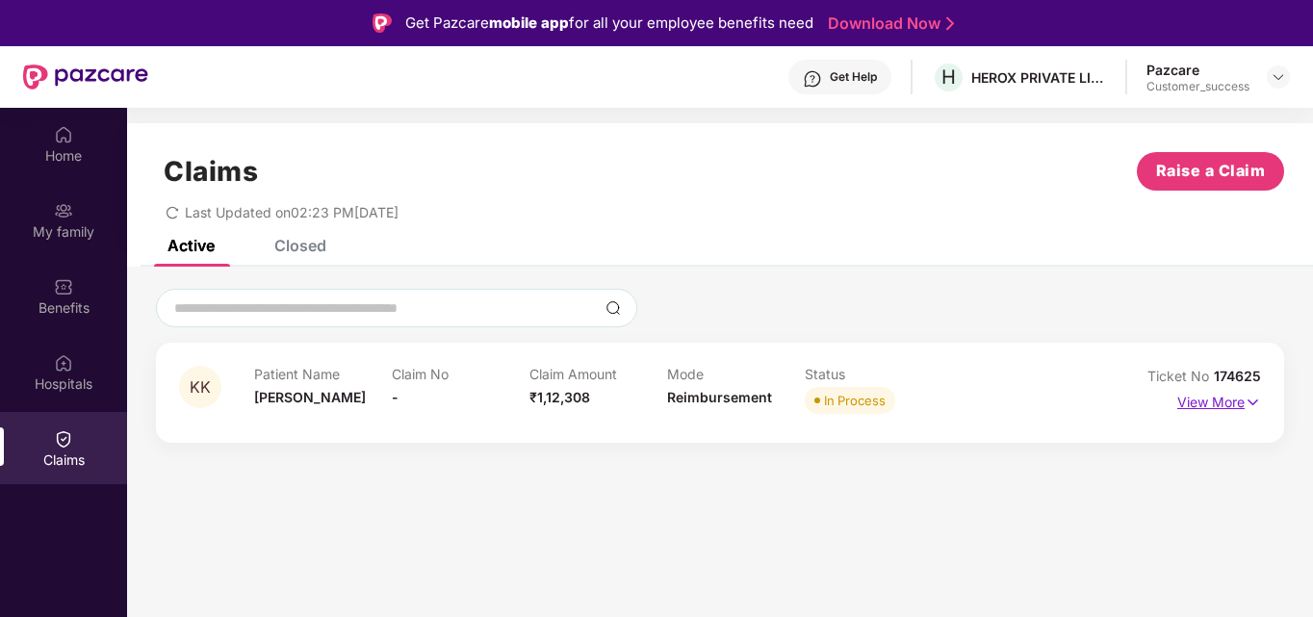
click at [1230, 408] on p "View More" at bounding box center [1219, 400] width 84 height 26
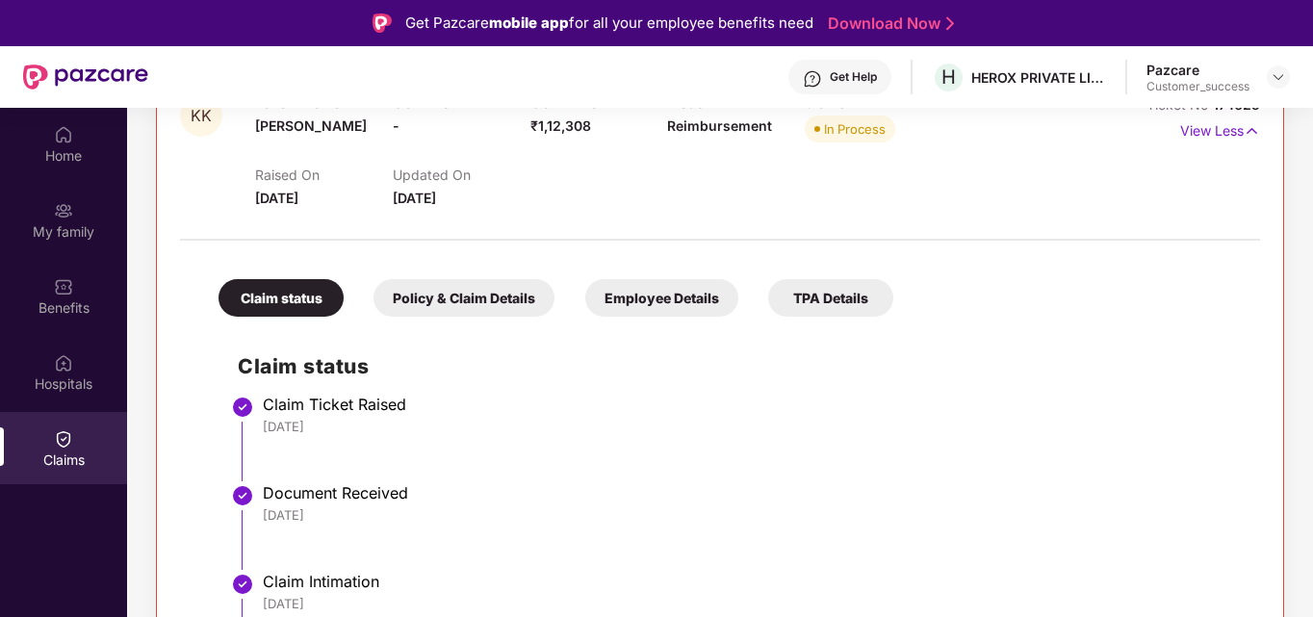
scroll to position [271, 0]
click at [1272, 68] on div at bounding box center [1278, 76] width 23 height 23
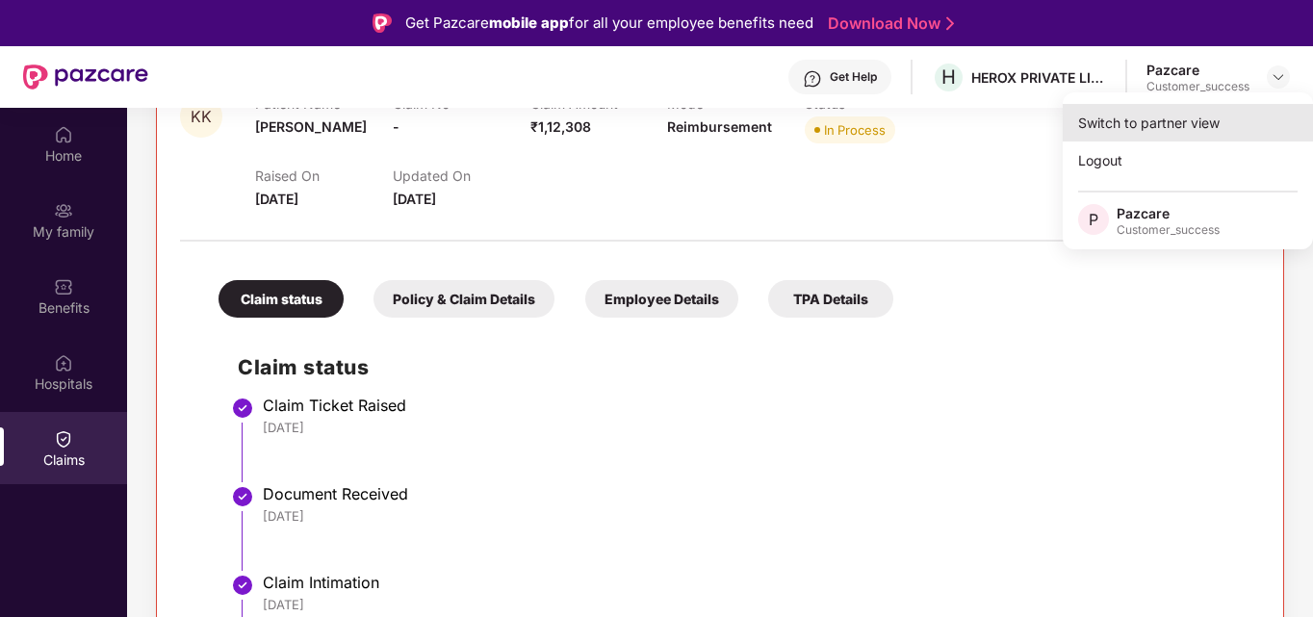
click at [1150, 134] on div "Switch to partner view" at bounding box center [1188, 123] width 250 height 38
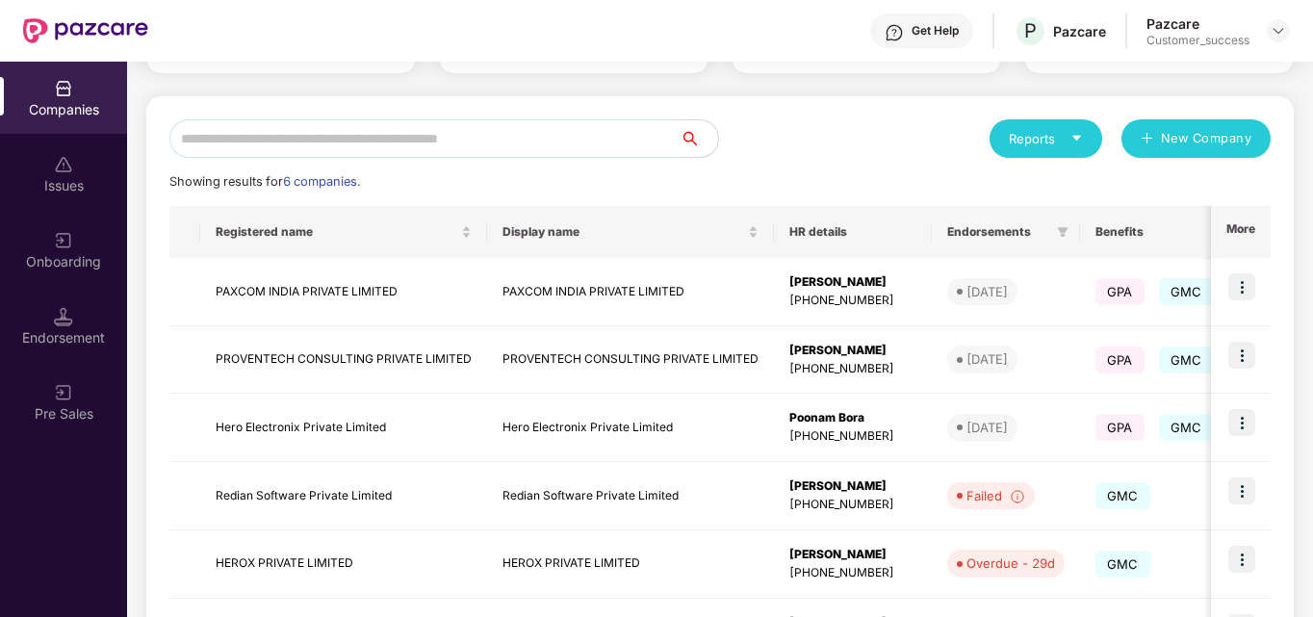
scroll to position [172, 0]
click at [1244, 492] on img at bounding box center [1241, 489] width 27 height 27
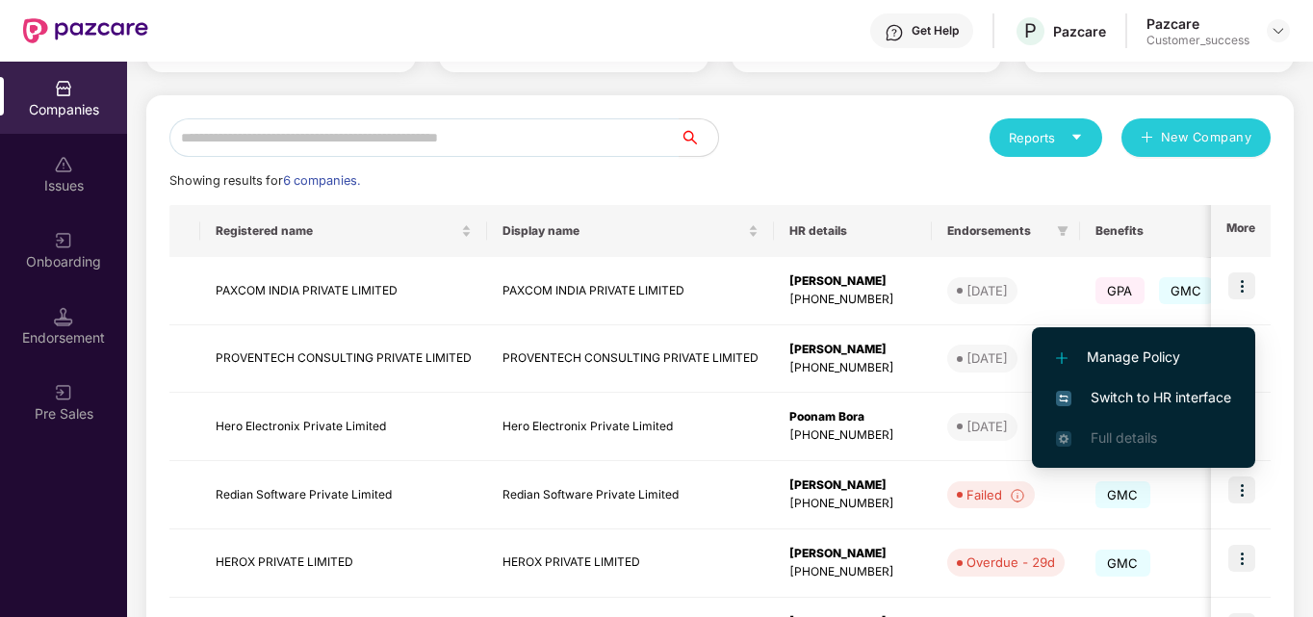
click at [1173, 399] on span "Switch to HR interface" at bounding box center [1143, 397] width 175 height 21
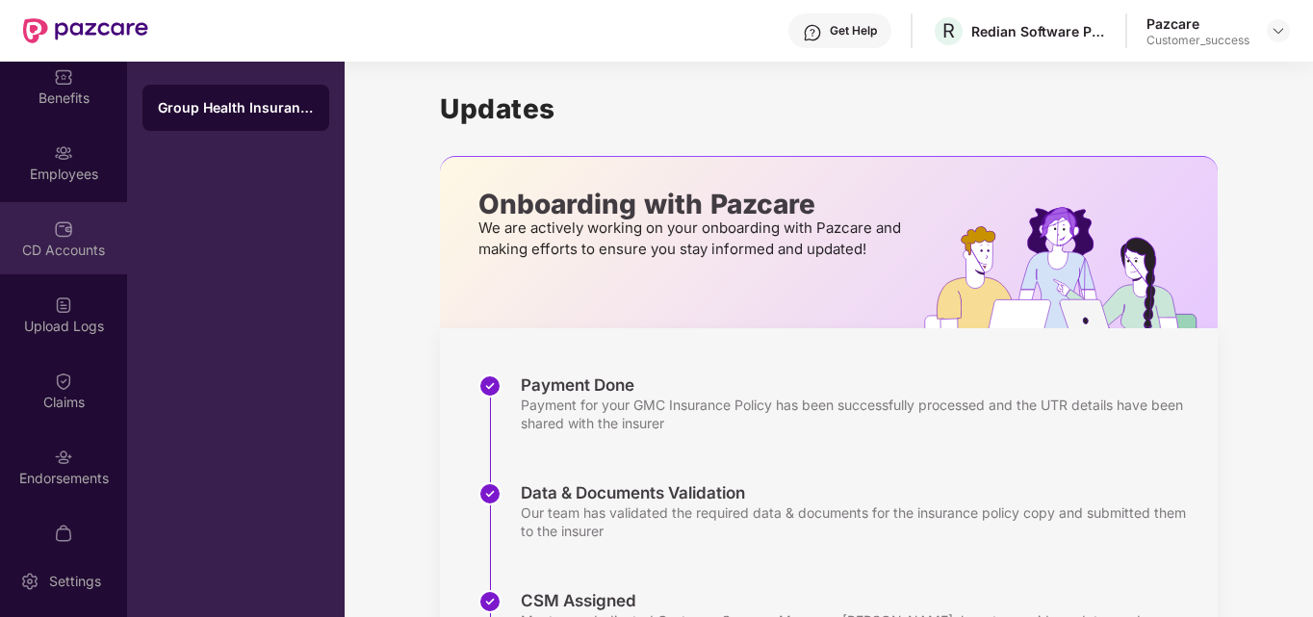
scroll to position [201, 0]
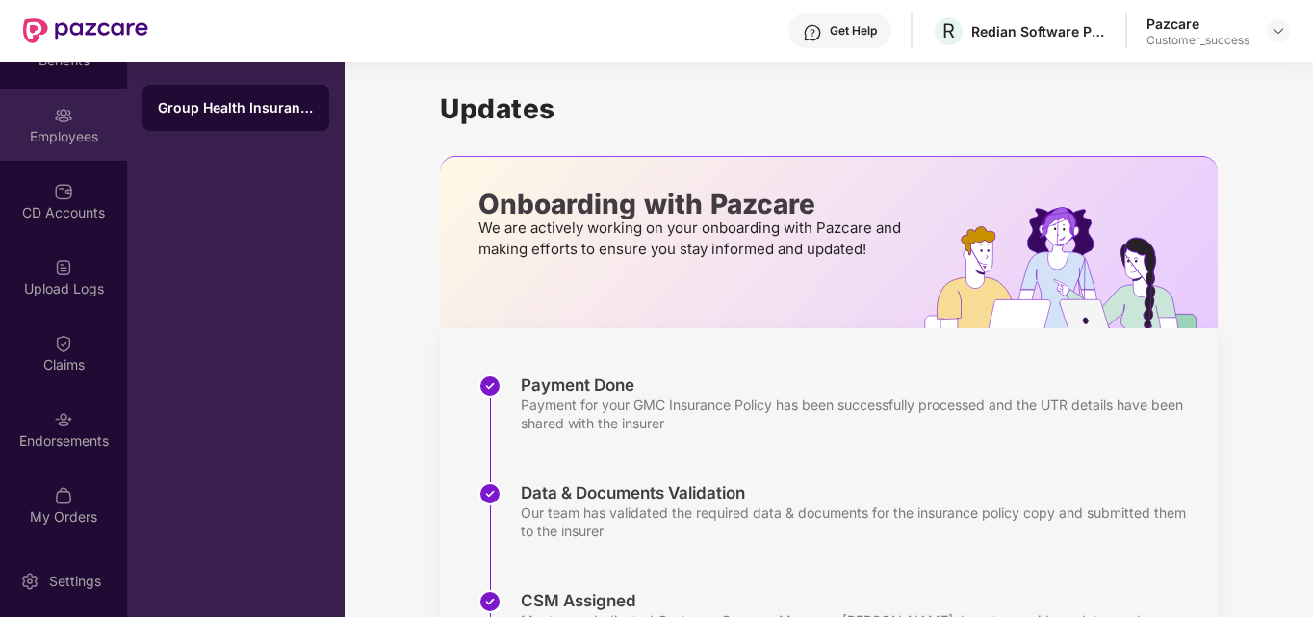
click at [84, 137] on div "Employees" at bounding box center [63, 136] width 127 height 19
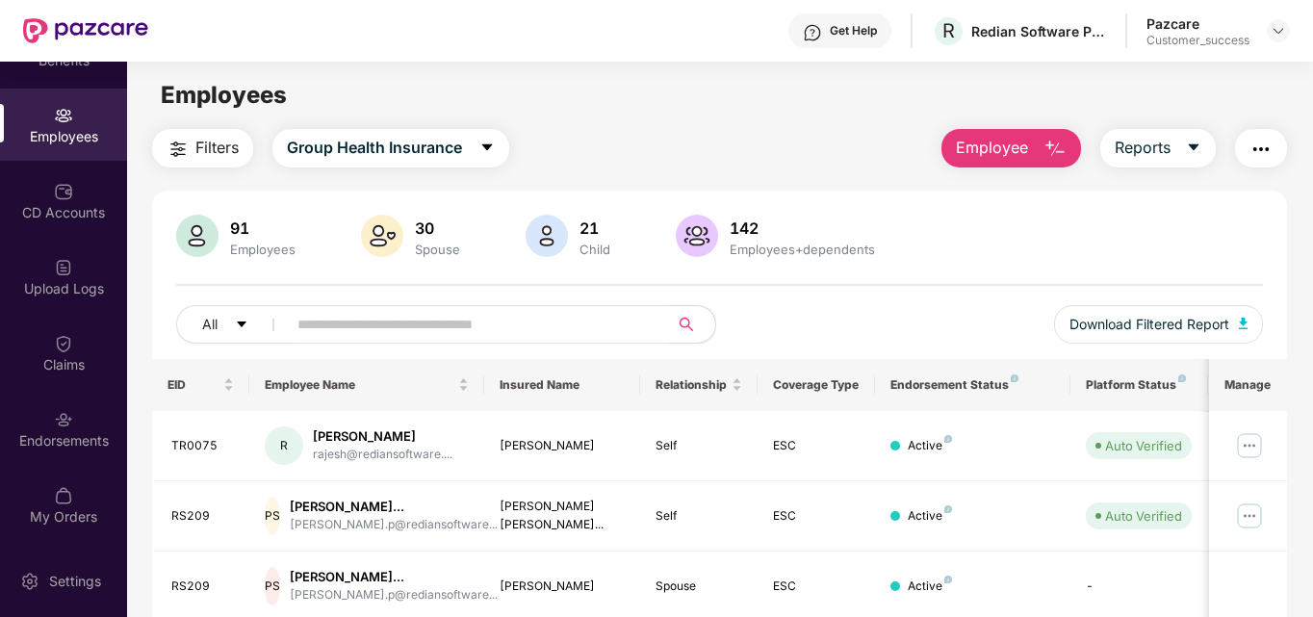
scroll to position [66, 0]
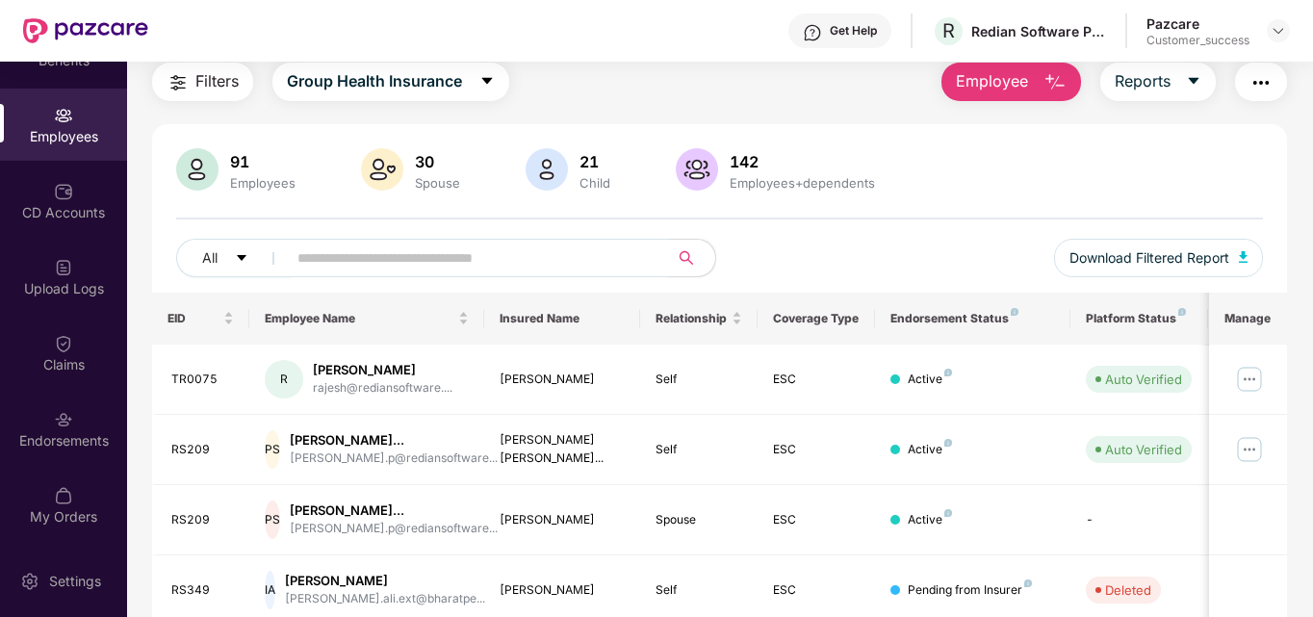
click at [353, 254] on input "text" at bounding box center [470, 258] width 346 height 29
type input "*****"
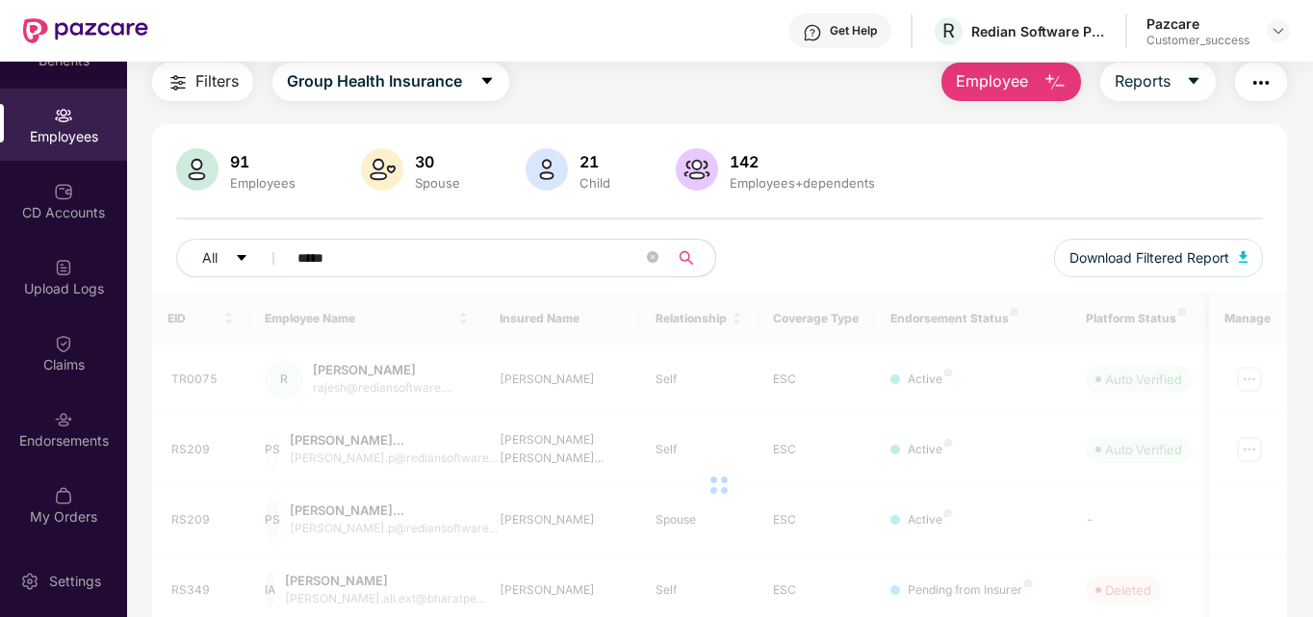
scroll to position [62, 0]
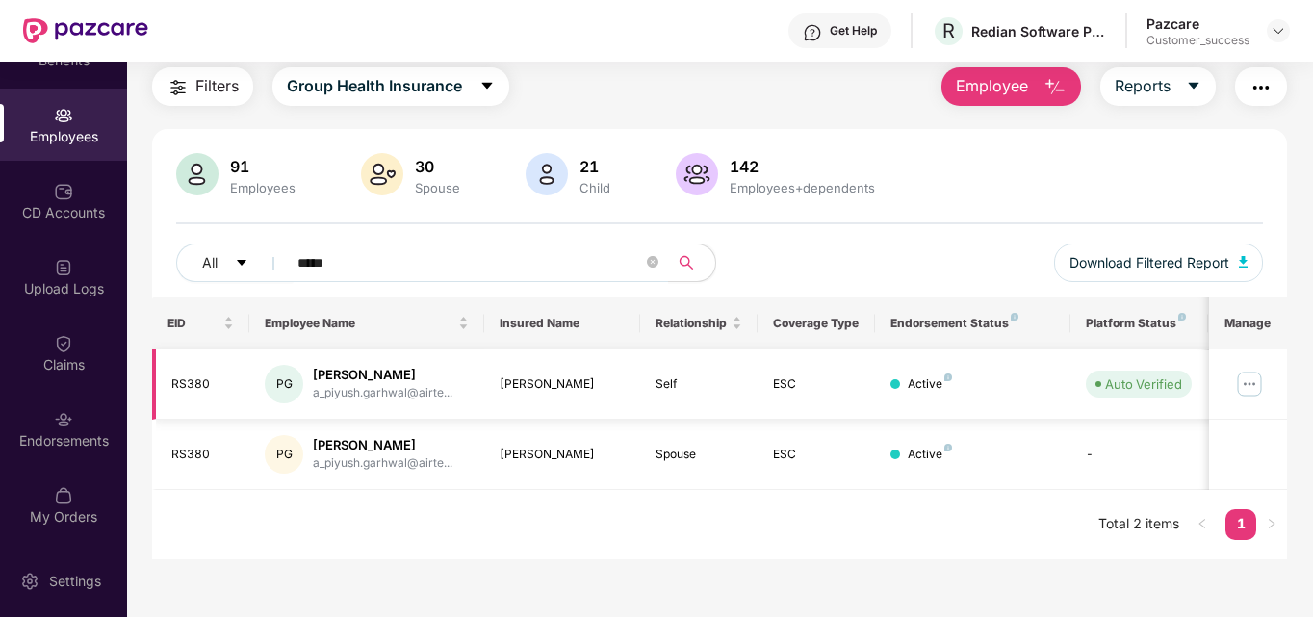
click at [1244, 385] on img at bounding box center [1249, 384] width 31 height 31
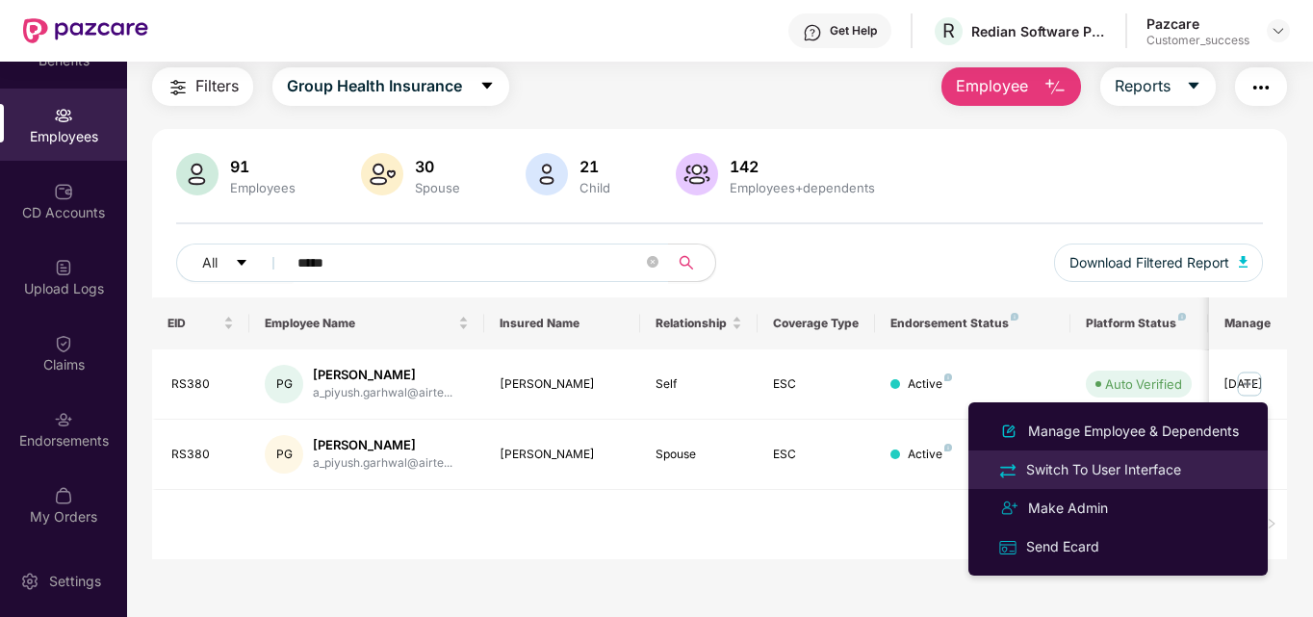
click at [1121, 472] on div "Switch To User Interface" at bounding box center [1103, 469] width 163 height 21
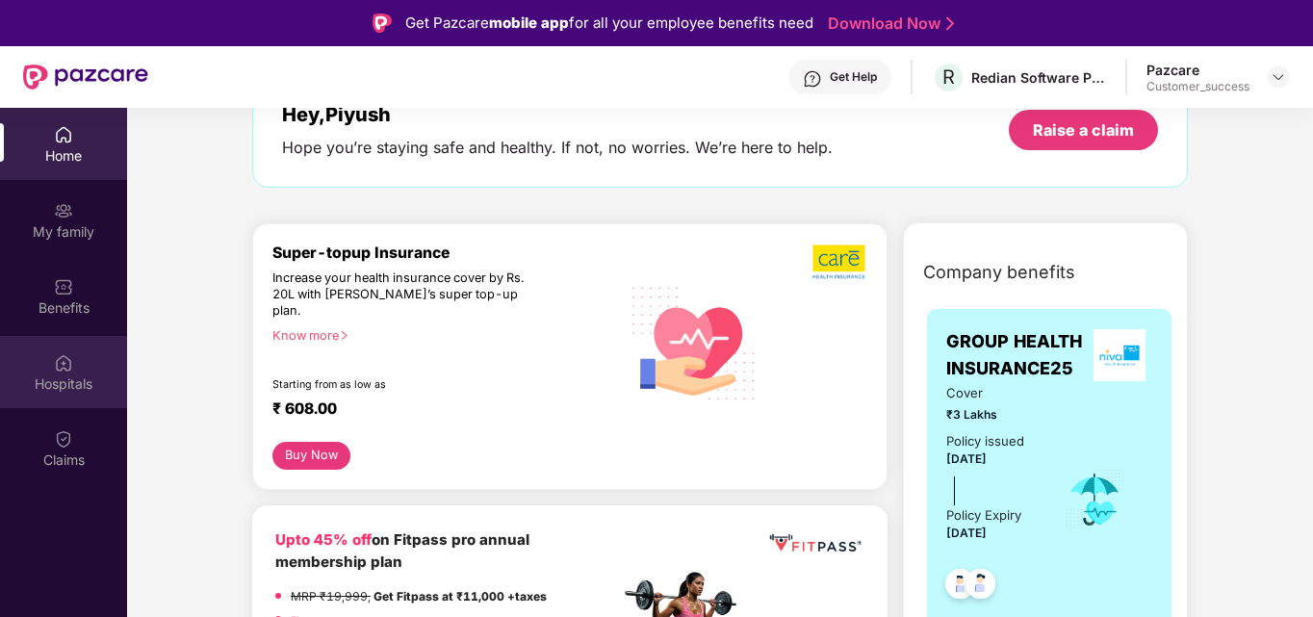
scroll to position [127, 0]
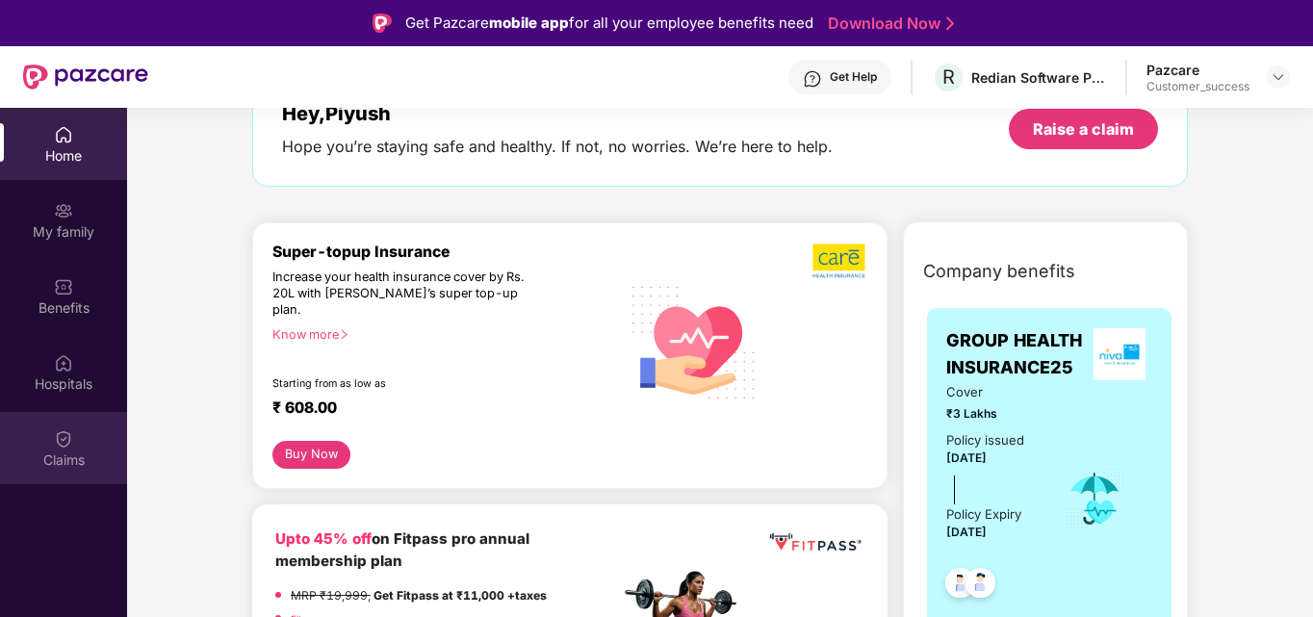
click at [74, 421] on div "Claims" at bounding box center [63, 448] width 127 height 72
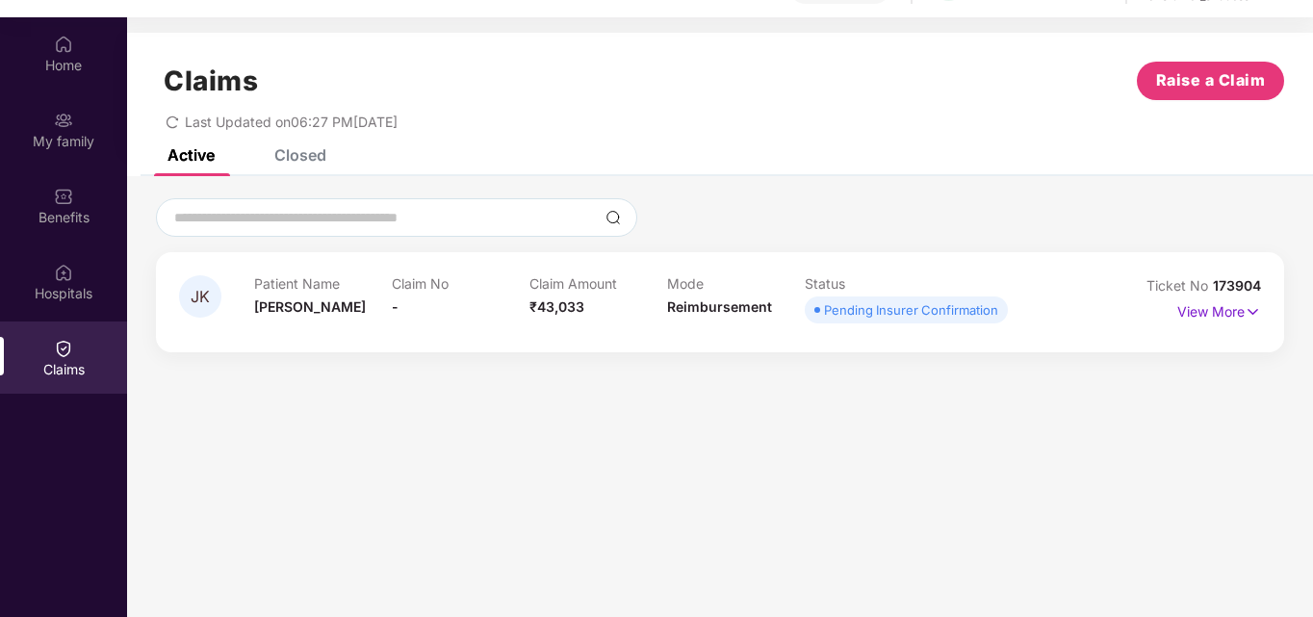
scroll to position [108, 0]
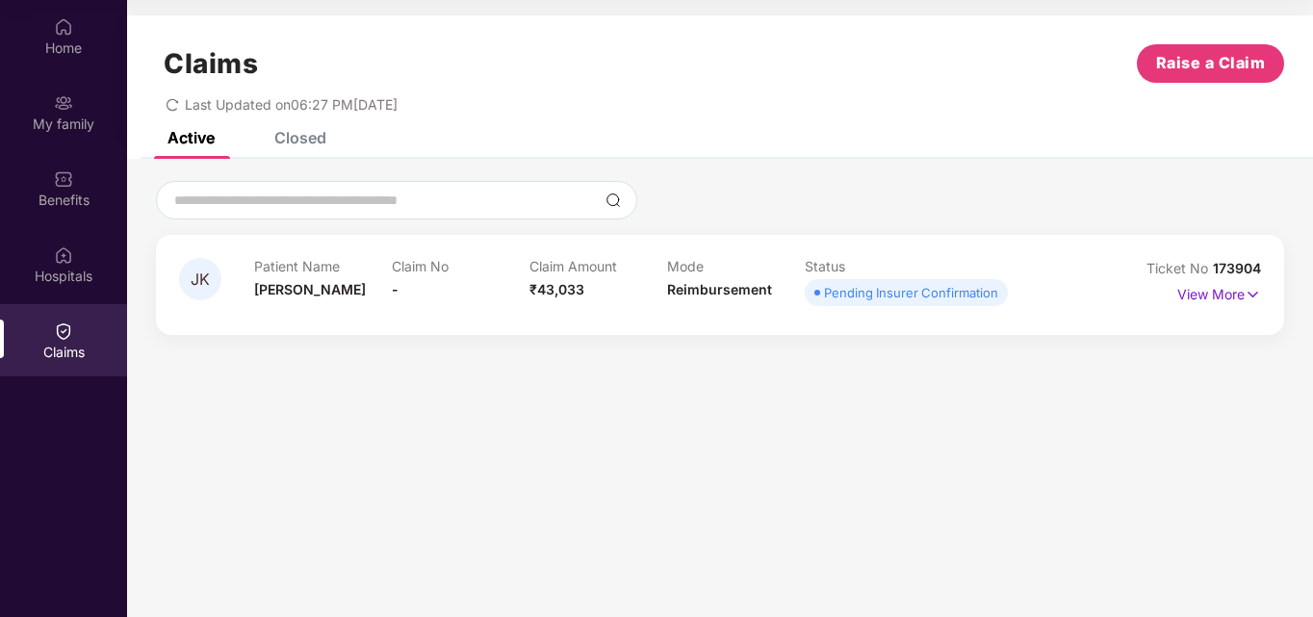
click at [1244, 271] on span "173904" at bounding box center [1237, 268] width 48 height 16
copy div "Ticket No 173904"
click at [1200, 292] on p "View More" at bounding box center [1219, 292] width 84 height 26
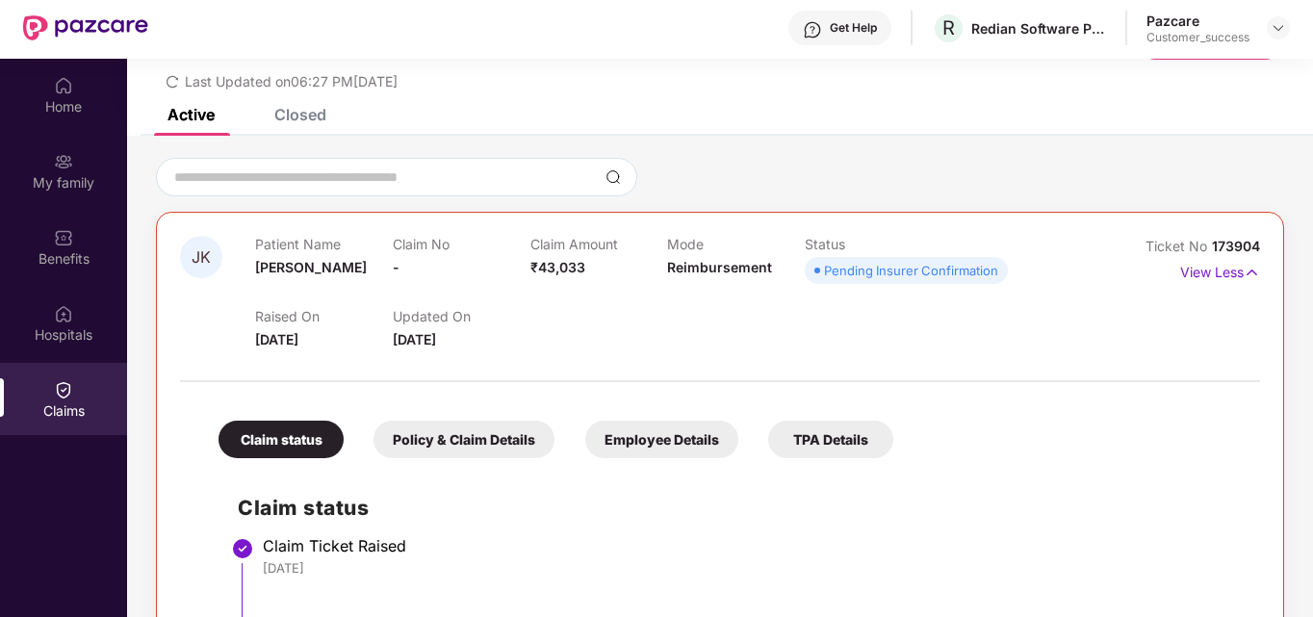
scroll to position [0, 0]
